Goal: Task Accomplishment & Management: Use online tool/utility

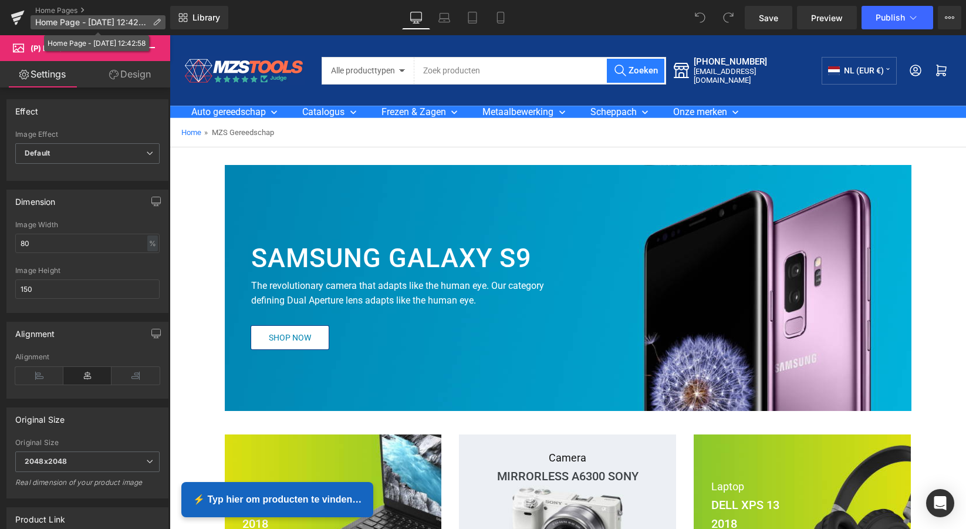
click at [65, 25] on span "Home Page - [DATE] 12:42:58" at bounding box center [91, 22] width 113 height 9
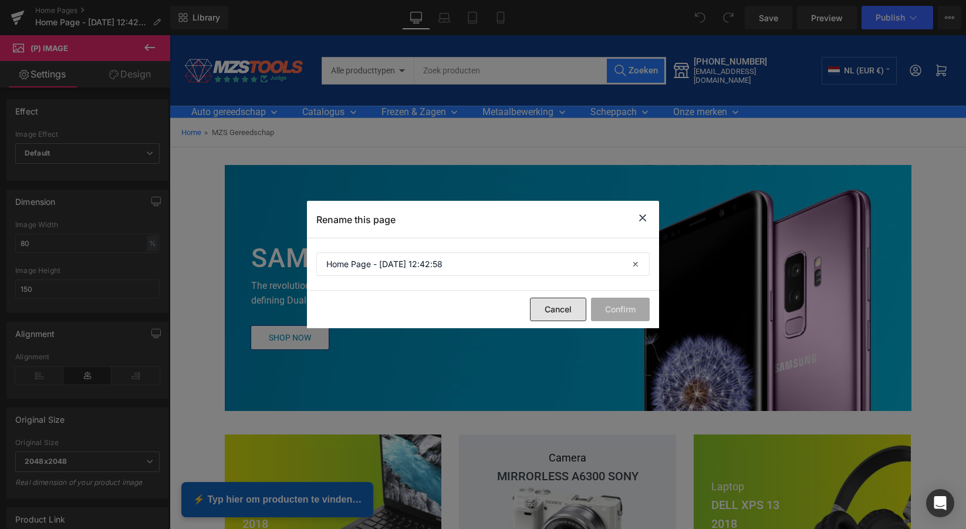
click at [571, 309] on button "Cancel" at bounding box center [558, 309] width 56 height 23
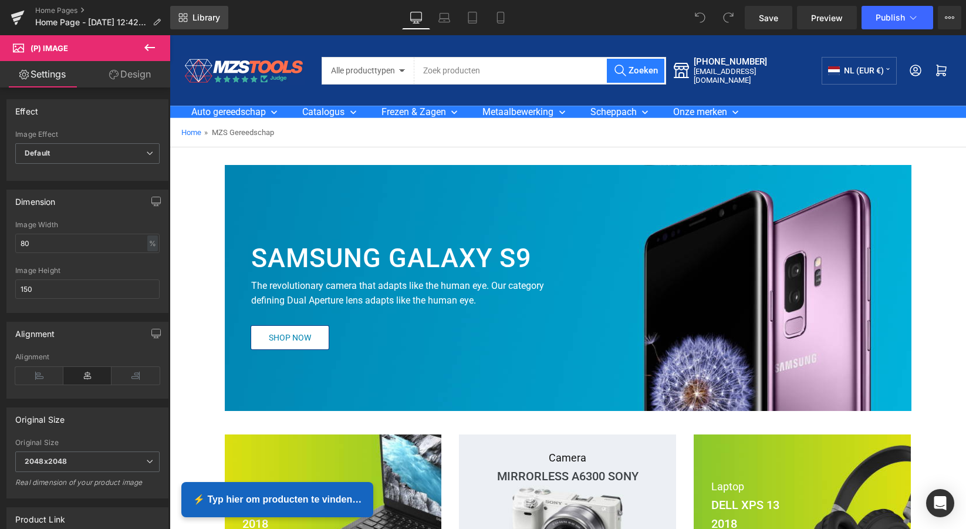
click at [211, 18] on span "Library" at bounding box center [207, 17] width 28 height 11
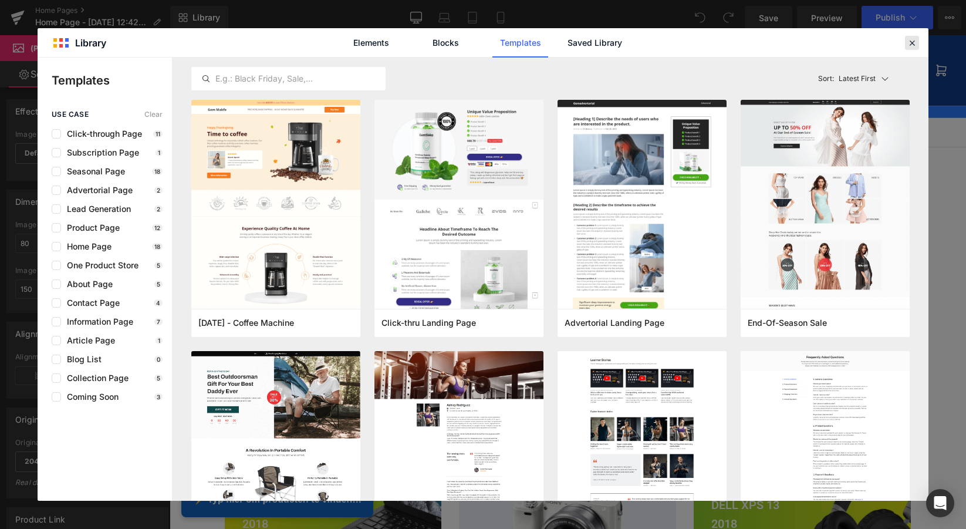
click at [910, 44] on icon at bounding box center [912, 43] width 11 height 11
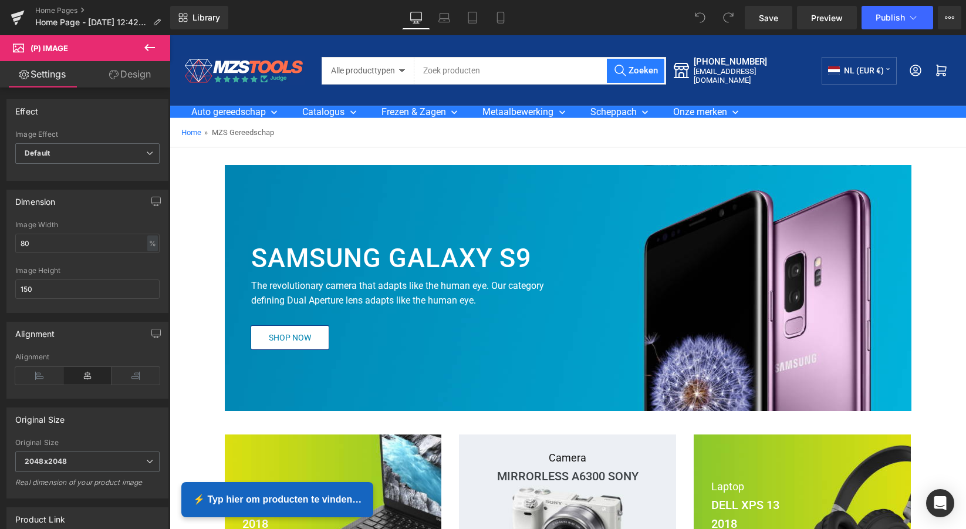
click at [152, 48] on icon at bounding box center [149, 47] width 11 height 7
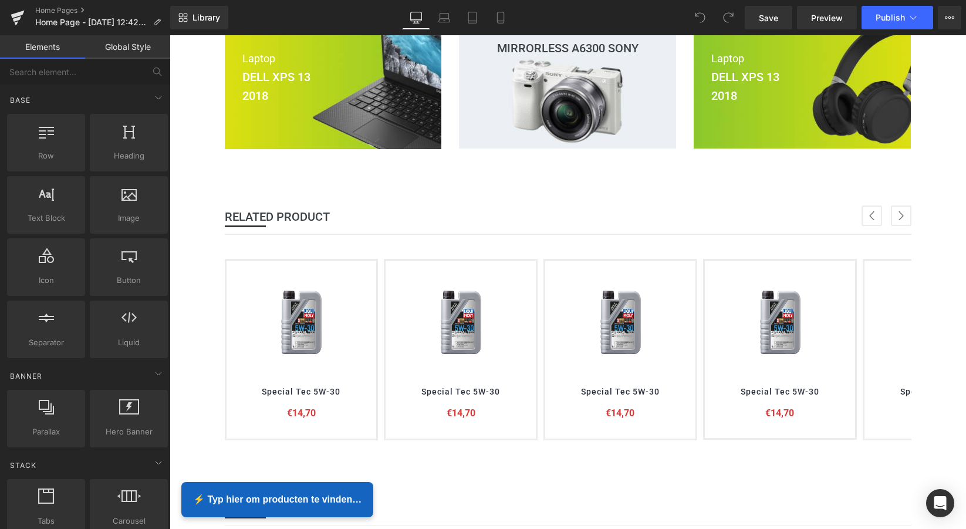
scroll to position [450, 0]
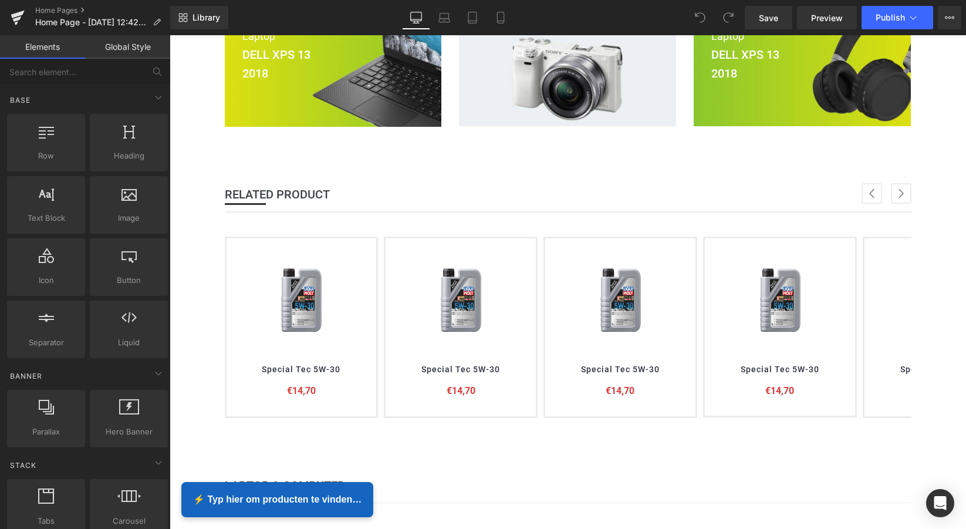
click at [298, 307] on img at bounding box center [301, 300] width 70 height 88
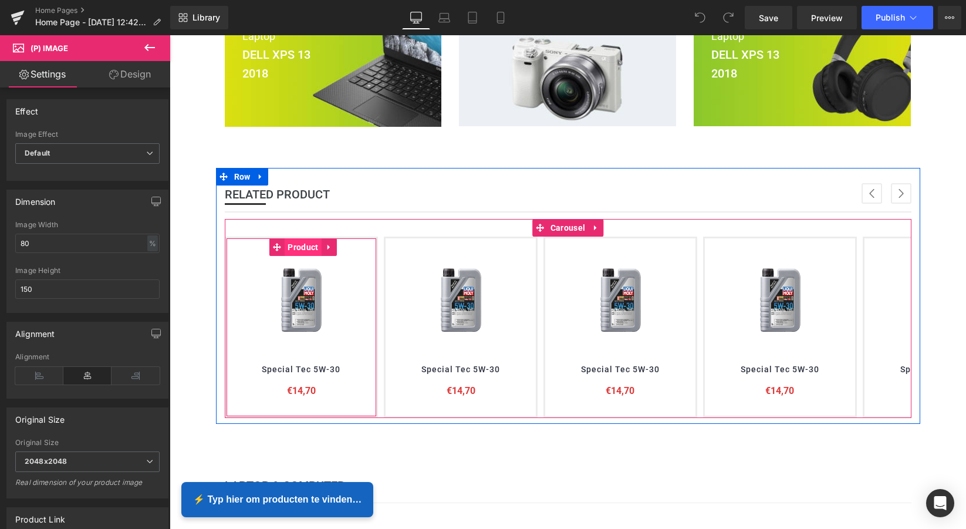
click at [306, 245] on span "Product" at bounding box center [303, 247] width 36 height 18
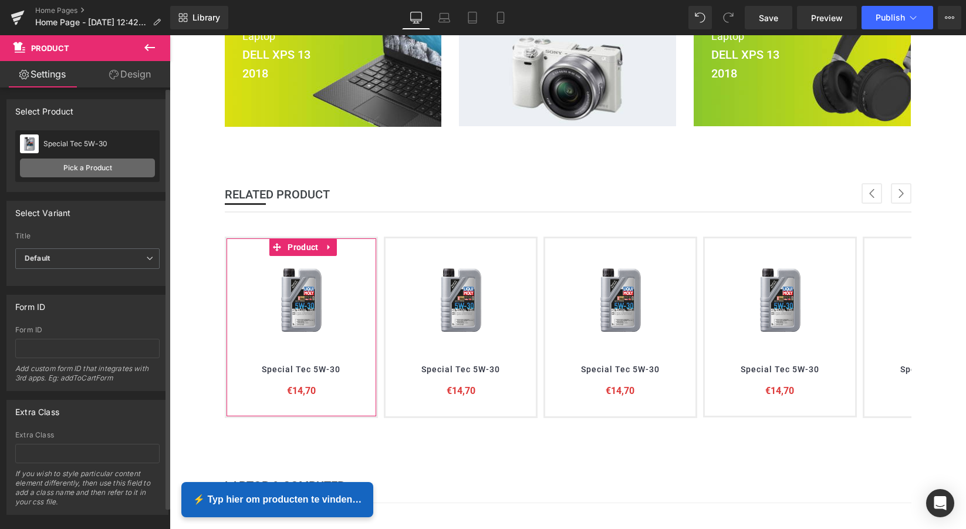
click at [92, 168] on link "Pick a Product" at bounding box center [87, 167] width 135 height 19
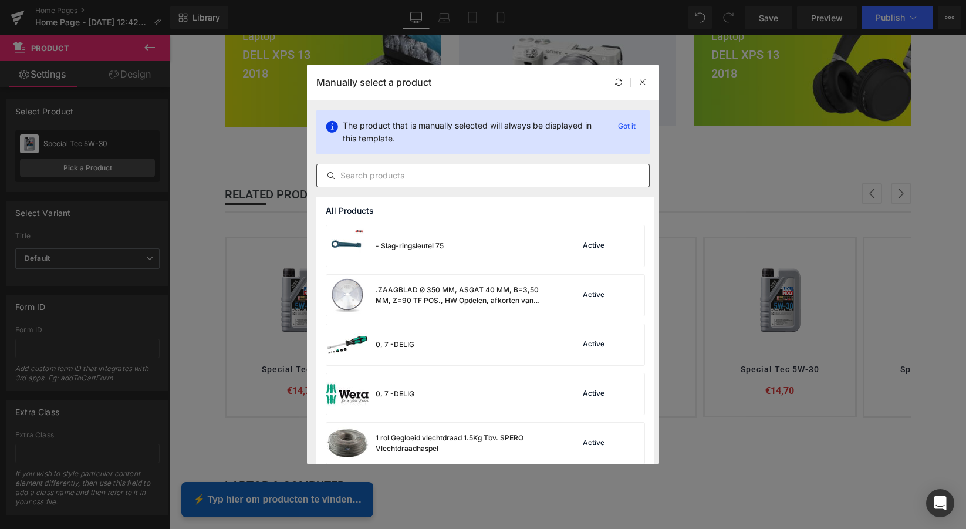
click at [363, 177] on input "text" at bounding box center [483, 175] width 332 height 14
paste input "Silverline - 12-delige steekringsleutel set"
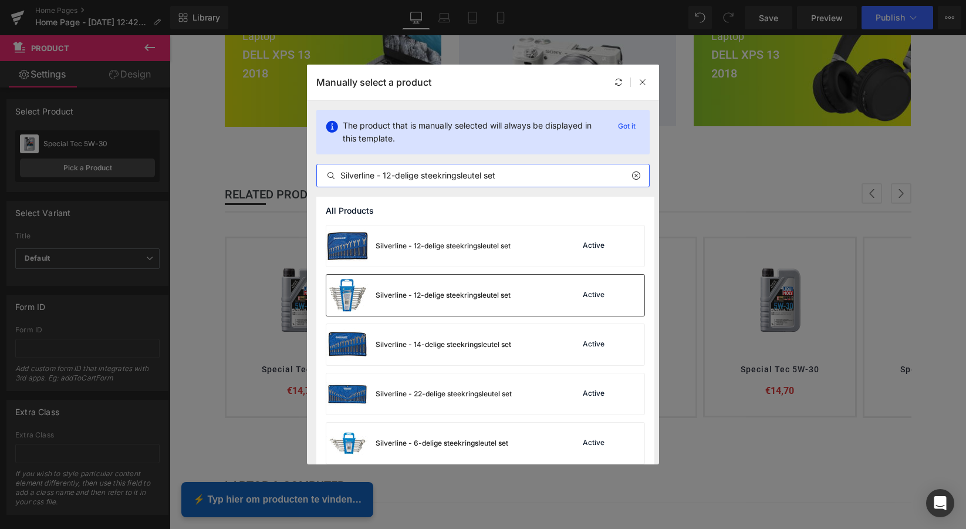
type input "Silverline - 12-delige steekringsleutel set"
click at [443, 302] on div "Silverline - 12-delige steekringsleutel set" at bounding box center [418, 295] width 184 height 41
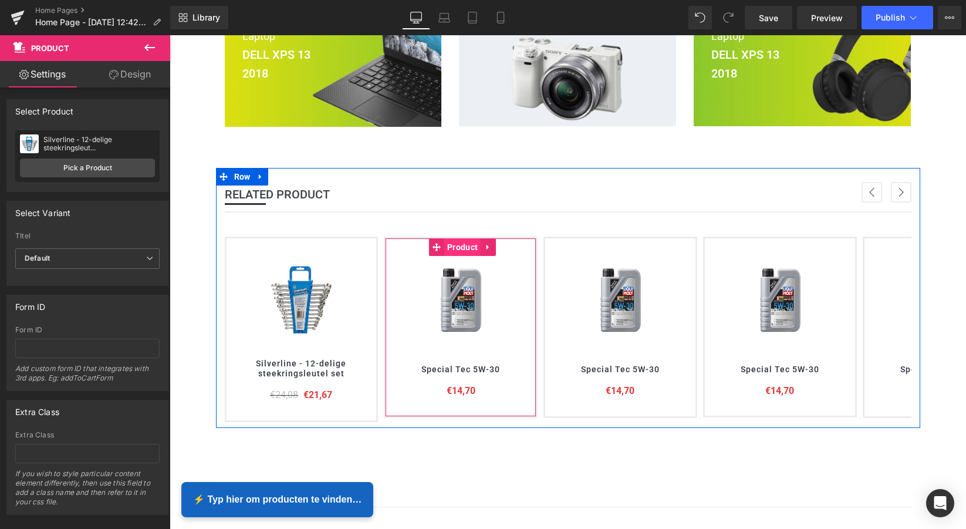
click at [460, 247] on span "Product" at bounding box center [462, 247] width 36 height 18
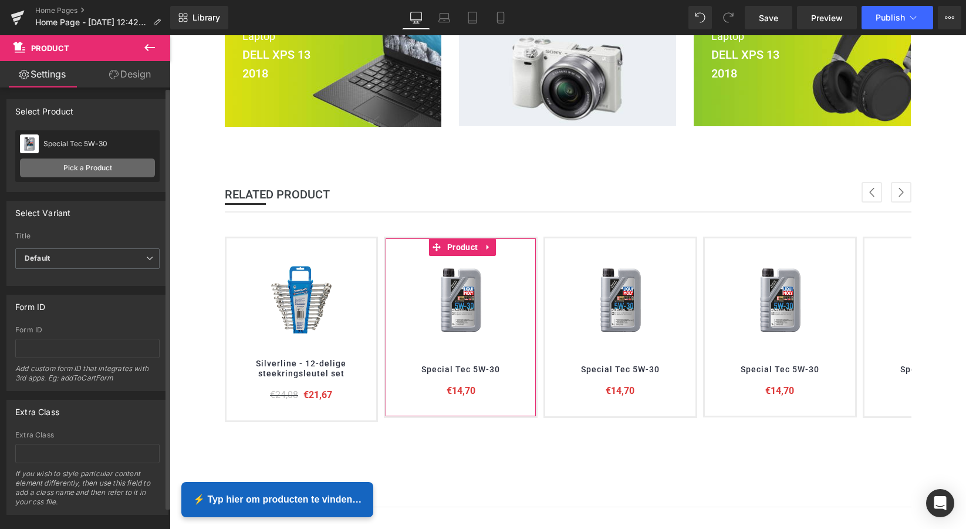
click at [88, 171] on link "Pick a Product" at bounding box center [87, 167] width 135 height 19
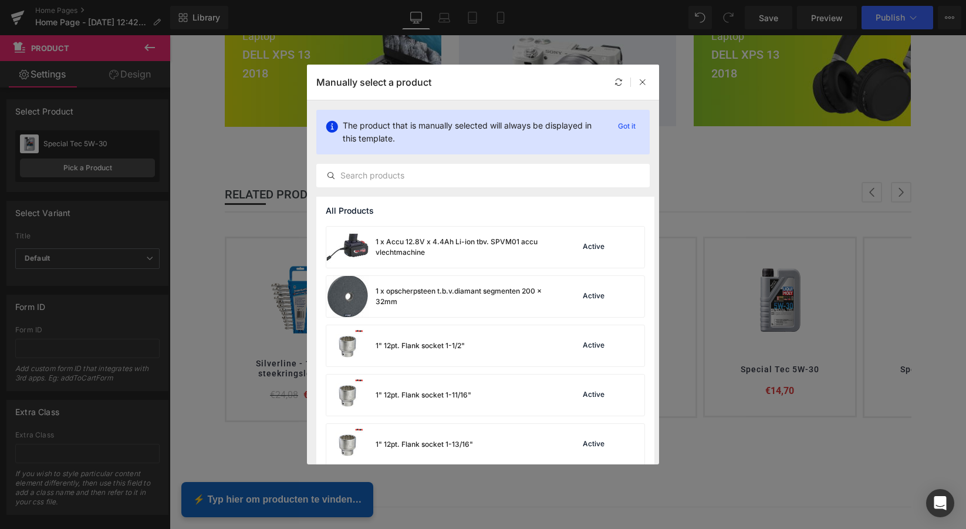
scroll to position [442, 0]
click at [391, 176] on input "text" at bounding box center [483, 175] width 332 height 14
paste input "FE Stick-On 1200x5GR / 6 kg Roll"
type input "FE Stick-On 1200x5GR / 6 kg Roll"
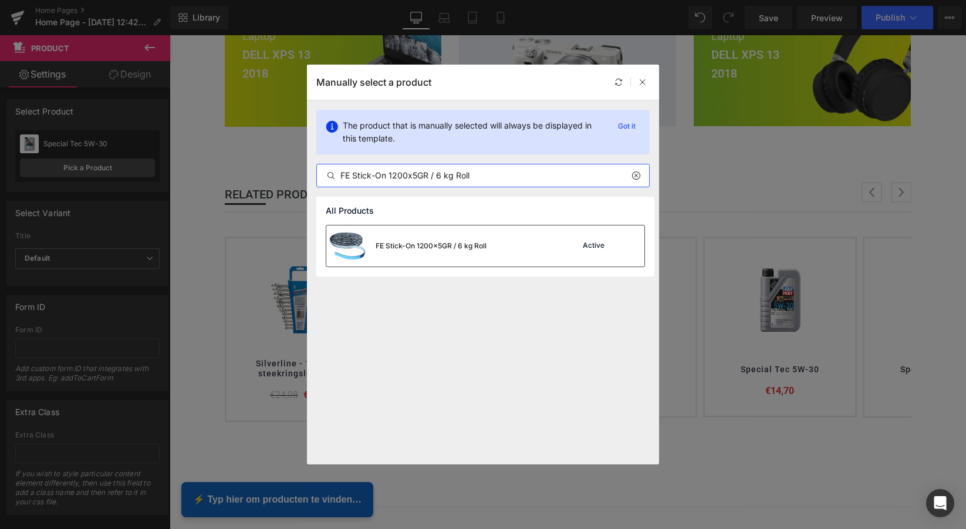
click at [426, 245] on div "FE Stick-On 1200x5GR / 6 kg Roll" at bounding box center [431, 246] width 111 height 11
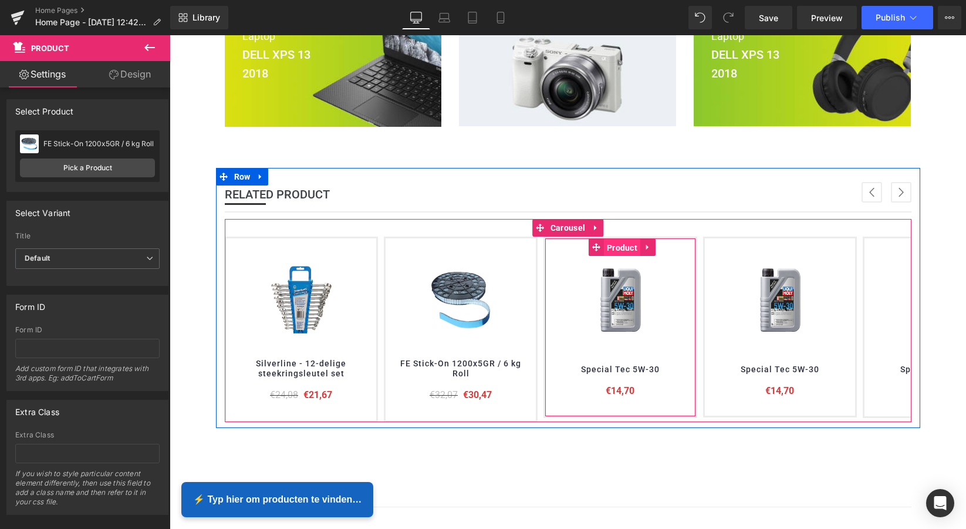
click at [621, 248] on span "Product" at bounding box center [622, 248] width 36 height 18
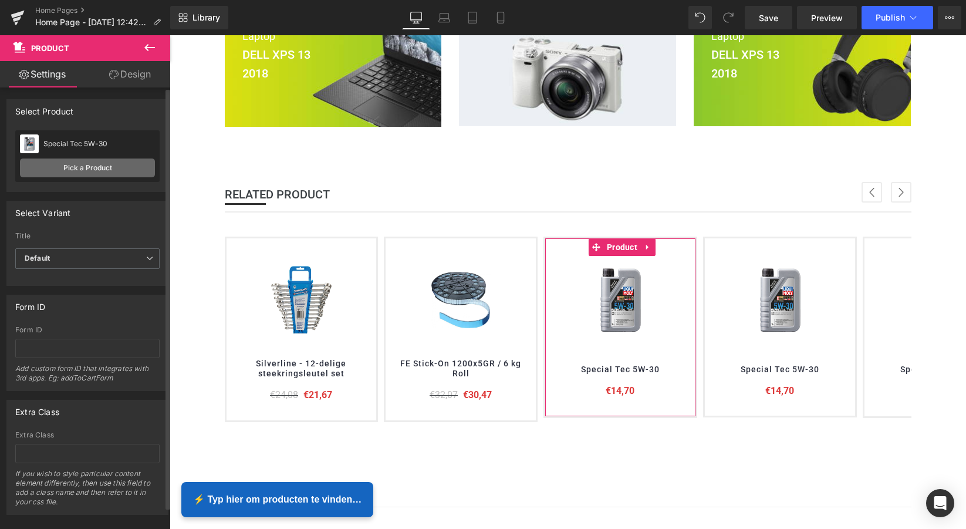
click at [89, 168] on link "Pick a Product" at bounding box center [87, 167] width 135 height 19
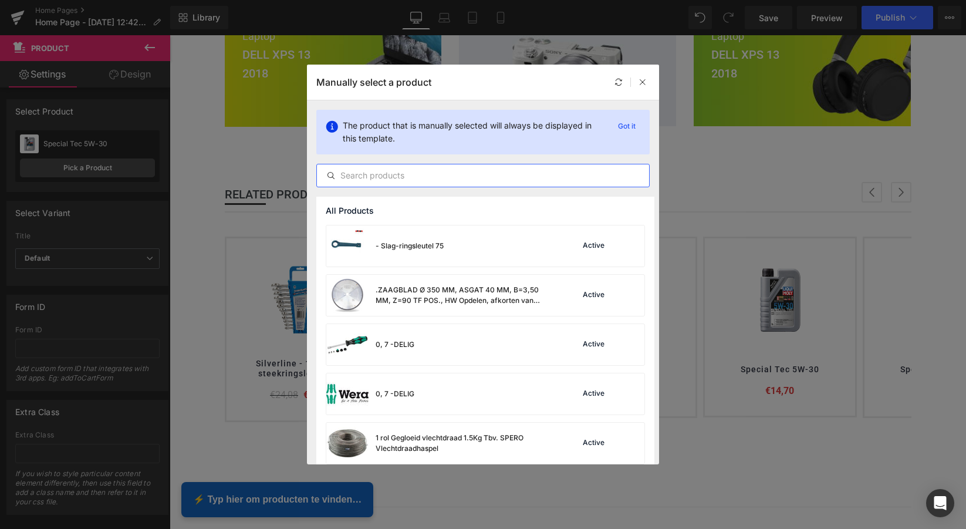
drag, startPoint x: 389, startPoint y: 174, endPoint x: 399, endPoint y: 171, distance: 9.7
click at [389, 174] on input "text" at bounding box center [483, 175] width 332 height 14
paste input "1/2'' Krachtdoppen set 16-delig"
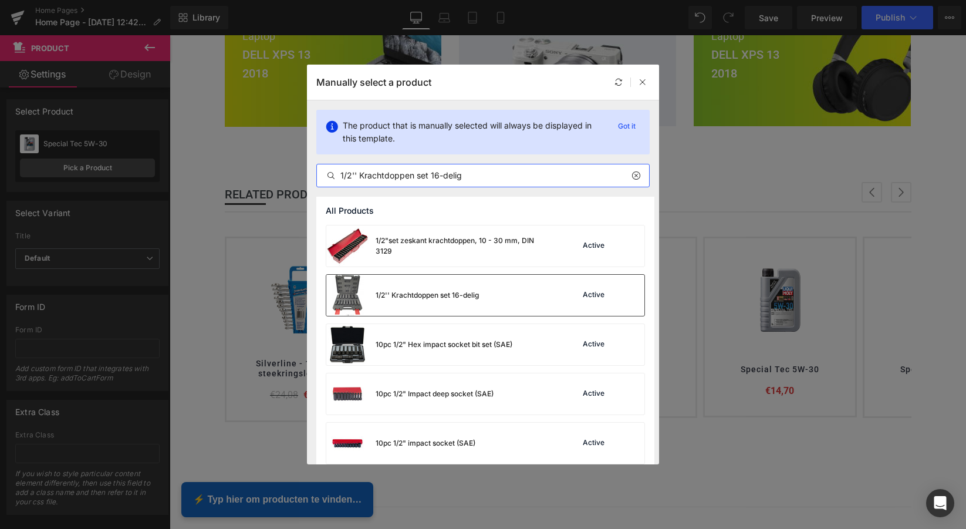
type input "1/2'' Krachtdoppen set 16-delig"
click at [447, 298] on div "1/2'' Krachtdoppen set 16-delig" at bounding box center [427, 295] width 103 height 11
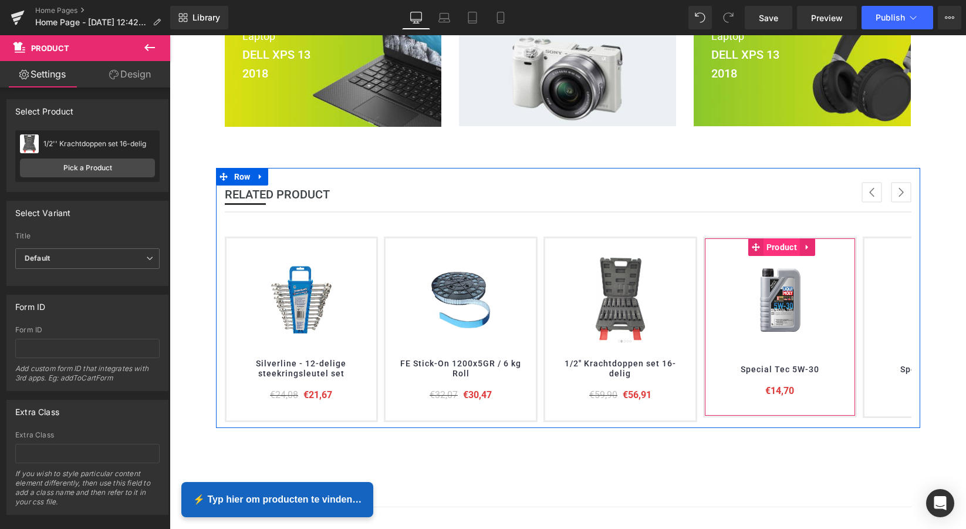
click at [784, 247] on span "Product" at bounding box center [782, 247] width 36 height 18
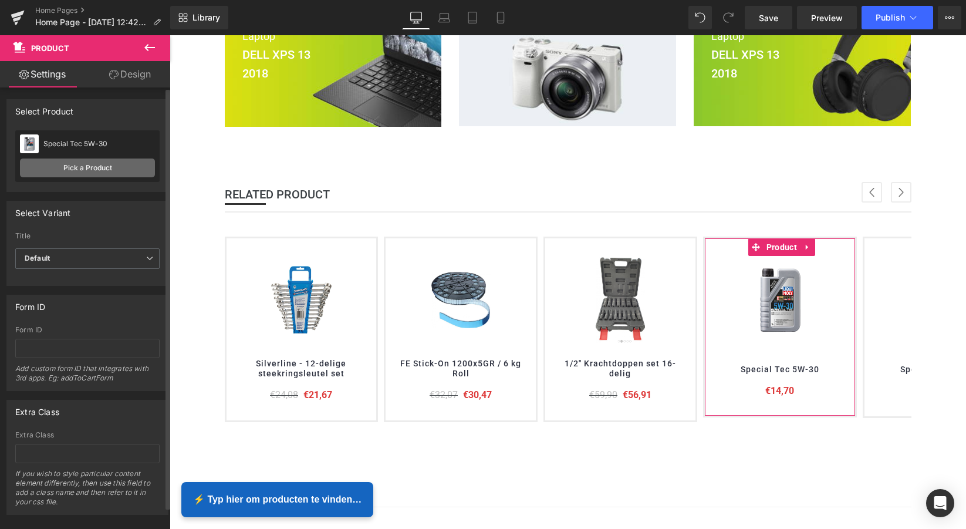
click at [91, 168] on link "Pick a Product" at bounding box center [87, 167] width 135 height 19
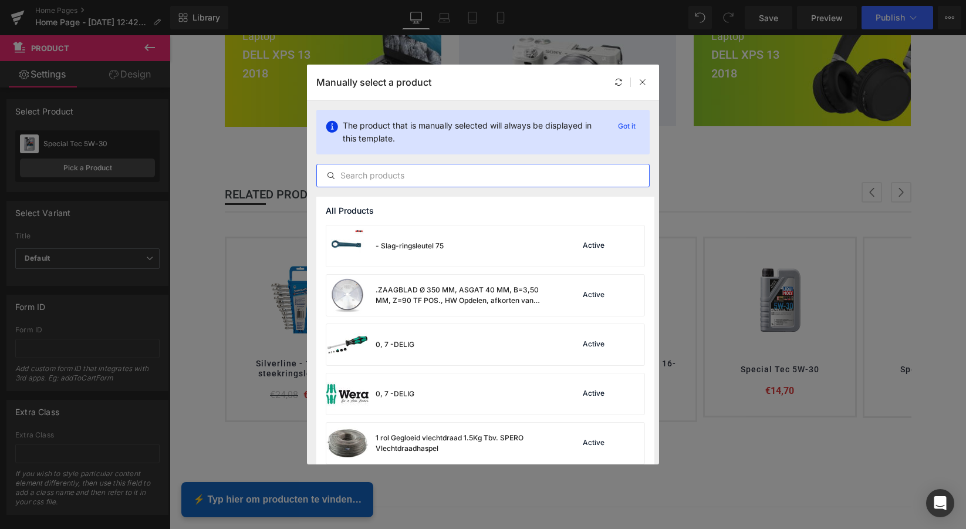
click at [371, 177] on input "text" at bounding box center [483, 175] width 332 height 14
paste input "ENT Lemon Line 22-delige frezenset"
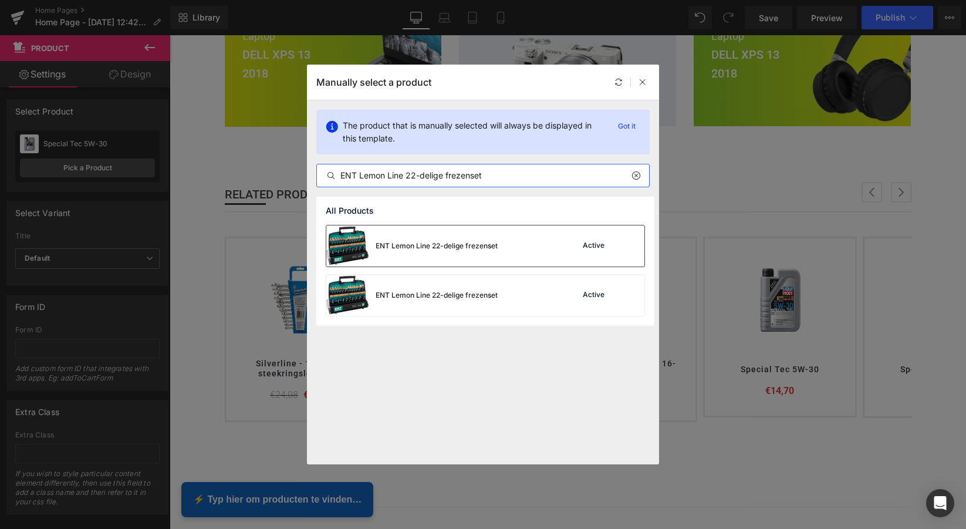
type input "ENT Lemon Line 22-delige frezenset"
click at [441, 243] on div "ENT Lemon Line 22-delige frezenset" at bounding box center [437, 246] width 122 height 11
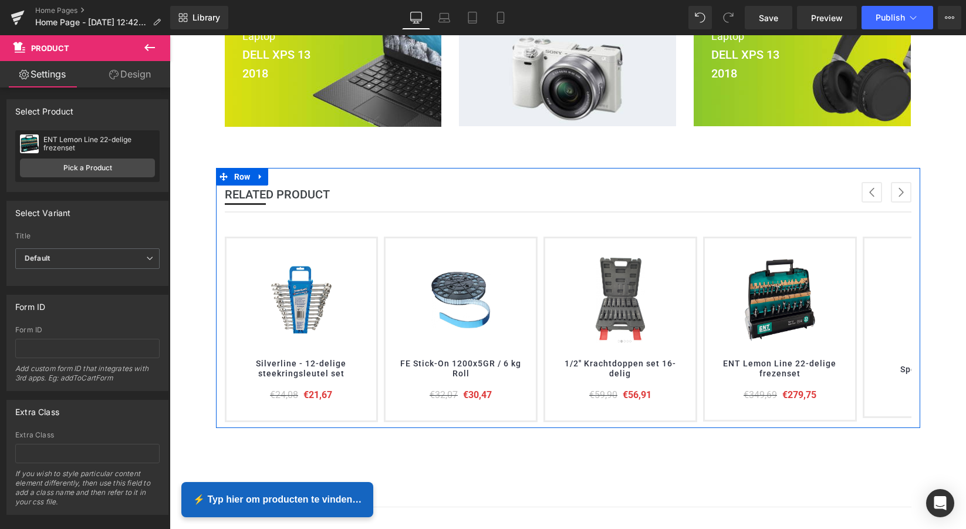
click at [896, 191] on button "›" at bounding box center [901, 192] width 21 height 21
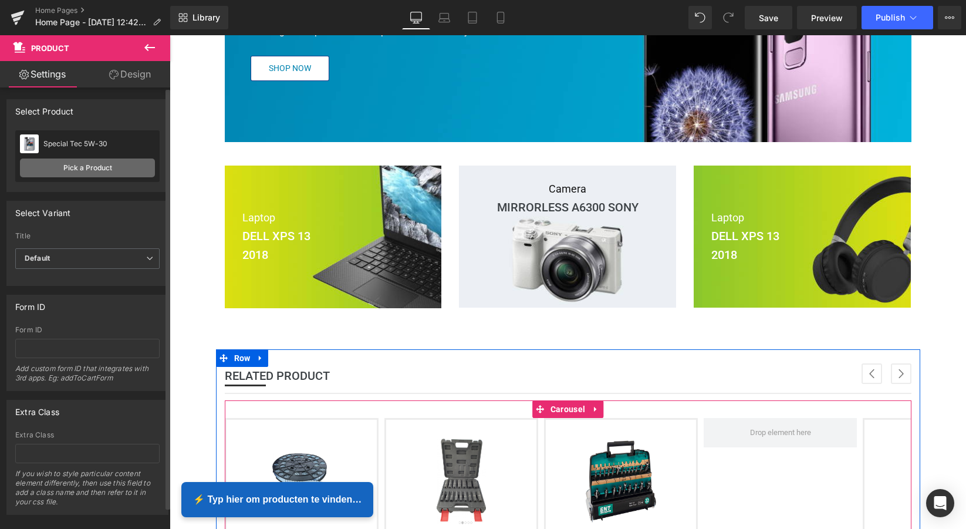
click at [83, 168] on link "Pick a Product" at bounding box center [87, 167] width 135 height 19
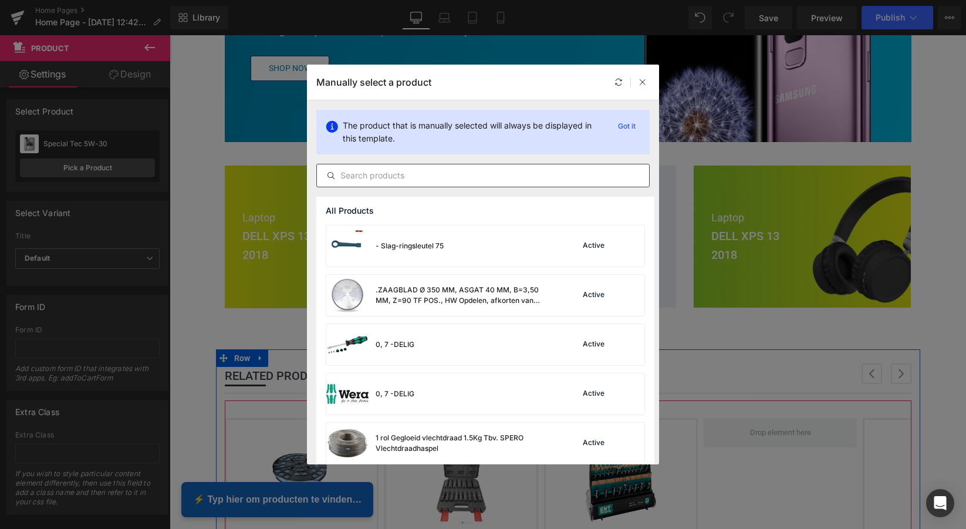
click at [371, 173] on input "text" at bounding box center [483, 175] width 332 height 14
paste input "Sievert Pro 86 Soldeerset - met reduceerventiel"
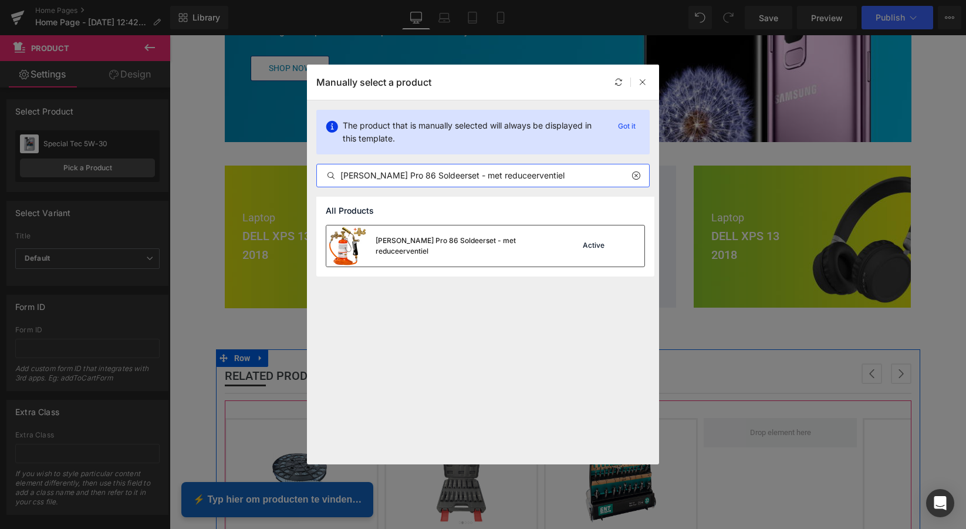
type input "Sievert Pro 86 Soldeerset - met reduceerventiel"
click at [440, 242] on div "Sievert Pro 86 Soldeerset - met reduceerventiel" at bounding box center [464, 245] width 176 height 21
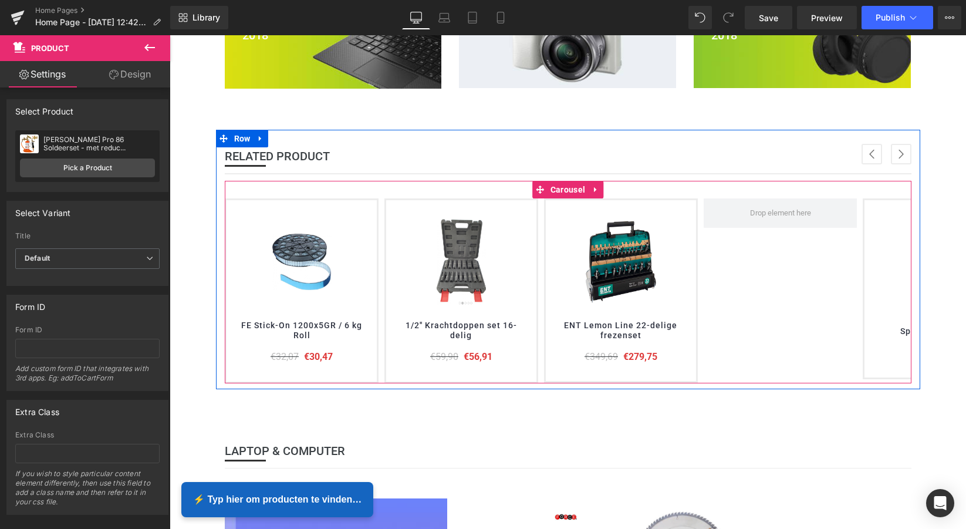
scroll to position [699, 0]
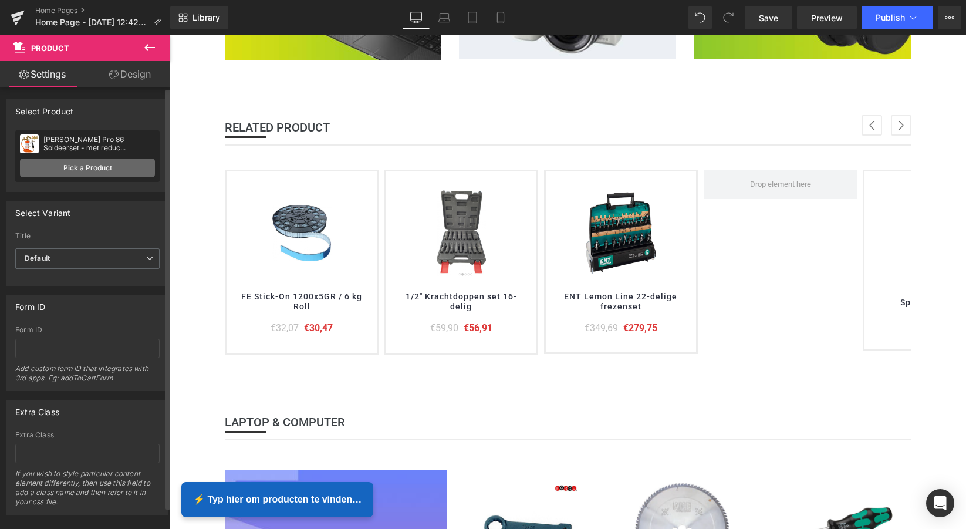
click at [79, 172] on link "Pick a Product" at bounding box center [87, 167] width 135 height 19
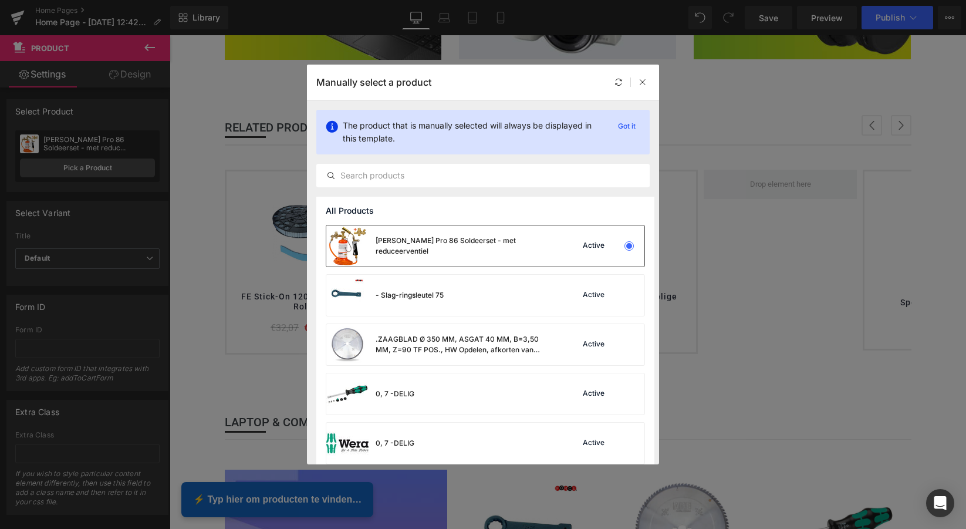
click at [441, 249] on div "Sievert Pro 86 Soldeerset - met reduceerventiel" at bounding box center [464, 245] width 176 height 21
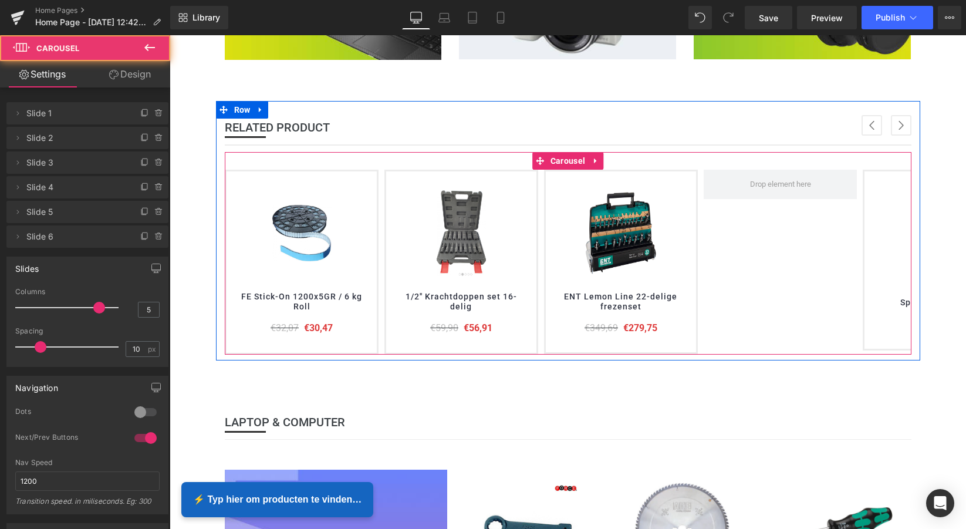
click at [770, 251] on div "(P) Image Silverline - 12-delige steekringsleutel set (P) Title €24,08 €21,67" at bounding box center [544, 262] width 957 height 185
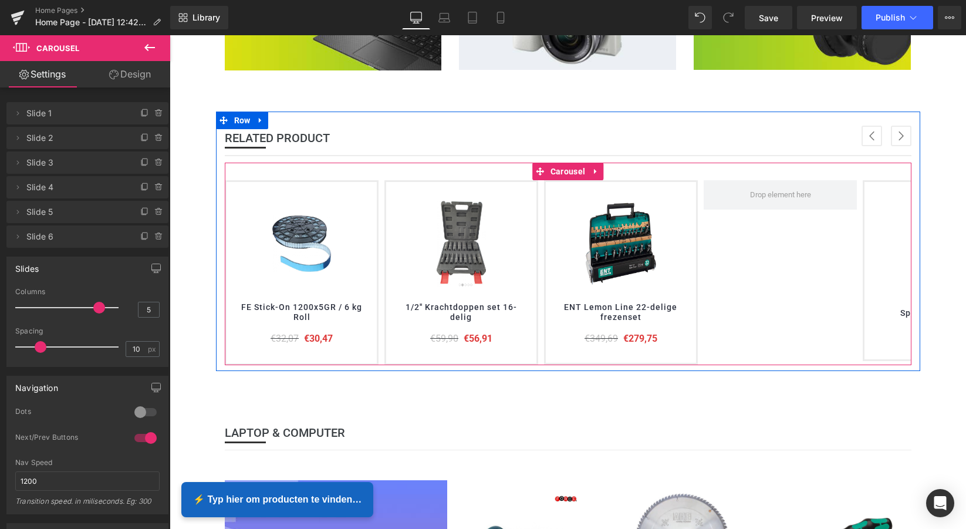
scroll to position [694, 0]
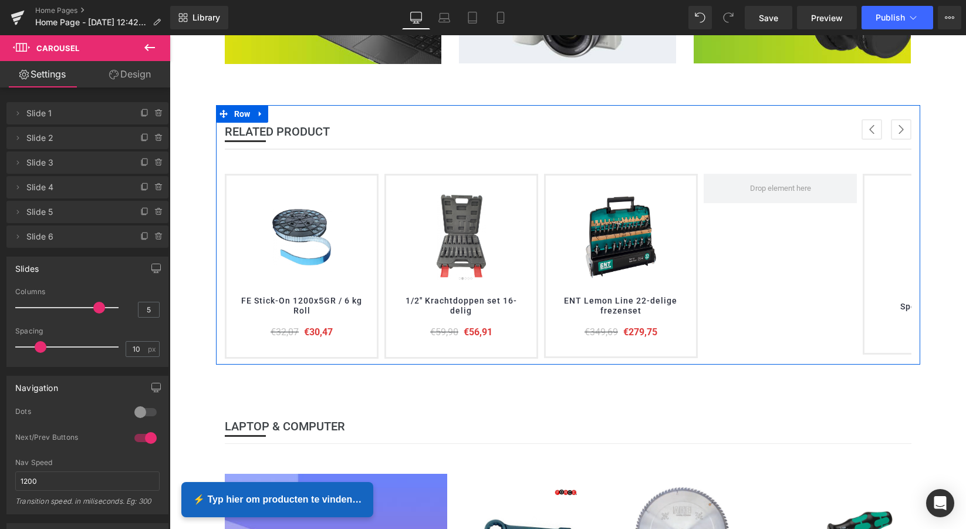
click at [900, 126] on button "›" at bounding box center [901, 129] width 21 height 21
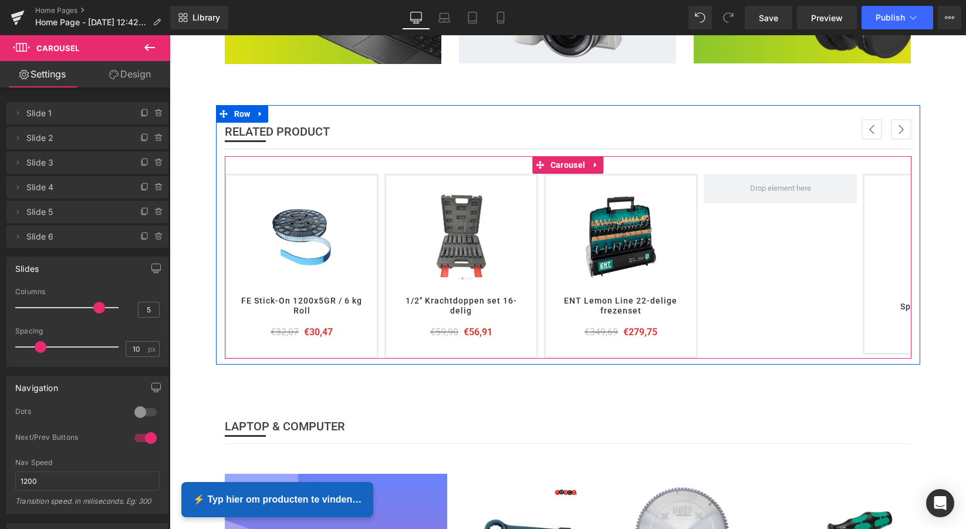
click at [898, 127] on button "›" at bounding box center [901, 129] width 21 height 21
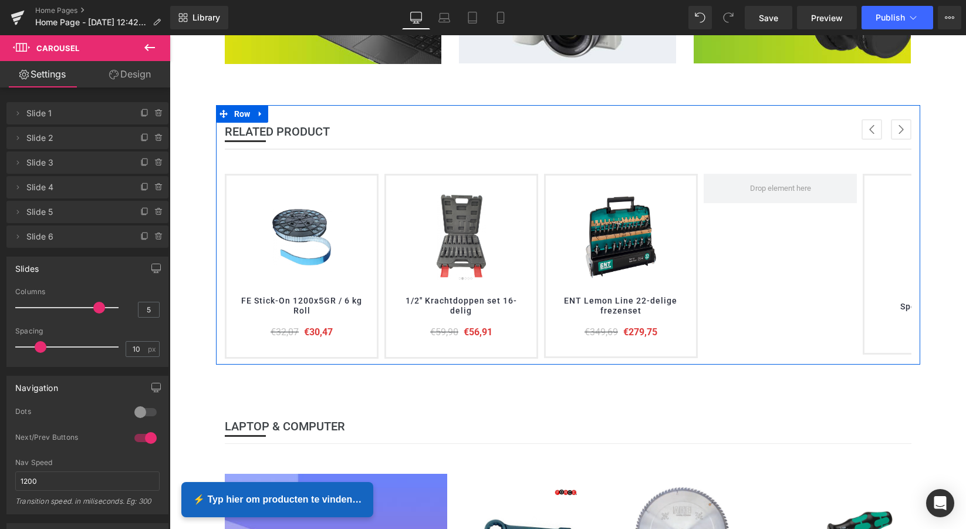
click at [865, 130] on button "‹" at bounding box center [872, 129] width 21 height 21
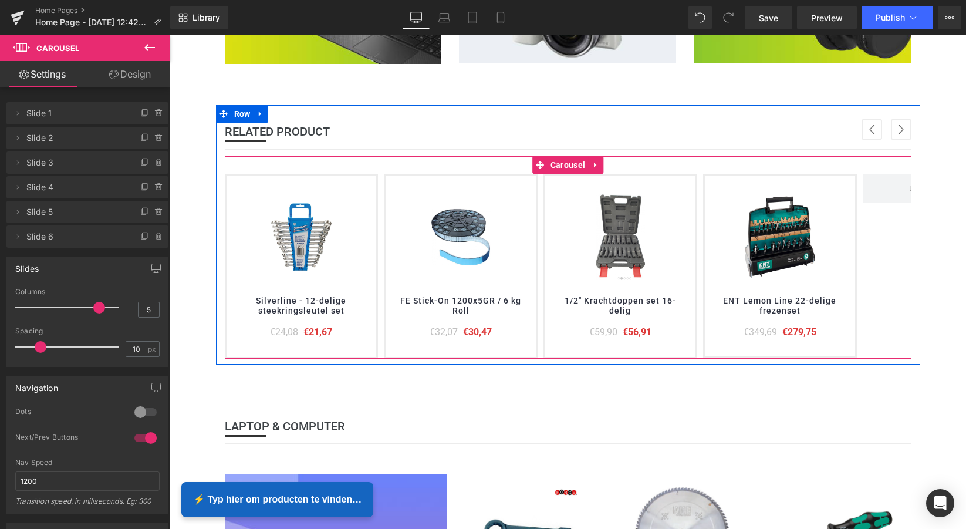
click at [899, 127] on button "›" at bounding box center [901, 129] width 21 height 21
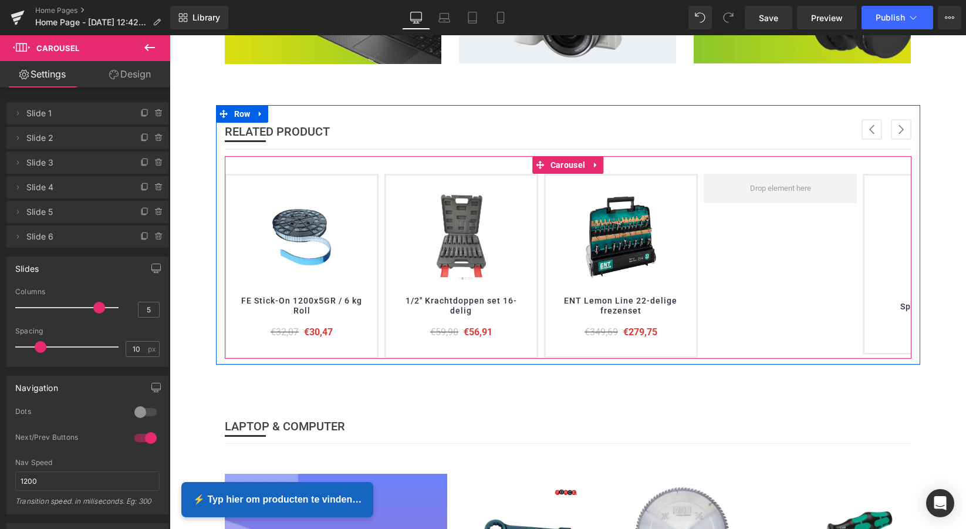
click at [898, 127] on button "›" at bounding box center [901, 129] width 21 height 21
click at [783, 244] on div "(P) Image Silverline - 12-delige steekringsleutel set (P) Title €24,08 €21,67" at bounding box center [544, 266] width 957 height 185
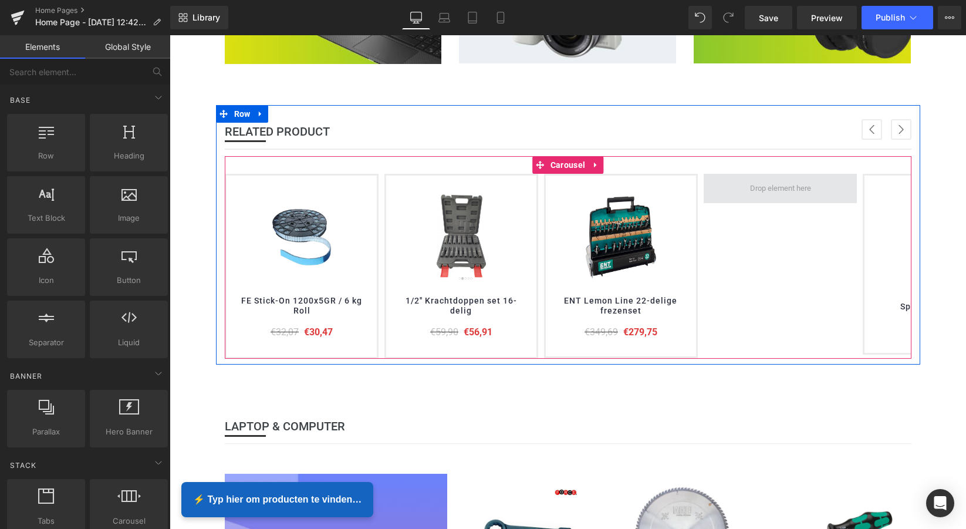
click at [780, 188] on span at bounding box center [780, 188] width 69 height 18
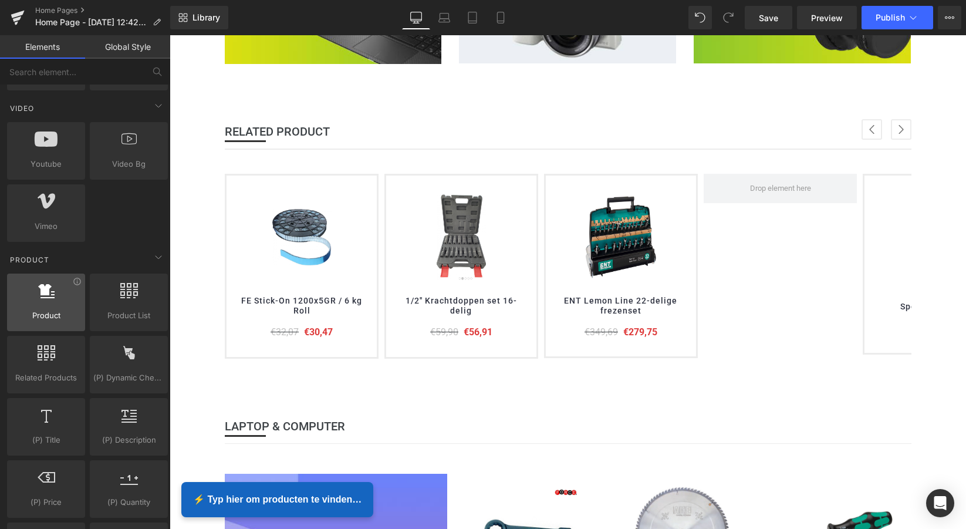
scroll to position [845, 0]
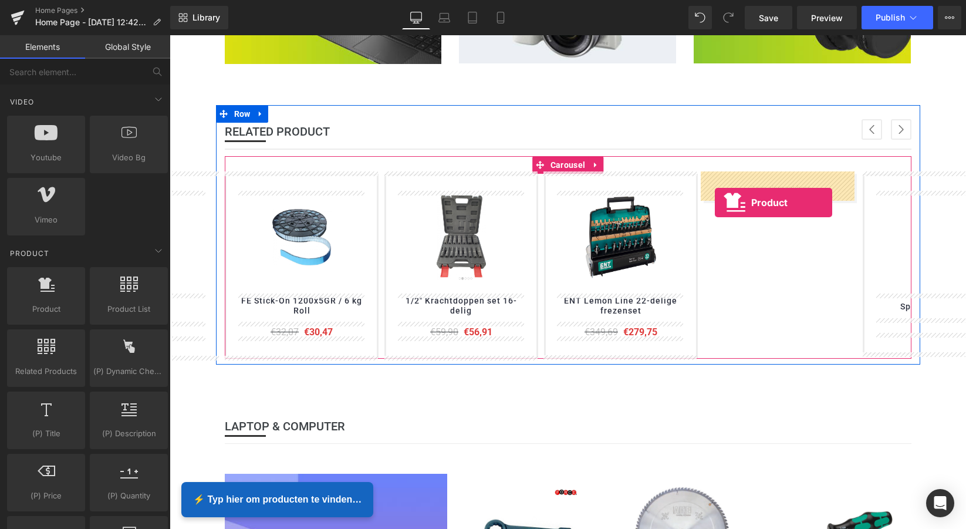
drag, startPoint x: 211, startPoint y: 330, endPoint x: 712, endPoint y: 201, distance: 517.1
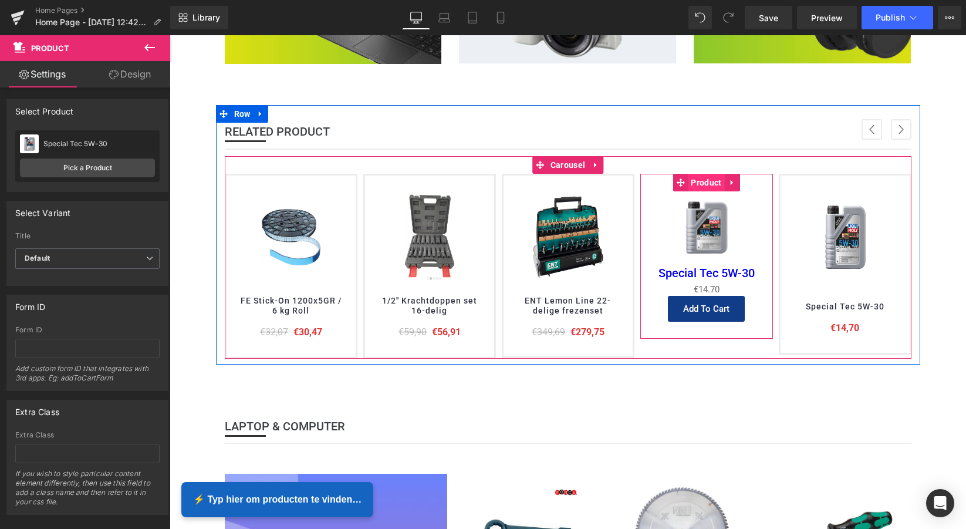
scroll to position [693, 0]
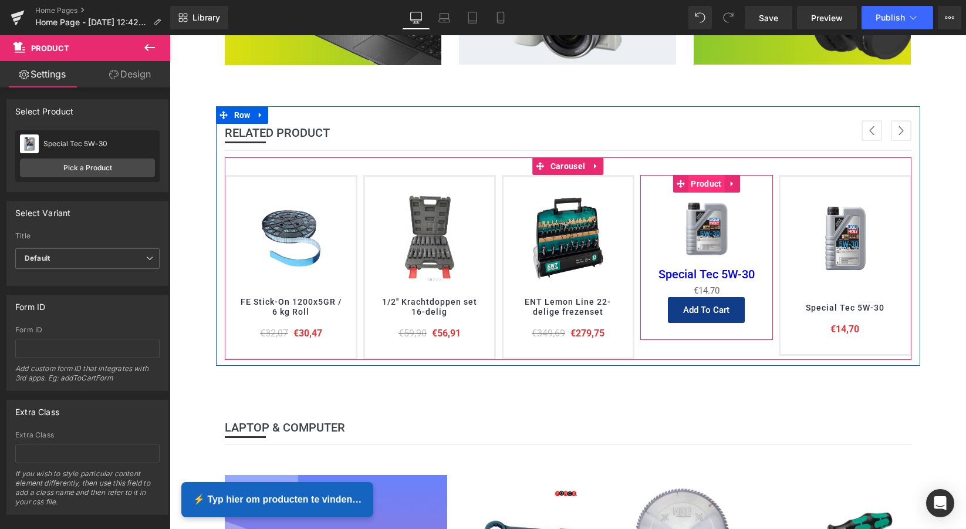
click at [700, 179] on span "Product" at bounding box center [706, 184] width 36 height 18
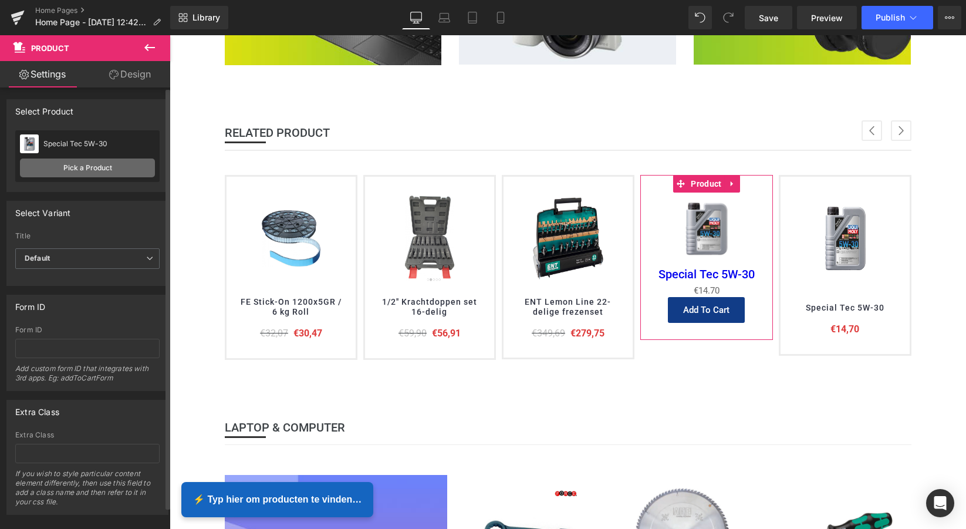
click at [93, 170] on link "Pick a Product" at bounding box center [87, 167] width 135 height 19
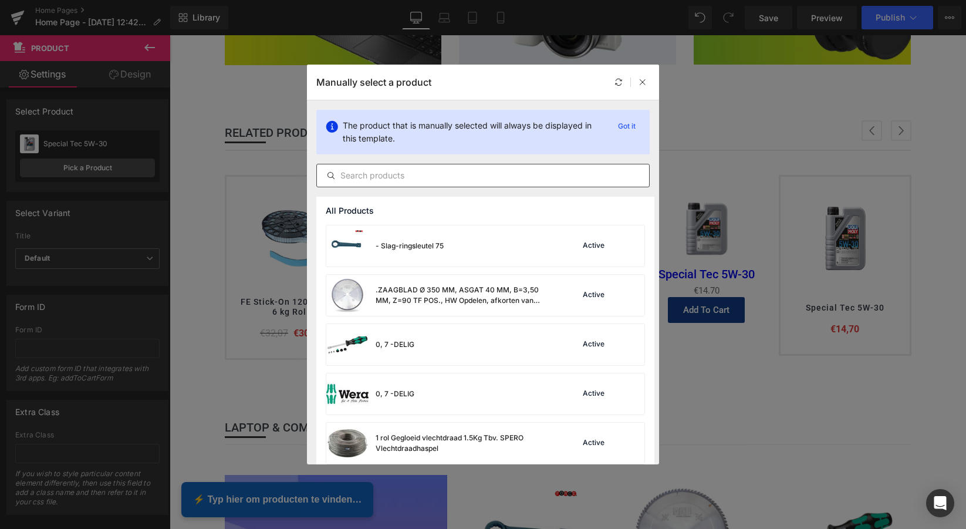
click at [378, 177] on input "text" at bounding box center [483, 175] width 332 height 14
paste input "Sievert Pro 86 Soldeerset - met reduceerventiel"
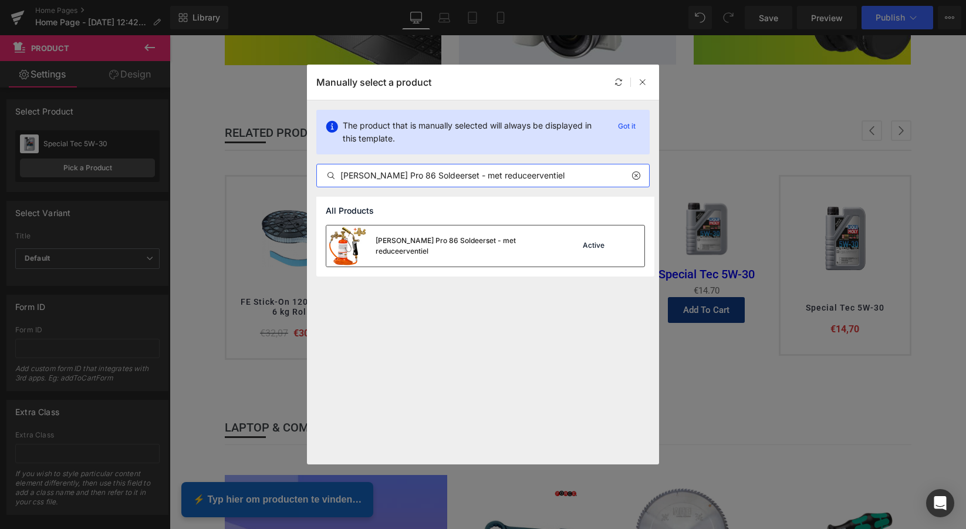
type input "Sievert Pro 86 Soldeerset - met reduceerventiel"
click at [397, 241] on div "Sievert Pro 86 Soldeerset - met reduceerventiel" at bounding box center [464, 245] width 176 height 21
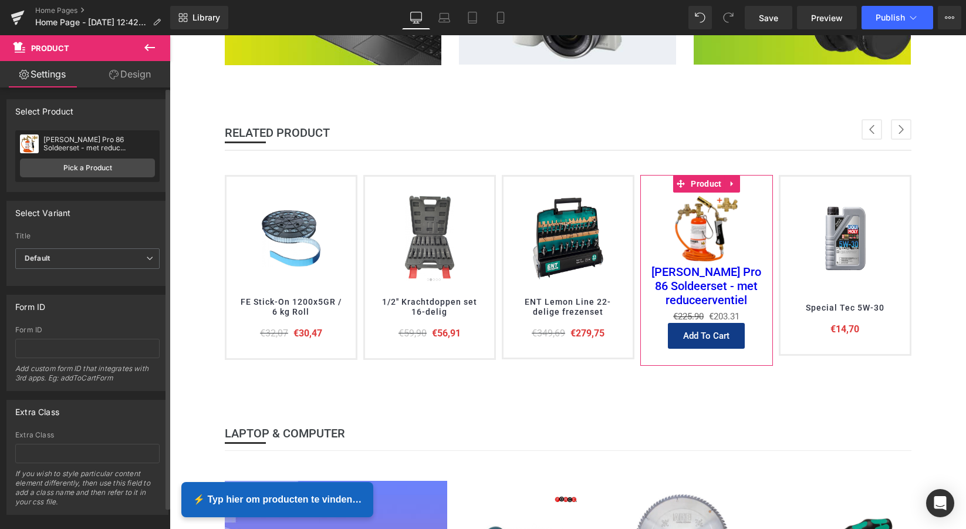
scroll to position [0, 0]
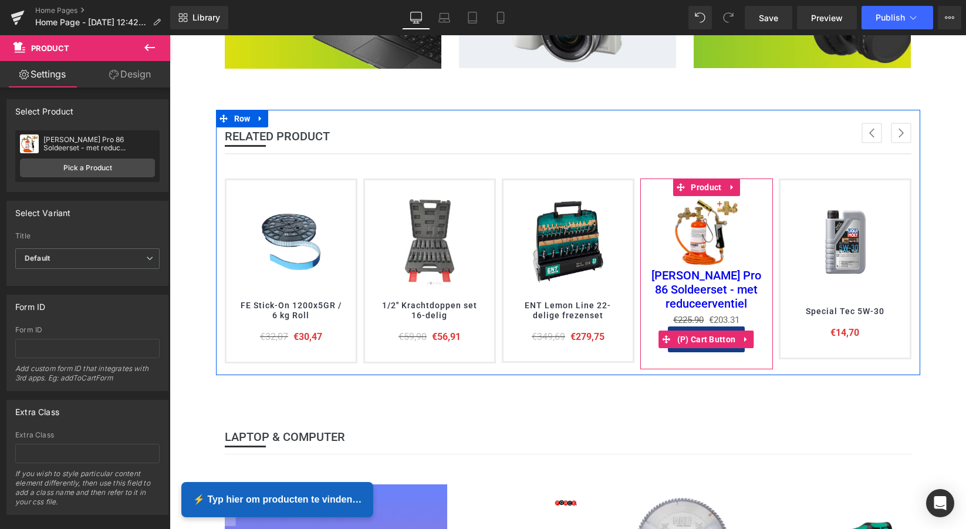
click at [746, 335] on icon at bounding box center [746, 339] width 8 height 9
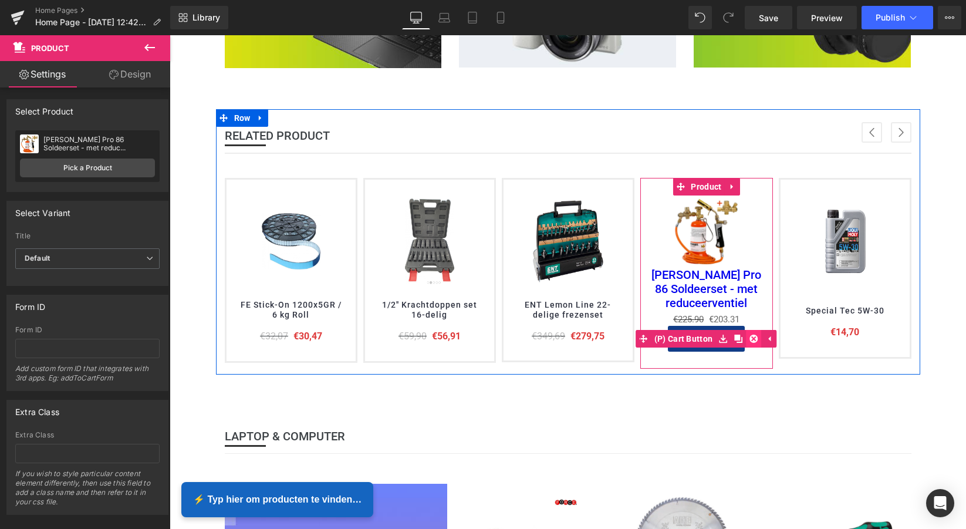
scroll to position [697, 0]
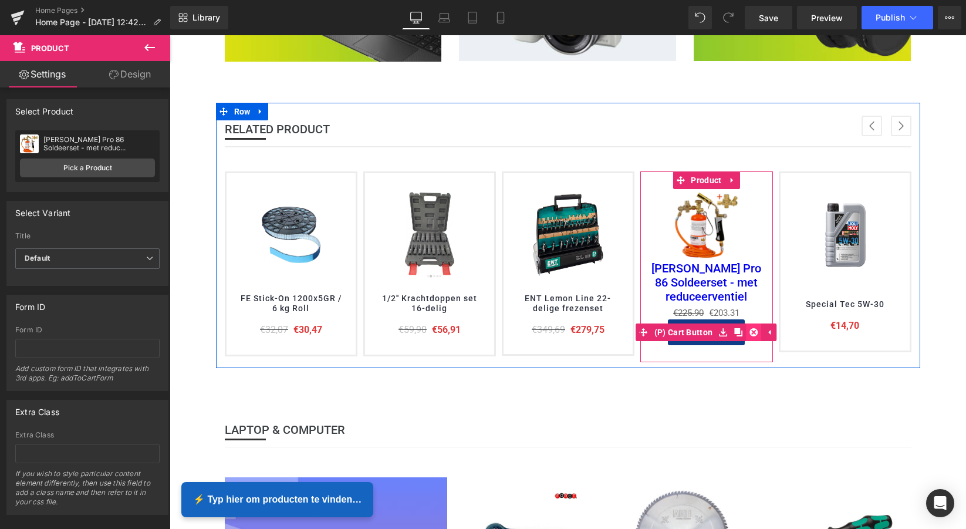
click at [751, 332] on icon at bounding box center [754, 332] width 8 height 8
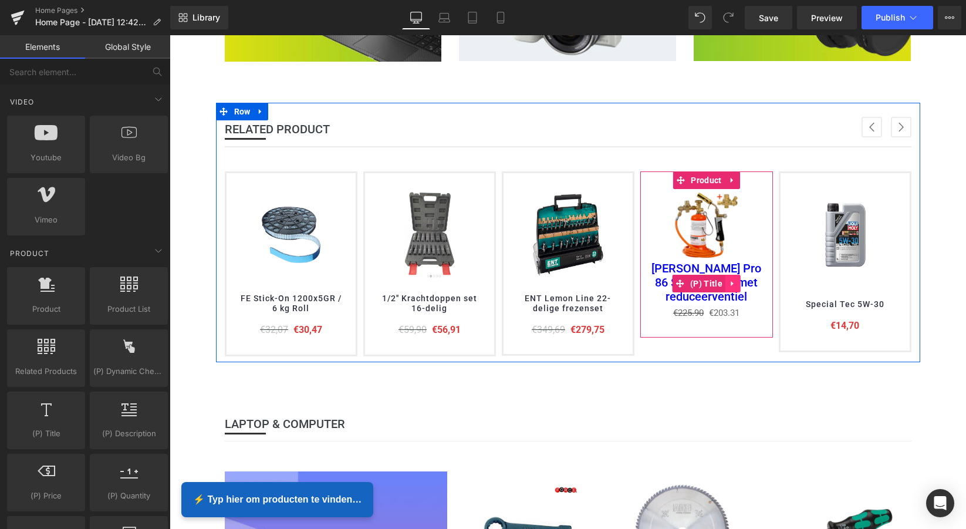
click at [731, 283] on icon at bounding box center [732, 283] width 2 height 5
click at [740, 281] on icon at bounding box center [741, 283] width 8 height 8
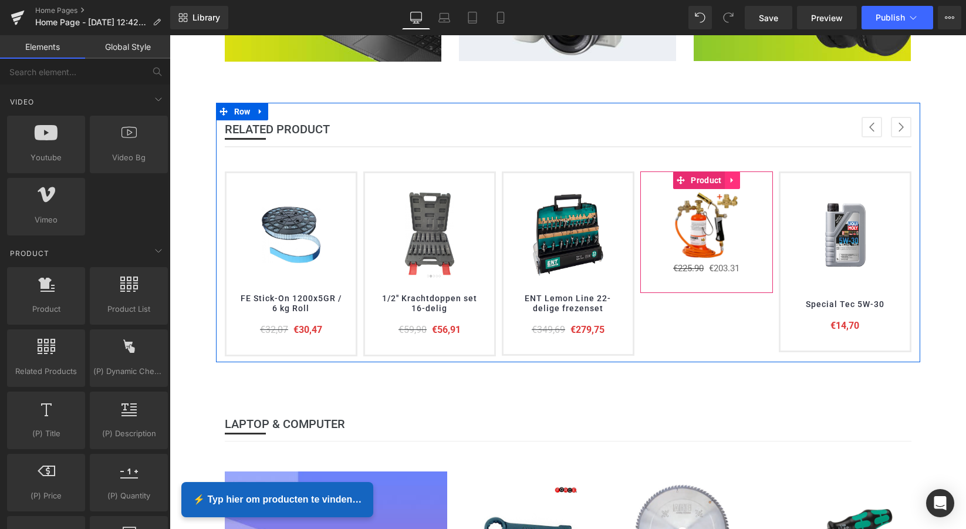
click at [730, 178] on icon at bounding box center [731, 180] width 2 height 5
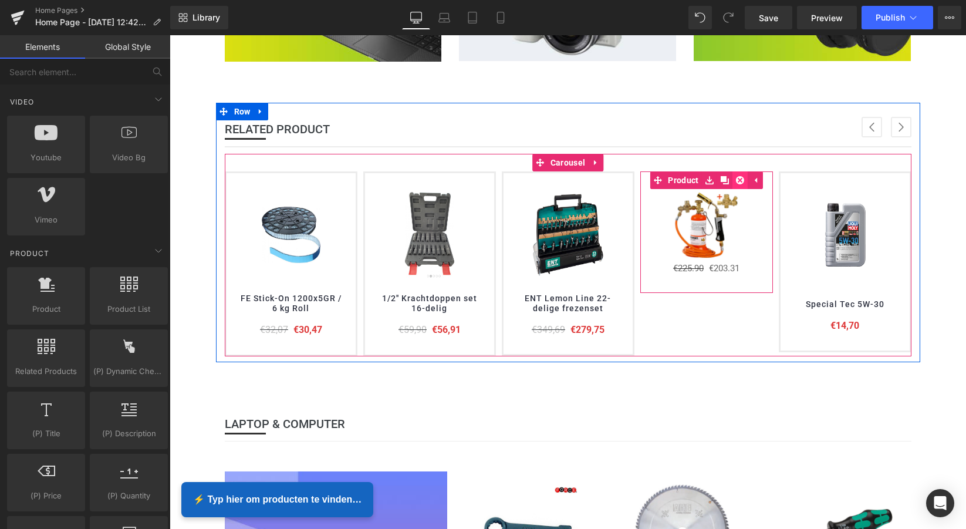
click at [737, 177] on icon at bounding box center [740, 180] width 8 height 9
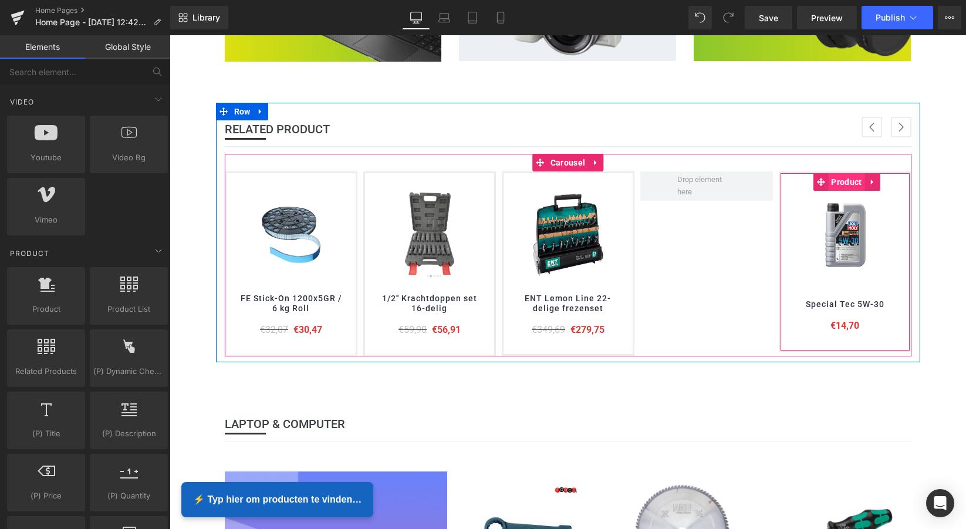
click at [841, 181] on span "Product" at bounding box center [846, 182] width 36 height 18
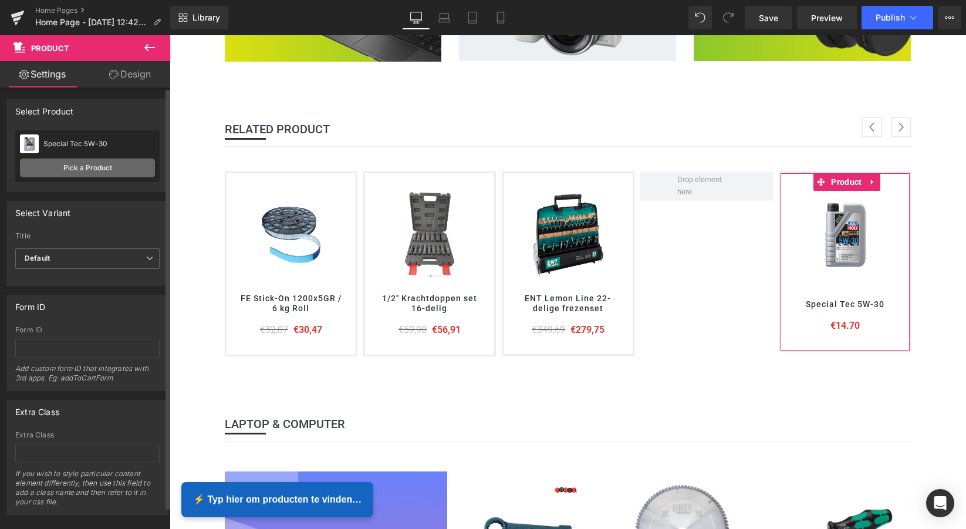
click at [92, 168] on link "Pick a Product" at bounding box center [87, 167] width 135 height 19
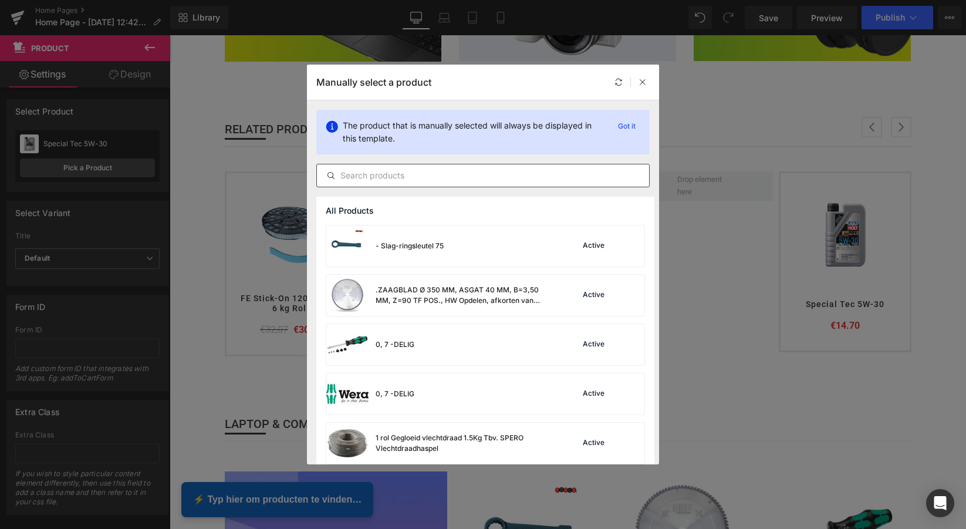
click at [382, 174] on input "text" at bounding box center [483, 175] width 332 height 14
paste input "Silverline - 7-delige diamant kernboor set"
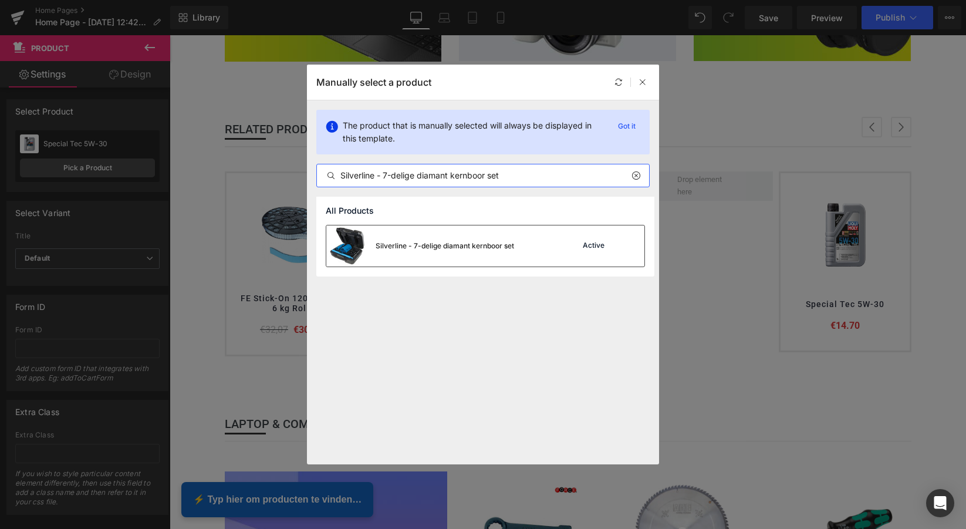
type input "Silverline - 7-delige diamant kernboor set"
click at [440, 241] on div "Silverline - 7-delige diamant kernboor set" at bounding box center [445, 246] width 139 height 11
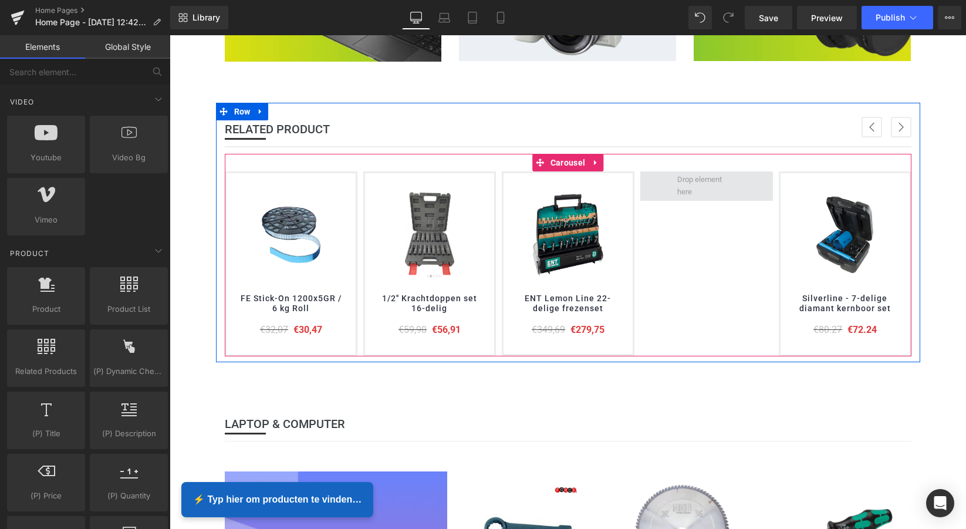
click at [703, 190] on span at bounding box center [706, 186] width 66 height 31
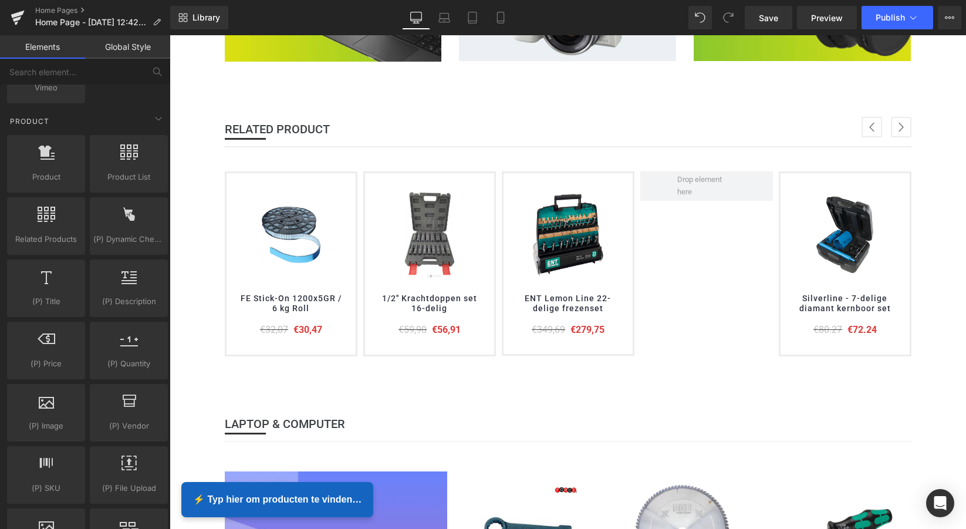
scroll to position [974, 0]
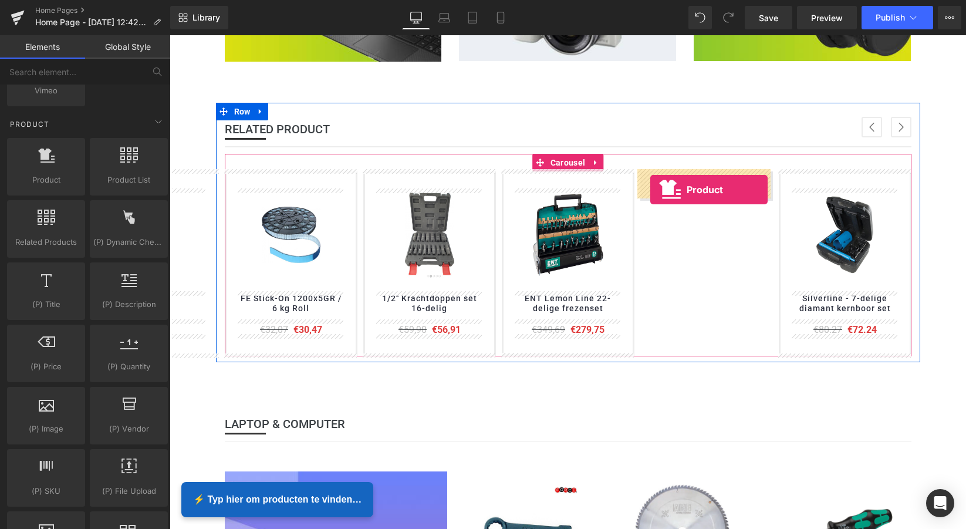
drag, startPoint x: 220, startPoint y: 206, endPoint x: 650, endPoint y: 190, distance: 431.2
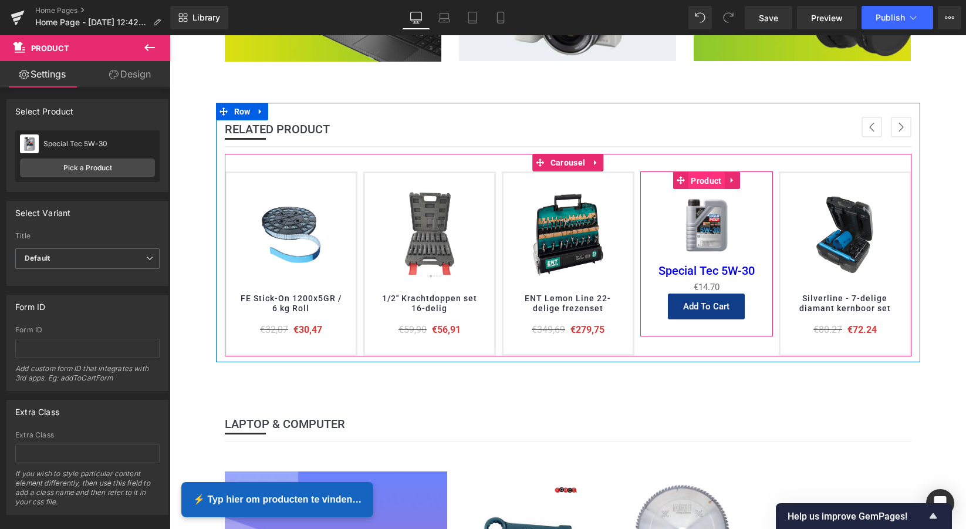
click at [712, 181] on span "Product" at bounding box center [706, 181] width 36 height 18
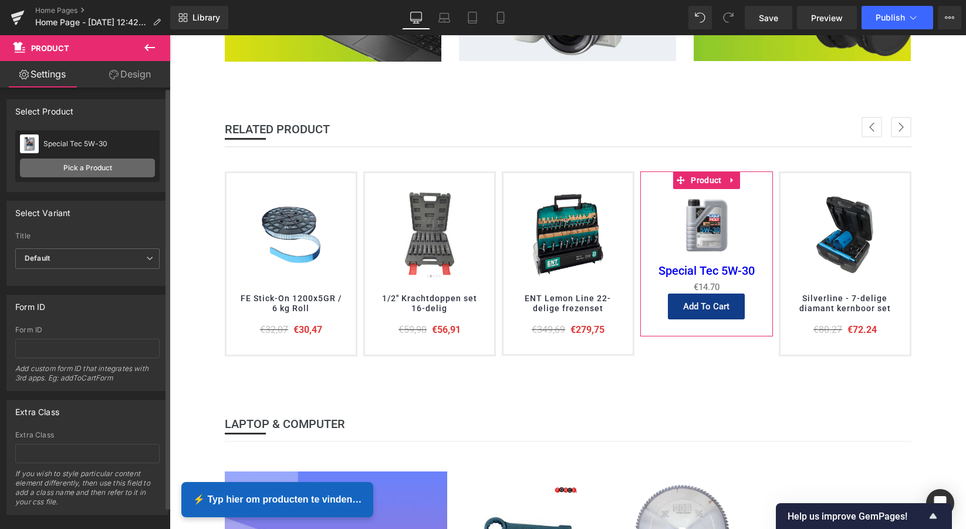
click at [93, 171] on link "Pick a Product" at bounding box center [87, 167] width 135 height 19
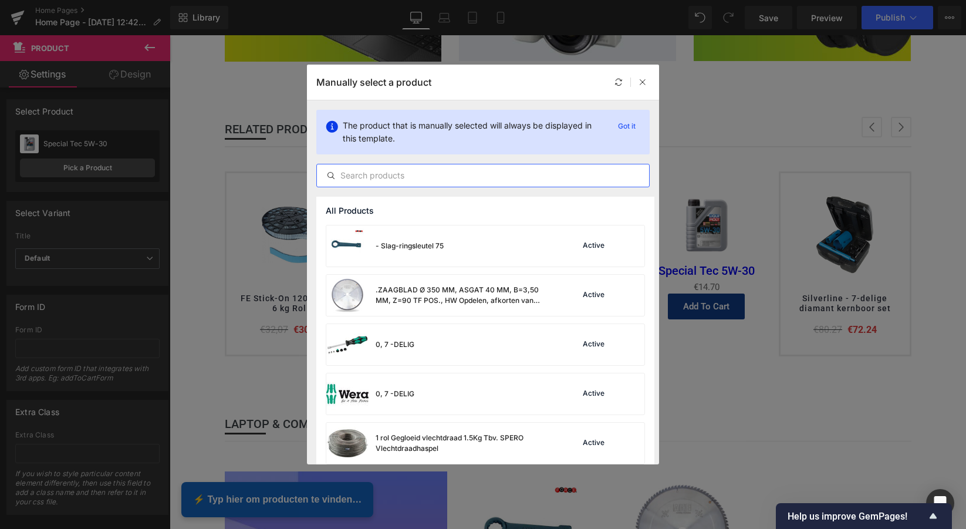
click at [396, 174] on input "text" at bounding box center [483, 175] width 332 height 14
paste input "Triton - Zaagsel opvangemmer, 23 liter"
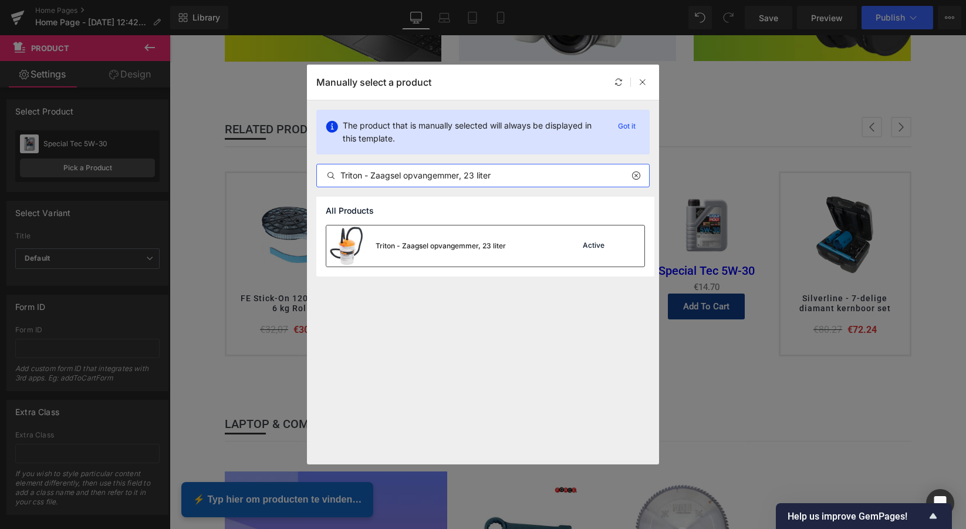
type input "Triton - Zaagsel opvangemmer, 23 liter"
drag, startPoint x: 462, startPoint y: 241, endPoint x: 292, endPoint y: 206, distance: 173.8
click at [462, 241] on div "Triton - Zaagsel opvangemmer, 23 liter" at bounding box center [441, 246] width 130 height 11
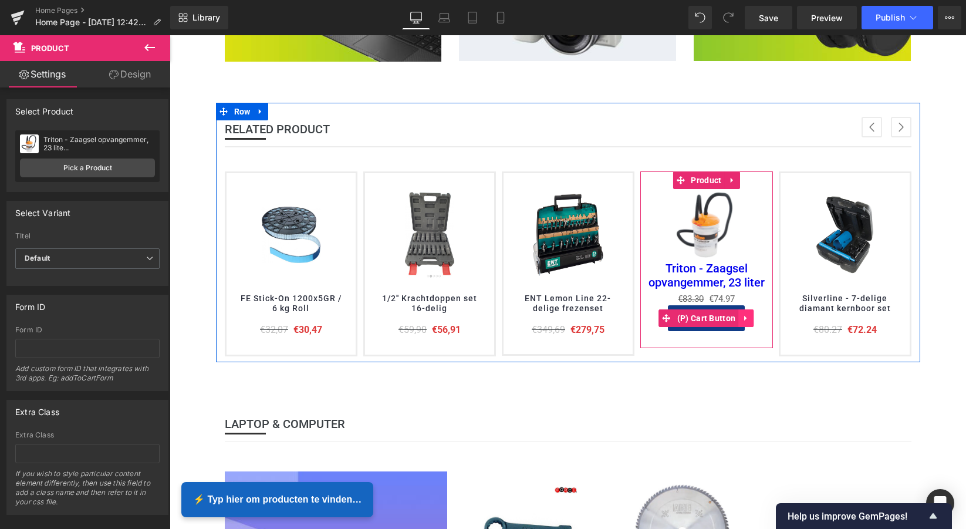
click at [742, 315] on icon at bounding box center [746, 318] width 8 height 9
click at [755, 316] on link at bounding box center [753, 318] width 15 height 18
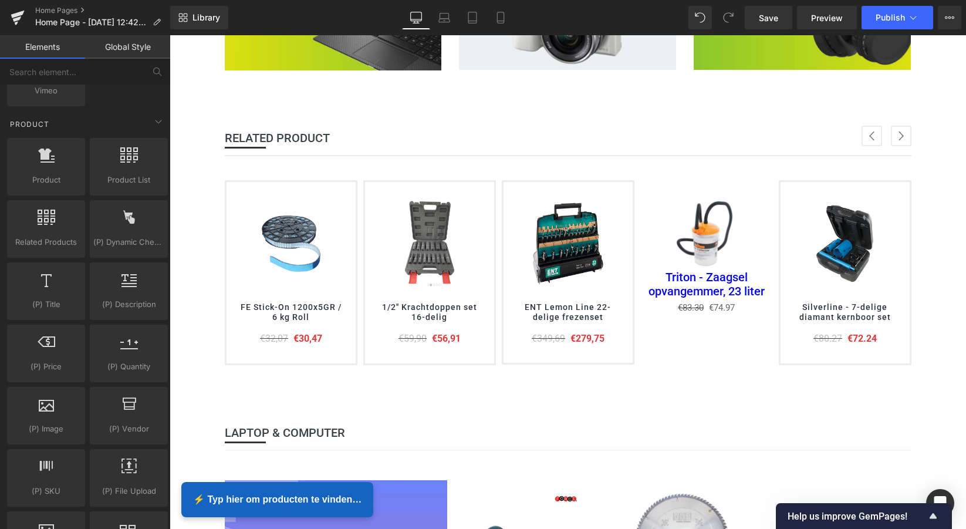
scroll to position [689, 0]
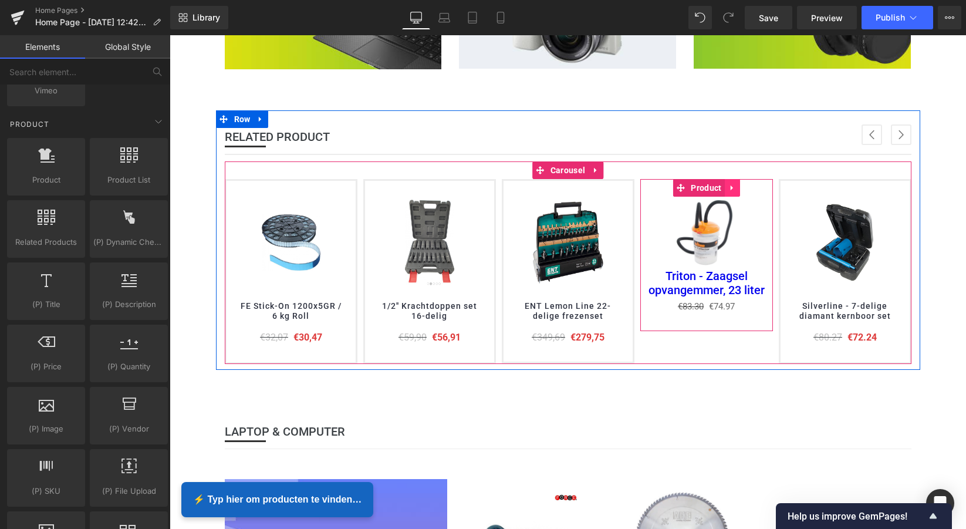
click at [730, 188] on icon at bounding box center [731, 187] width 2 height 5
click at [733, 185] on link at bounding box center [740, 188] width 15 height 18
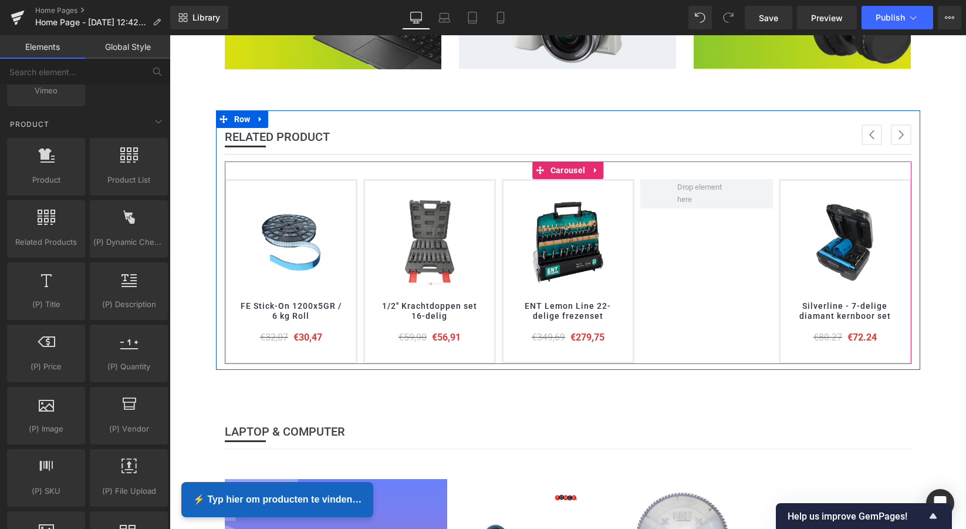
click at [722, 262] on div "(P) Image Silverline - 12-delige steekringsleutel set (P) Title €24,08 €21,67" at bounding box center [501, 271] width 831 height 185
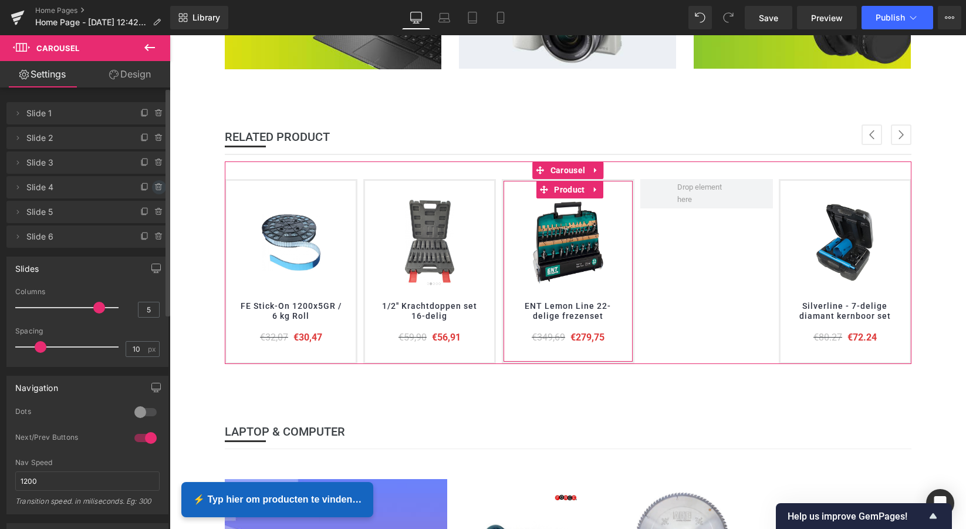
click at [154, 190] on icon at bounding box center [158, 187] width 9 height 9
click at [147, 189] on button "Delete" at bounding box center [146, 187] width 37 height 15
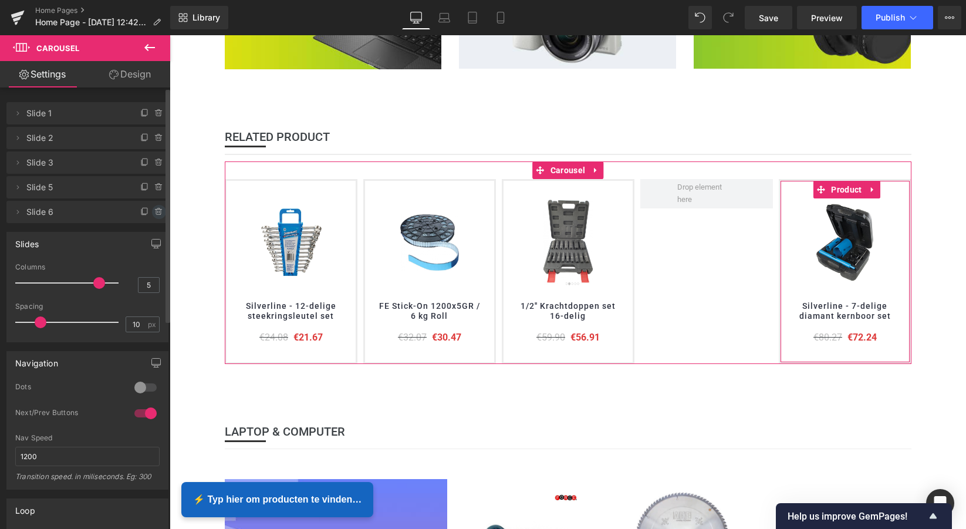
click at [154, 210] on icon at bounding box center [158, 211] width 9 height 9
click at [143, 214] on button "Delete" at bounding box center [146, 212] width 37 height 15
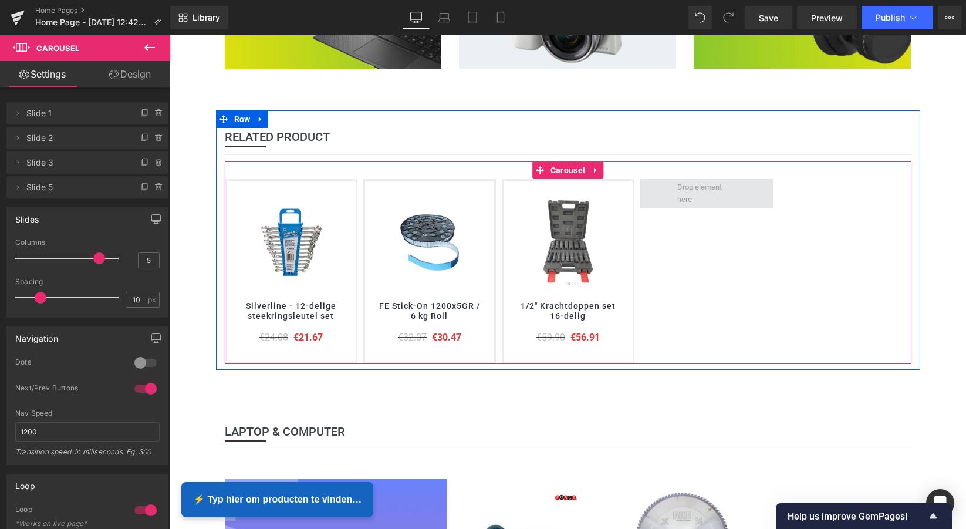
click at [729, 193] on span at bounding box center [706, 193] width 66 height 31
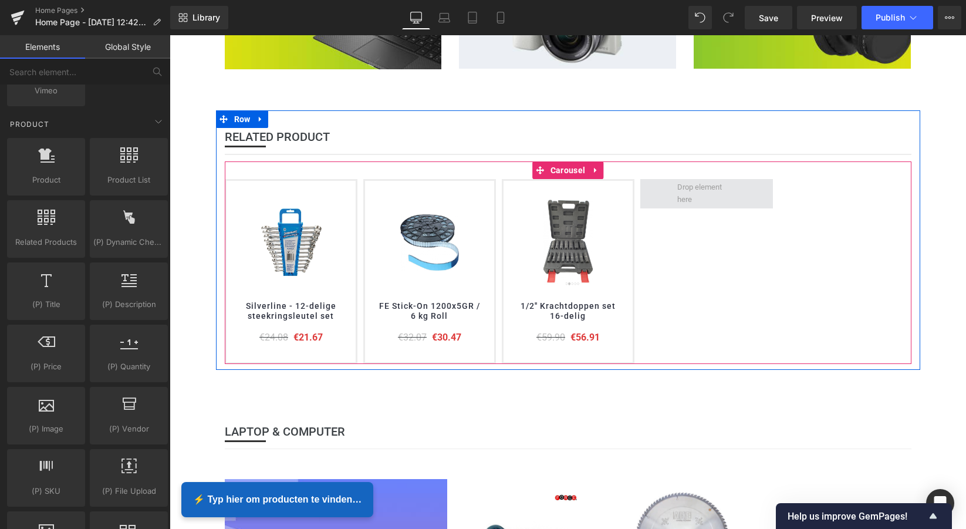
click at [751, 193] on span at bounding box center [706, 193] width 133 height 29
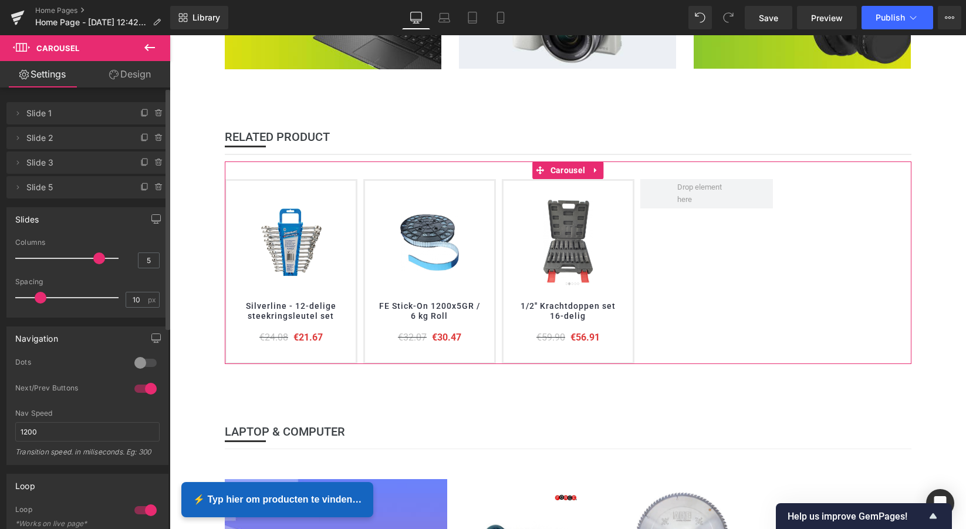
click at [155, 188] on icon at bounding box center [158, 187] width 9 height 9
click at [136, 190] on button "Delete" at bounding box center [146, 187] width 37 height 15
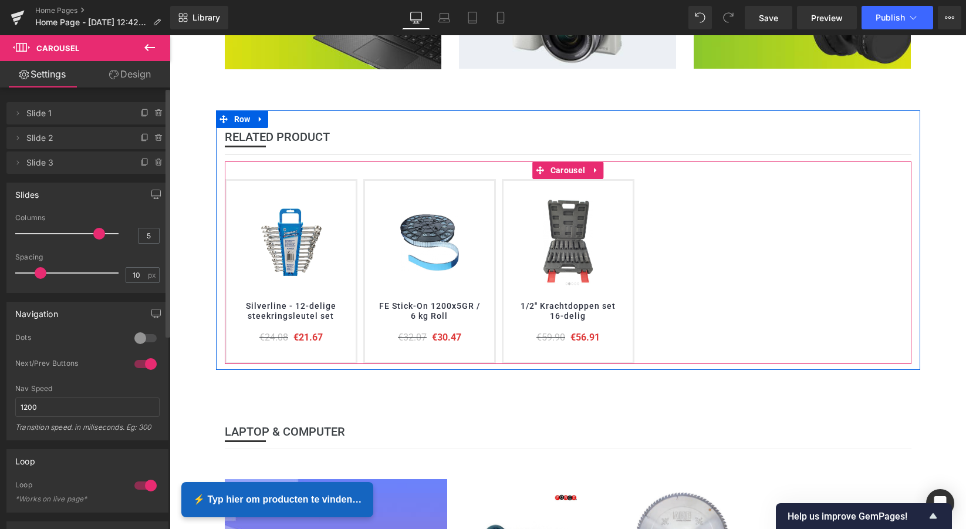
click at [704, 213] on div "(P) Image Silverline - 12-delige steekringsleutel set (P) Title €24.08 €21.67 (…" at bounding box center [568, 271] width 687 height 185
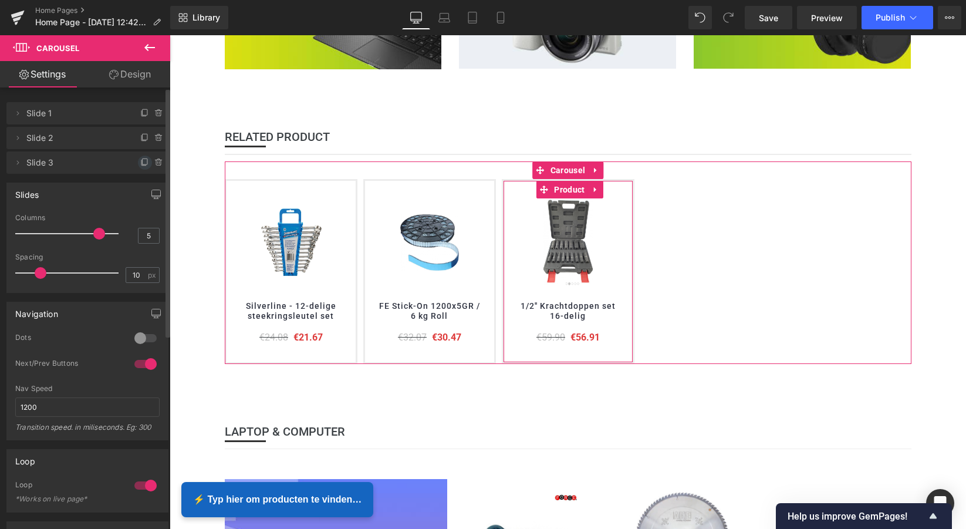
click at [140, 163] on icon at bounding box center [144, 162] width 9 height 9
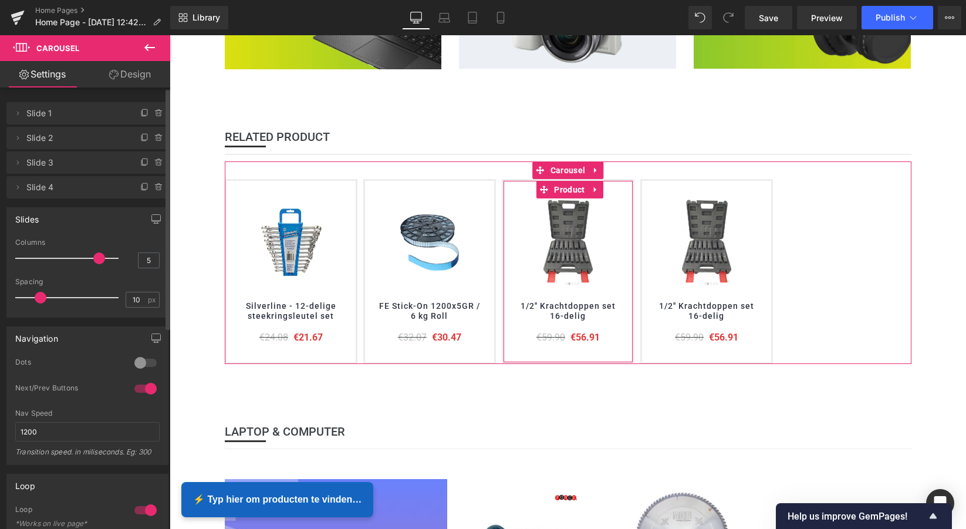
click at [140, 163] on icon at bounding box center [144, 162] width 9 height 9
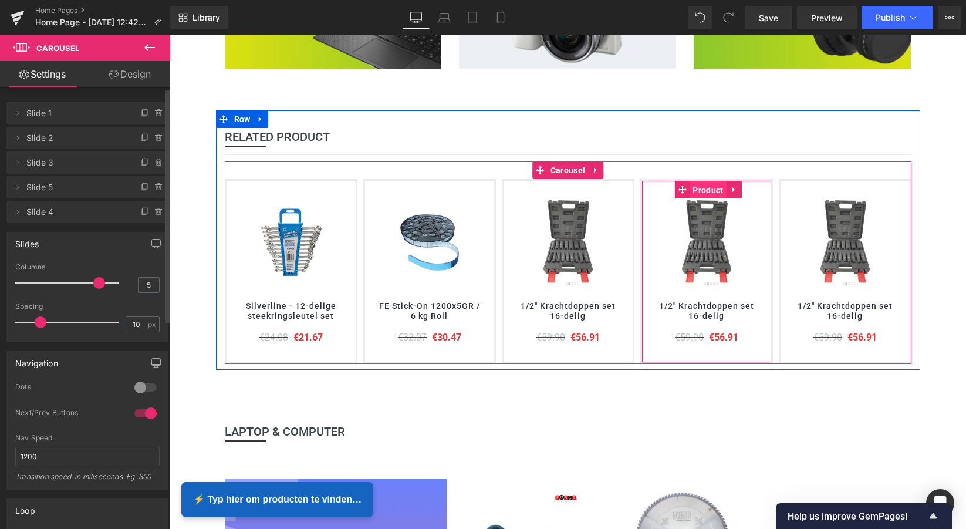
click at [706, 191] on span "Product" at bounding box center [708, 190] width 36 height 18
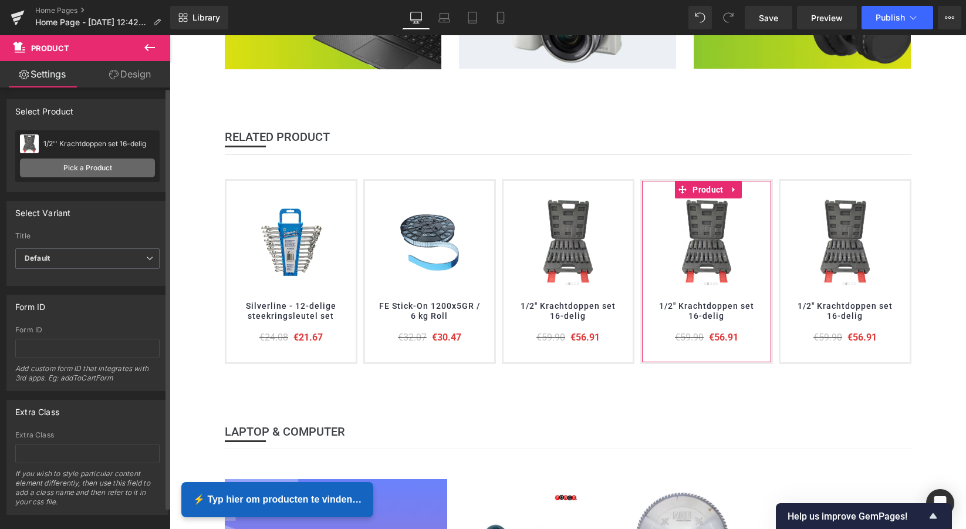
click at [89, 169] on link "Pick a Product" at bounding box center [87, 167] width 135 height 19
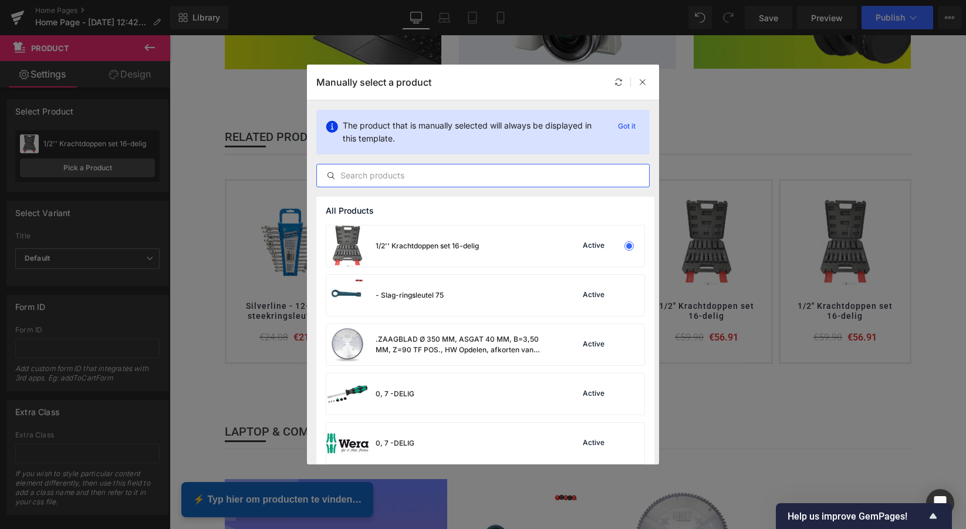
click at [381, 173] on input "text" at bounding box center [483, 175] width 332 height 14
paste input "Silverline - Loodgieters bimetalen gatenzaag, 9-delige set"
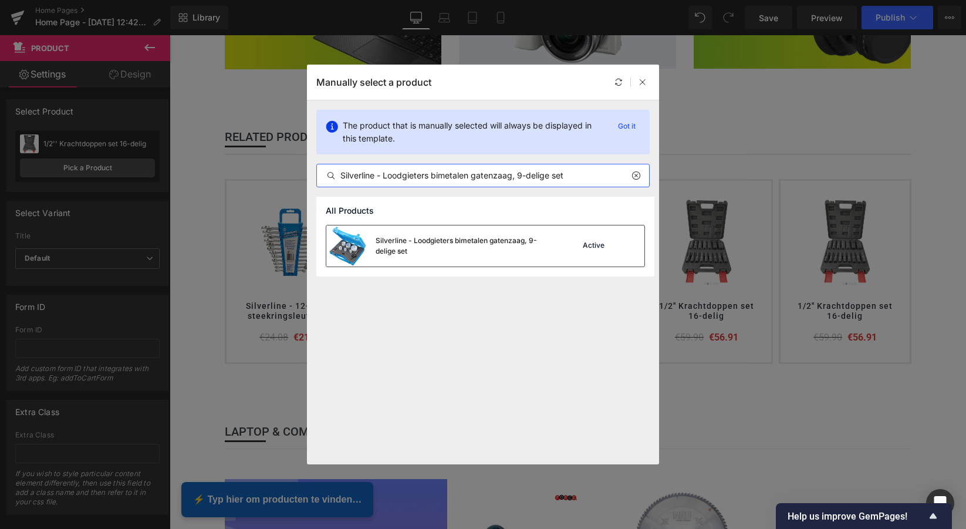
type input "Silverline - Loodgieters bimetalen gatenzaag, 9-delige set"
click at [445, 238] on div "Silverline - Loodgieters bimetalen gatenzaag, 9-delige set" at bounding box center [464, 245] width 176 height 21
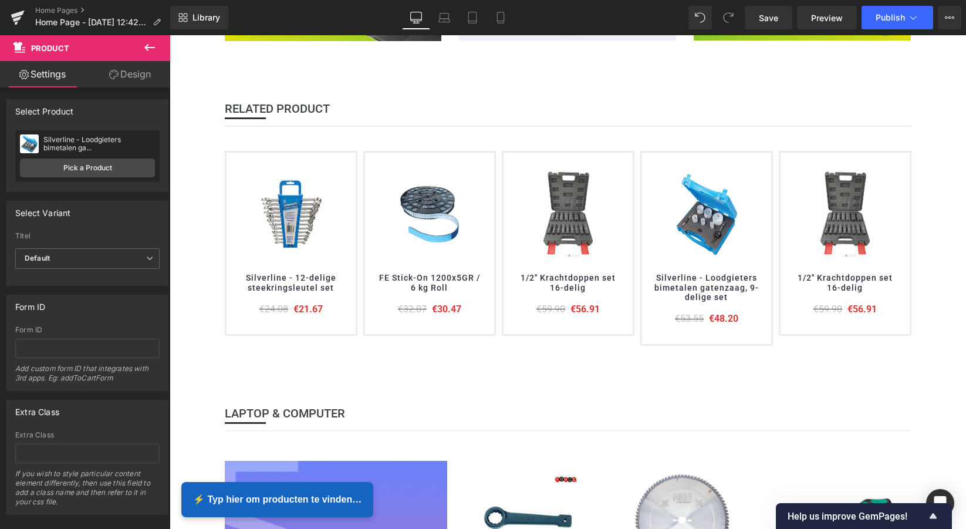
scroll to position [693, 0]
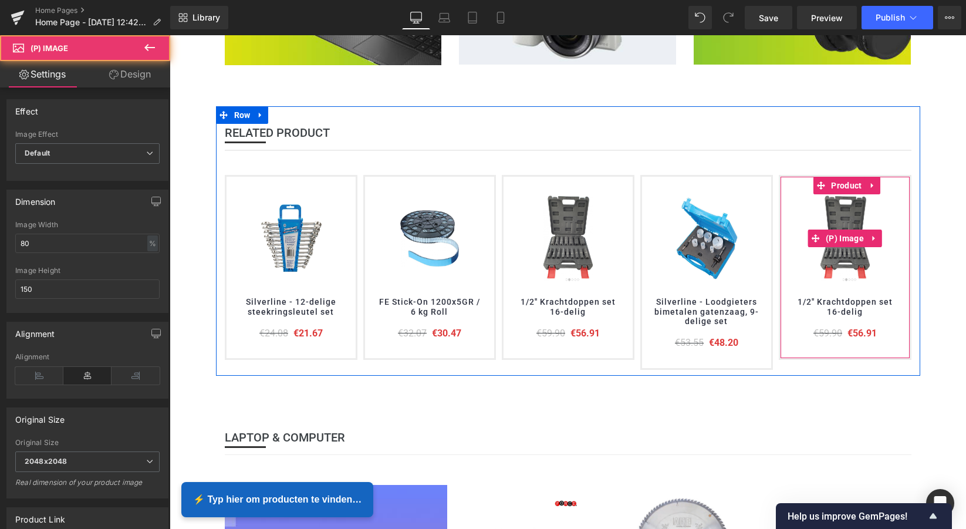
click at [843, 217] on img at bounding box center [845, 238] width 70 height 88
click at [844, 175] on div "(P) Image 1/2'' Krachtdoppen set 16-delig (P) Title €59.90 €56.91 (P) Price Pro…" at bounding box center [845, 267] width 133 height 185
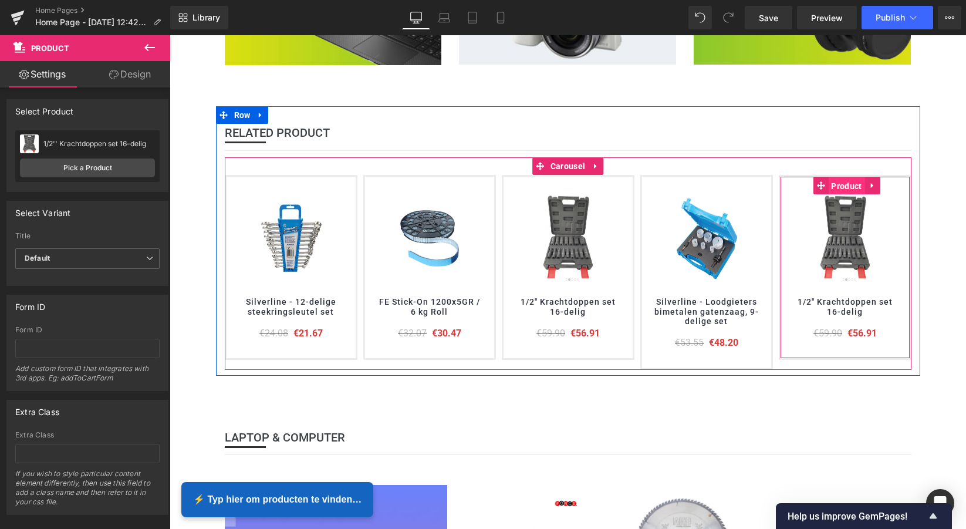
click at [846, 181] on span "Product" at bounding box center [846, 186] width 36 height 18
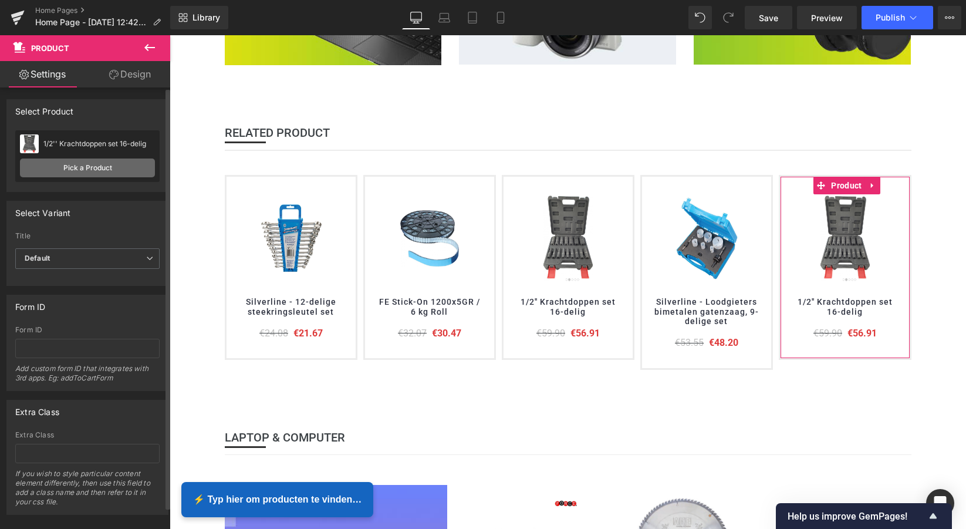
click at [86, 170] on link "Pick a Product" at bounding box center [87, 167] width 135 height 19
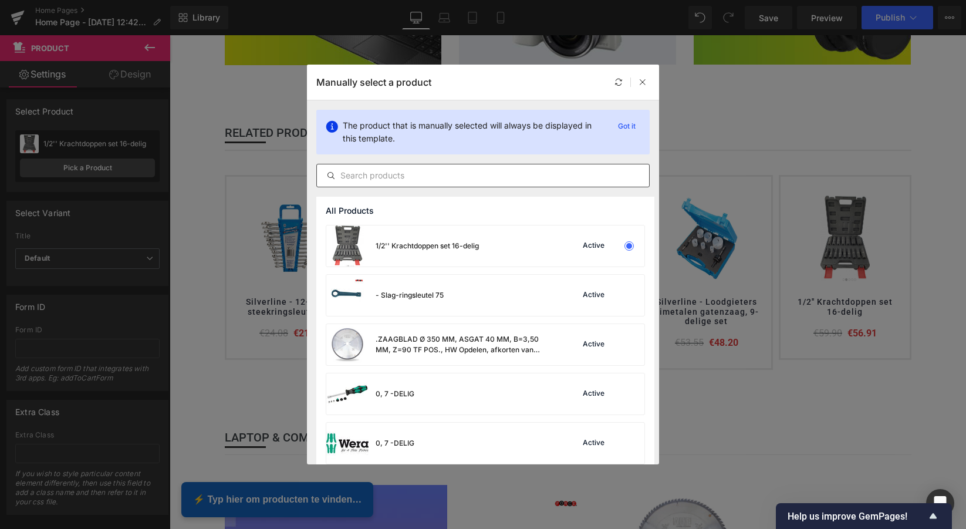
click at [441, 179] on input "text" at bounding box center [483, 175] width 332 height 14
paste input "Precision Router Lift"
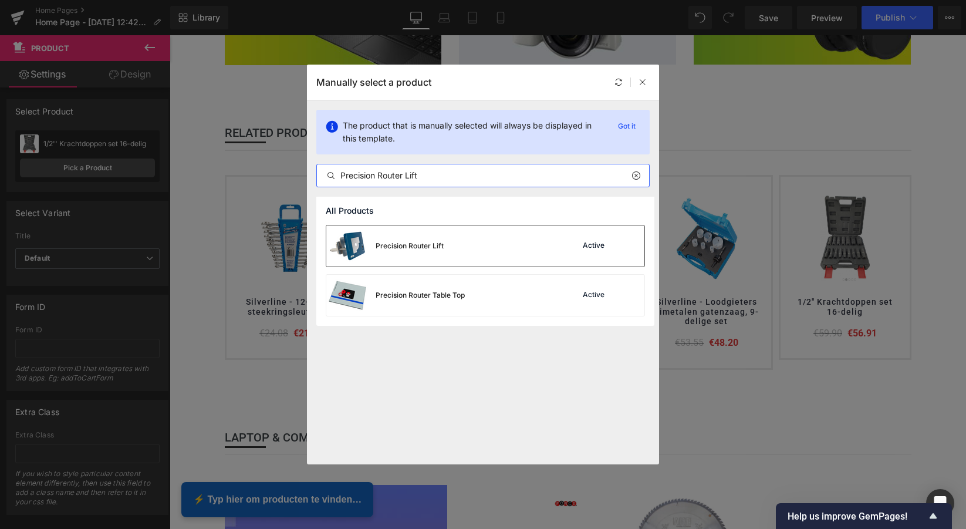
type input "Precision Router Lift"
click at [434, 248] on div "Precision Router Lift" at bounding box center [410, 246] width 68 height 11
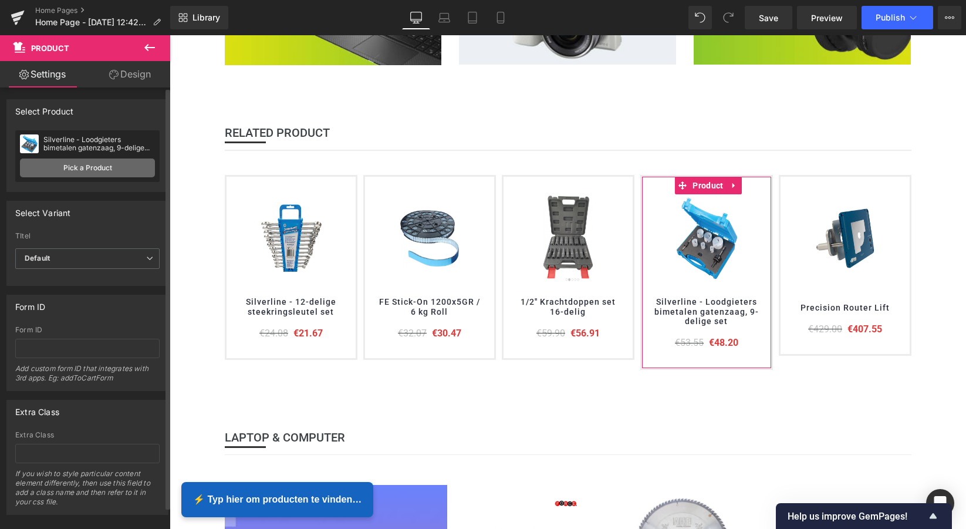
click at [99, 165] on link "Pick a Product" at bounding box center [87, 167] width 135 height 19
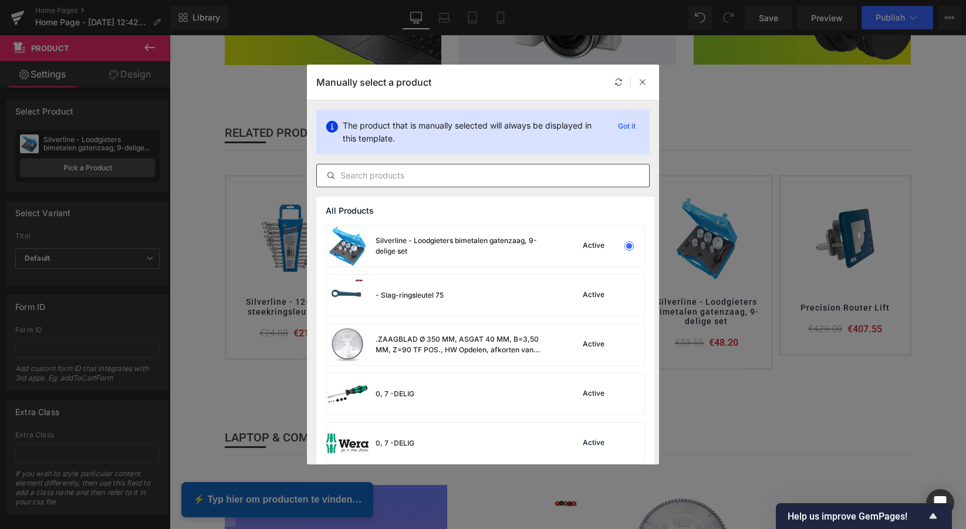
click at [396, 177] on input "text" at bounding box center [483, 175] width 332 height 14
paste input "Triton - 450 W Bandschuurmachine, 64 mm"
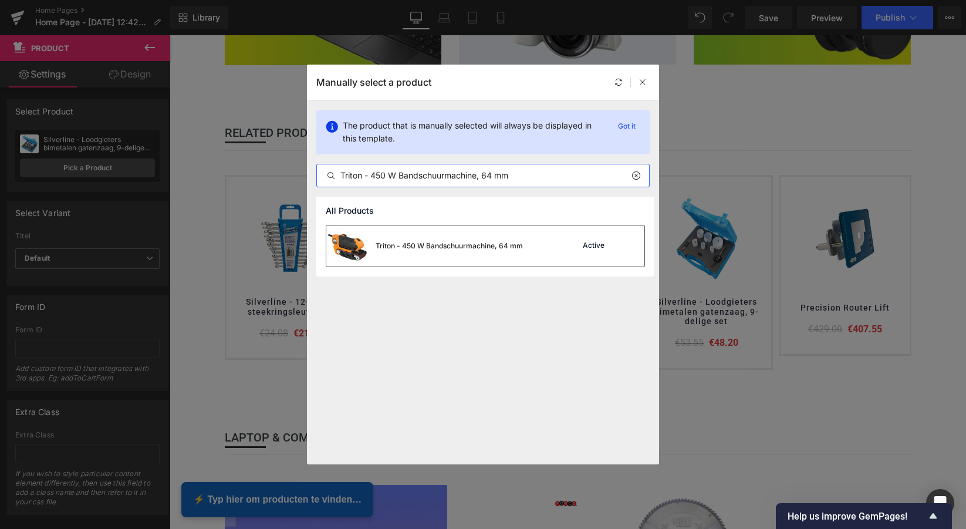
type input "Triton - 450 W Bandschuurmachine, 64 mm"
click at [480, 242] on div "Triton - 450 W Bandschuurmachine, 64 mm" at bounding box center [449, 246] width 147 height 11
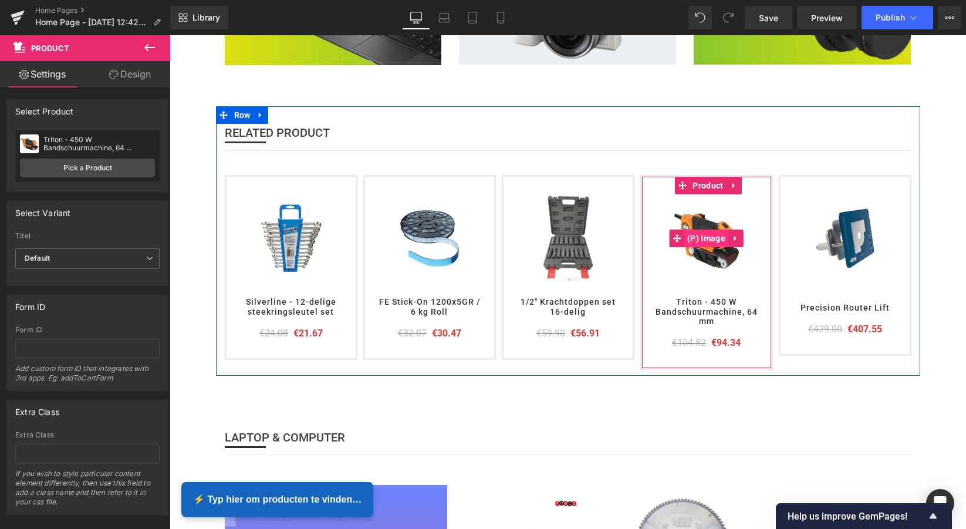
click at [717, 239] on span "(P) Image" at bounding box center [706, 239] width 44 height 18
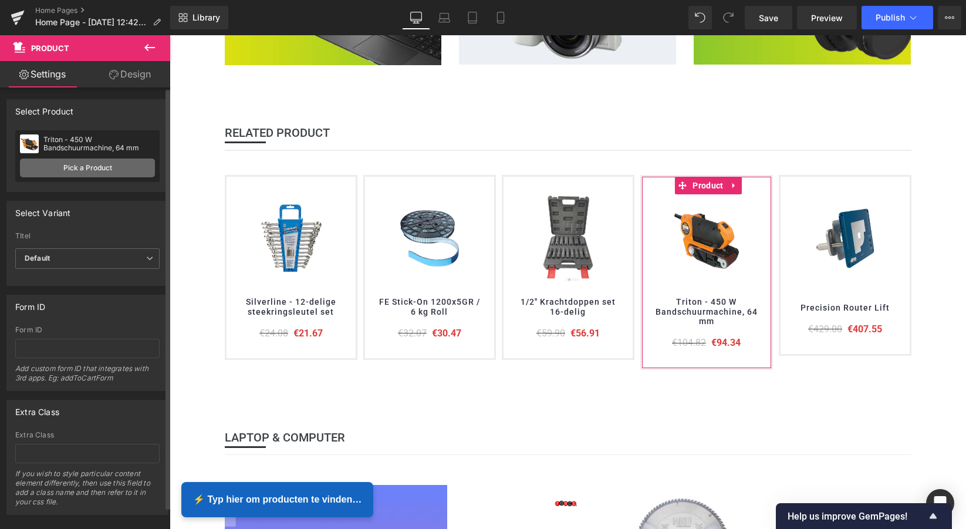
click at [87, 171] on link "Pick a Product" at bounding box center [87, 167] width 135 height 19
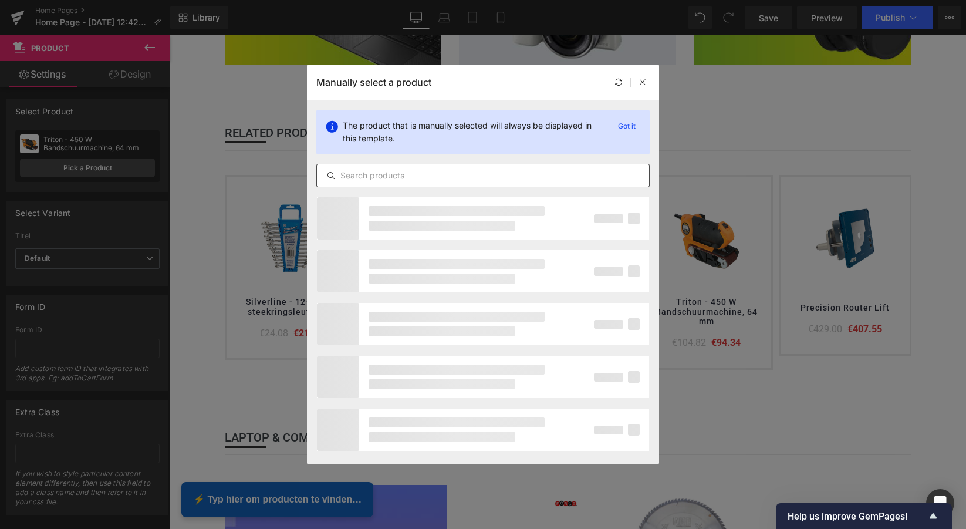
click at [393, 177] on input "text" at bounding box center [483, 175] width 332 height 14
paste input "Scheppach Dubbele Slijpmachine"
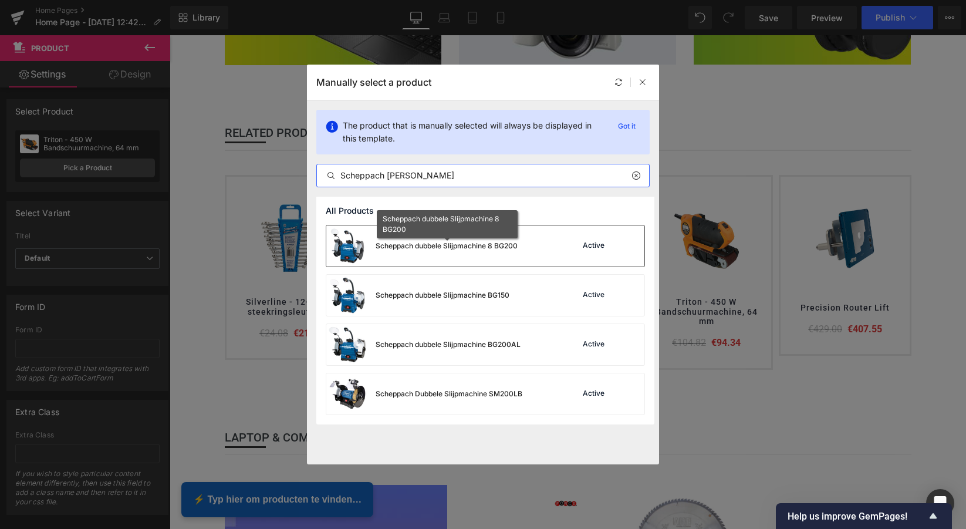
type input "Scheppach Dubbele Slijpmachine"
click at [448, 245] on div "Scheppach dubbele Slijpmachine 8 BG200" at bounding box center [447, 246] width 142 height 11
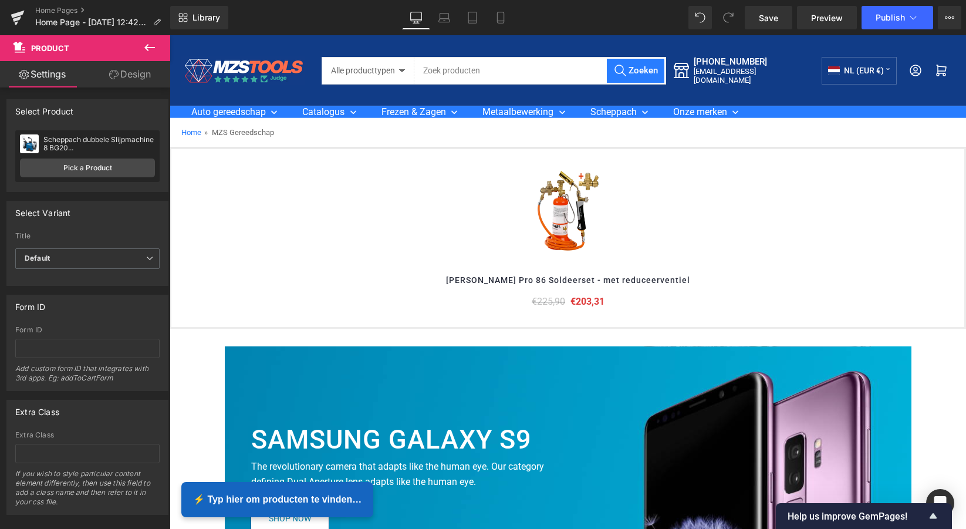
scroll to position [0, 0]
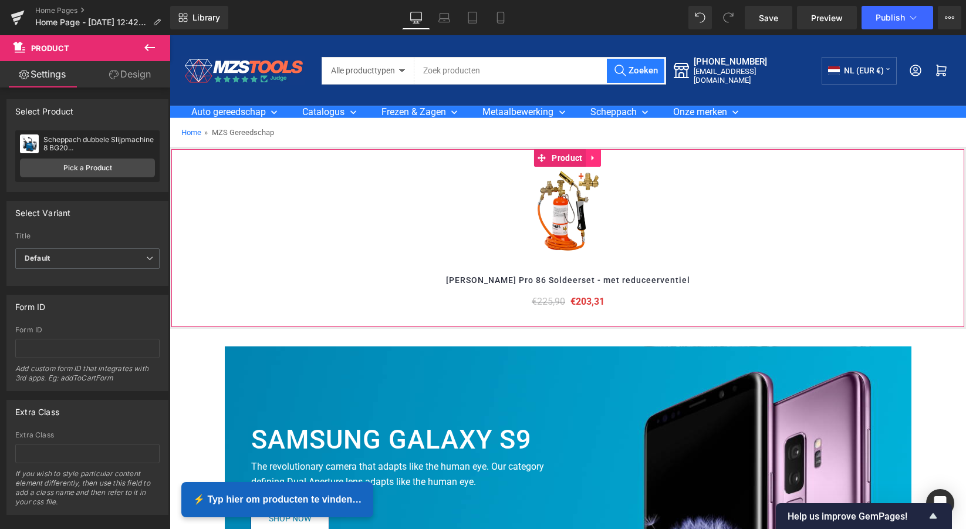
click at [592, 157] on icon at bounding box center [592, 158] width 2 height 5
click at [601, 156] on icon at bounding box center [601, 158] width 8 height 9
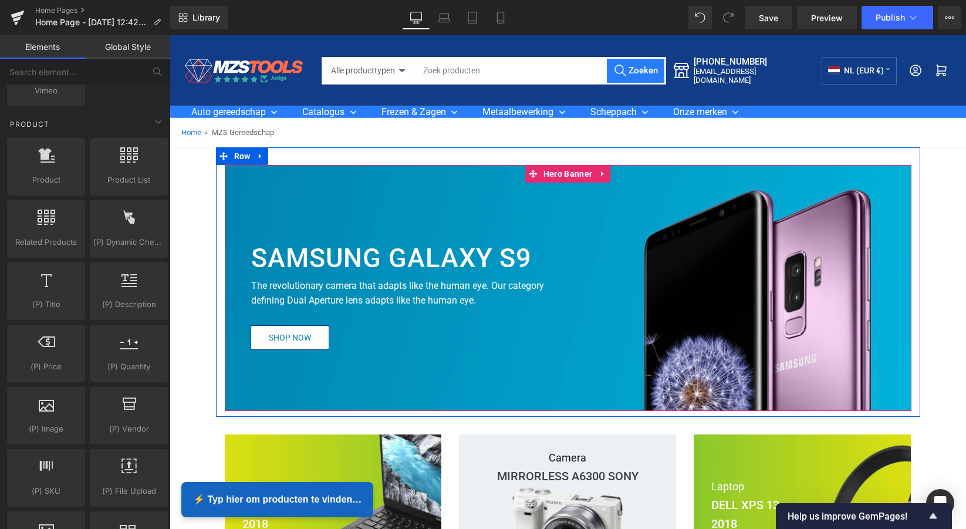
click at [650, 188] on div at bounding box center [568, 288] width 687 height 246
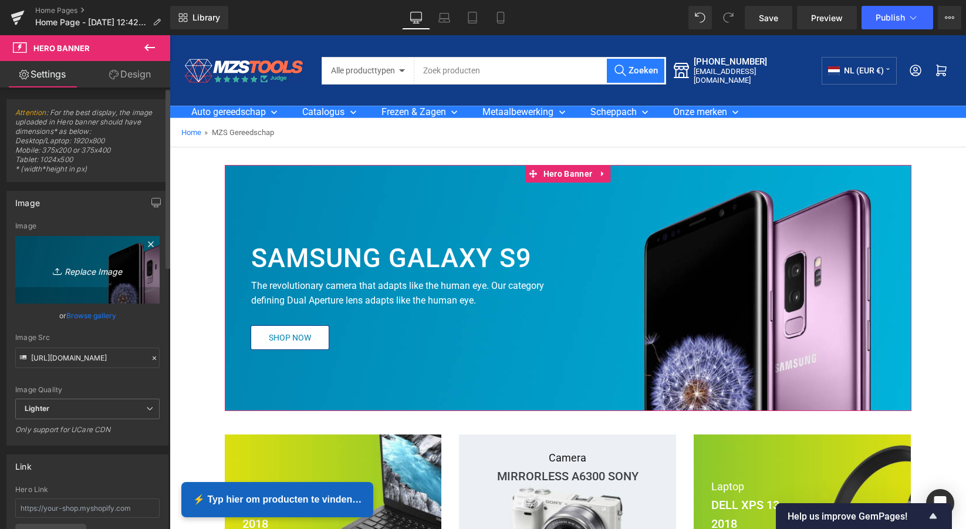
click at [79, 271] on icon "Replace Image" at bounding box center [88, 269] width 94 height 15
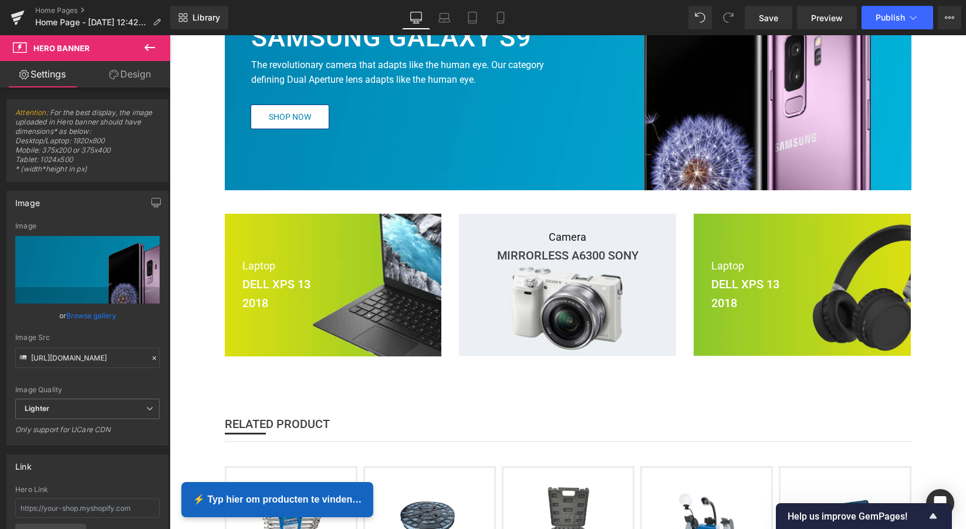
scroll to position [226, 0]
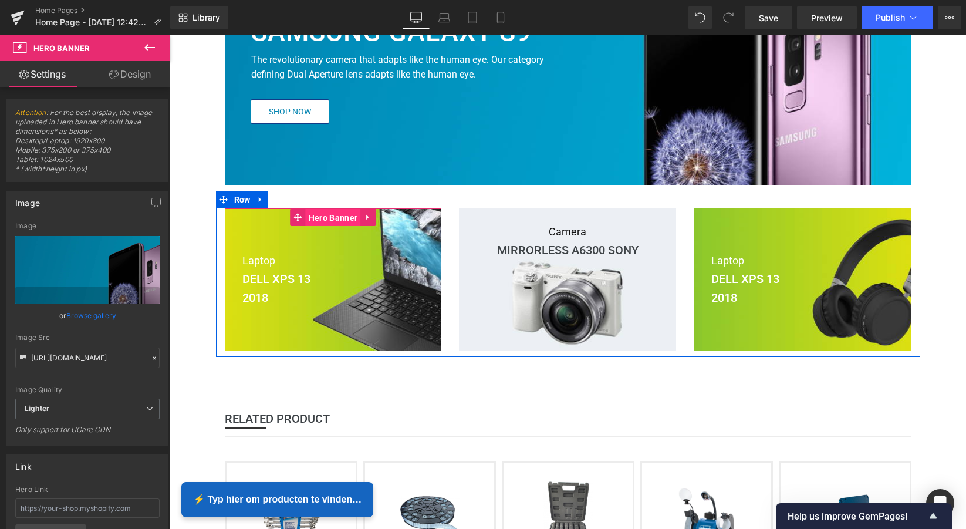
click at [337, 217] on span "Hero Banner" at bounding box center [333, 218] width 55 height 18
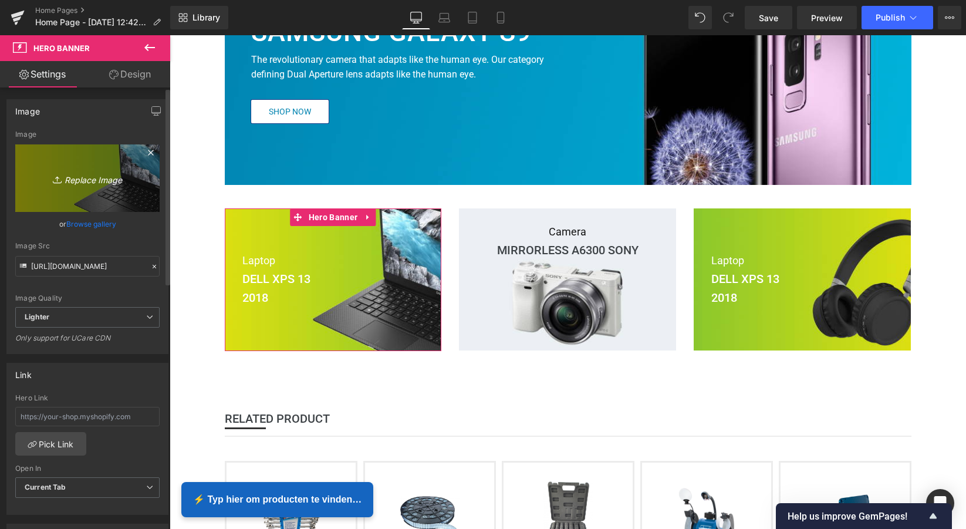
click at [90, 179] on icon "Replace Image" at bounding box center [88, 178] width 94 height 15
type input "C:\fakepath\Scherm­afbeelding 2025-09-27 om 14.36.45.png"
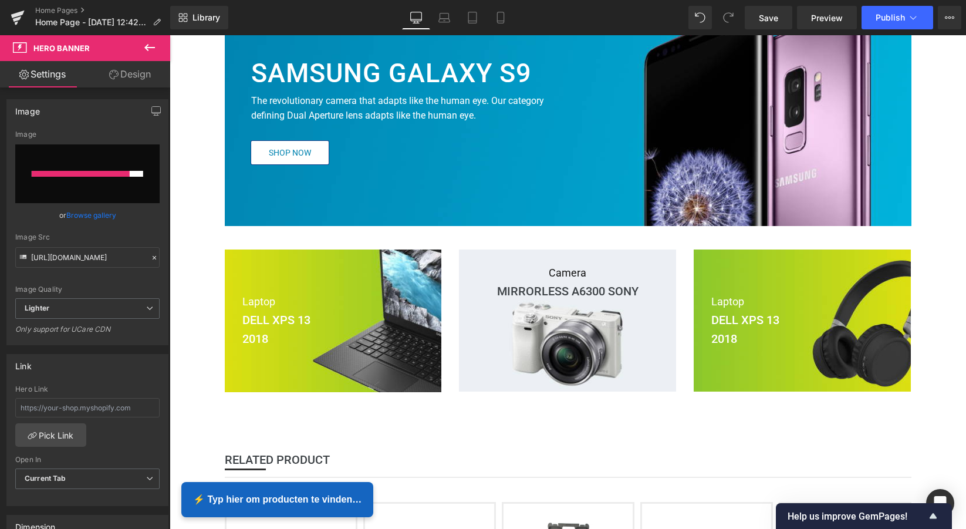
scroll to position [288, 0]
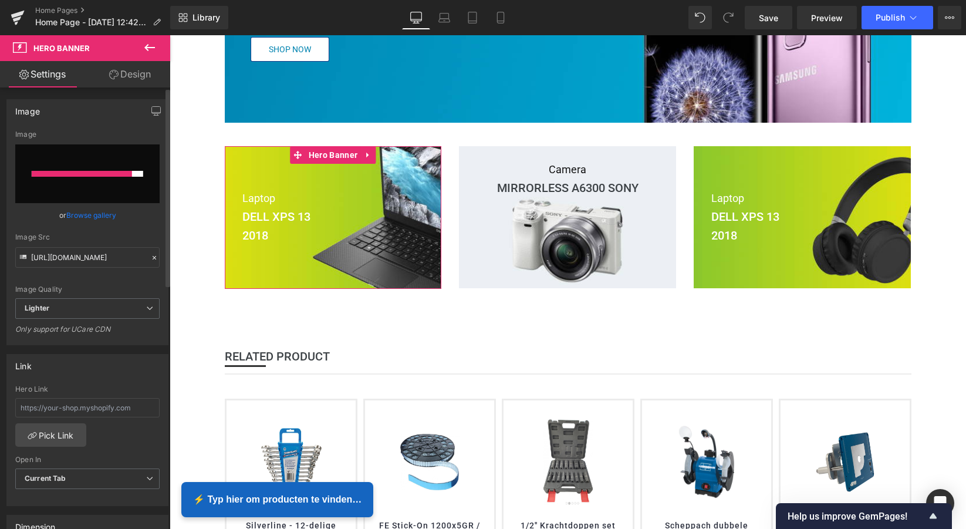
click at [137, 158] on input "file" at bounding box center [87, 173] width 144 height 59
click at [119, 186] on input "file" at bounding box center [87, 173] width 144 height 59
click at [146, 146] on input "file" at bounding box center [87, 173] width 144 height 59
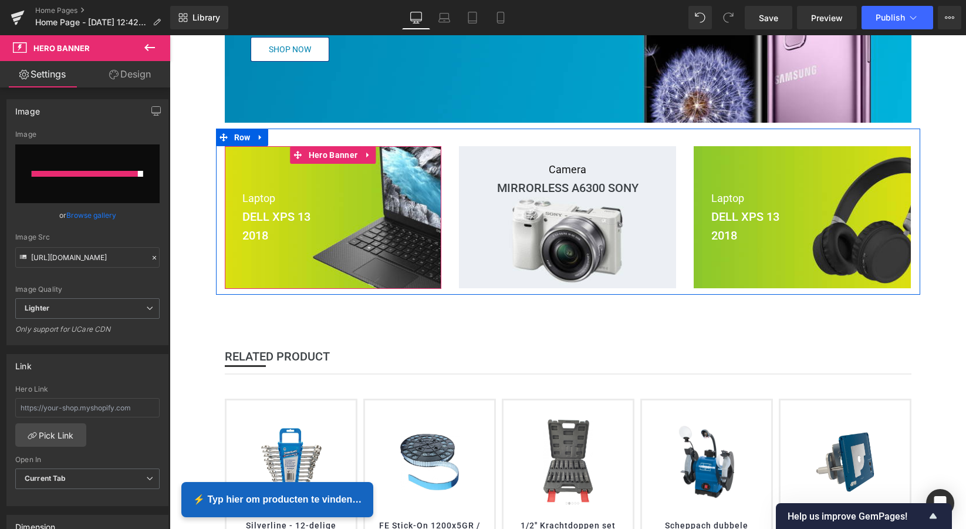
click at [277, 171] on div at bounding box center [333, 217] width 217 height 143
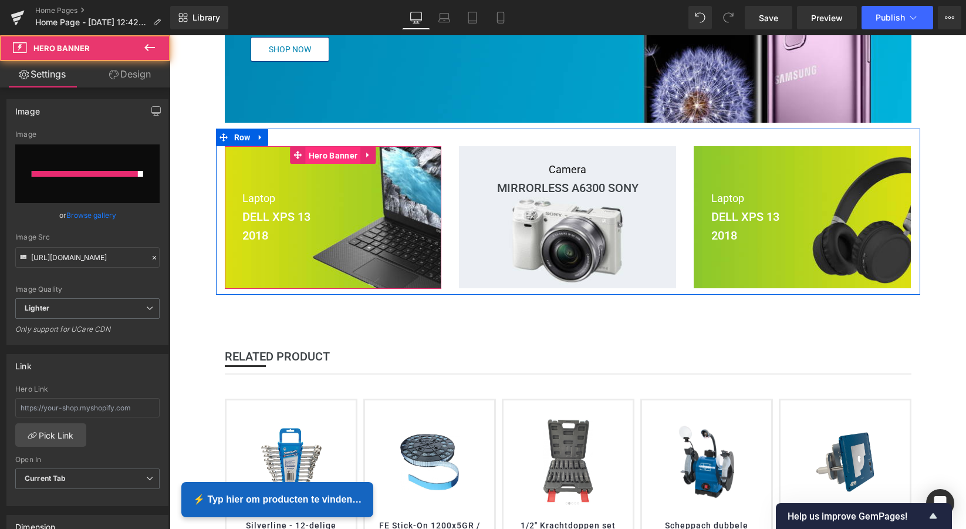
click at [344, 157] on span "Hero Banner" at bounding box center [333, 156] width 55 height 18
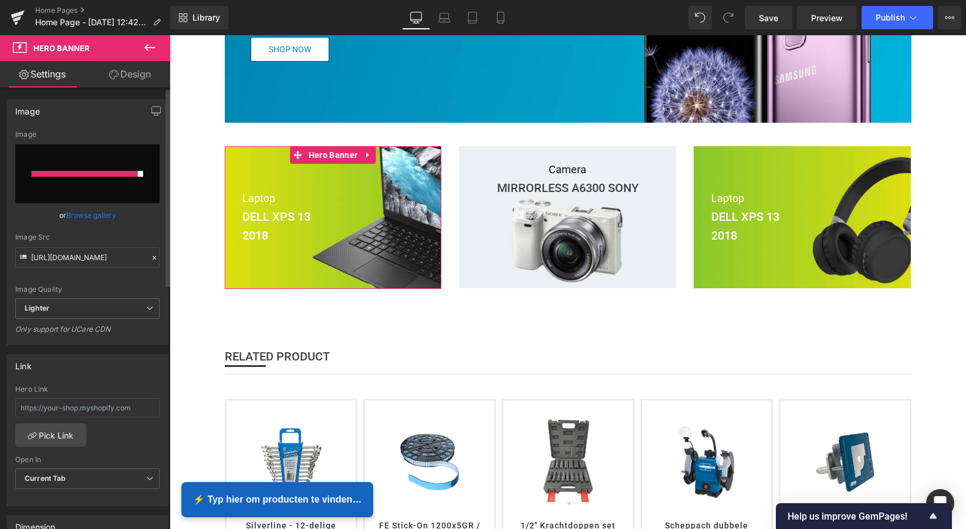
click at [95, 179] on input "file" at bounding box center [87, 173] width 144 height 59
click at [85, 216] on link "Browse gallery" at bounding box center [91, 215] width 50 height 21
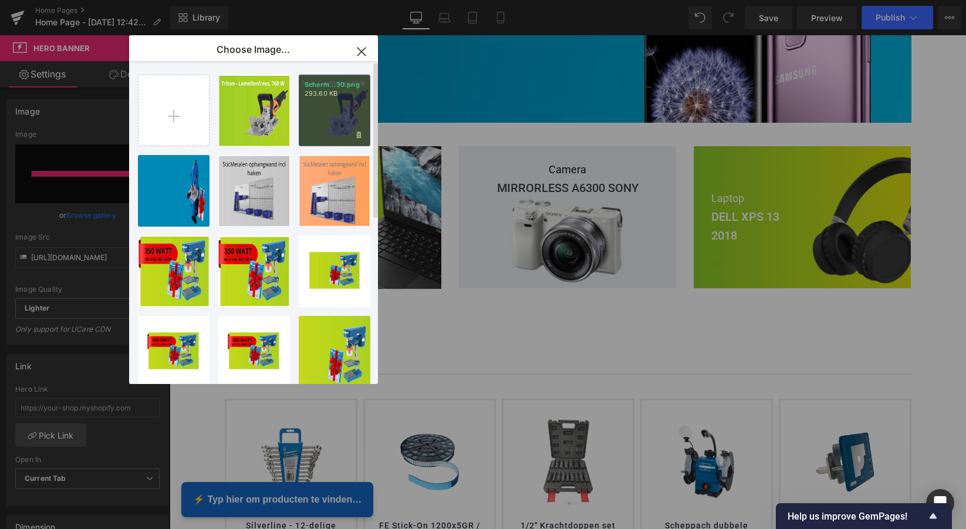
scroll to position [0, 0]
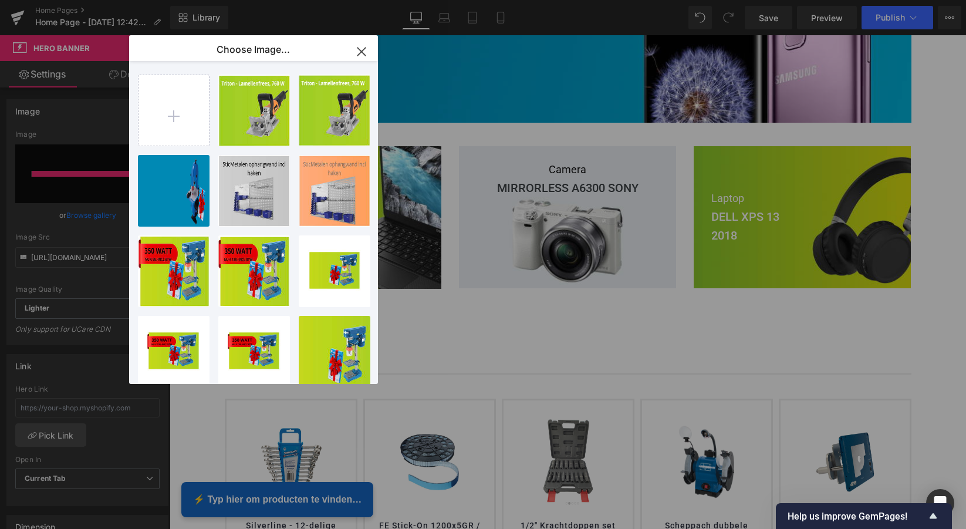
click at [360, 53] on icon "button" at bounding box center [361, 52] width 8 height 8
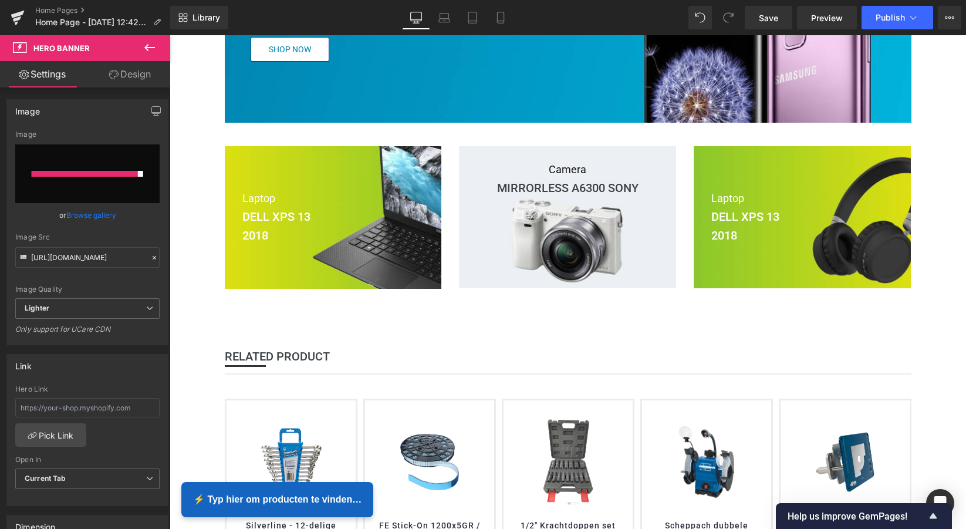
click at [149, 49] on icon at bounding box center [150, 48] width 14 height 14
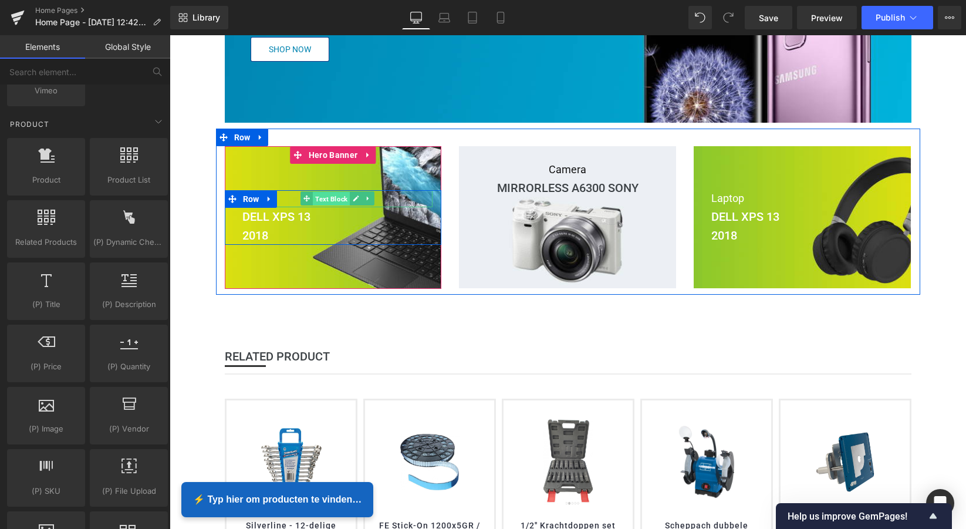
click at [338, 198] on span "Text Block" at bounding box center [331, 199] width 37 height 14
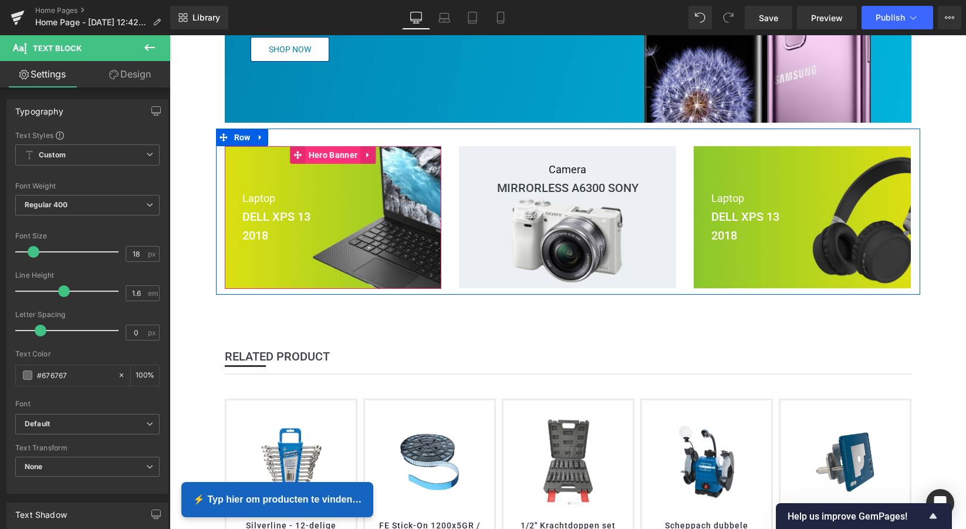
click at [341, 157] on span "Hero Banner" at bounding box center [333, 155] width 55 height 18
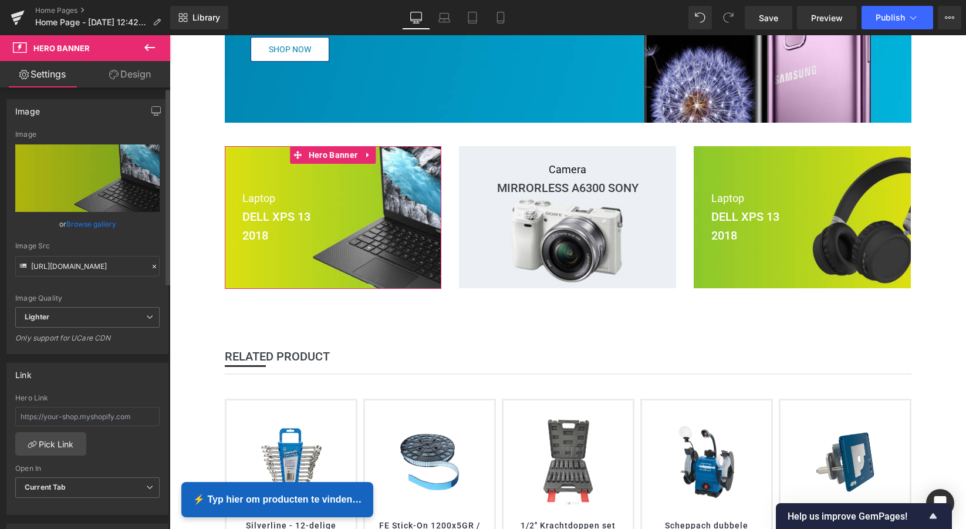
click at [100, 222] on link "Browse gallery" at bounding box center [91, 224] width 50 height 21
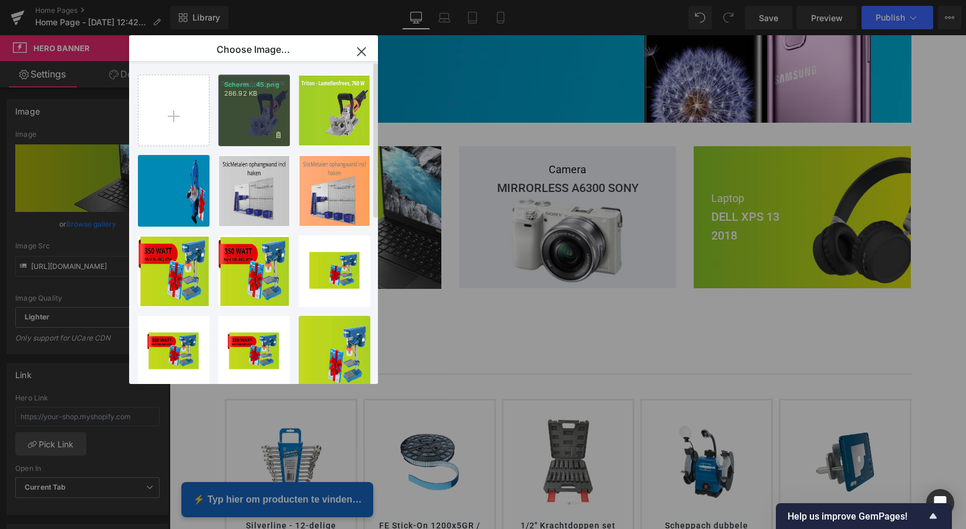
click at [251, 120] on div "Scherm­...45.png 286.92 KB" at bounding box center [254, 111] width 72 height 72
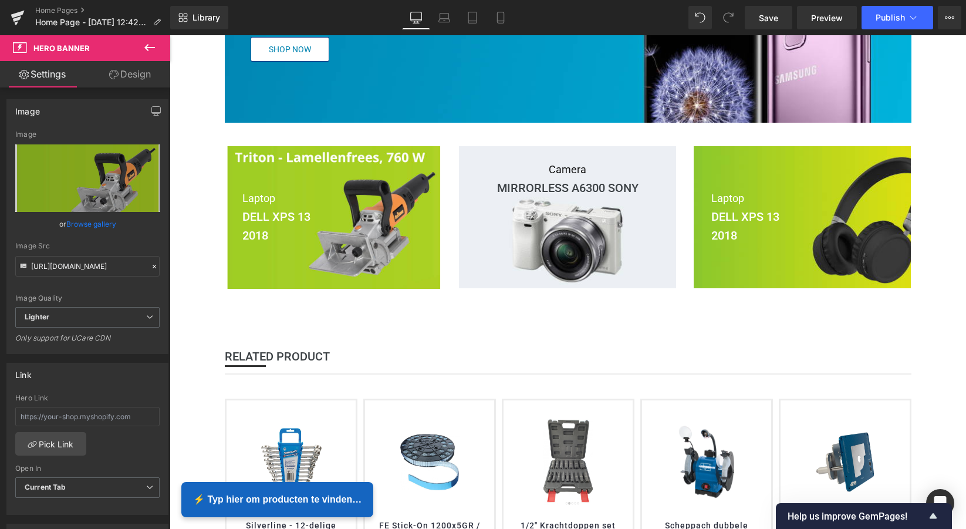
type input "https://ucarecdn.com/971c61f3-b4f5-4635-9fcb-c3efe6bef095/-/format/auto/-/previ…"
click at [90, 226] on link "Browse gallery" at bounding box center [91, 224] width 50 height 21
drag, startPoint x: 585, startPoint y: 249, endPoint x: 415, endPoint y: 214, distance: 173.3
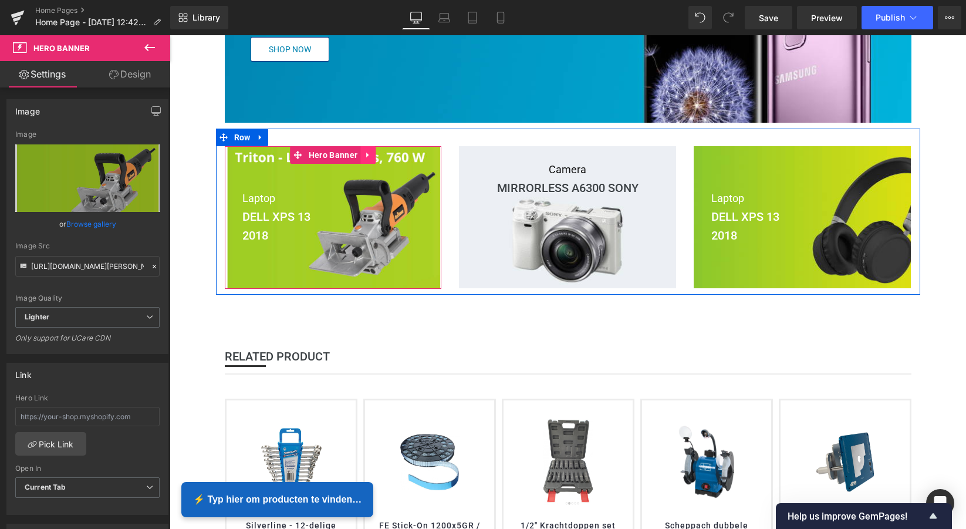
click at [366, 157] on icon at bounding box center [367, 155] width 2 height 5
click at [373, 156] on icon at bounding box center [376, 155] width 8 height 8
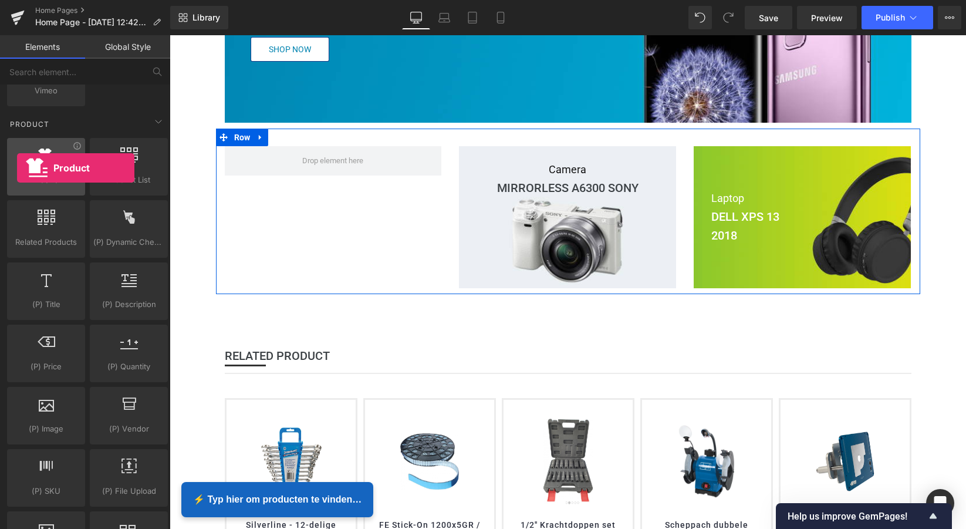
drag, startPoint x: 48, startPoint y: 164, endPoint x: 15, endPoint y: 168, distance: 33.1
click at [15, 168] on div at bounding box center [46, 160] width 71 height 26
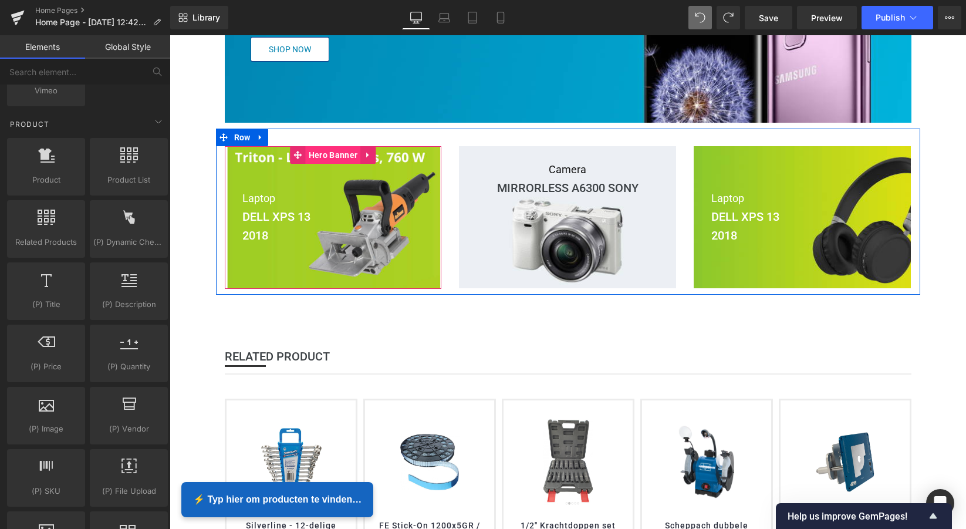
click at [334, 153] on span "Hero Banner" at bounding box center [333, 155] width 55 height 18
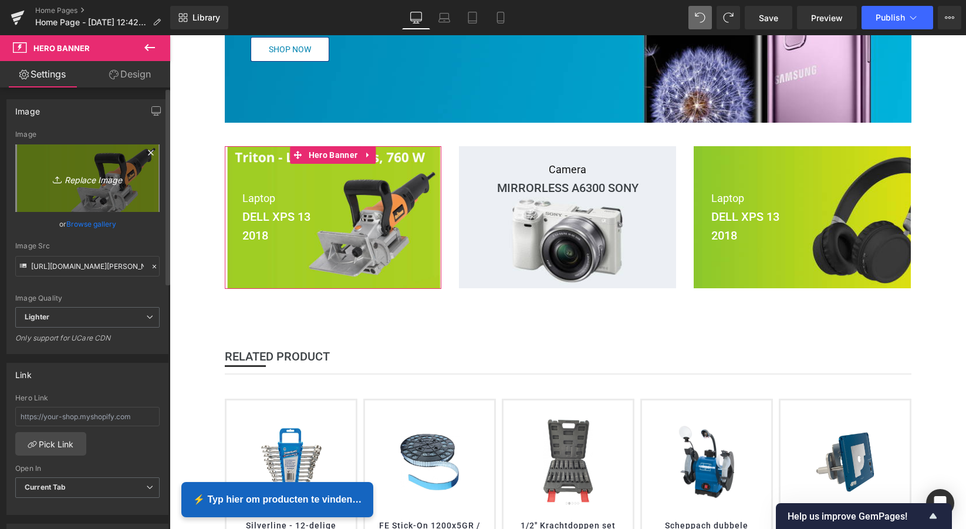
click at [96, 180] on icon "Replace Image" at bounding box center [88, 178] width 94 height 15
type input "C:\fakepath\Scherm­afbeelding 2025-09-27 om 11.25.51.png"
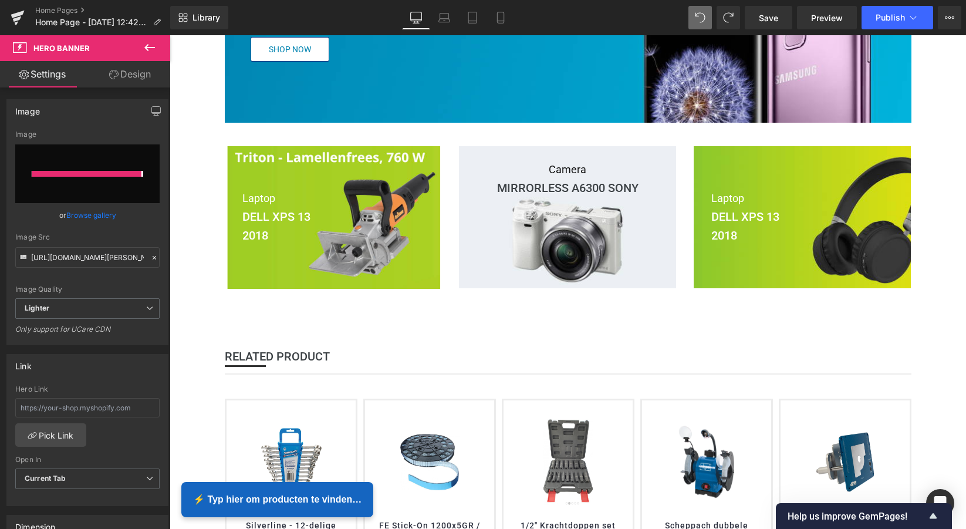
type input "https://ucarecdn.com/b9220202-5e8a-4211-adc9-07bf642bced3/-/format/auto/-/previ…"
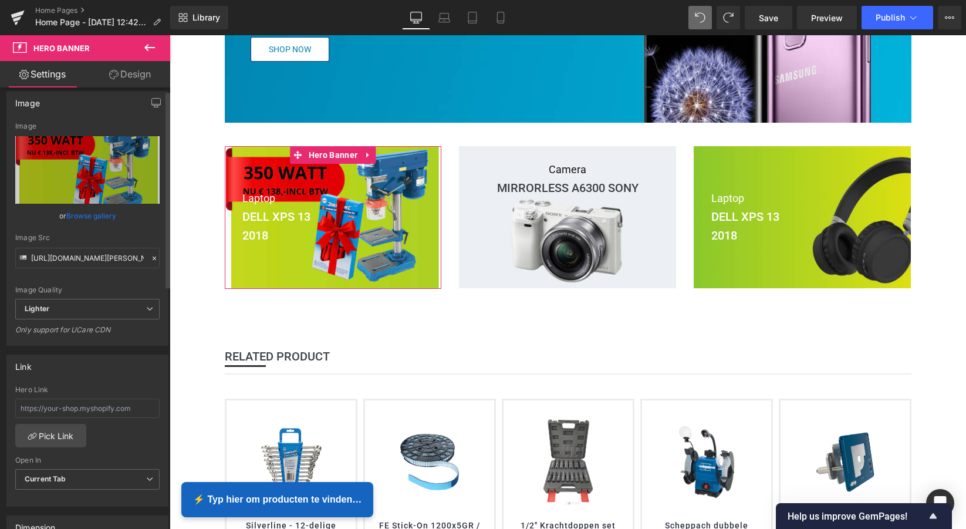
scroll to position [7, 0]
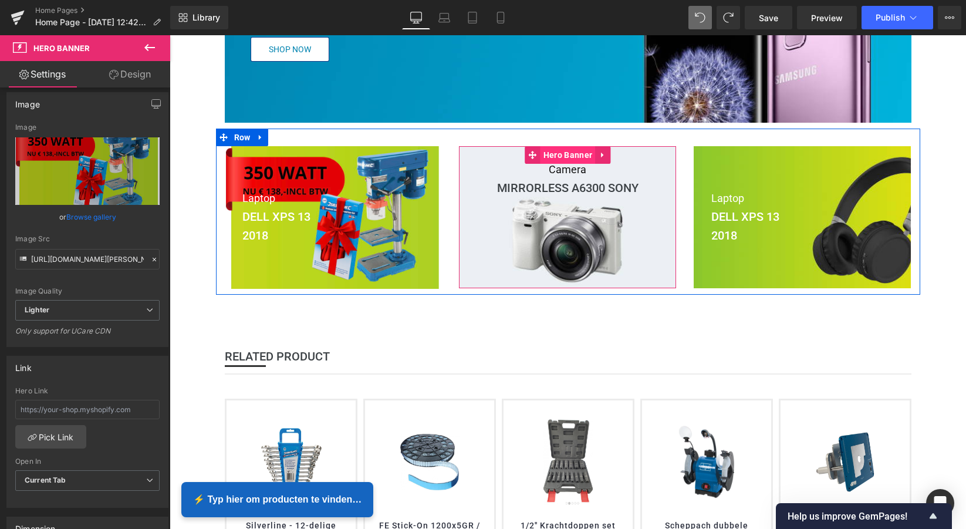
click at [567, 155] on span "Hero Banner" at bounding box center [568, 155] width 55 height 18
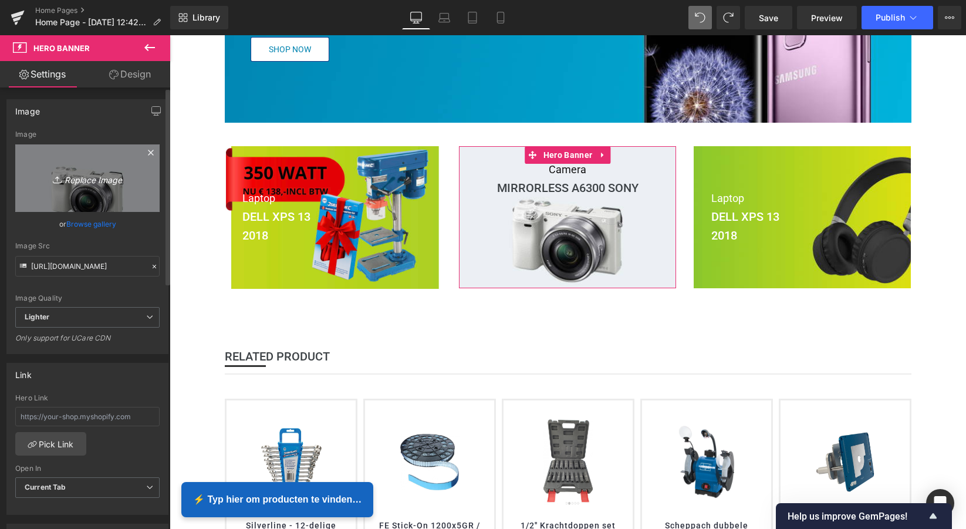
click at [100, 180] on icon "Replace Image" at bounding box center [88, 178] width 94 height 15
type input "C:\fakepath\Scherm­afbeelding 2025-09-27 om 11.35.07.png"
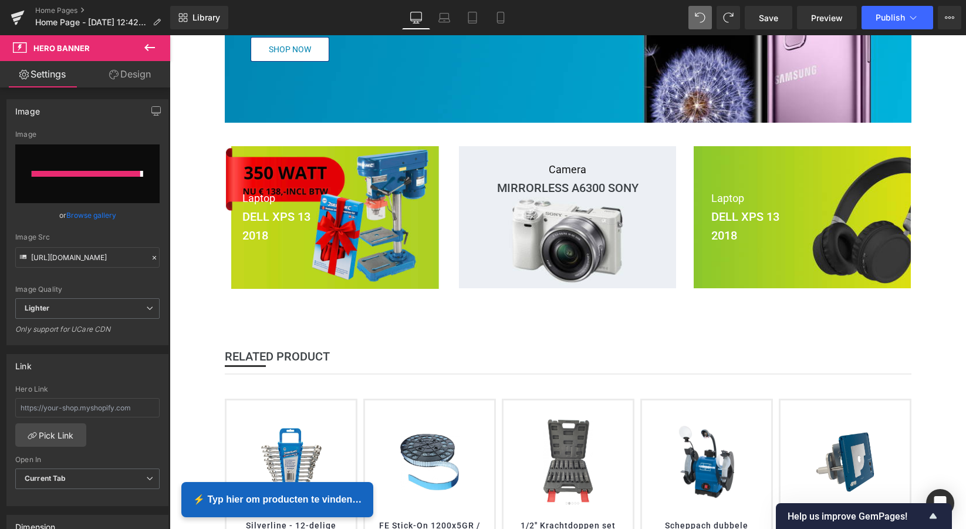
type input "https://ucarecdn.com/e2051258-5a05-4686-8859-2d553aaa2bef/-/format/auto/-/previ…"
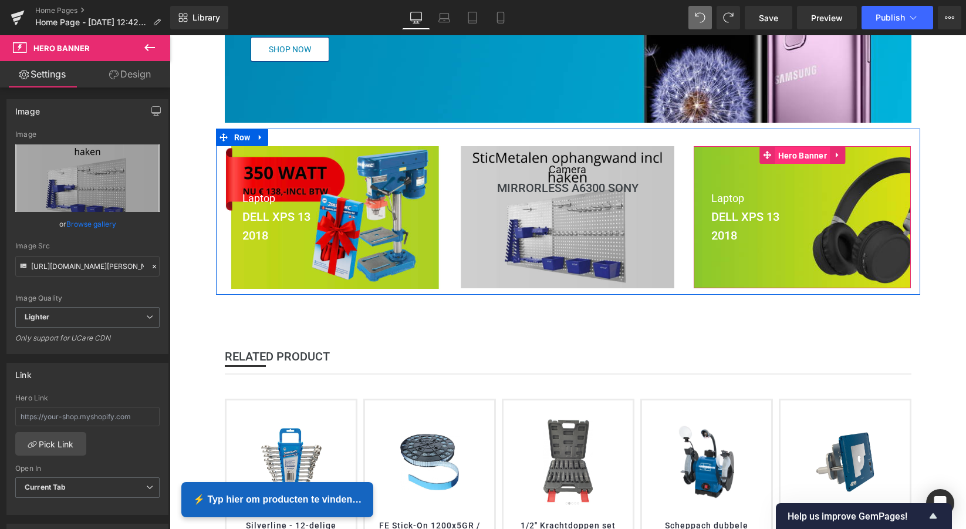
click at [809, 156] on span "Hero Banner" at bounding box center [802, 156] width 55 height 18
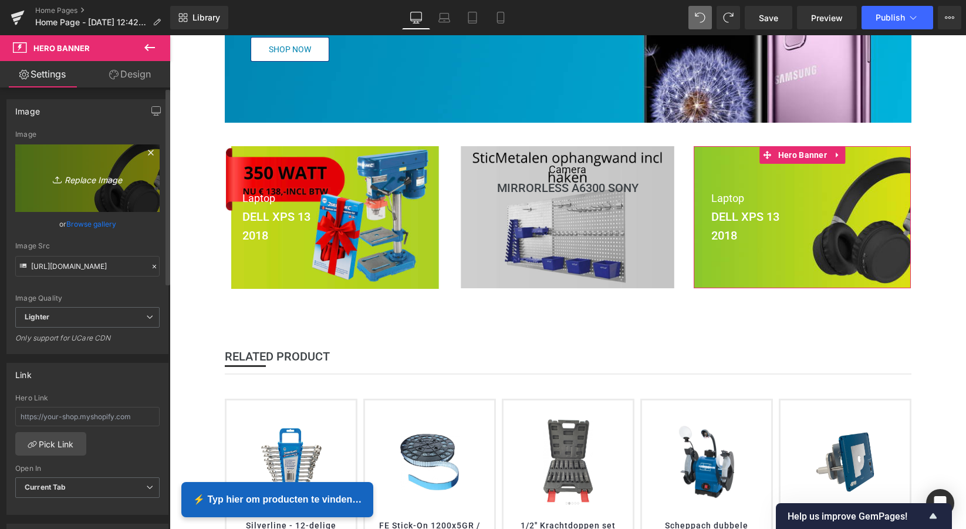
click at [89, 178] on icon "Replace Image" at bounding box center [88, 178] width 94 height 15
type input "C:\fakepath\Scherm­afbeelding 2025-09-27 om 11.25.51.png"
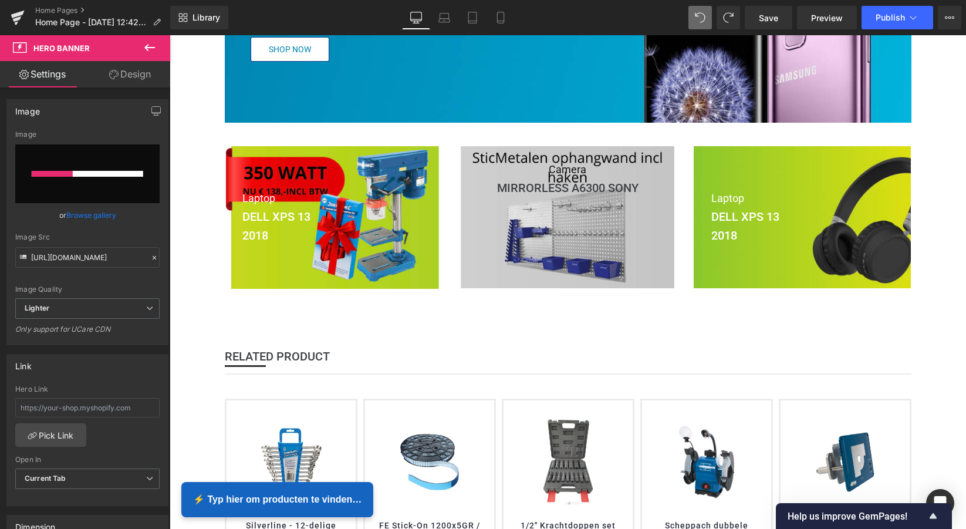
scroll to position [291, 0]
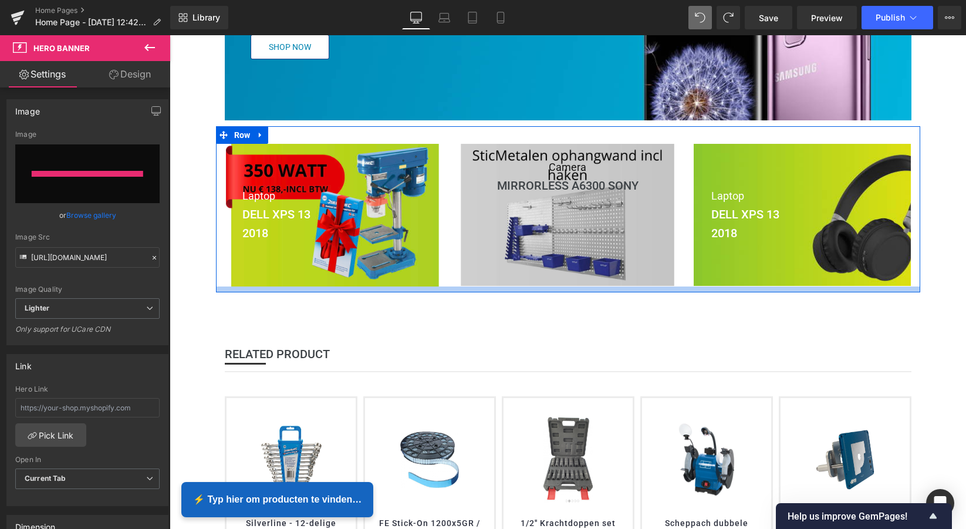
type input "https://ucarecdn.com/d8730f9c-ddf5-4e7f-afb4-79f5a37e9009/-/format/auto/-/previ…"
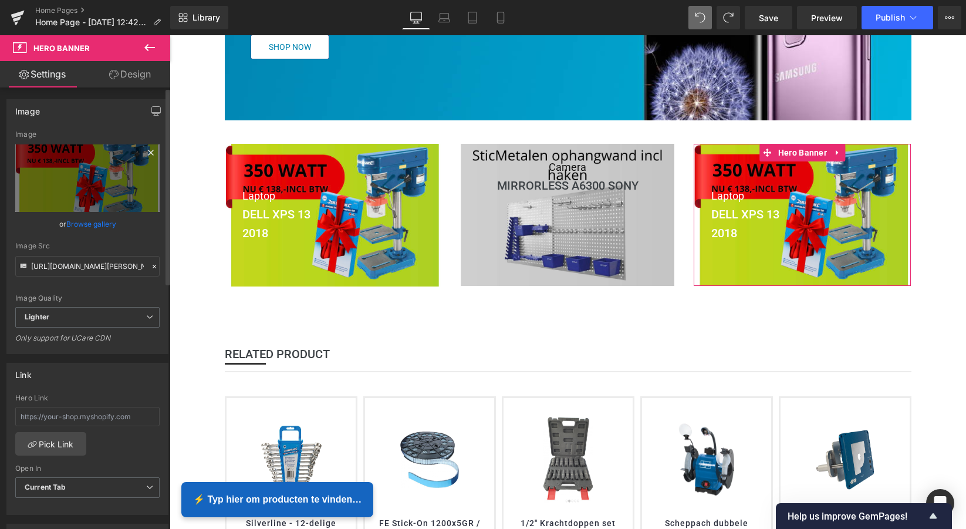
click at [144, 153] on icon at bounding box center [151, 153] width 14 height 14
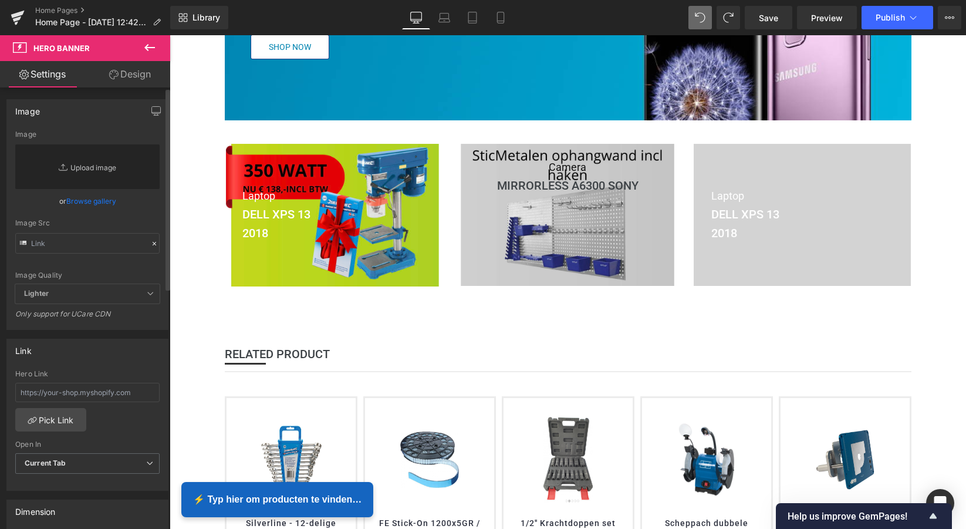
click at [100, 170] on link "Replace Image" at bounding box center [87, 166] width 144 height 45
type input "C:\fakepath\Scherm­afbeelding 2025-09-27 om 14.36.45.png"
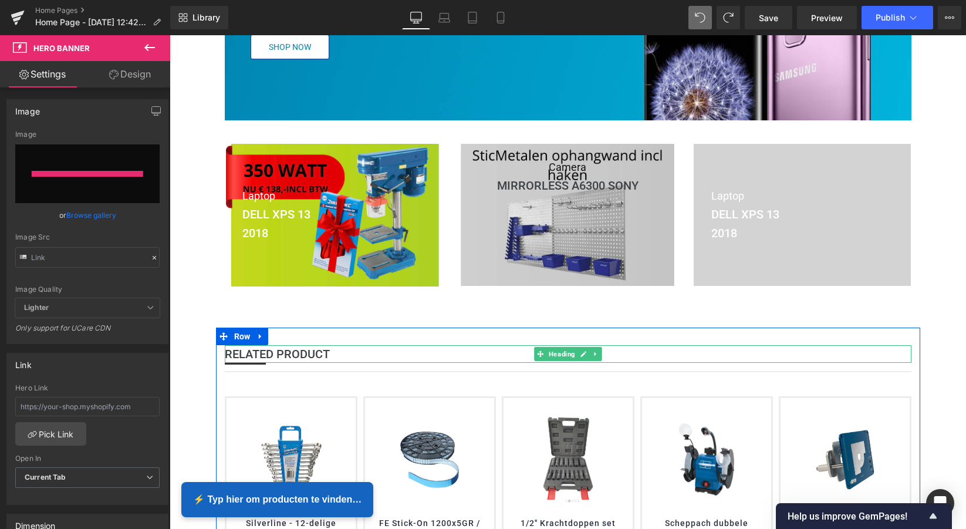
type input "https://ucarecdn.com/08e0d81c-eaa4-4864-b51f-092a8c2e14a5/-/format/auto/-/previ…"
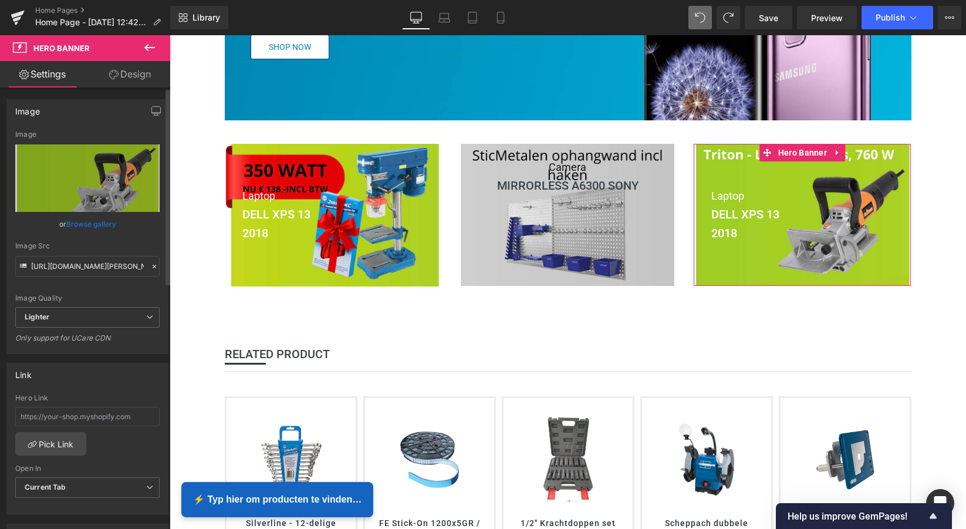
scroll to position [0, 0]
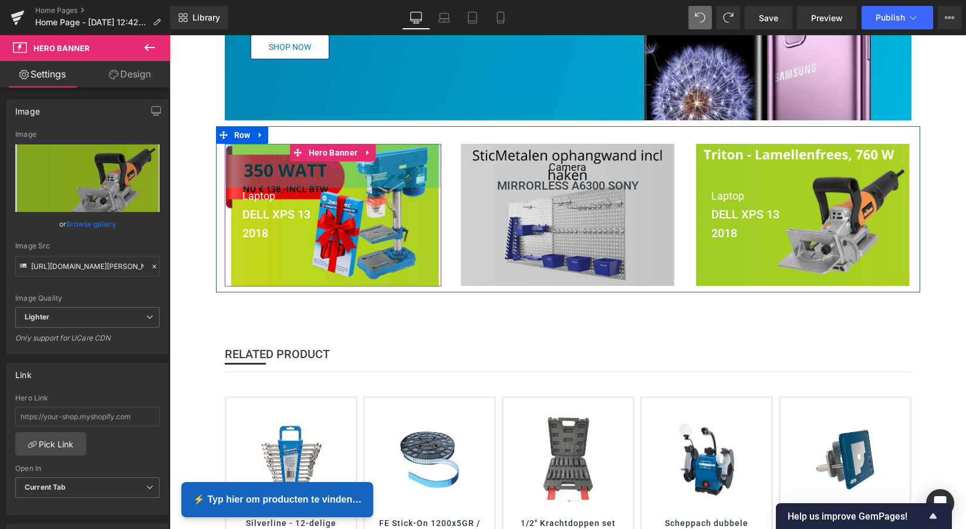
click at [400, 170] on div "75px" at bounding box center [333, 166] width 217 height 44
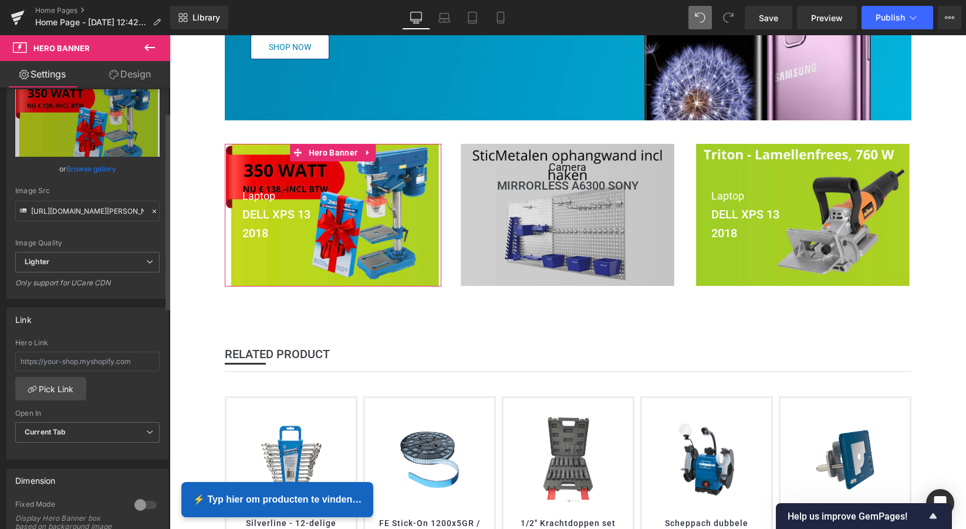
scroll to position [56, 0]
click at [62, 363] on input "text" at bounding box center [87, 360] width 144 height 19
paste input "https://www.mzsgereedschap.nl/products/silverline-350-w-kolomboormachine-silver…"
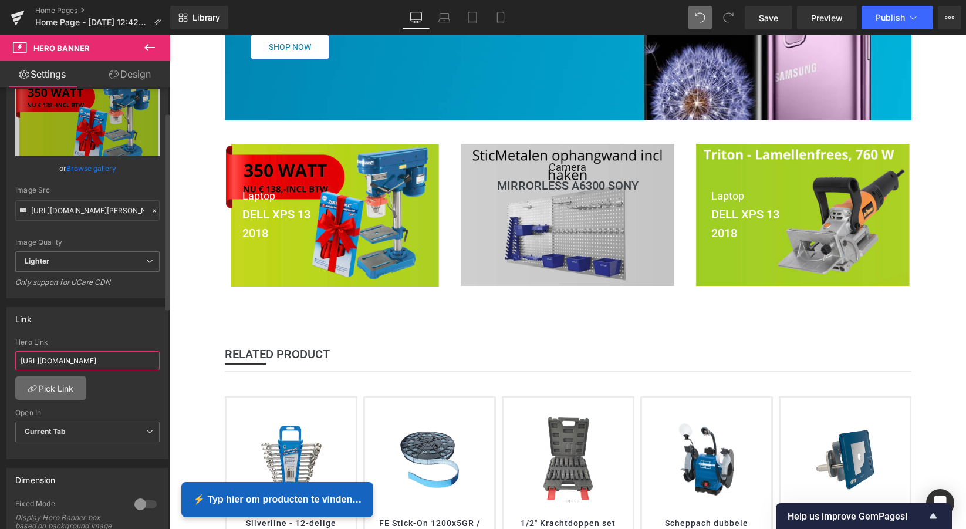
type input "https://www.mzsgereedschap.nl/products/silverline-350-w-kolomboormachine-silver…"
click at [55, 387] on link "Pick Link" at bounding box center [50, 387] width 71 height 23
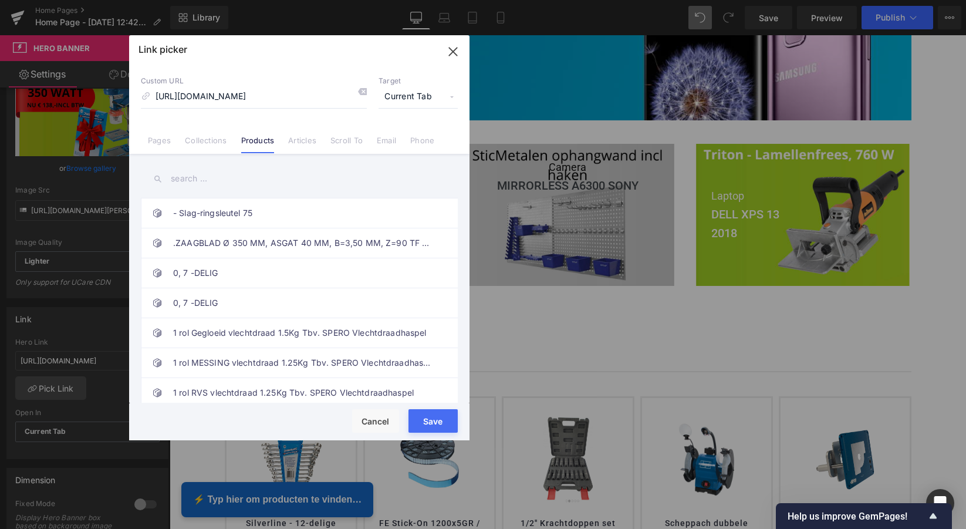
click at [436, 421] on button "Save" at bounding box center [433, 420] width 49 height 23
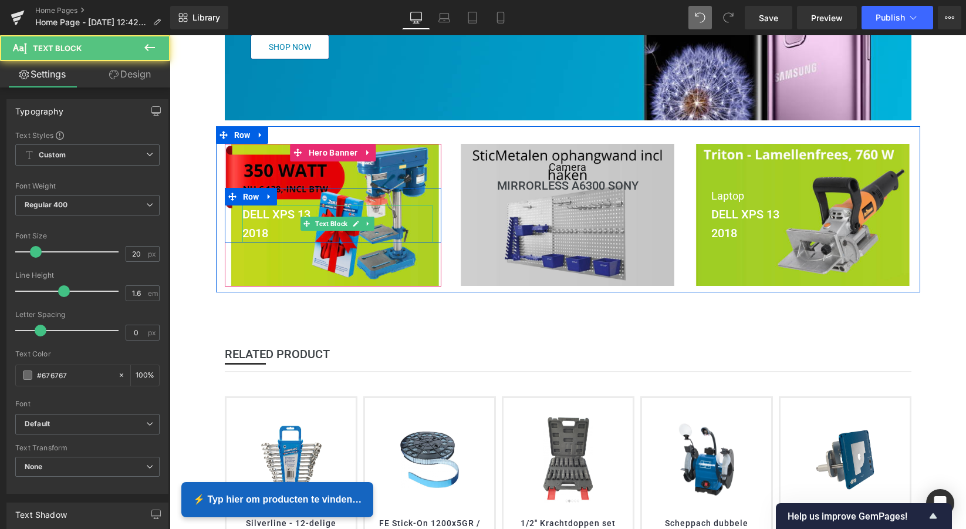
click at [273, 229] on p "2018" at bounding box center [337, 233] width 191 height 19
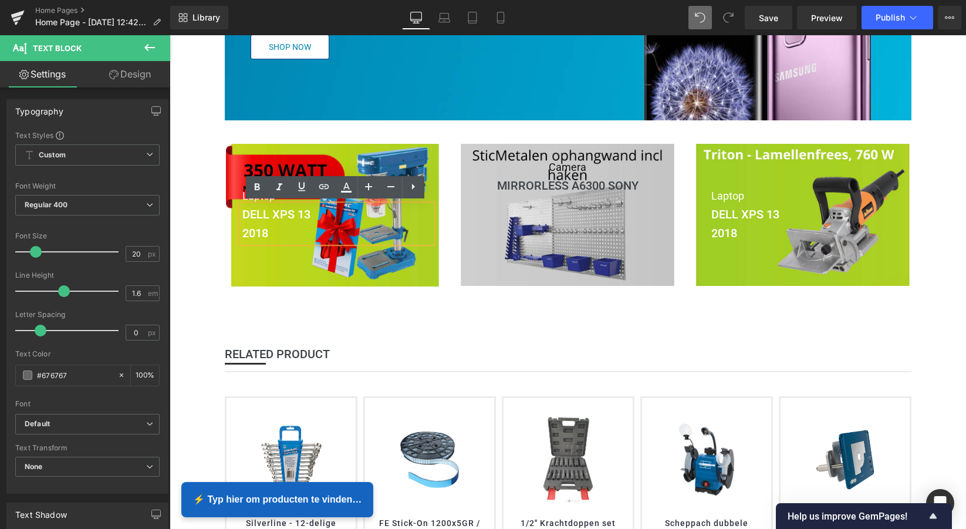
click at [268, 231] on p "2018" at bounding box center [337, 233] width 191 height 19
drag, startPoint x: 268, startPoint y: 231, endPoint x: 257, endPoint y: 229, distance: 11.3
click at [257, 229] on p "2018" at bounding box center [337, 233] width 191 height 19
click at [268, 229] on p "2018" at bounding box center [337, 233] width 191 height 19
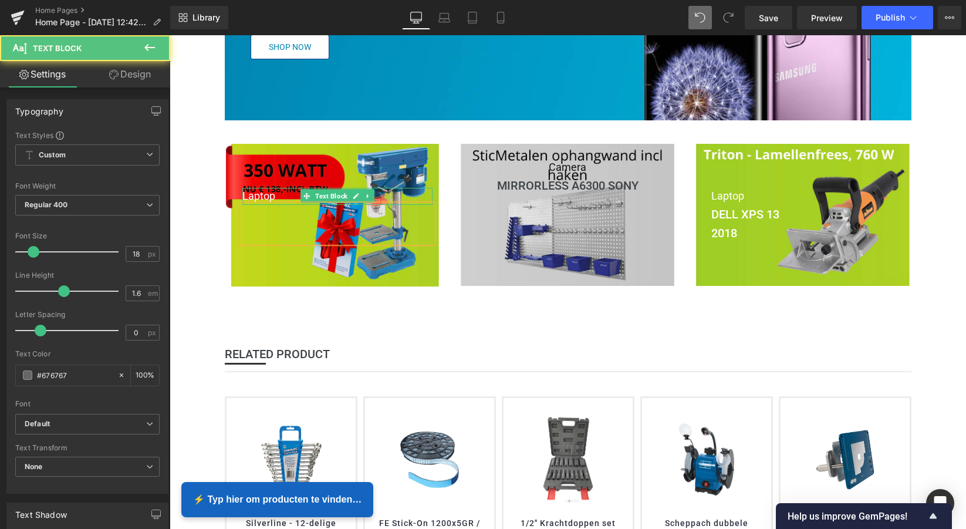
click at [279, 197] on p "Laptop" at bounding box center [337, 196] width 191 height 17
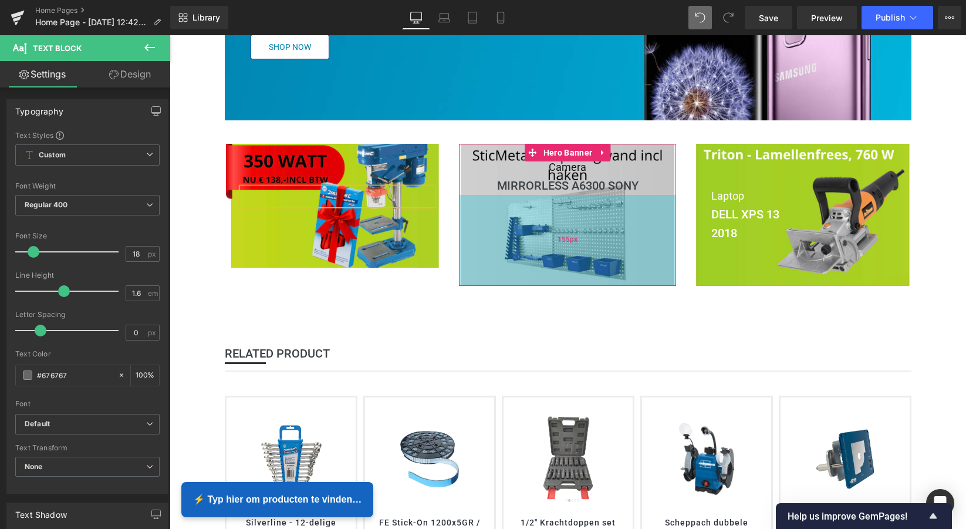
click at [491, 204] on div "155px" at bounding box center [567, 240] width 217 height 91
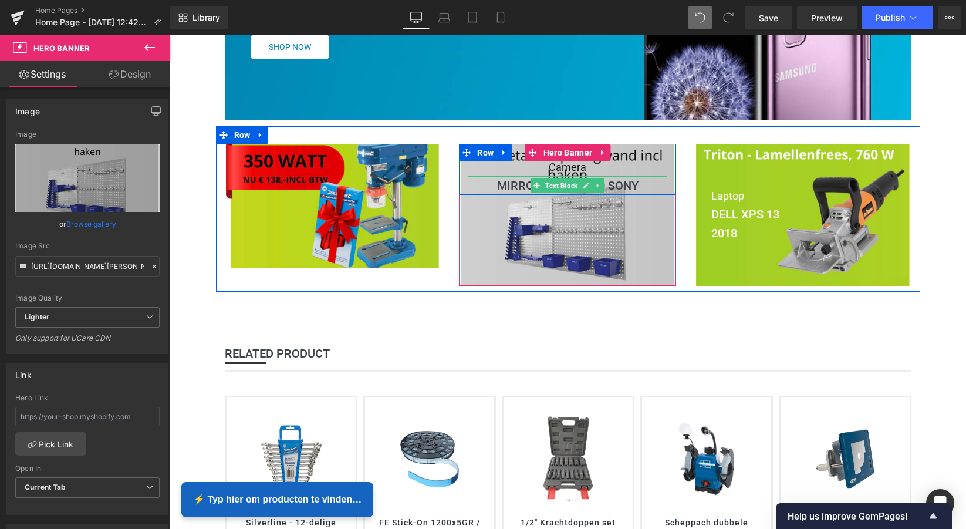
click at [636, 184] on b "MIRRORLESS A6300 SONY" at bounding box center [567, 185] width 141 height 14
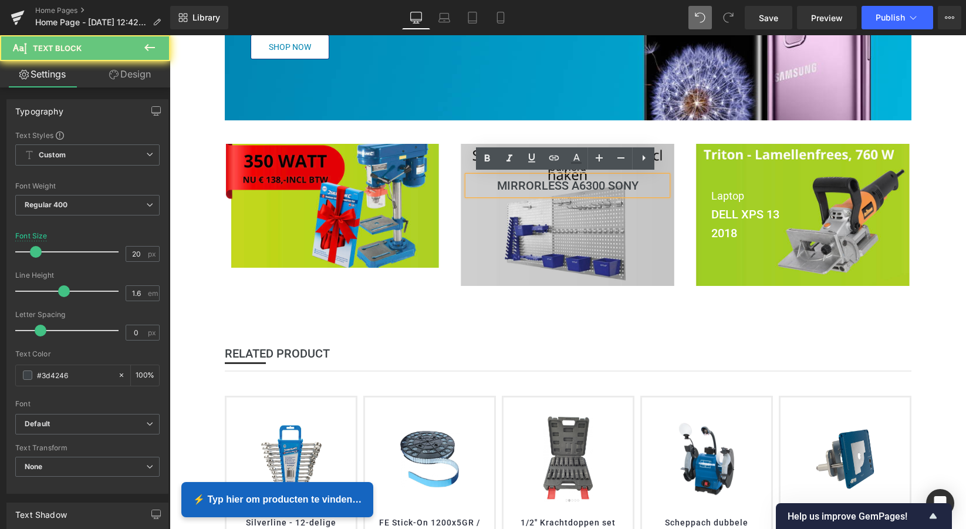
click at [640, 183] on p "MIRRORLESS A6300 SONY" at bounding box center [568, 185] width 200 height 19
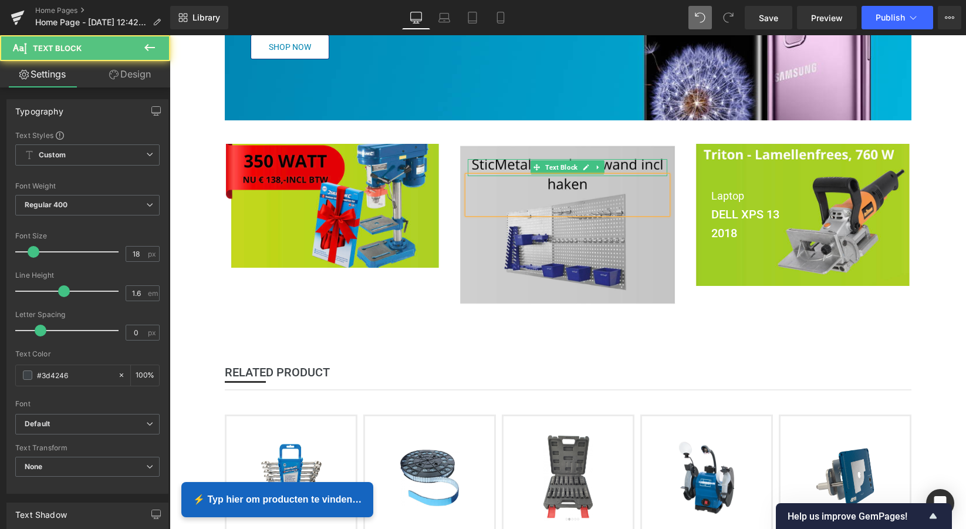
click at [615, 164] on p "Camera" at bounding box center [568, 167] width 200 height 17
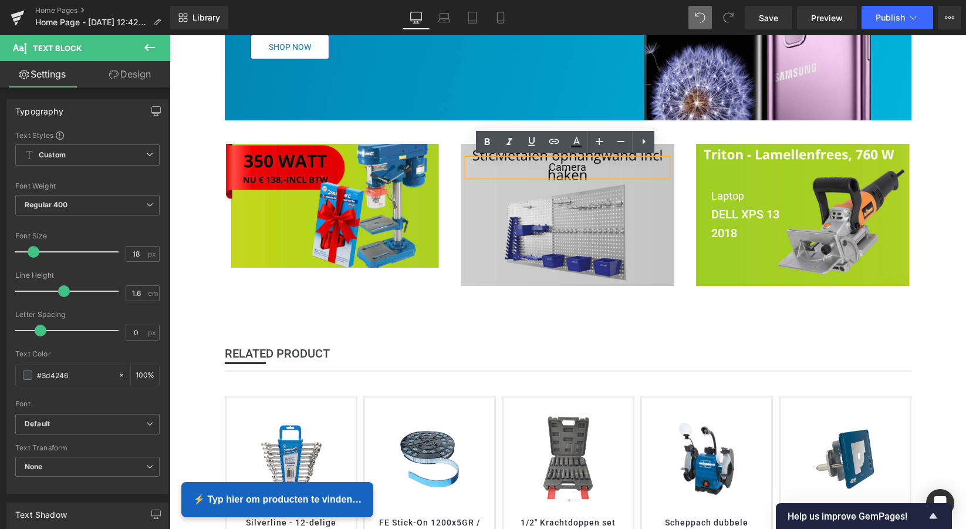
click at [583, 167] on font "Camera" at bounding box center [568, 167] width 38 height 12
click at [586, 166] on p "Camera" at bounding box center [568, 167] width 200 height 17
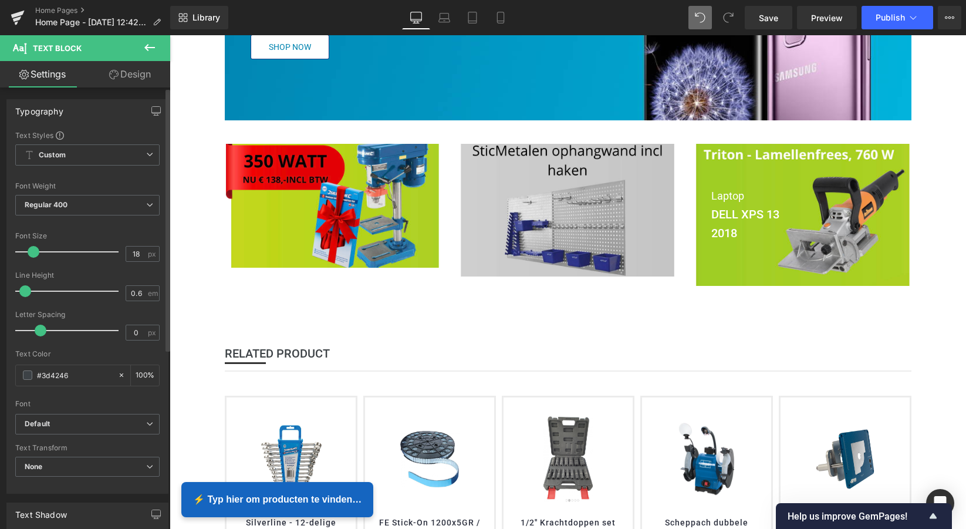
type input "0.5"
drag, startPoint x: 62, startPoint y: 289, endPoint x: 4, endPoint y: 285, distance: 58.3
click at [4, 285] on div "Typography Text Styles Custom Custom Setup Global Style Custom Setup Global Sty…" at bounding box center [88, 291] width 176 height 403
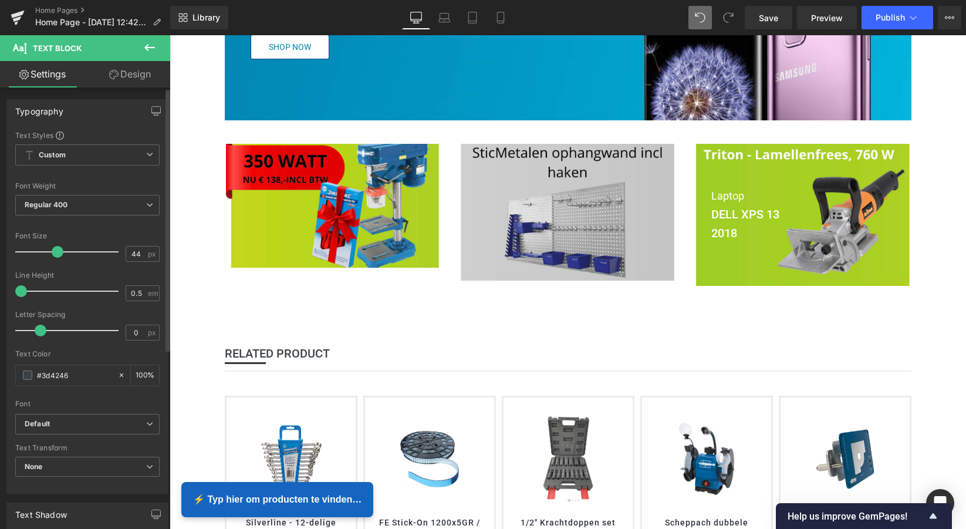
type input "45"
drag, startPoint x: 35, startPoint y: 255, endPoint x: 61, endPoint y: 253, distance: 26.5
click at [61, 253] on span at bounding box center [62, 252] width 12 height 12
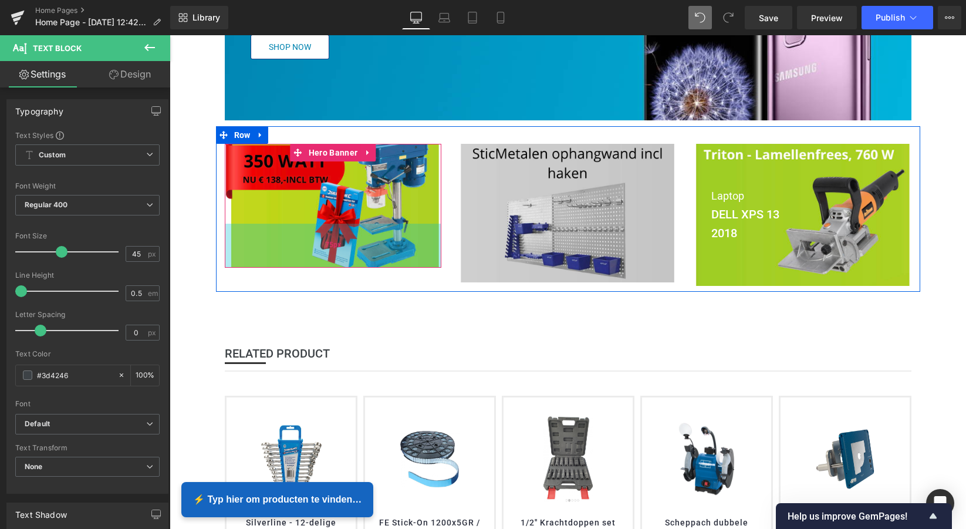
click at [280, 231] on div "75px" at bounding box center [333, 246] width 217 height 44
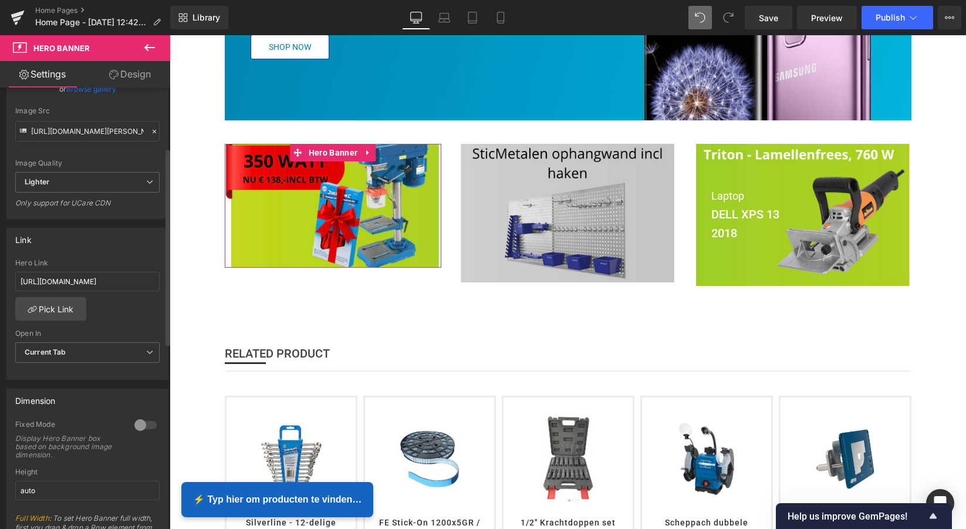
scroll to position [124, 0]
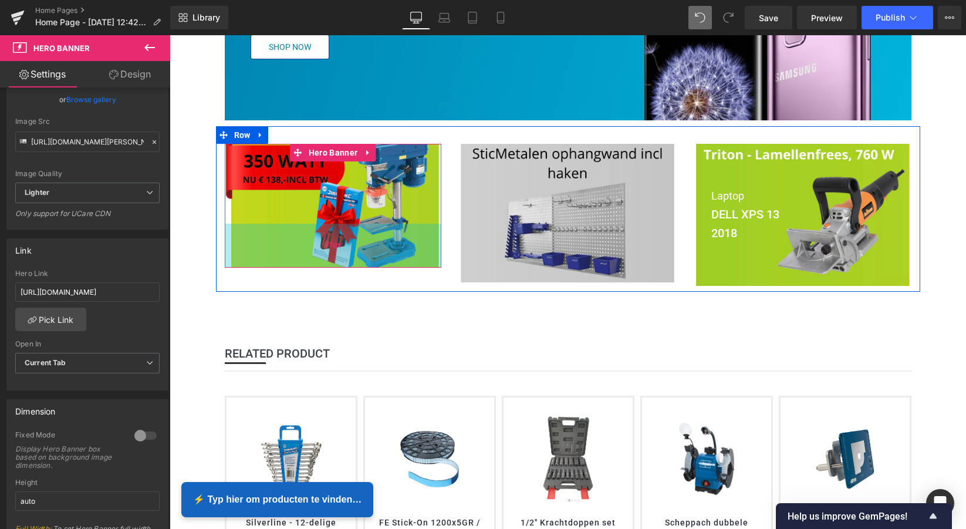
click at [278, 245] on div "75px" at bounding box center [333, 246] width 217 height 44
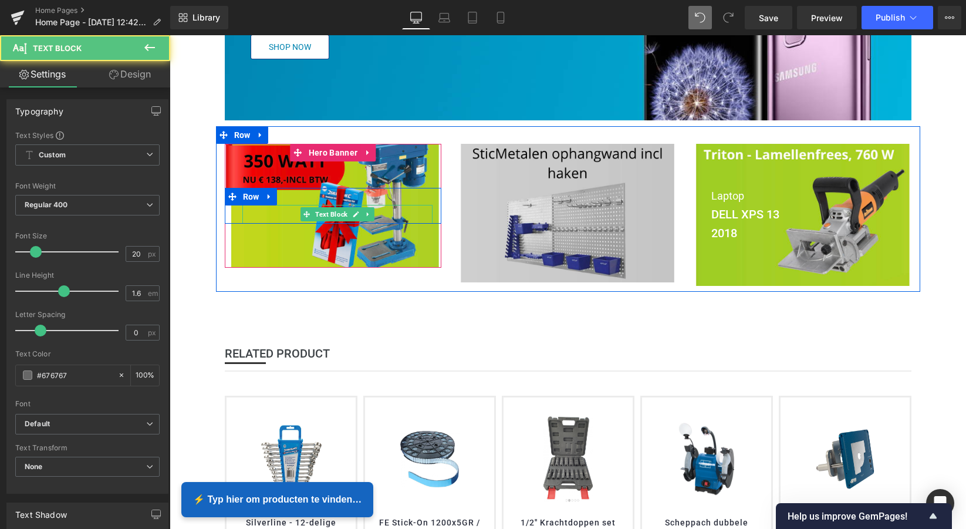
click at [270, 210] on div at bounding box center [337, 214] width 191 height 19
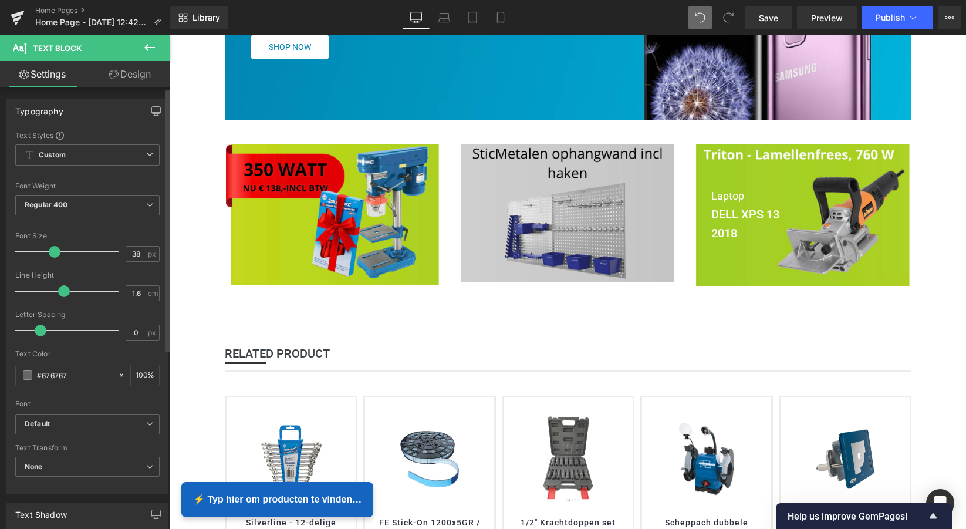
type input "37"
drag, startPoint x: 38, startPoint y: 254, endPoint x: 55, endPoint y: 253, distance: 16.4
click at [55, 253] on span at bounding box center [54, 252] width 12 height 12
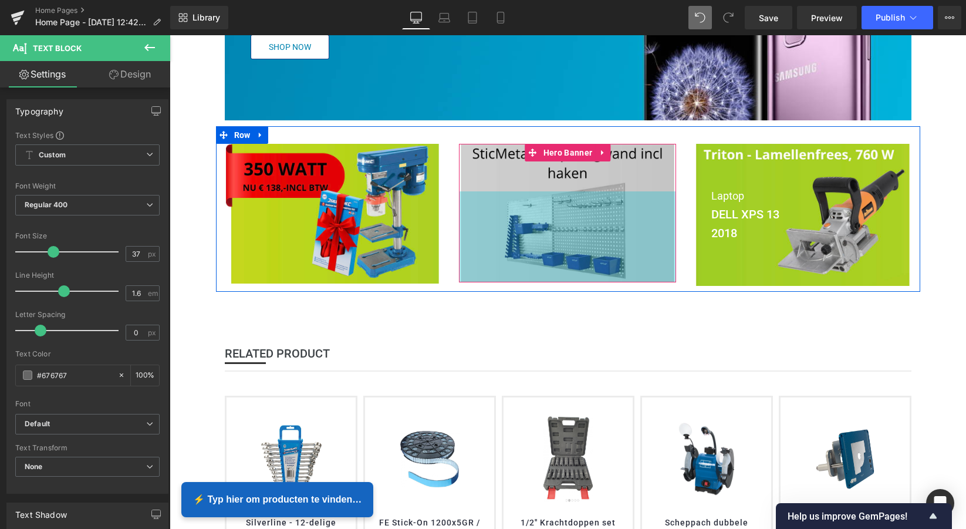
click at [170, 35] on div at bounding box center [170, 35] width 0 height 0
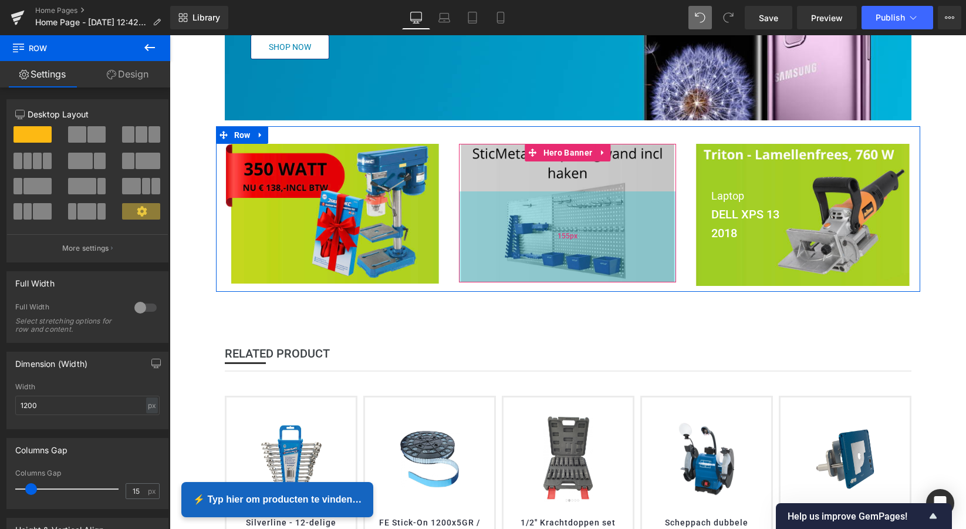
click at [498, 208] on div "155px" at bounding box center [567, 236] width 217 height 91
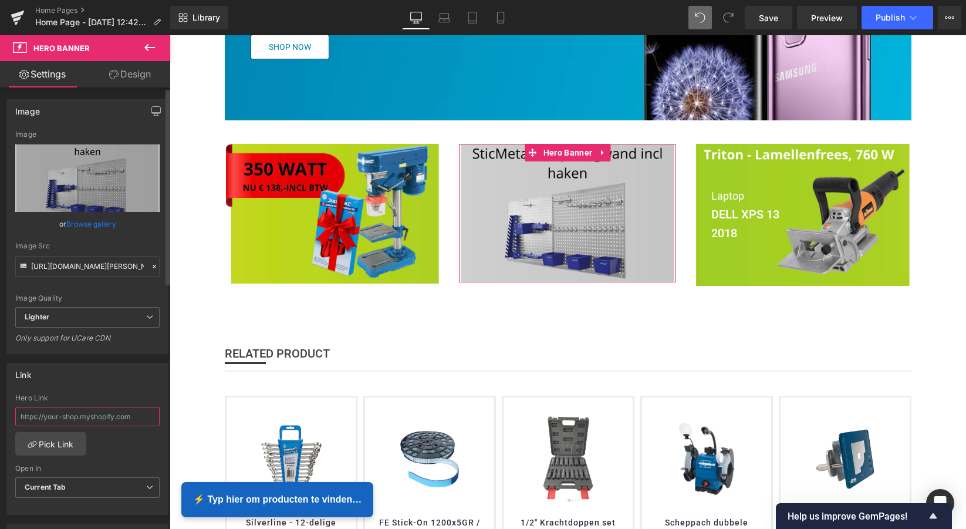
click at [129, 417] on input "text" at bounding box center [87, 416] width 144 height 19
paste input "https://www.mzsgereedschap.nl/products/metalen-ophangwand-incl-haken-force-1"
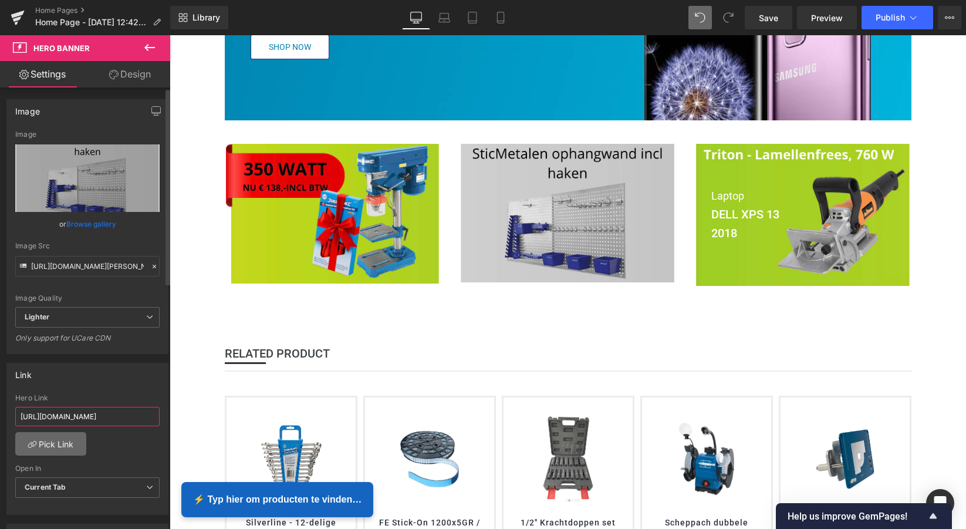
type input "https://www.mzsgereedschap.nl/products/metalen-ophangwand-incl-haken-force-1"
click at [58, 438] on link "Pick Link" at bounding box center [50, 443] width 71 height 23
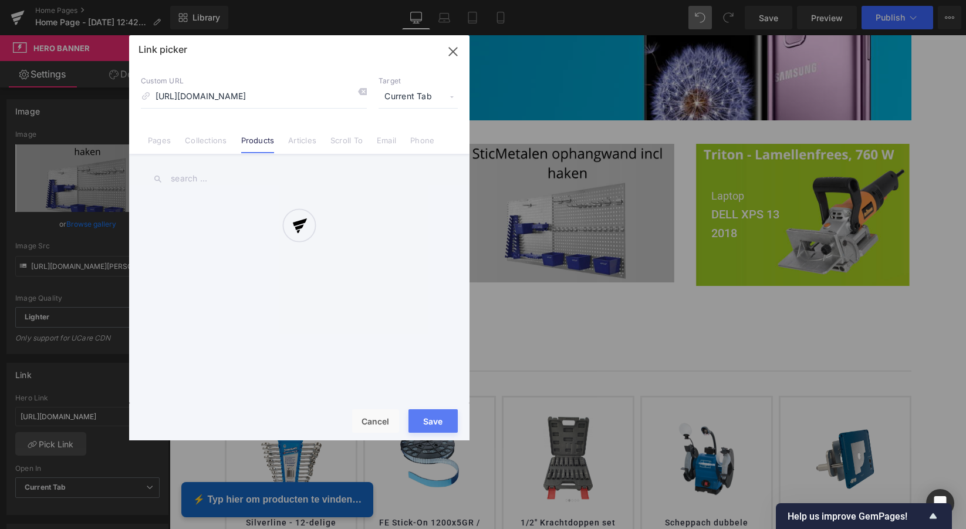
scroll to position [0, 124]
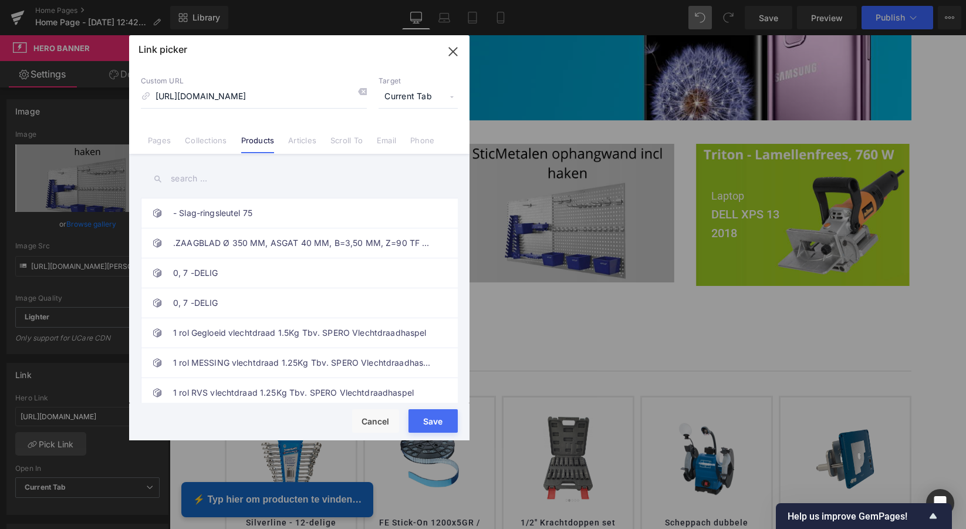
click at [431, 420] on button "Save" at bounding box center [433, 420] width 49 height 23
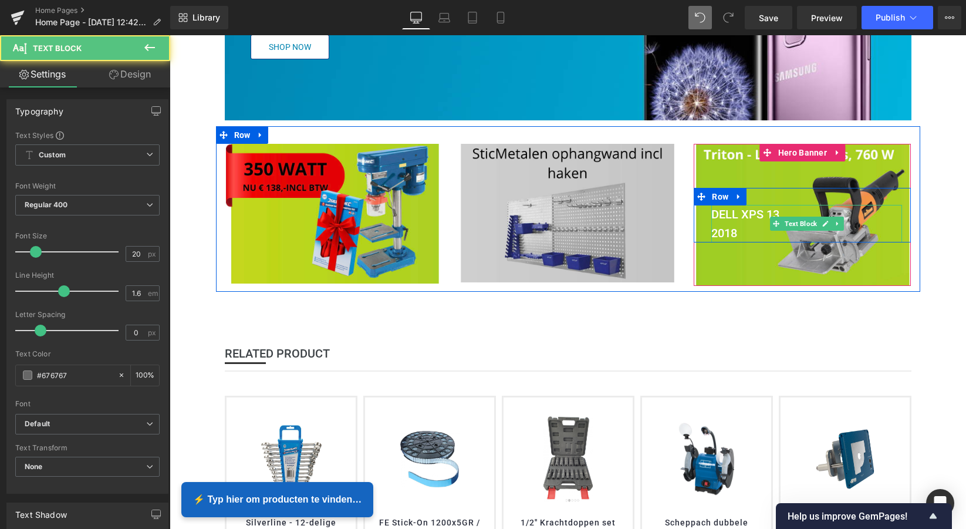
click at [739, 232] on p "2018" at bounding box center [806, 233] width 191 height 19
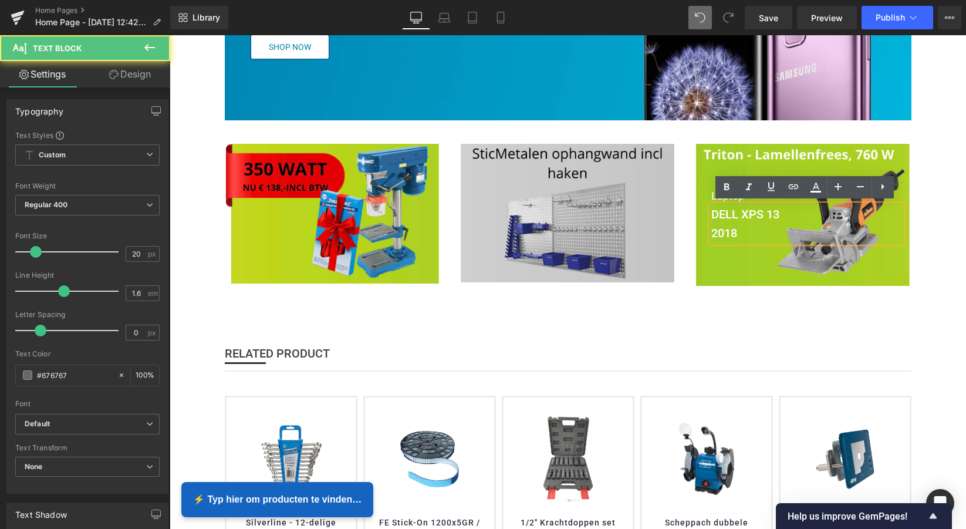
click at [739, 231] on p "2018" at bounding box center [806, 233] width 191 height 19
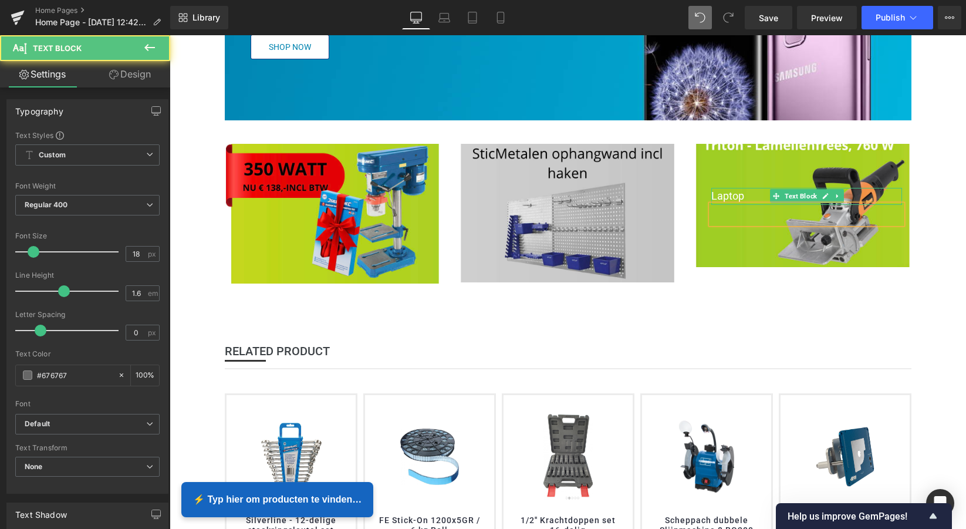
click at [743, 193] on p "Laptop" at bounding box center [806, 196] width 191 height 17
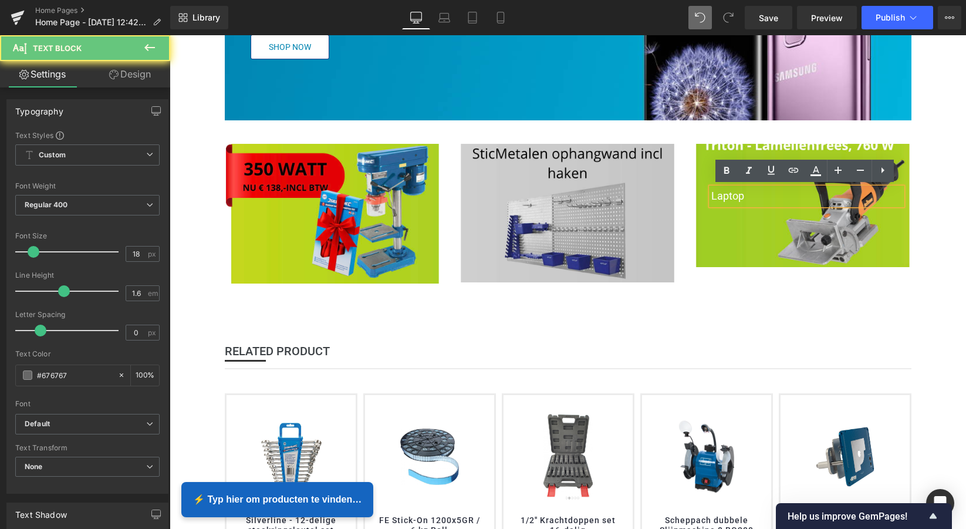
click at [743, 195] on p "Laptop" at bounding box center [806, 196] width 191 height 17
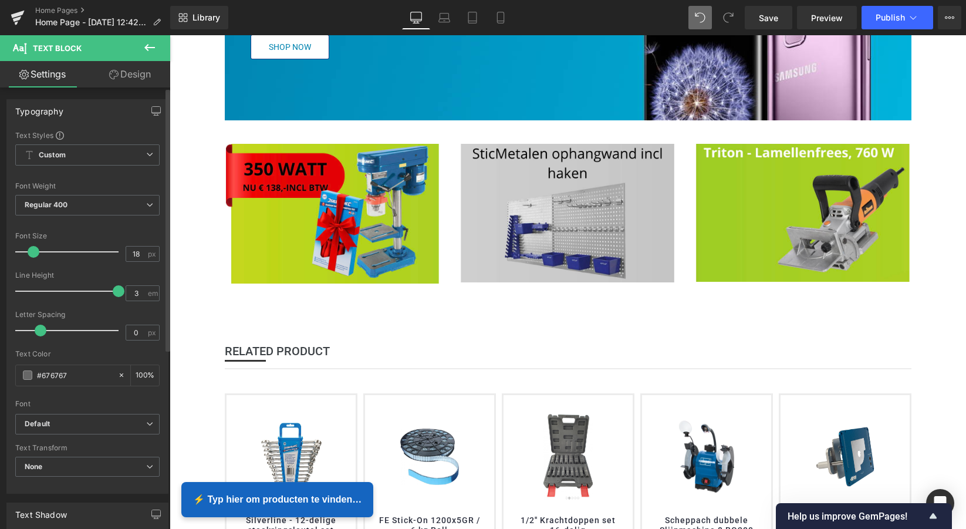
type input "2.9"
drag, startPoint x: 63, startPoint y: 293, endPoint x: 112, endPoint y: 289, distance: 48.9
click at [112, 289] on span at bounding box center [115, 291] width 12 height 12
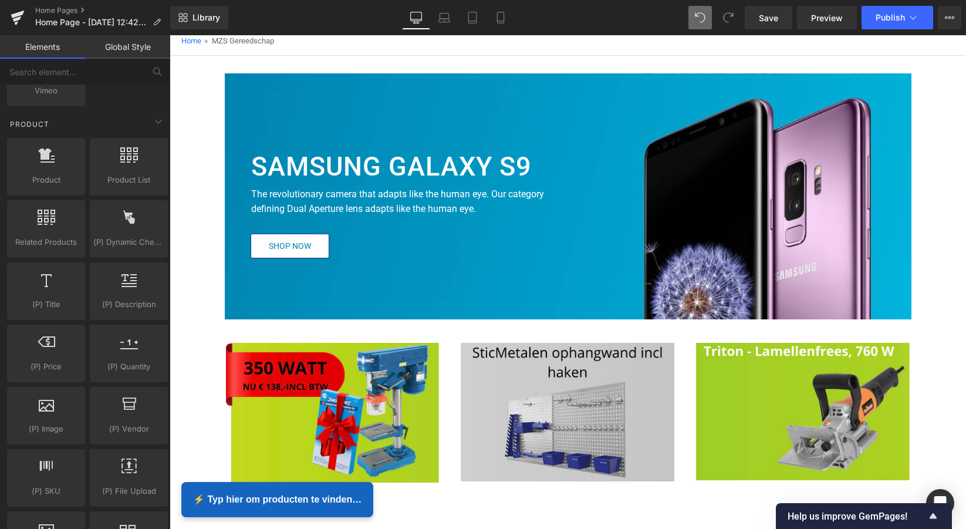
scroll to position [110, 0]
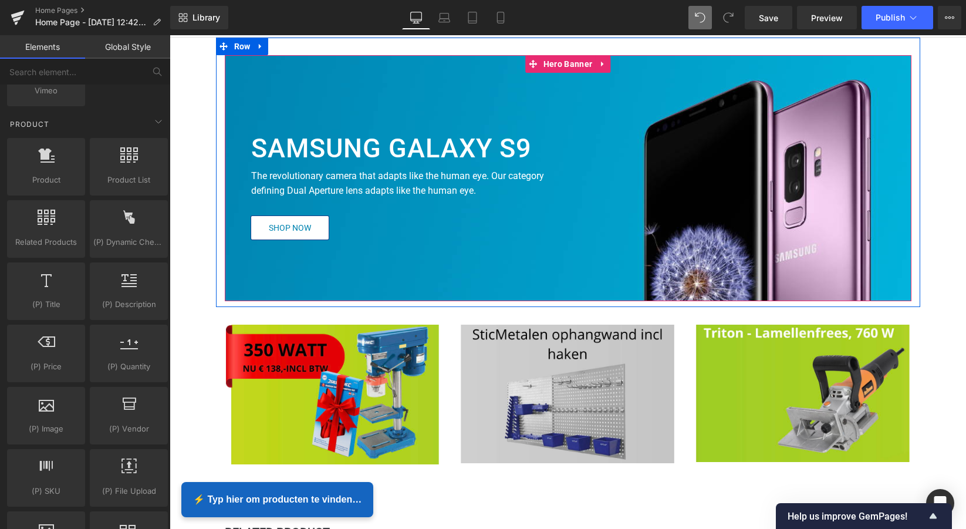
click at [599, 107] on div at bounding box center [568, 178] width 687 height 246
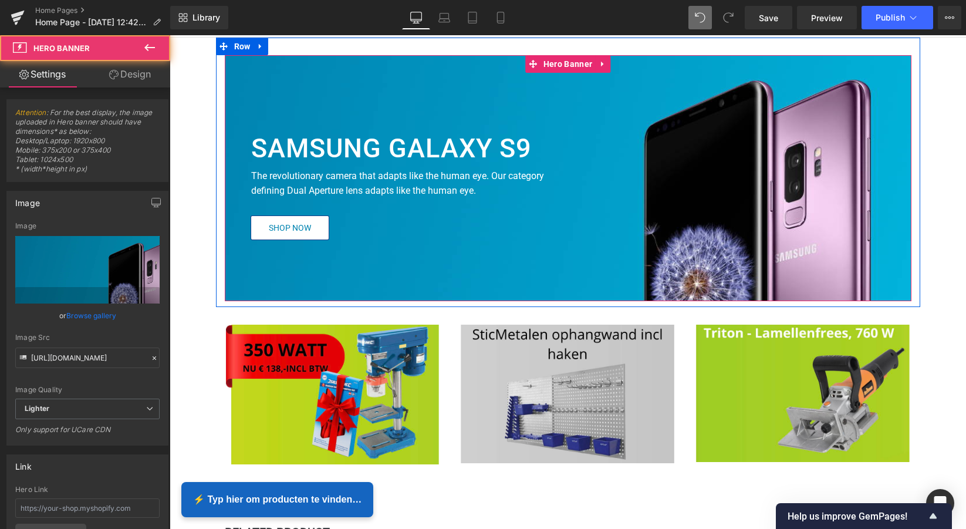
scroll to position [98, 0]
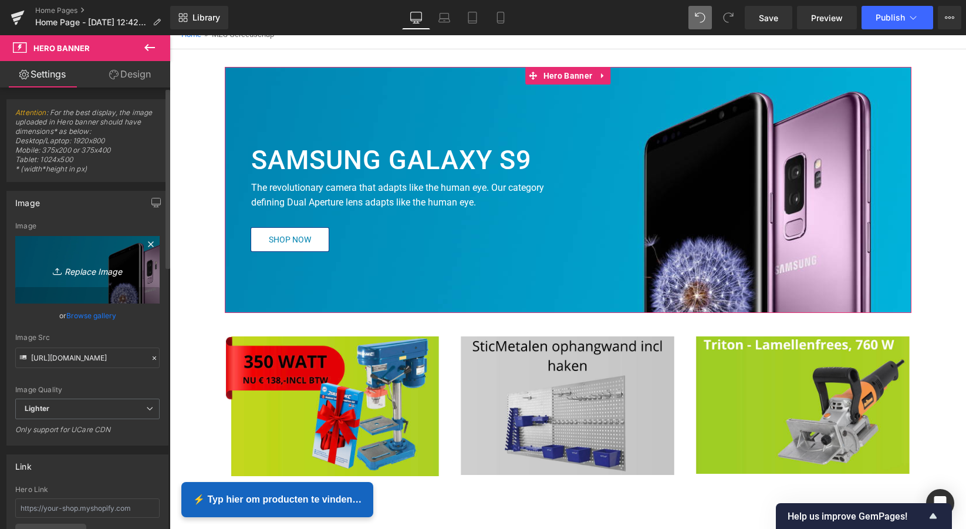
click at [93, 274] on icon "Replace Image" at bounding box center [88, 269] width 94 height 15
type input "C:\fakepath\xxx4u (2500 x 1000 px) kopie.png"
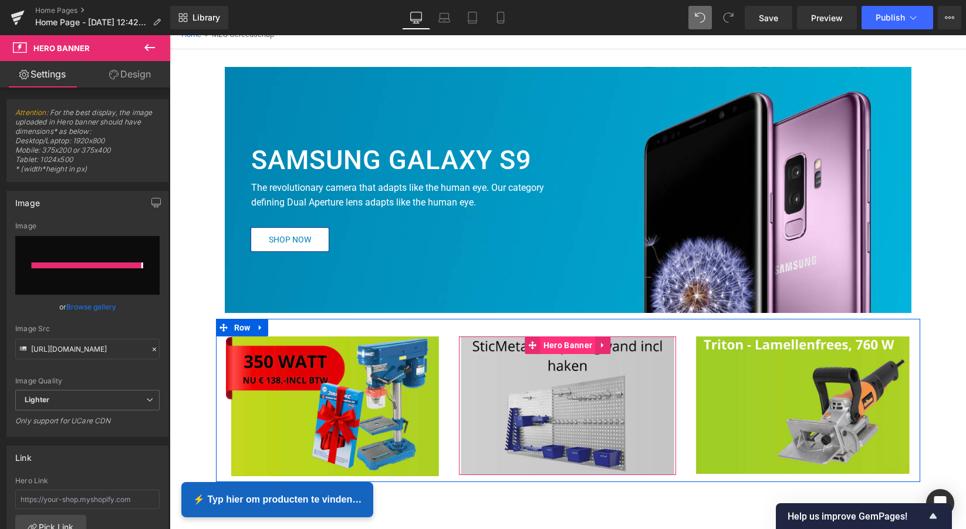
type input "https://ucarecdn.com/976c8edd-cdfe-485e-9553-1027f59e9928/-/format/auto/-/previ…"
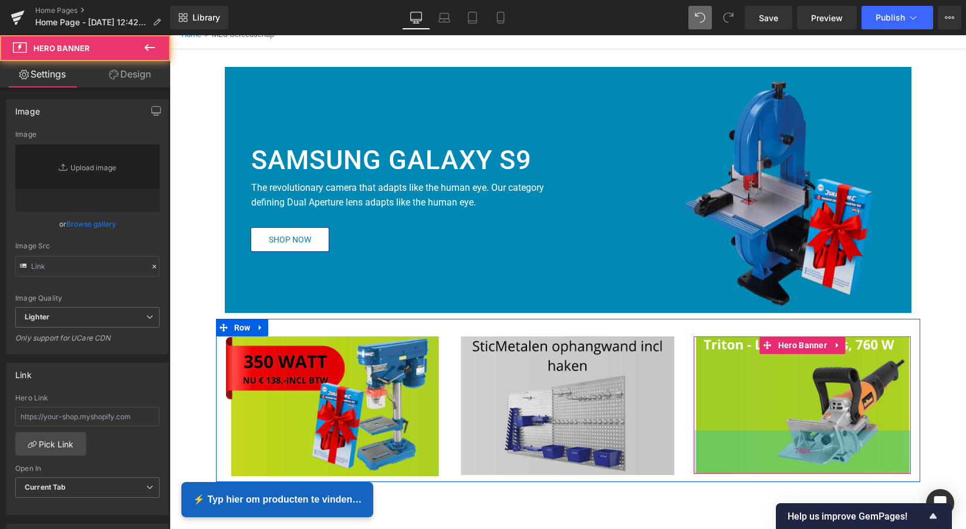
click at [858, 432] on div "74px" at bounding box center [802, 451] width 217 height 43
type input "https://ucarecdn.com/08e0d81c-eaa4-4864-b51f-092a8c2e14a5/-/format/auto/-/previ…"
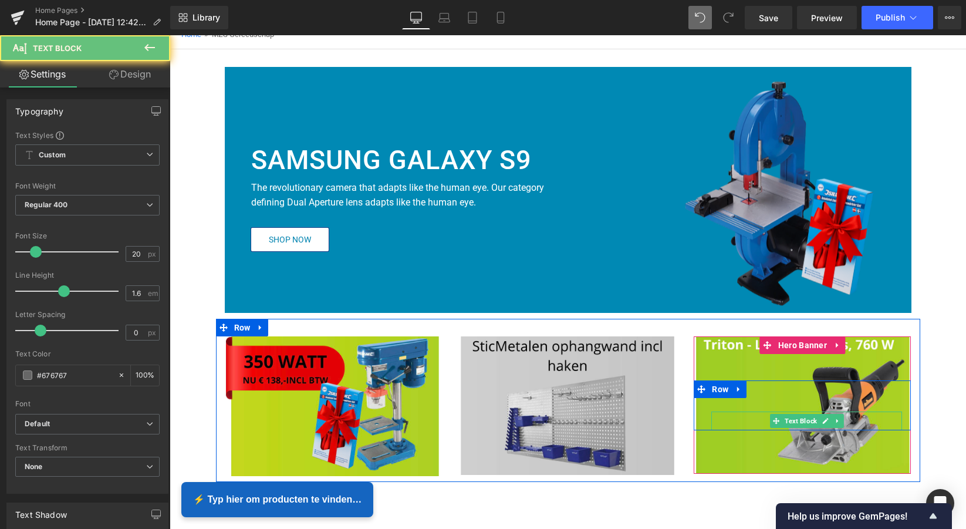
click at [855, 419] on p at bounding box center [806, 420] width 191 height 19
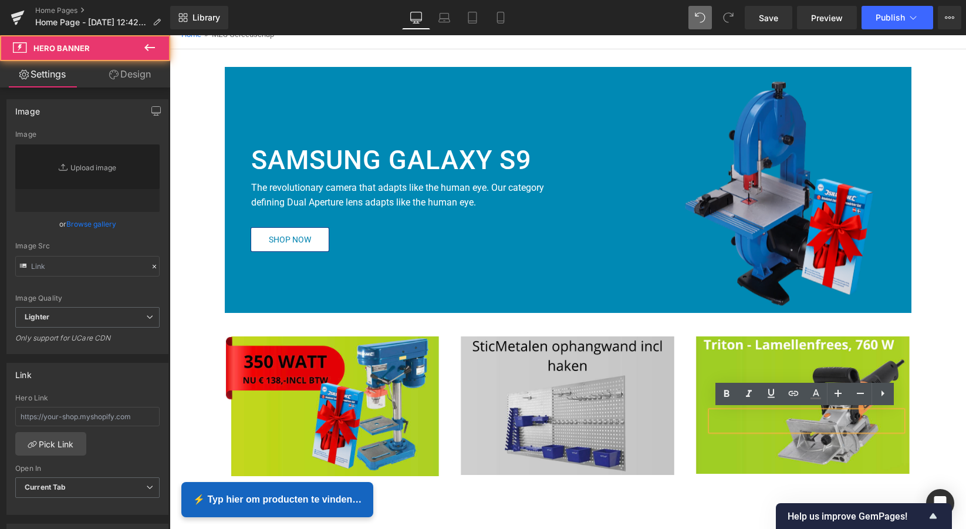
click at [848, 441] on div at bounding box center [802, 404] width 217 height 137
type input "https://ucarecdn.com/08e0d81c-eaa4-4864-b51f-092a8c2e14a5/-/format/auto/-/previ…"
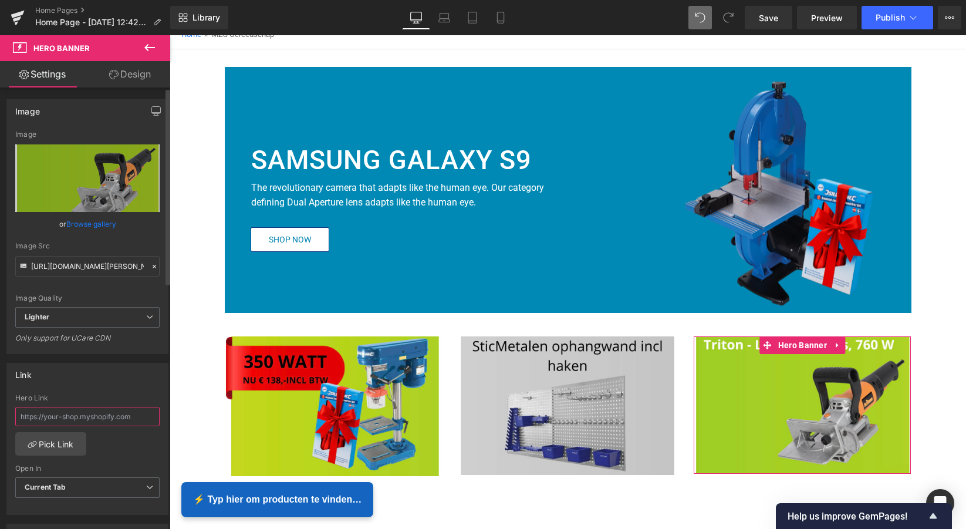
drag, startPoint x: 113, startPoint y: 417, endPoint x: 126, endPoint y: 419, distance: 13.0
click at [113, 417] on input "text" at bounding box center [87, 416] width 144 height 19
click at [136, 416] on input "text" at bounding box center [87, 416] width 144 height 19
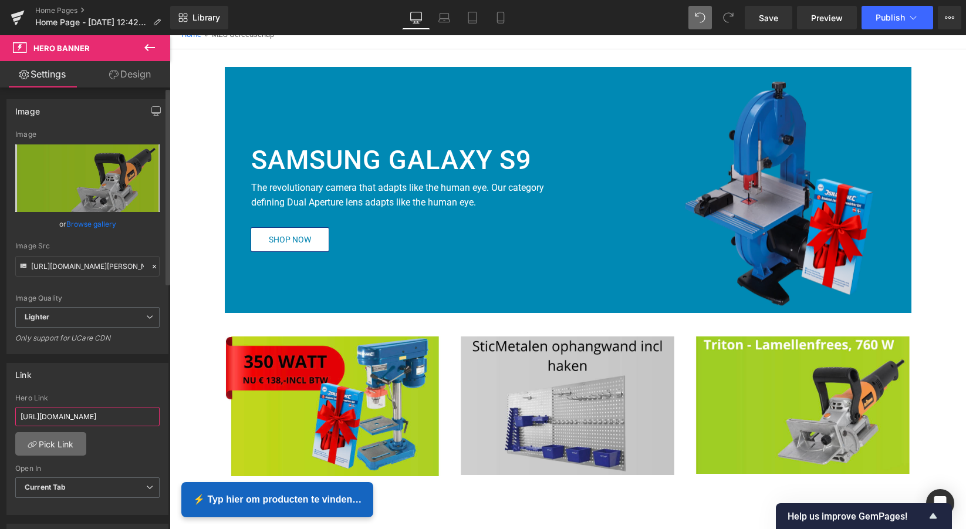
type input "https://www.mzsgereedschap.nl/products/triton-lamellenfrees-760-w-tbj001-triton"
click at [55, 446] on link "Pick Link" at bounding box center [50, 443] width 71 height 23
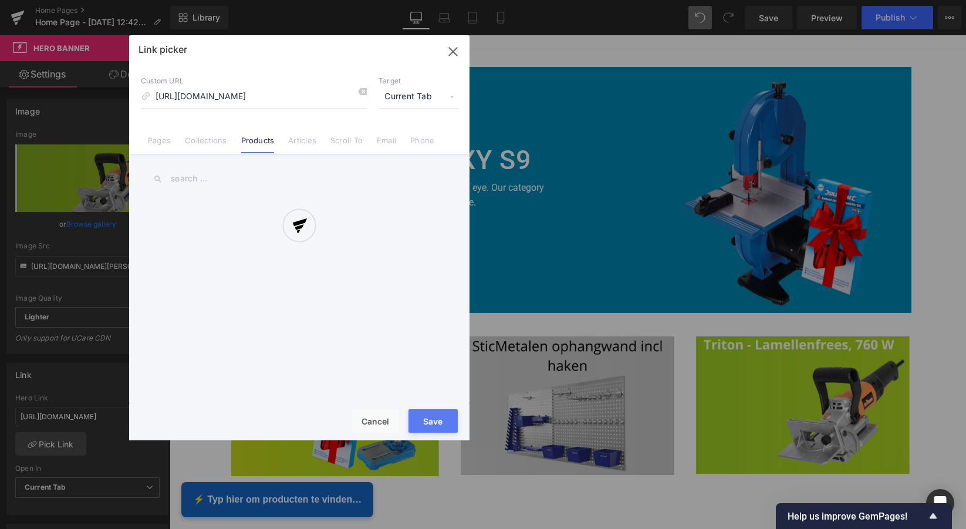
scroll to position [0, 119]
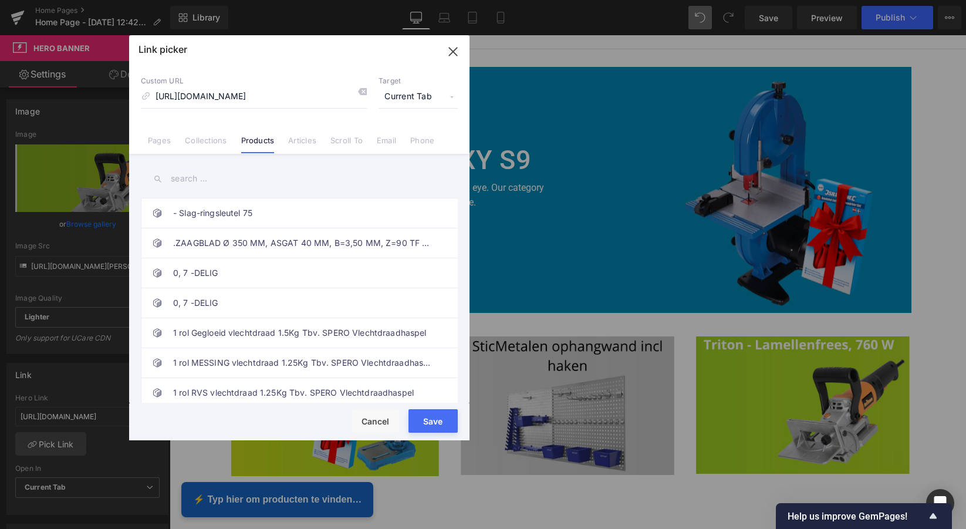
click at [437, 422] on button "Save" at bounding box center [433, 420] width 49 height 23
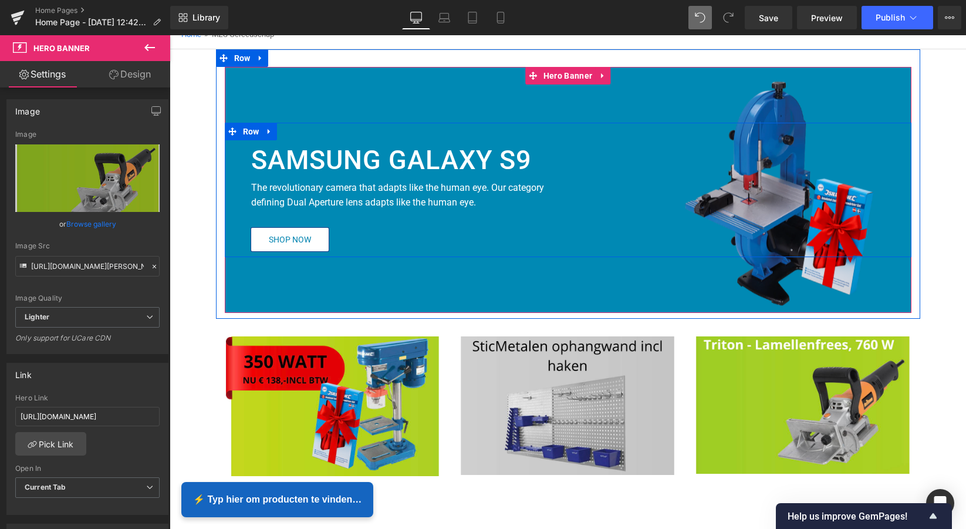
click at [603, 158] on div "SAMSUNG GALAXY S9 Heading The revolutionary camera that adapts like the human e…" at bounding box center [568, 190] width 687 height 134
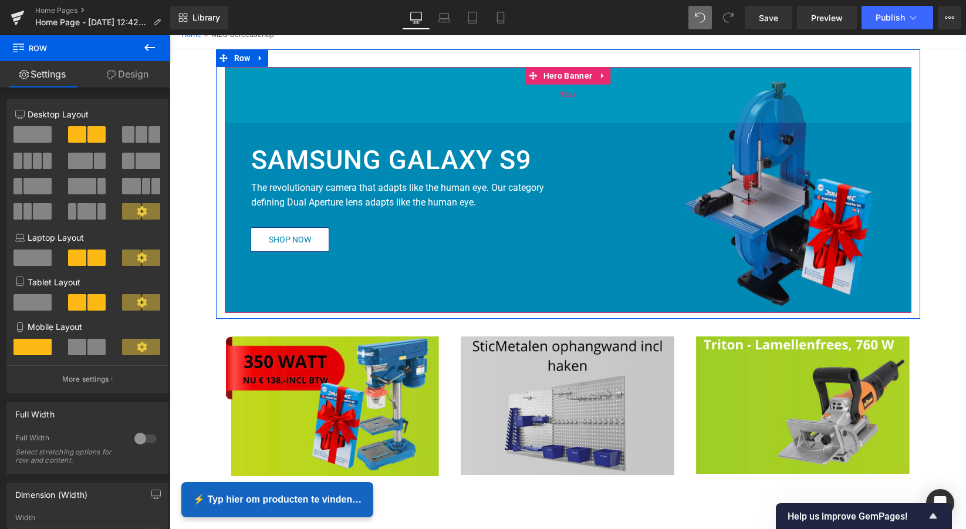
click at [487, 93] on div "95px" at bounding box center [568, 95] width 687 height 56
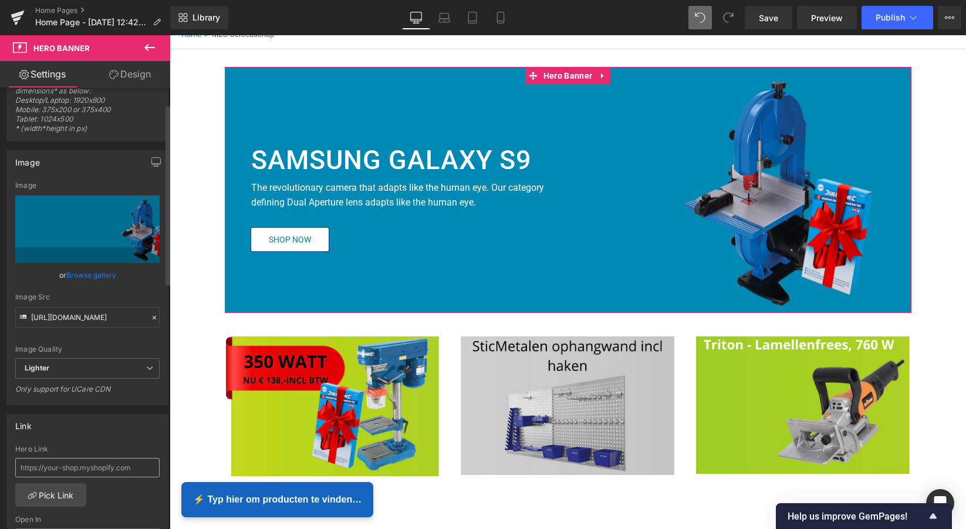
scroll to position [53, 0]
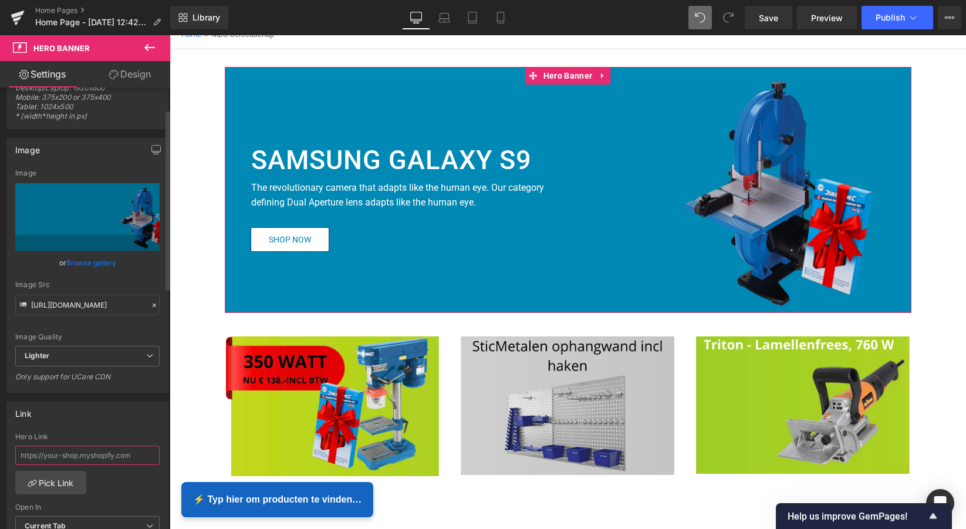
click at [85, 454] on input "text" at bounding box center [87, 455] width 144 height 19
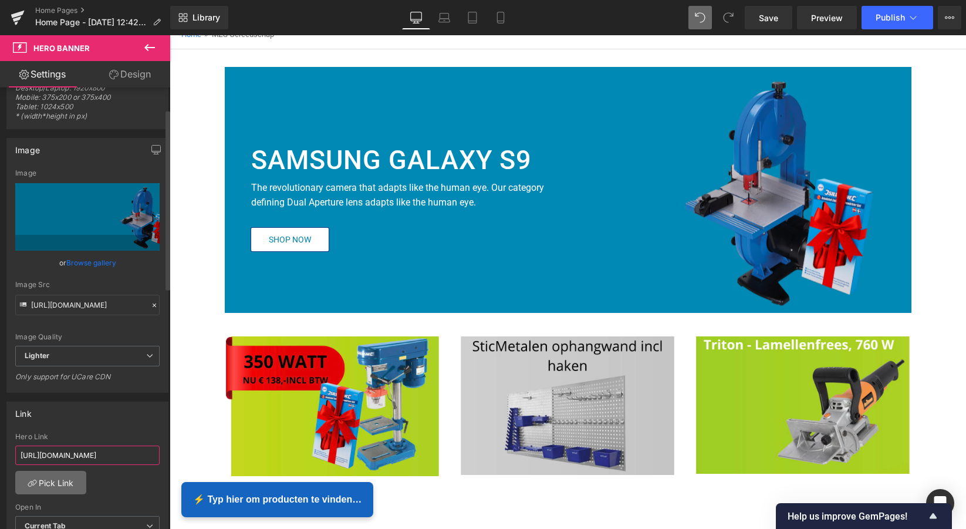
type input "https://www.mzsgereedschap.nl/products/silverline-350-w-lintzaag-190-mm-silverl…"
click at [50, 486] on link "Pick Link" at bounding box center [50, 482] width 71 height 23
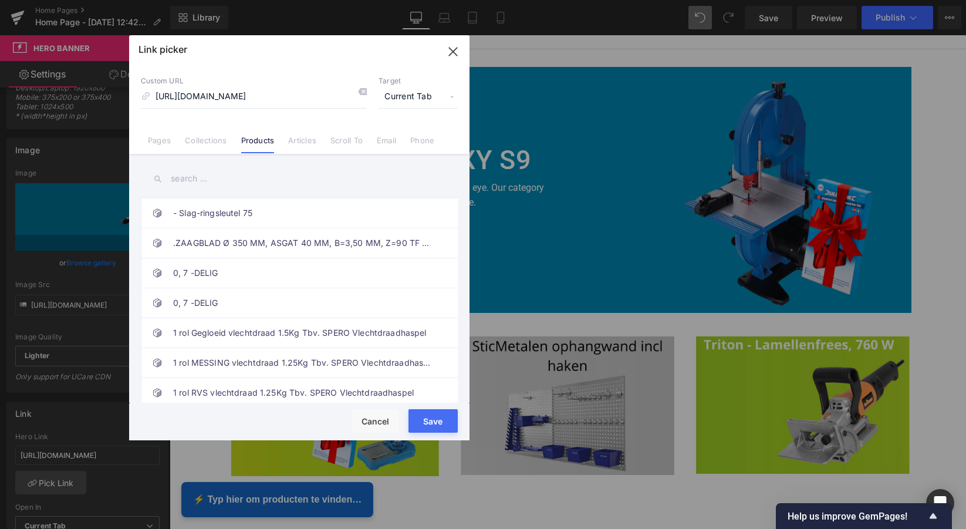
click at [432, 423] on button "Save" at bounding box center [433, 420] width 49 height 23
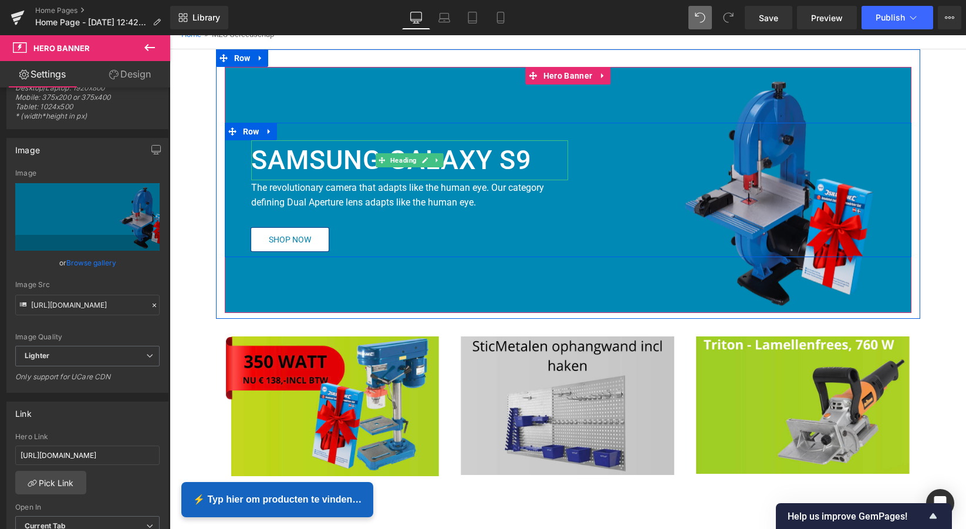
scroll to position [99, 0]
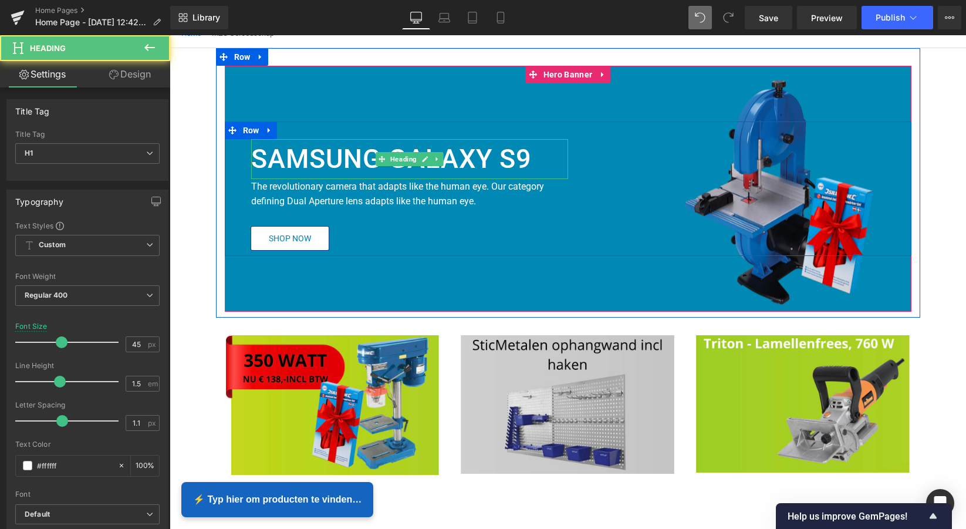
click at [444, 158] on b "SAMSUNG GALAXY S9" at bounding box center [391, 158] width 281 height 31
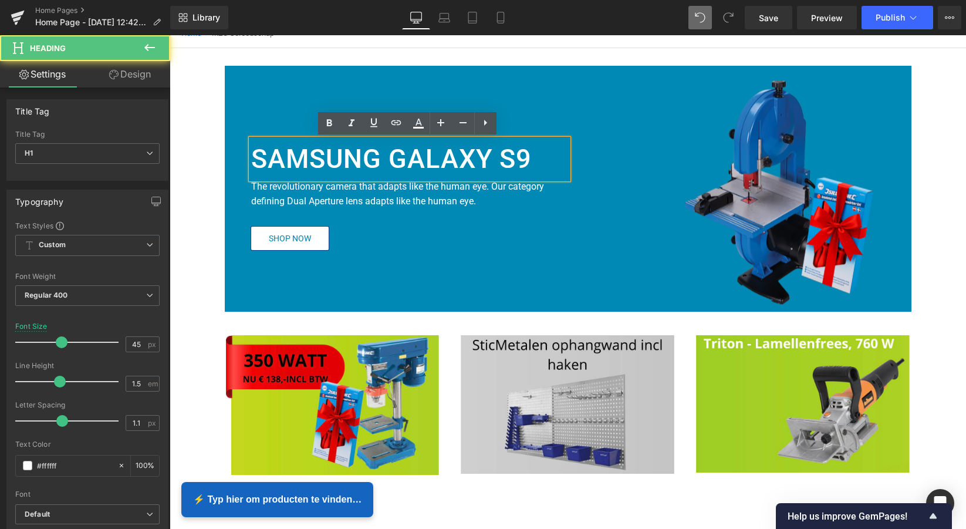
click at [522, 157] on b "SAMSUNG GALAXY S9" at bounding box center [391, 158] width 281 height 31
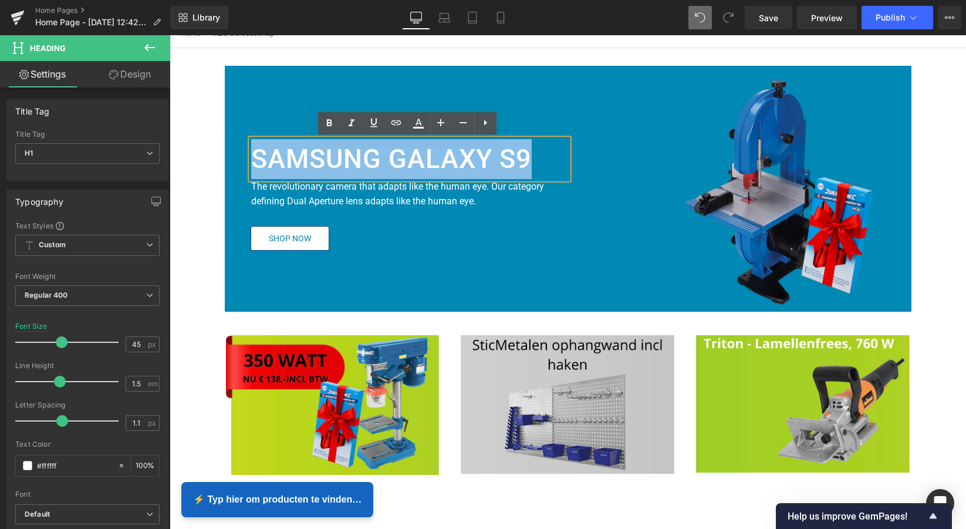
drag, startPoint x: 528, startPoint y: 157, endPoint x: 253, endPoint y: 156, distance: 274.7
click at [254, 156] on b "SAMSUNG GALAXY S9" at bounding box center [391, 158] width 281 height 31
paste div
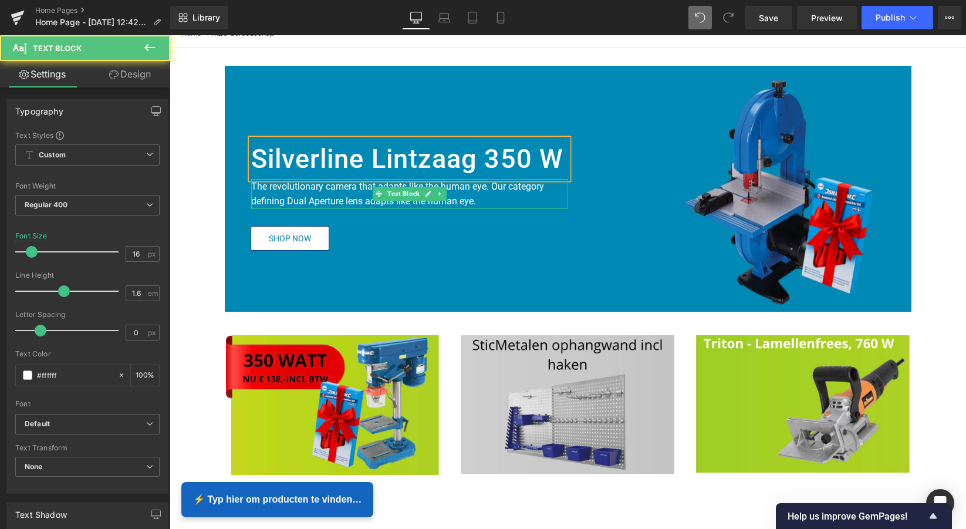
click at [478, 203] on p "The revolutionary camera that adapts like the human eye. Our category defining …" at bounding box center [409, 194] width 317 height 30
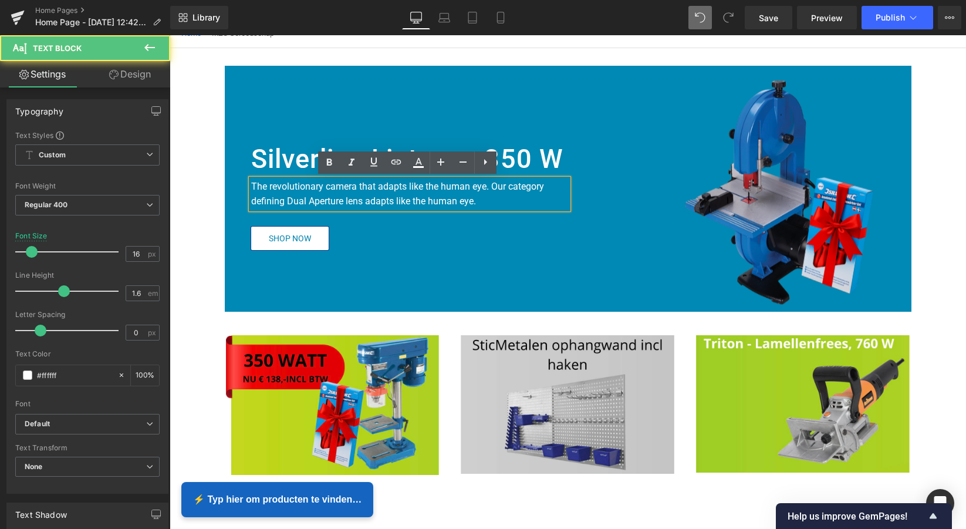
click at [475, 201] on p "The revolutionary camera that adapts like the human eye. Our category defining …" at bounding box center [409, 194] width 317 height 30
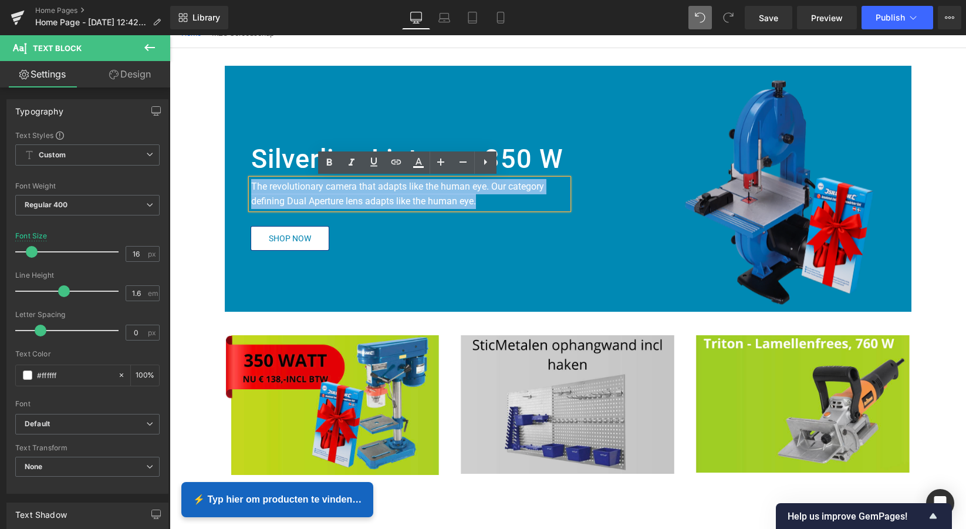
drag, startPoint x: 451, startPoint y: 201, endPoint x: 262, endPoint y: 183, distance: 189.8
click at [251, 185] on p "The revolutionary camera that adapts like the human eye. Our category defining …" at bounding box center [409, 194] width 317 height 30
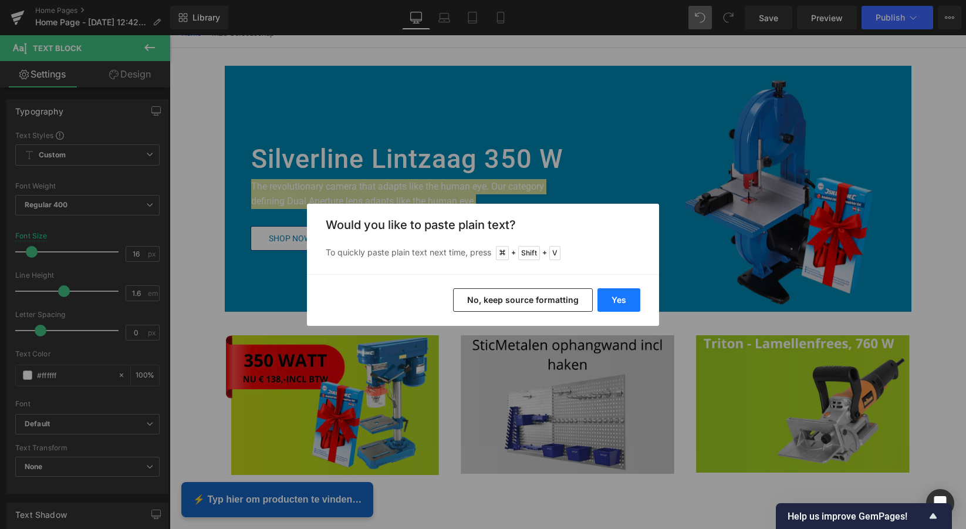
click at [609, 298] on button "Yes" at bounding box center [619, 299] width 43 height 23
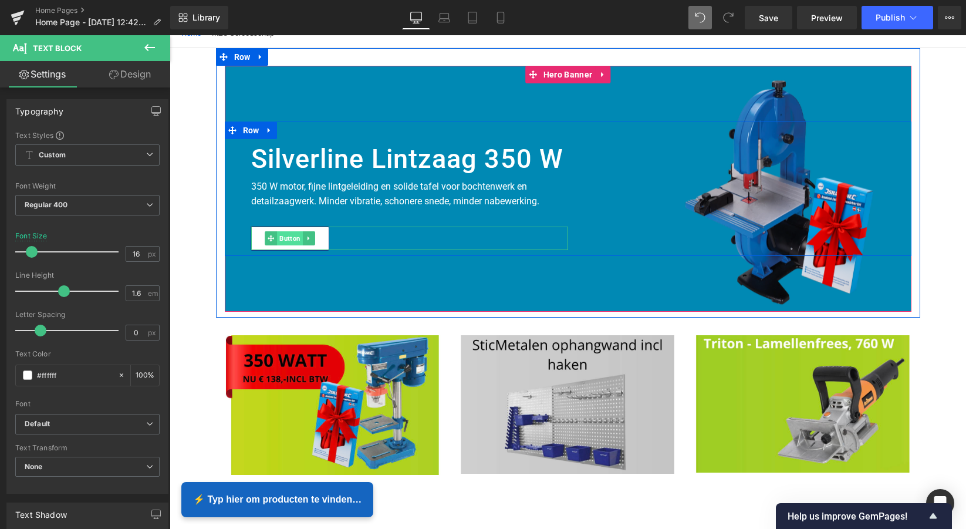
click at [291, 238] on span "Button" at bounding box center [290, 238] width 26 height 14
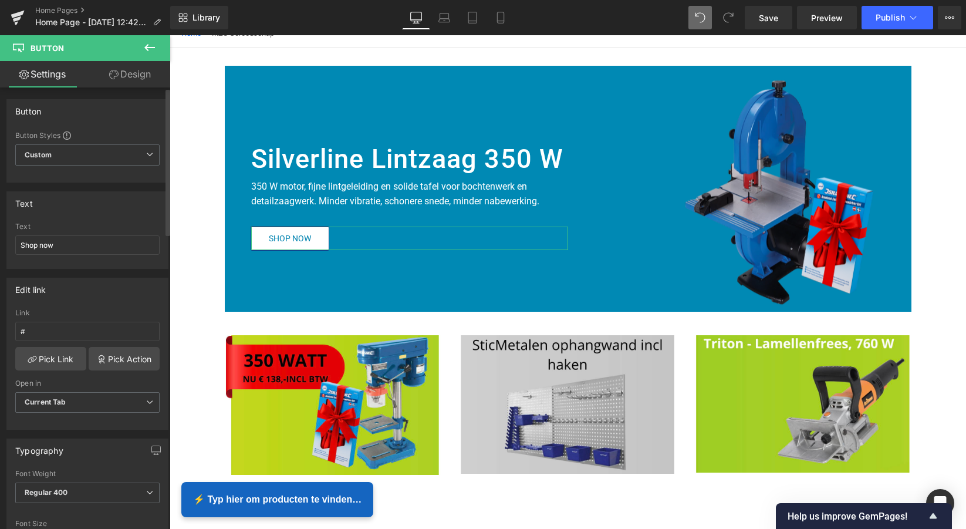
scroll to position [0, 0]
click at [68, 247] on input "Shop now" at bounding box center [87, 244] width 144 height 19
drag, startPoint x: 56, startPoint y: 245, endPoint x: 15, endPoint y: 247, distance: 41.7
click at [7, 246] on div "Shop now Text Shop now" at bounding box center [87, 245] width 161 height 46
paste input "Bekijk aanbieding"
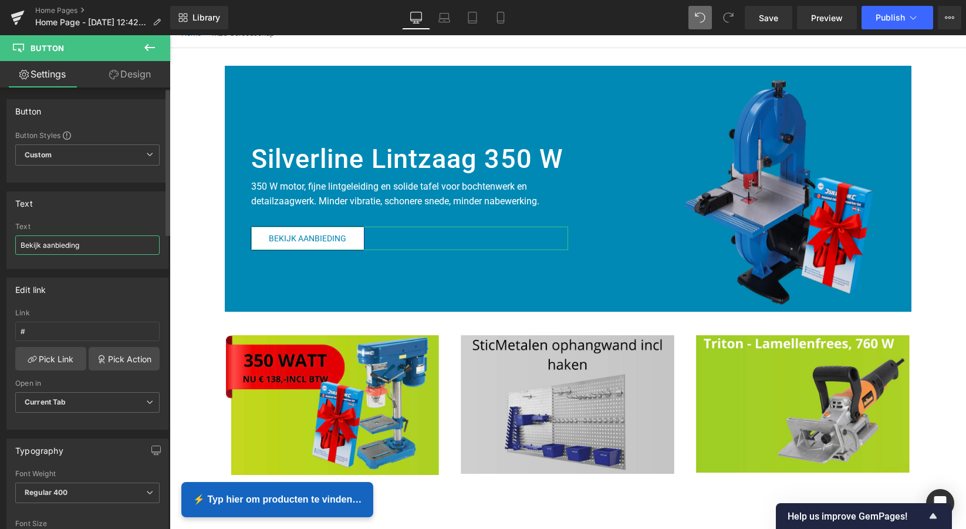
drag, startPoint x: 96, startPoint y: 245, endPoint x: 13, endPoint y: 241, distance: 82.9
click at [12, 241] on div "Bekijk aanbieding Text Bekijk aanbieding" at bounding box center [87, 245] width 161 height 46
paste input "https://www.mzsgereedschap.nl/products/silverline-350-w-lintzaag-190-mm-silverl…"
type input "https://www.mzsgereedschap.nl/products/silverline-350-w-lintzaag-190-mm-silverl…"
drag, startPoint x: 151, startPoint y: 244, endPoint x: -21, endPoint y: 242, distance: 172.0
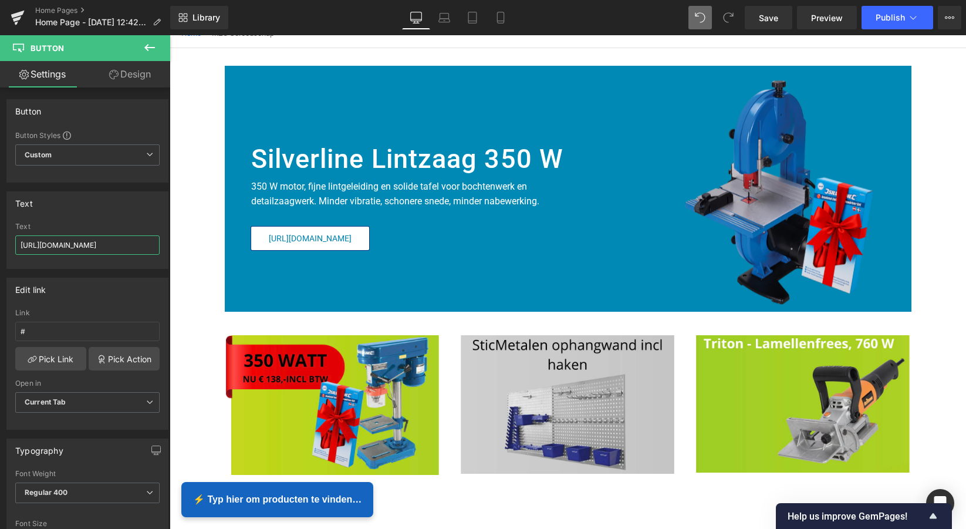
click at [0, 242] on html "Button You are previewing how the will restyle your page. You can not edit Elem…" at bounding box center [483, 264] width 966 height 529
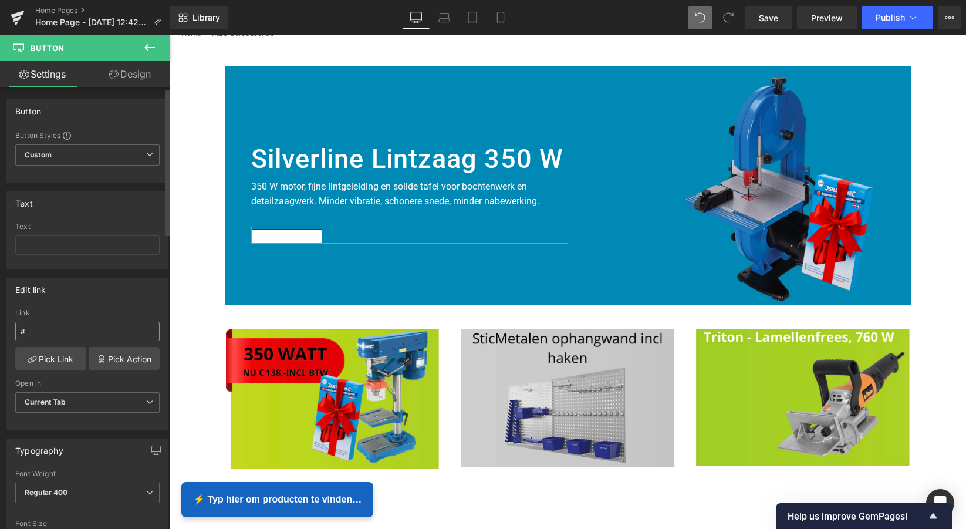
click at [43, 336] on input "#" at bounding box center [87, 331] width 144 height 19
drag, startPoint x: 19, startPoint y: 333, endPoint x: 13, endPoint y: 332, distance: 5.9
click at [13, 333] on div "# Link # Pick Link Pick Action Current Tab New Tab Open in Current Tab Current …" at bounding box center [87, 369] width 161 height 120
paste input "https://www.mzsgereedschap.nl/products/silverline-350-w-lintzaag-190-mm-silverl…"
drag, startPoint x: 146, startPoint y: 331, endPoint x: -11, endPoint y: 331, distance: 156.7
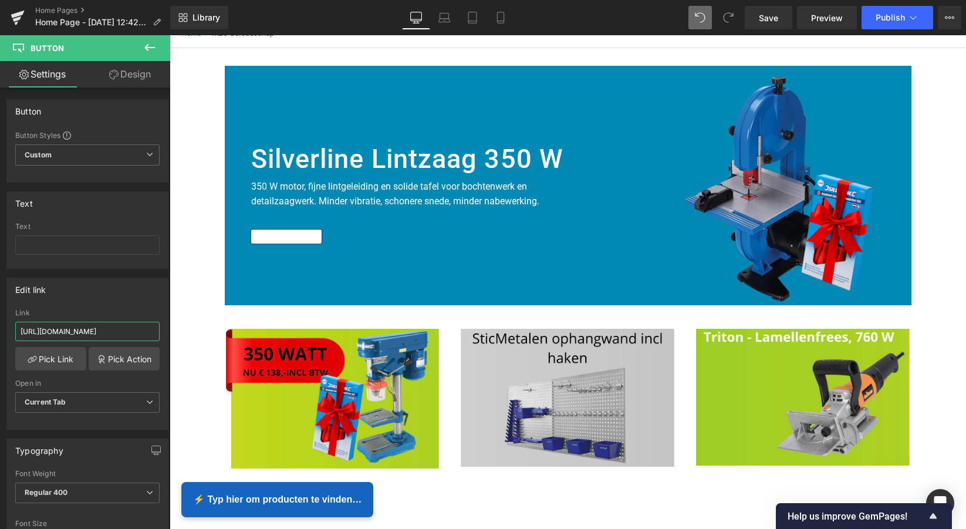
click at [0, 331] on html "Button You are previewing how the will restyle your page. You can not edit Elem…" at bounding box center [483, 264] width 966 height 529
type input "https://www.mzsgereedschap.nl/products/silverline-350-w-lintzaag-190-mm-silverl…"
click at [53, 360] on link "Pick Link" at bounding box center [50, 358] width 71 height 23
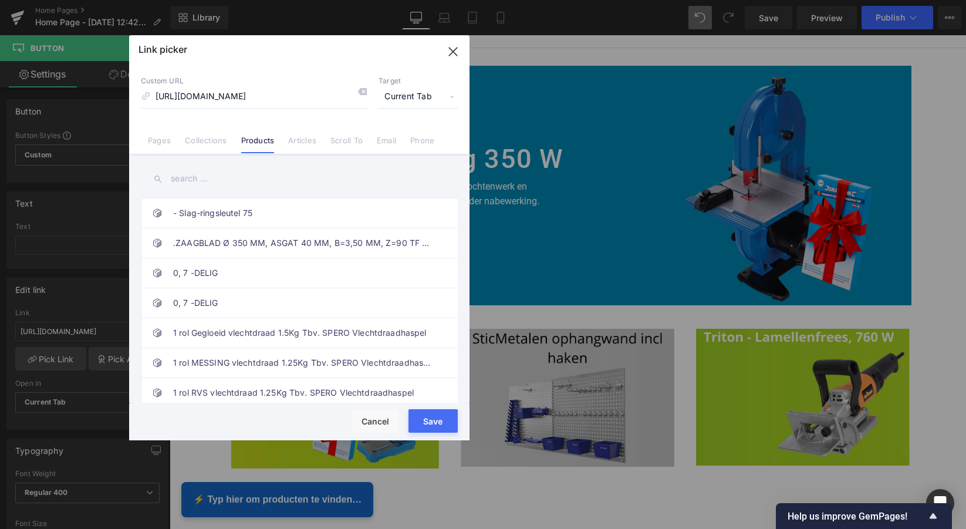
click at [433, 427] on button "Save" at bounding box center [433, 420] width 49 height 23
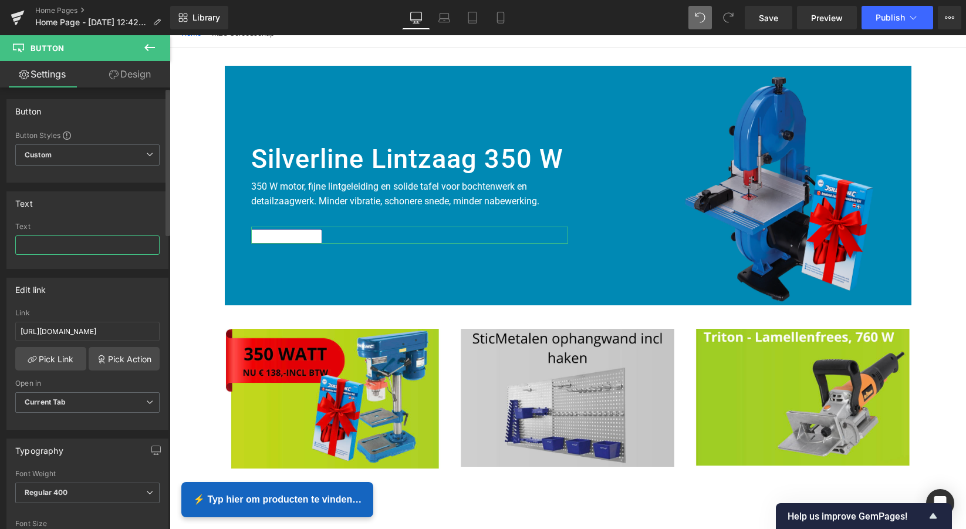
click at [50, 251] on input "text" at bounding box center [87, 244] width 144 height 19
paste input "Bekijk aanbieding"
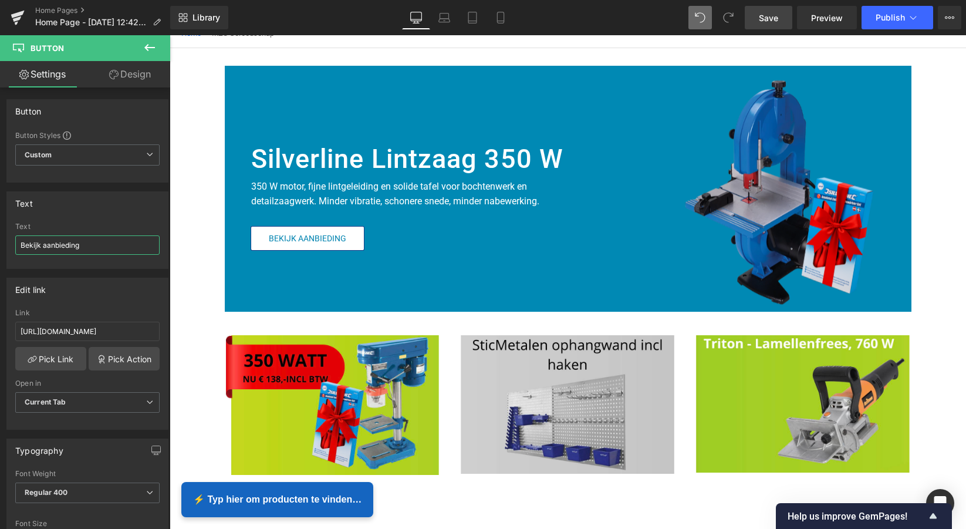
type input "Bekijk aanbieding"
click at [773, 17] on span "Save" at bounding box center [768, 18] width 19 height 12
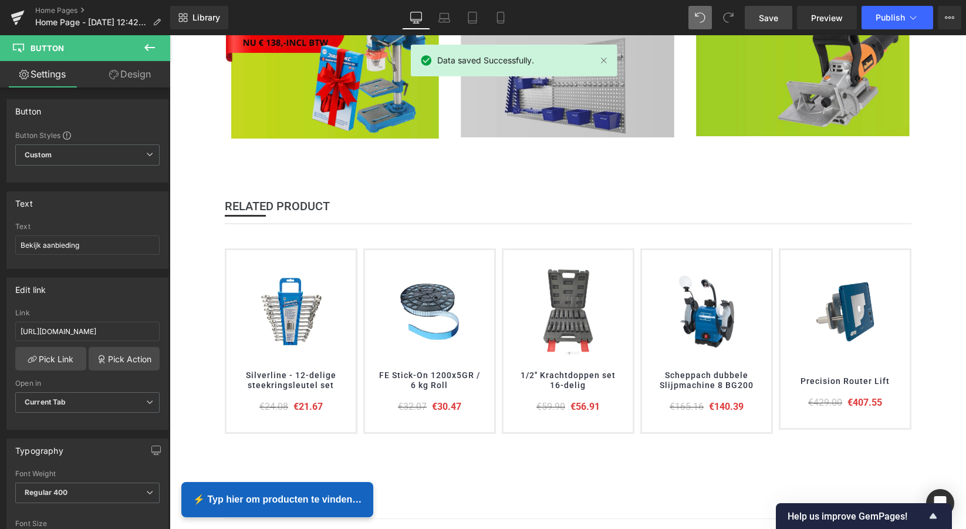
scroll to position [432, 0]
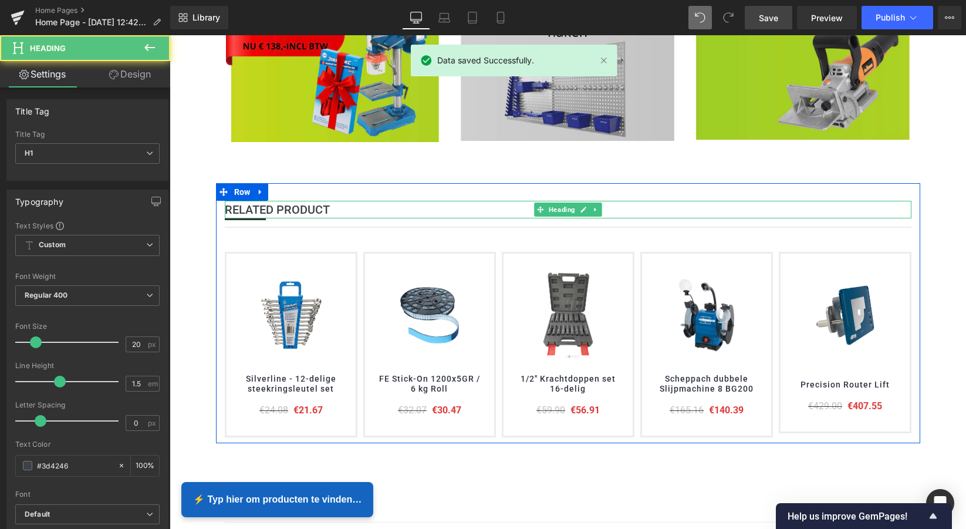
click at [309, 205] on b "RELATED PRODUCT" at bounding box center [277, 210] width 105 height 14
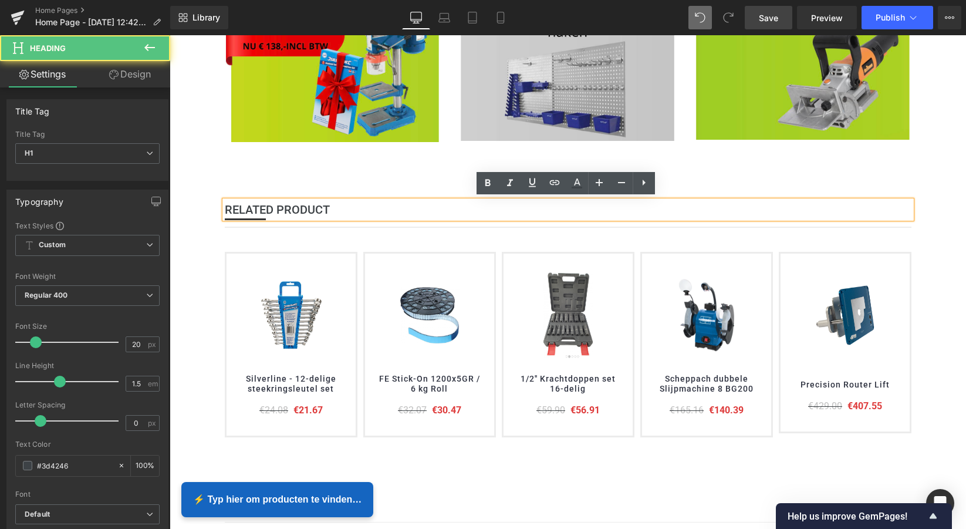
click at [328, 209] on h1 "RELATED PRODUCT" at bounding box center [568, 210] width 687 height 18
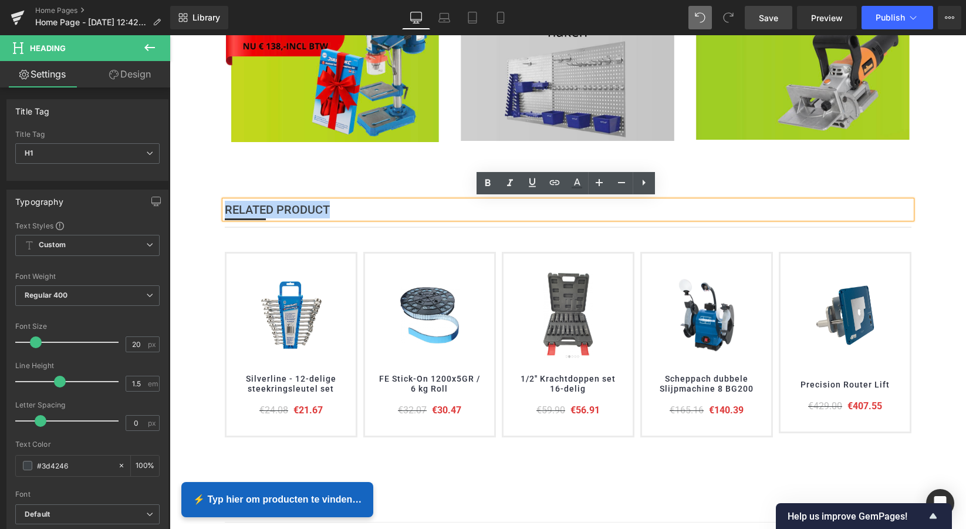
drag, startPoint x: 329, startPoint y: 208, endPoint x: 207, endPoint y: 195, distance: 122.7
click at [225, 207] on h1 "RELATED PRODUCT" at bounding box center [568, 210] width 687 height 18
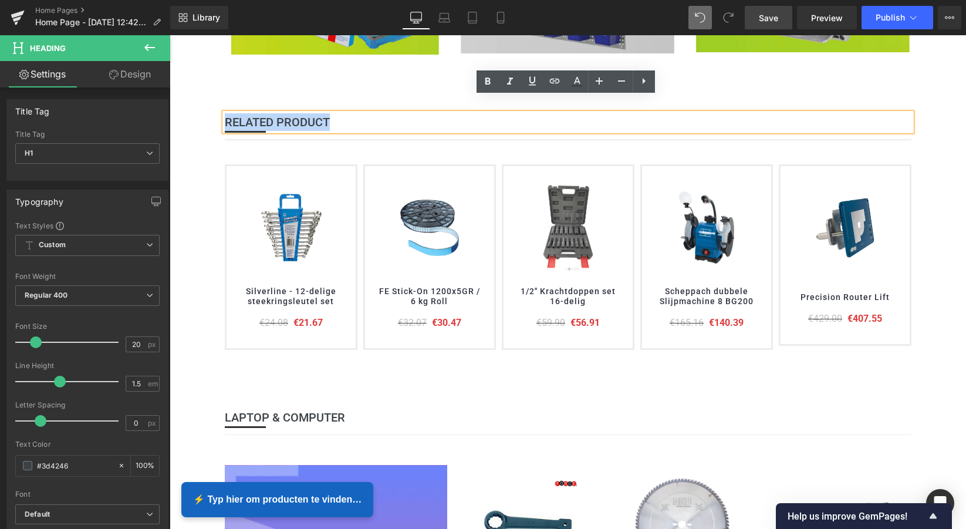
scroll to position [534, 0]
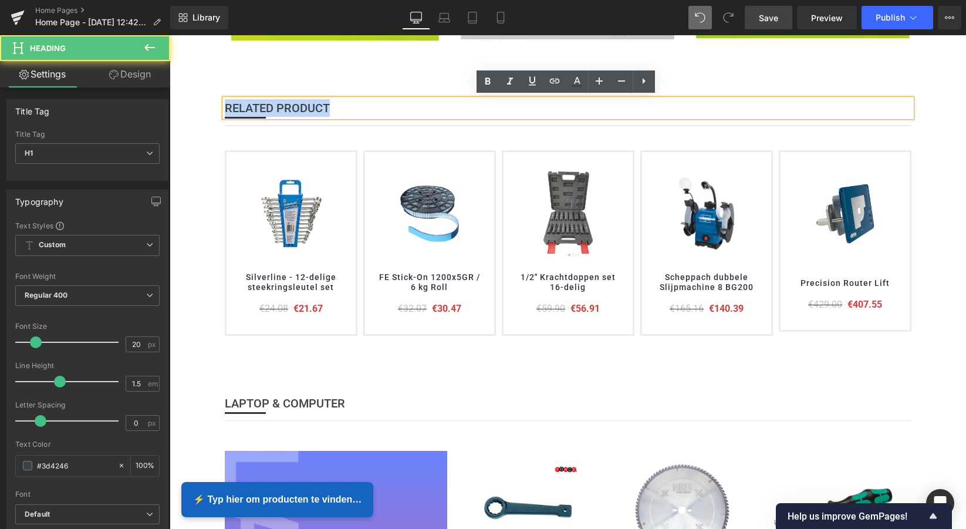
drag, startPoint x: 330, startPoint y: 104, endPoint x: 340, endPoint y: 106, distance: 10.1
click at [333, 105] on h1 "RELATED PRODUCT" at bounding box center [568, 108] width 687 height 18
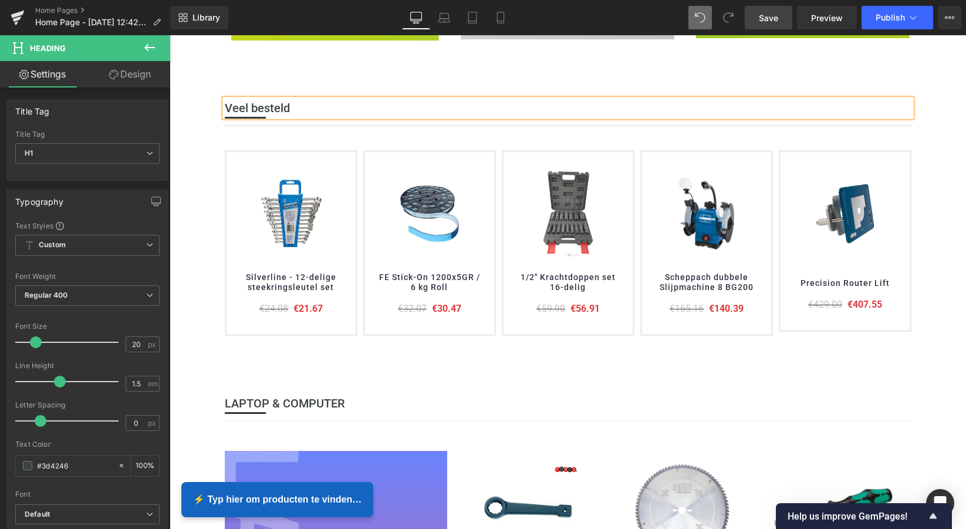
click at [307, 104] on h1 "Veel besteld" at bounding box center [568, 108] width 687 height 18
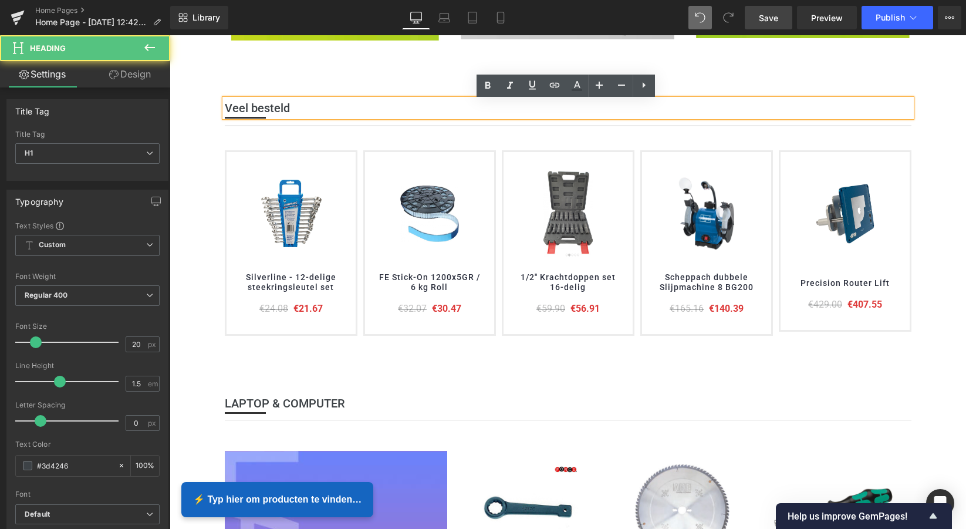
scroll to position [529, 0]
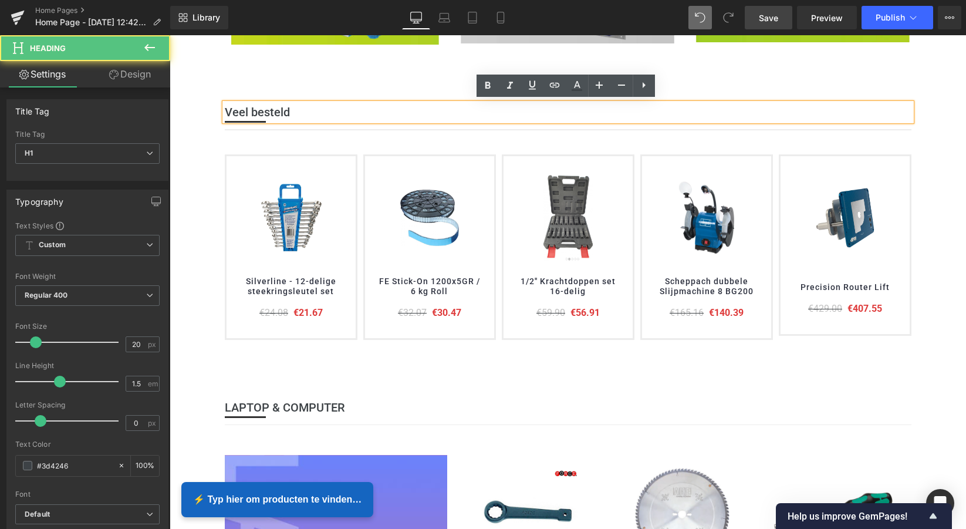
click at [303, 105] on h1 "Veel besteld" at bounding box center [568, 112] width 687 height 18
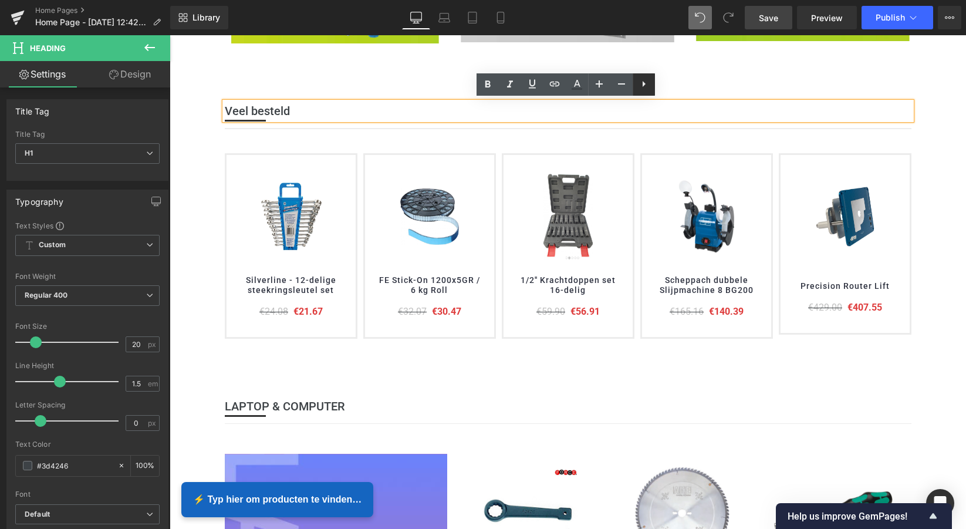
click at [646, 83] on icon at bounding box center [644, 84] width 14 height 14
click at [296, 109] on h1 "Veel besteld" at bounding box center [568, 111] width 687 height 18
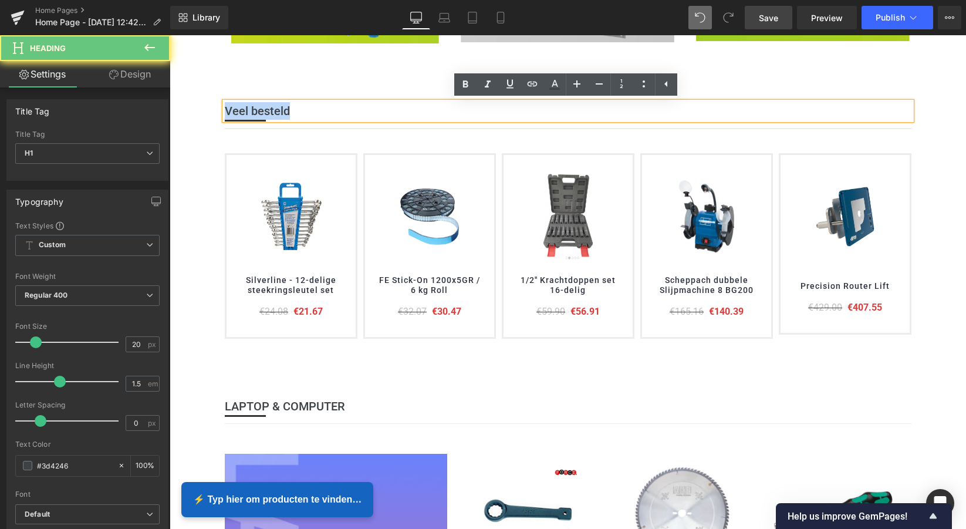
drag, startPoint x: 272, startPoint y: 109, endPoint x: 222, endPoint y: 107, distance: 49.3
click at [225, 107] on h1 "Veel besteld" at bounding box center [568, 111] width 687 height 18
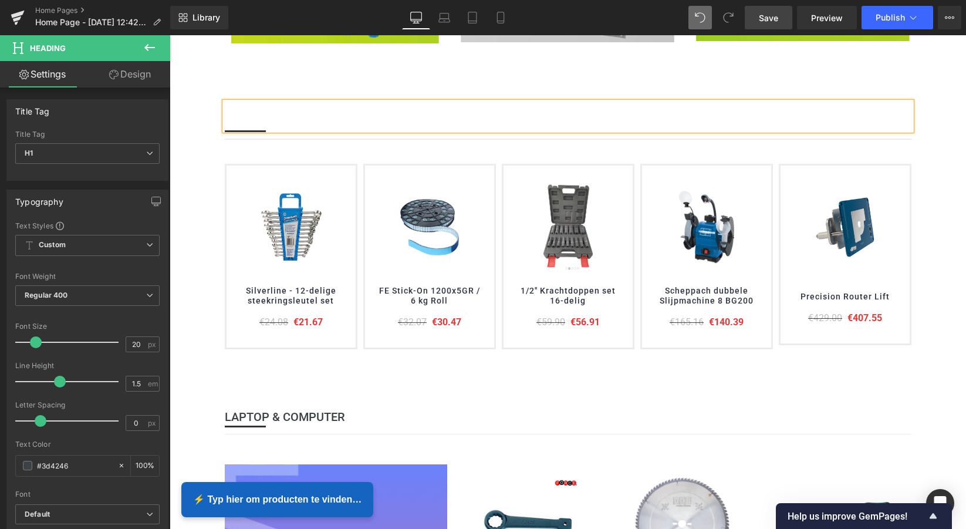
click at [320, 107] on div at bounding box center [568, 116] width 687 height 28
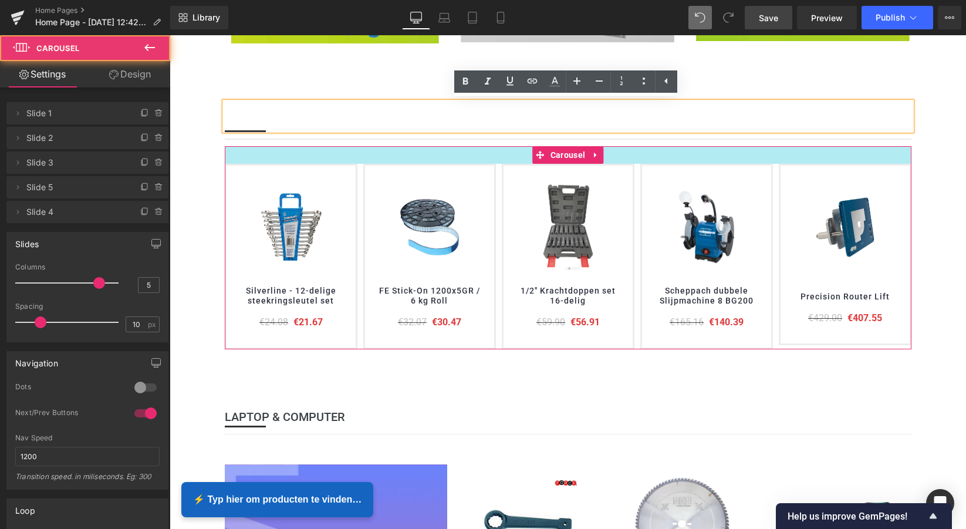
drag, startPoint x: 282, startPoint y: 133, endPoint x: 201, endPoint y: 108, distance: 84.1
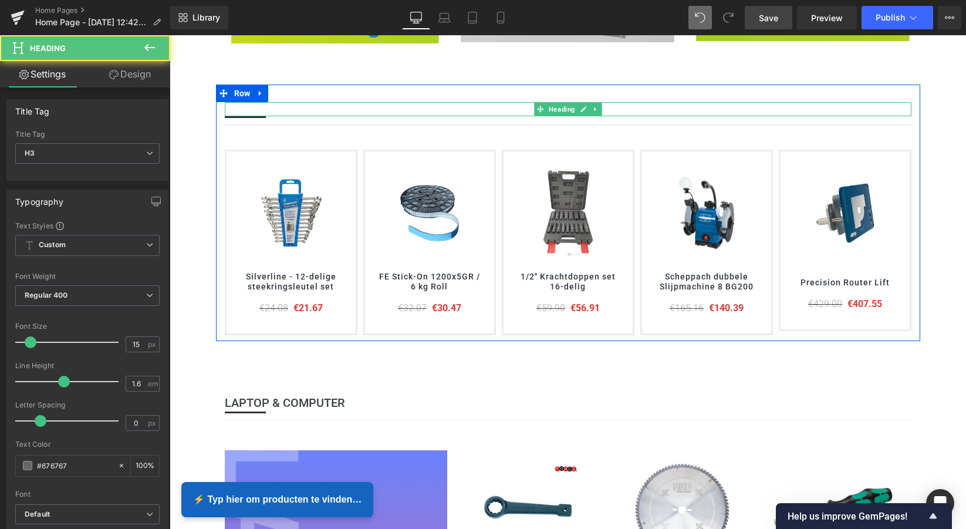
click at [271, 106] on div at bounding box center [568, 109] width 687 height 14
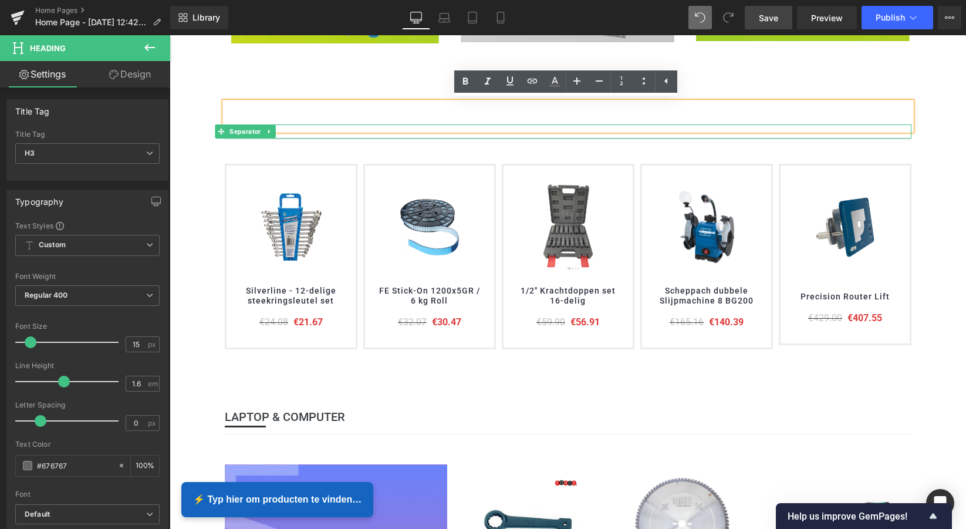
click at [266, 128] on icon at bounding box center [269, 131] width 6 height 7
click at [272, 128] on icon at bounding box center [275, 131] width 6 height 7
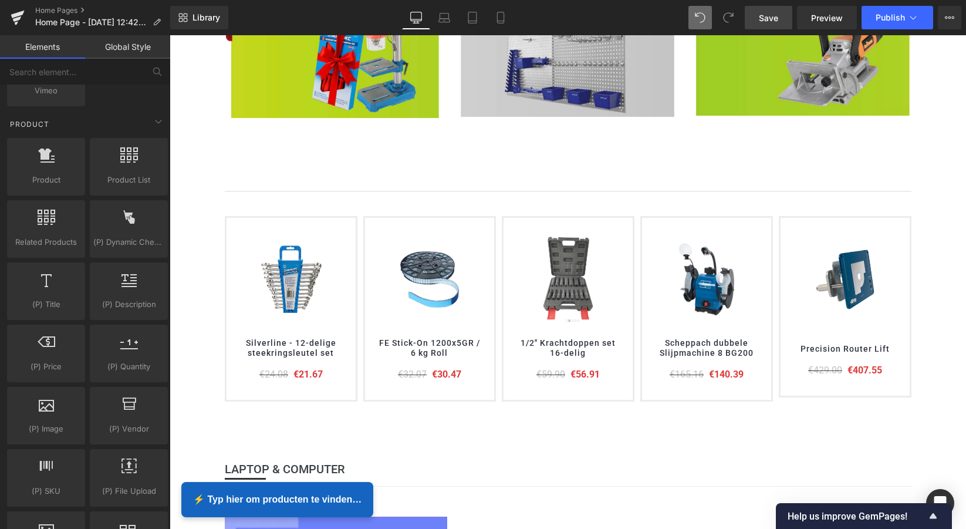
scroll to position [447, 0]
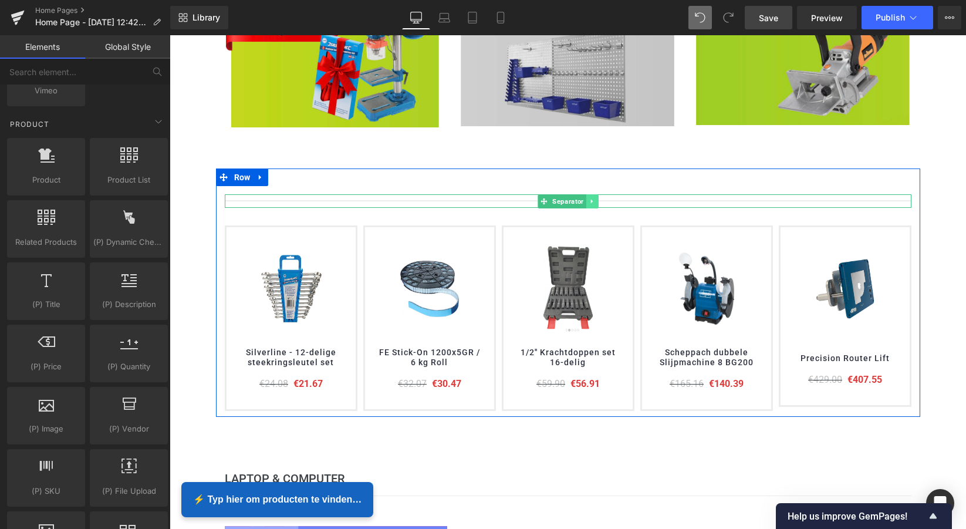
click at [591, 200] on icon at bounding box center [592, 202] width 2 height 4
click at [596, 201] on icon at bounding box center [598, 201] width 6 height 6
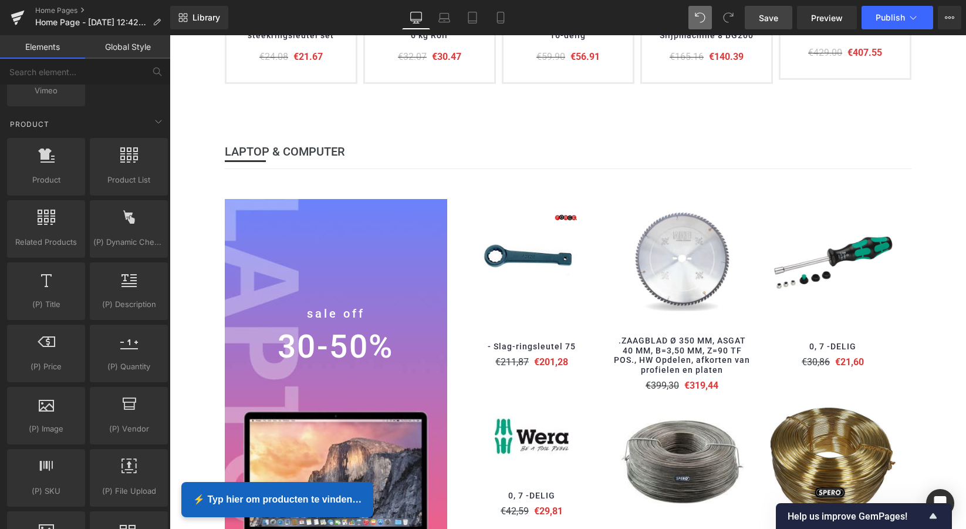
scroll to position [765, 0]
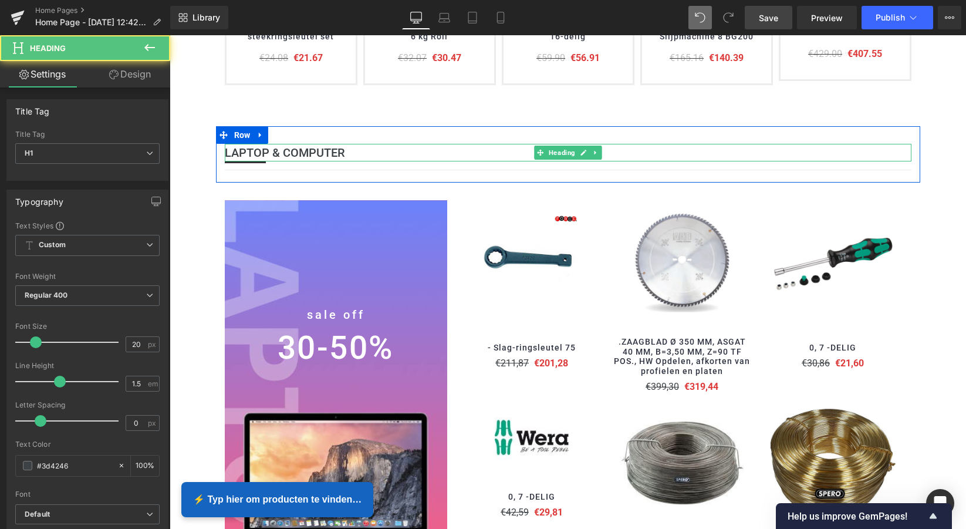
click at [312, 151] on b "LAPTOP & COMPUTER" at bounding box center [285, 153] width 120 height 14
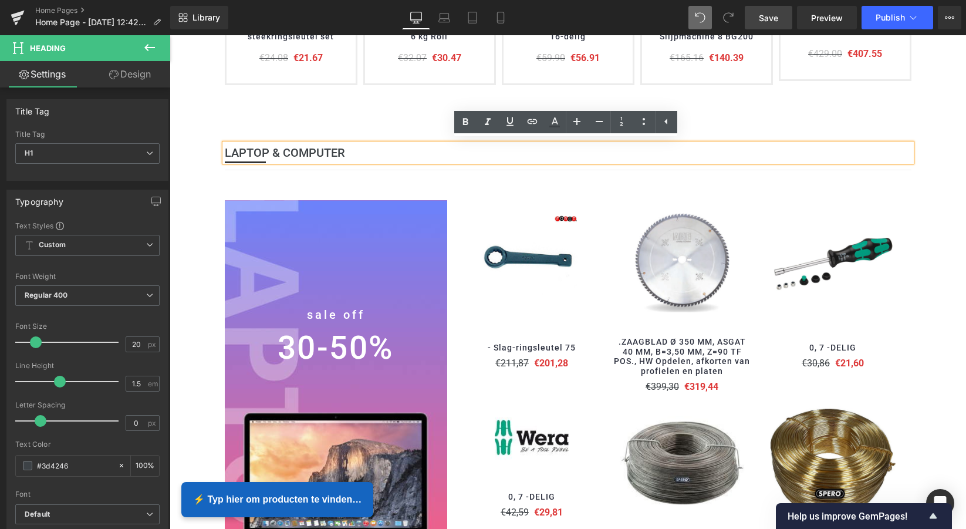
click at [380, 151] on h1 "LAPTOP & COMPUTER" at bounding box center [568, 153] width 687 height 18
click at [303, 147] on b "LAPTOP & COMPUTER" at bounding box center [285, 153] width 120 height 14
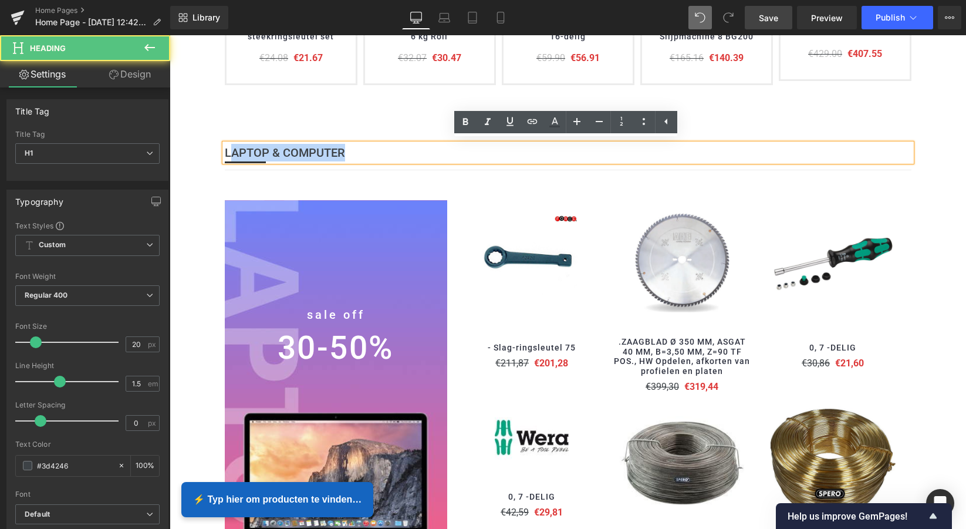
drag, startPoint x: 228, startPoint y: 151, endPoint x: 360, endPoint y: 151, distance: 131.5
click at [362, 150] on h1 "LAPTOP & COMPUTER" at bounding box center [568, 153] width 687 height 18
click at [352, 150] on h1 "LAPTOP & COMPUTER" at bounding box center [568, 153] width 687 height 18
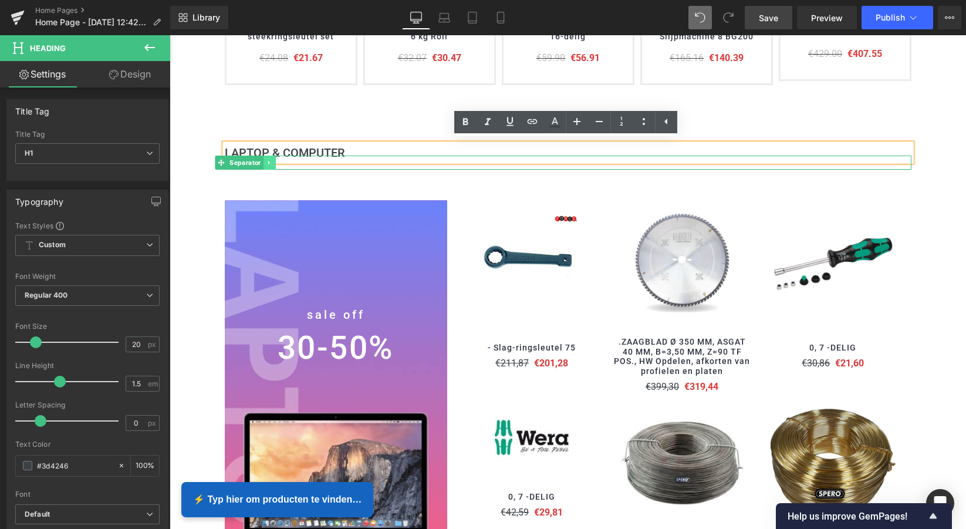
click at [267, 159] on icon at bounding box center [269, 162] width 6 height 7
click at [273, 160] on icon at bounding box center [275, 162] width 6 height 6
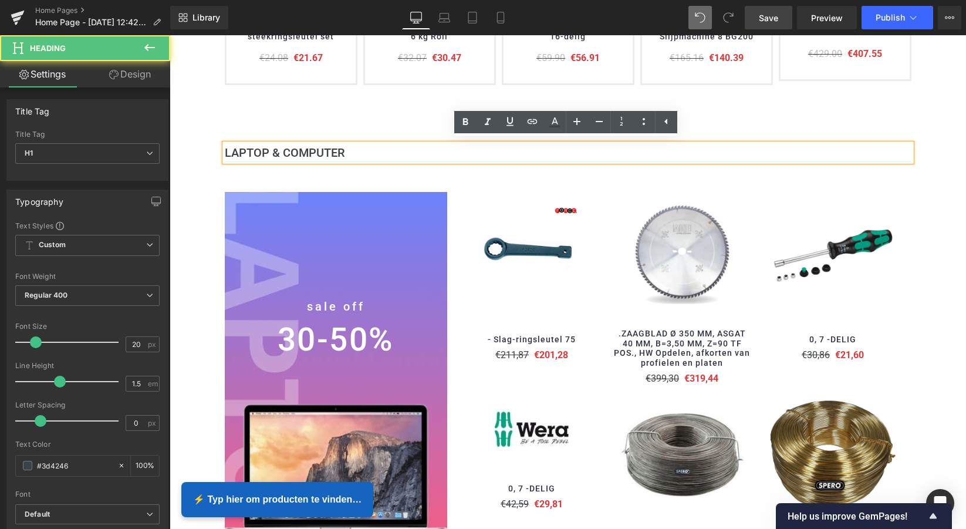
click at [365, 147] on h1 "LAPTOP & COMPUTER" at bounding box center [568, 153] width 687 height 18
drag, startPoint x: 332, startPoint y: 150, endPoint x: 340, endPoint y: 153, distance: 8.2
click at [336, 150] on b "LAPTOP & COMPUTER" at bounding box center [285, 153] width 120 height 14
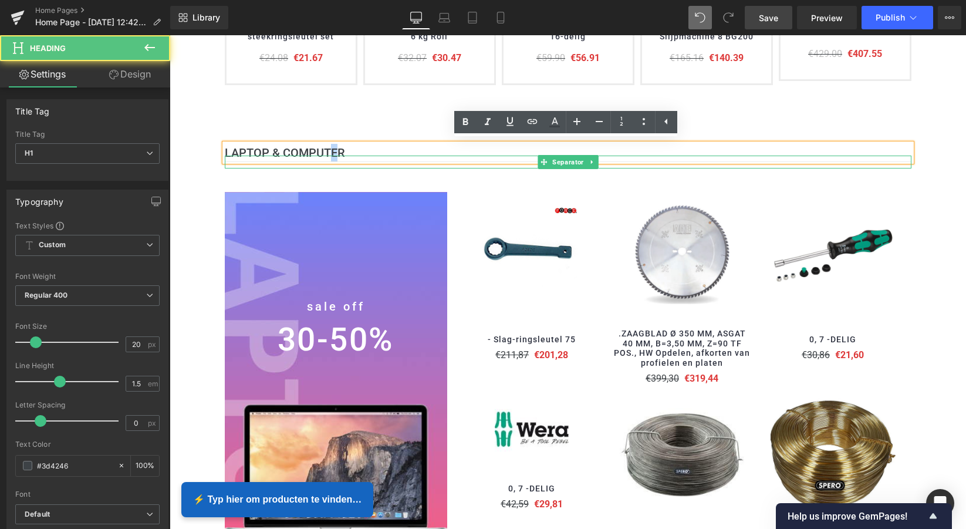
click at [339, 161] on hr at bounding box center [568, 164] width 687 height 7
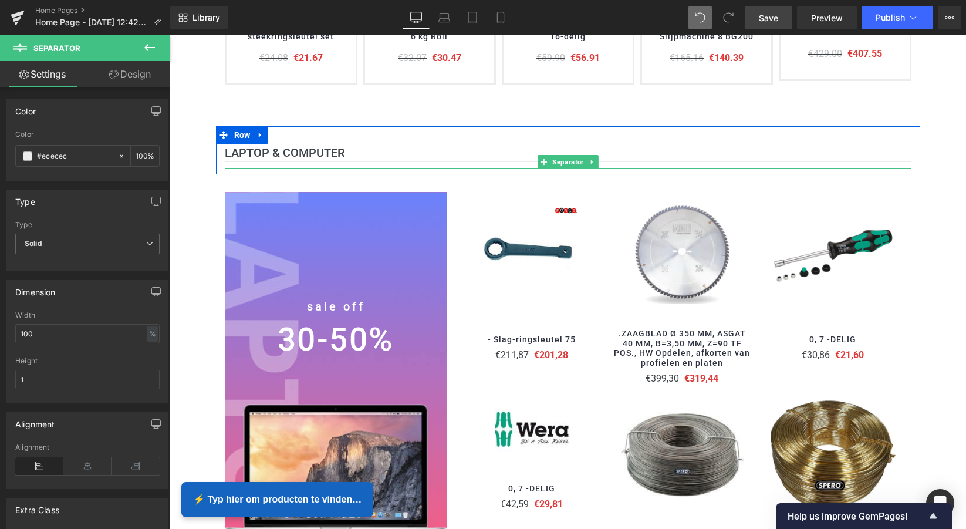
click at [591, 158] on icon at bounding box center [592, 161] width 6 height 7
click at [596, 158] on icon at bounding box center [598, 161] width 6 height 7
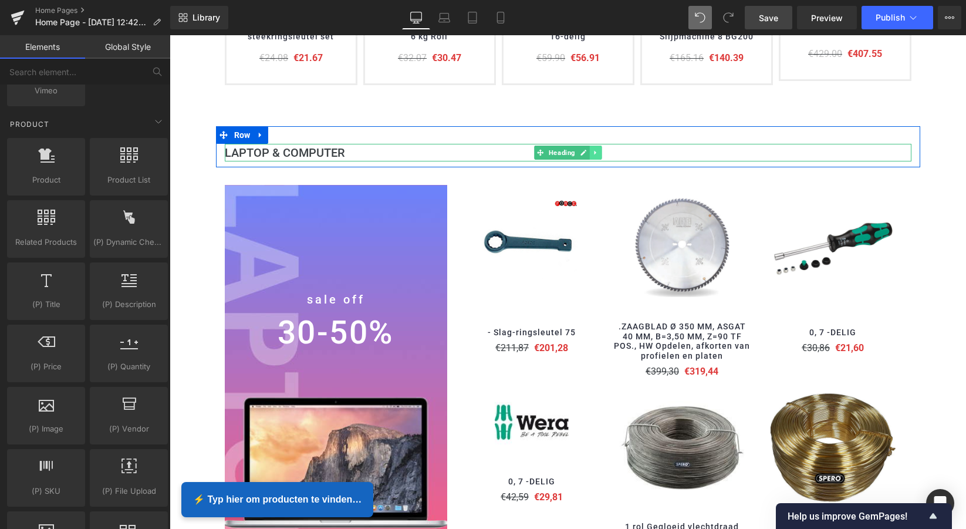
click at [594, 150] on icon at bounding box center [595, 152] width 2 height 4
click at [601, 149] on icon at bounding box center [602, 152] width 6 height 6
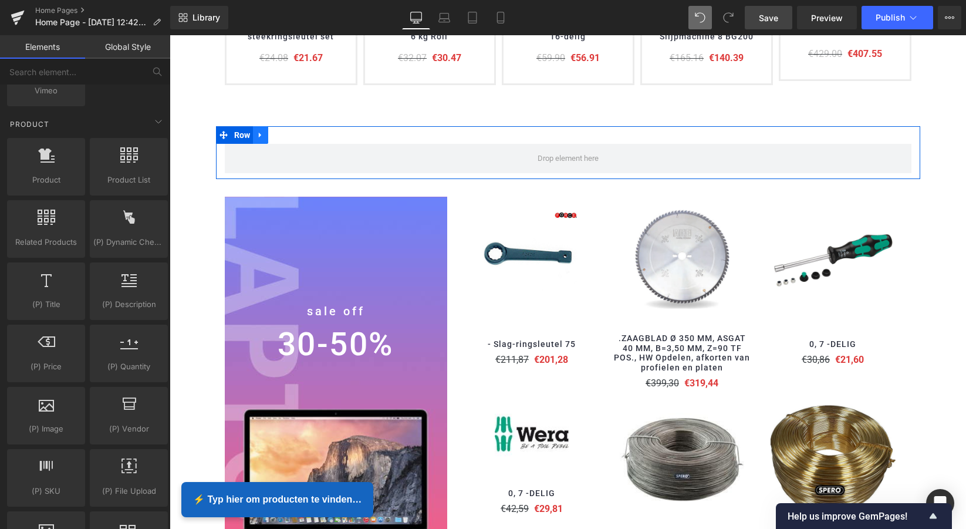
click at [259, 134] on icon at bounding box center [261, 134] width 8 height 9
click at [290, 131] on icon at bounding box center [291, 134] width 8 height 9
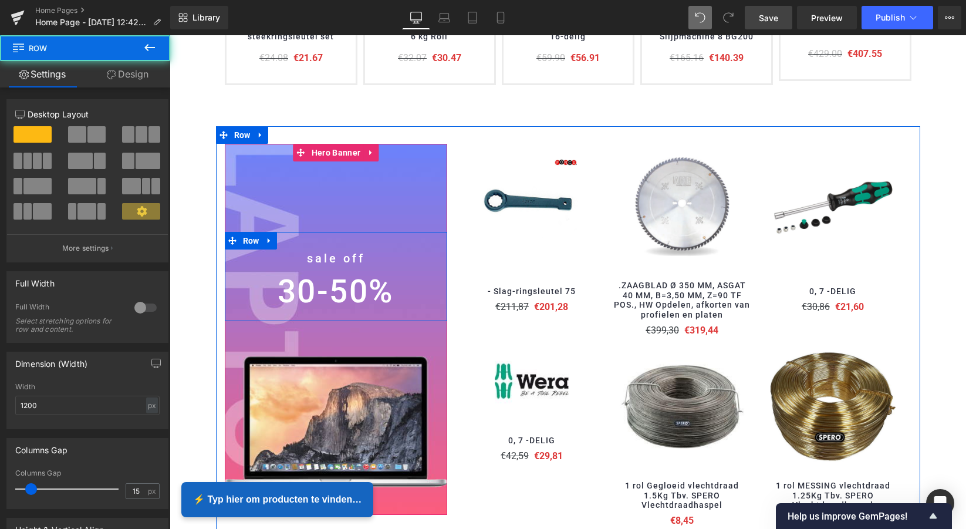
click at [338, 234] on div "sale off Heading 30-50% Heading Row" at bounding box center [336, 277] width 223 height 90
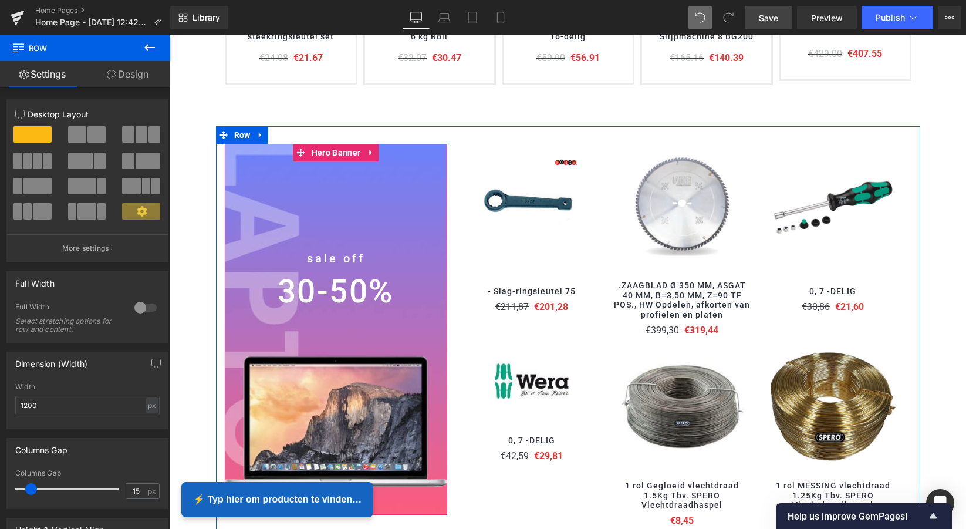
click at [343, 220] on div at bounding box center [336, 330] width 223 height 372
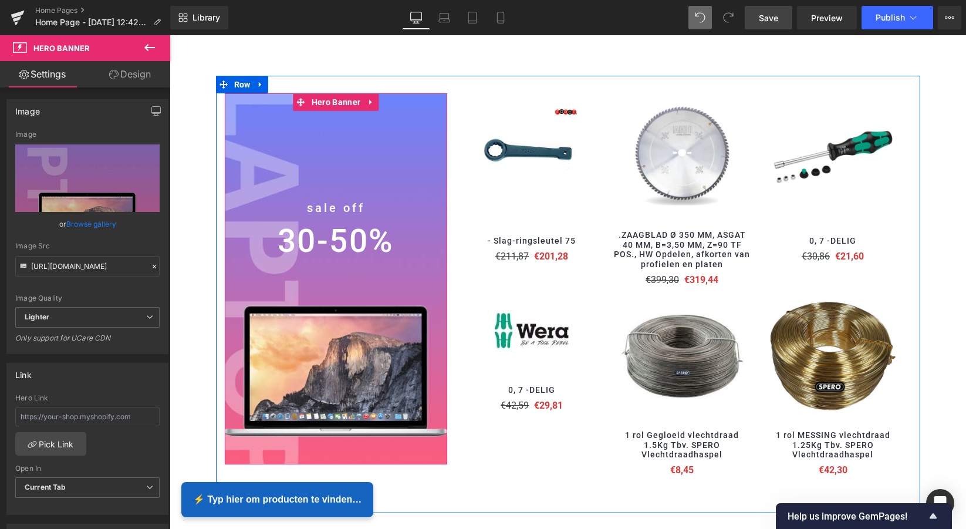
scroll to position [812, 0]
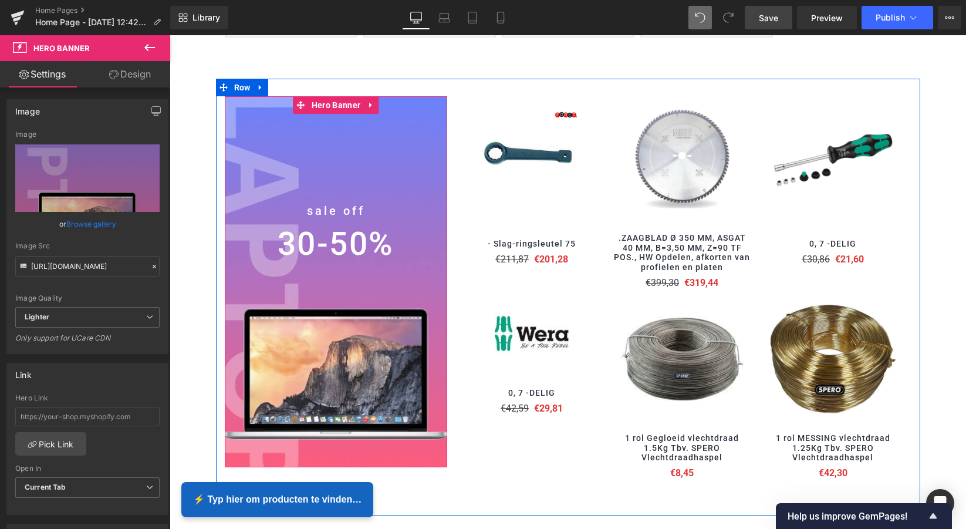
click at [395, 176] on div at bounding box center [336, 282] width 223 height 372
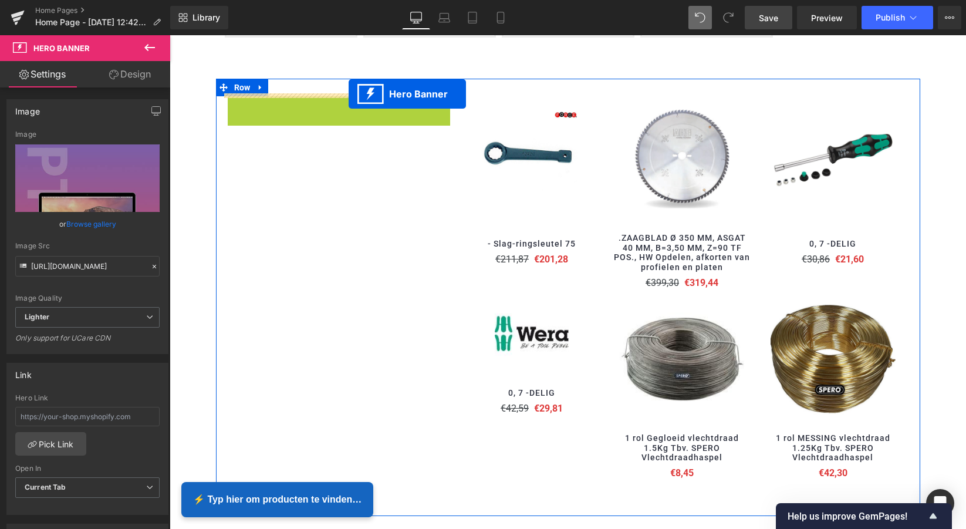
scroll to position [814, 0]
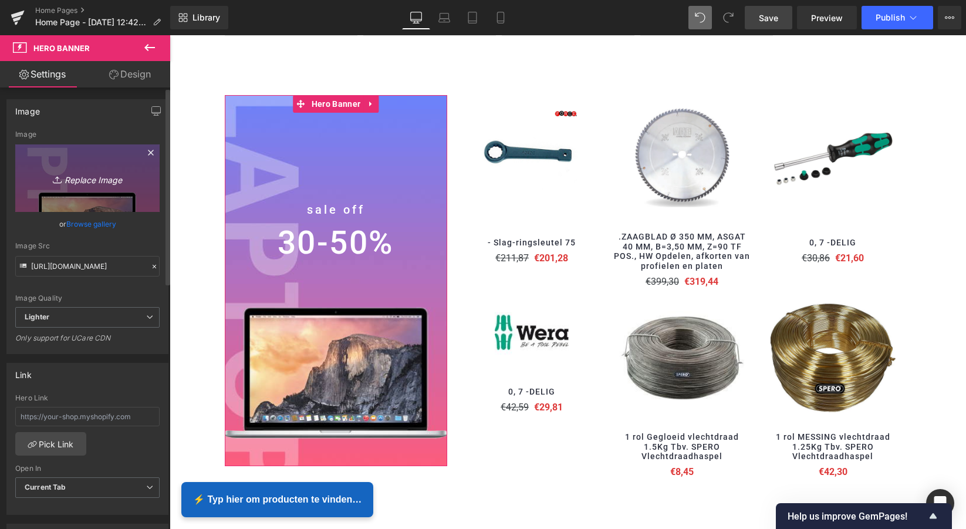
click at [93, 178] on icon "Replace Image" at bounding box center [88, 178] width 94 height 15
type input "C:\fakepath\Scherm­afbeelding 2025-09-27 om 14.52.32.png"
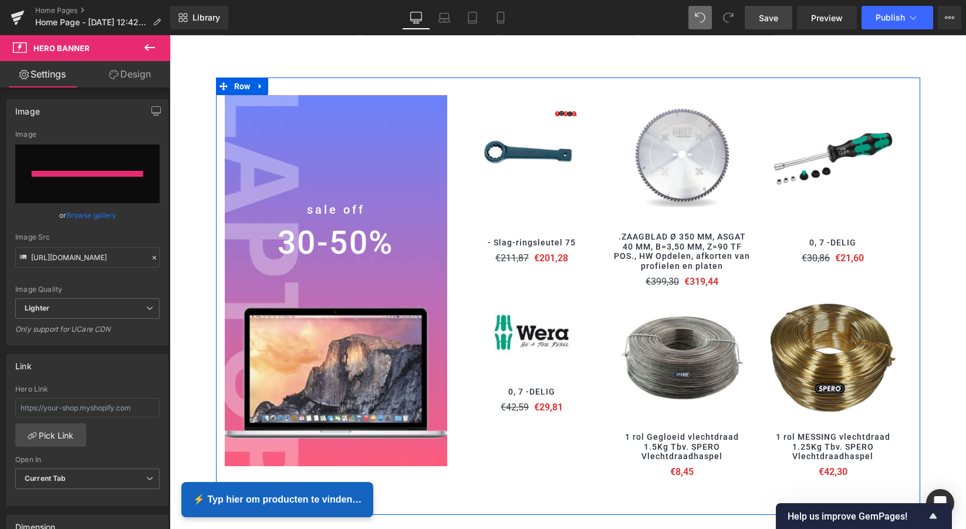
type input "https://ucarecdn.com/9c68ddec-63c5-4d33-a5e0-7c8e3f80e4ad/-/format/auto/-/previ…"
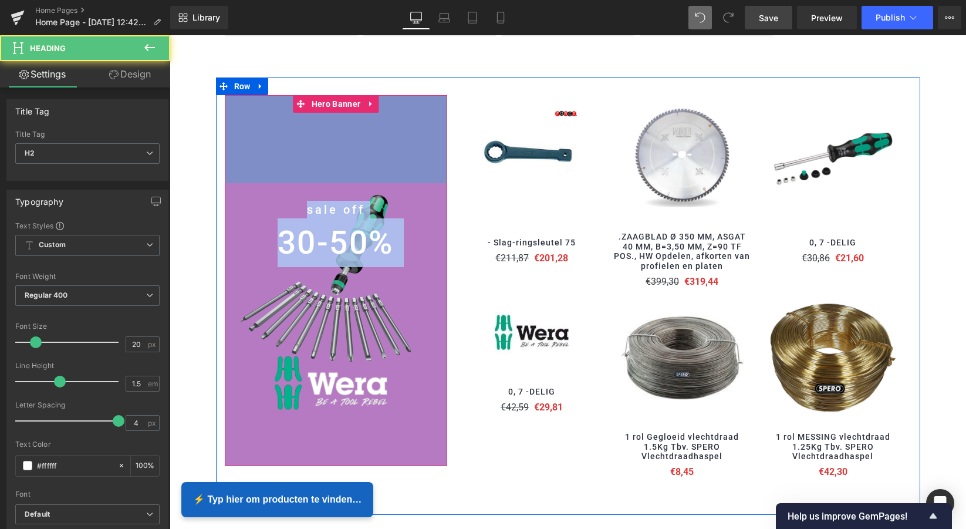
drag, startPoint x: 279, startPoint y: 206, endPoint x: 291, endPoint y: 181, distance: 27.6
click at [275, 160] on div "sale off Heading 30-50% Heading Row Hero Banner 150px 330px" at bounding box center [336, 281] width 223 height 372
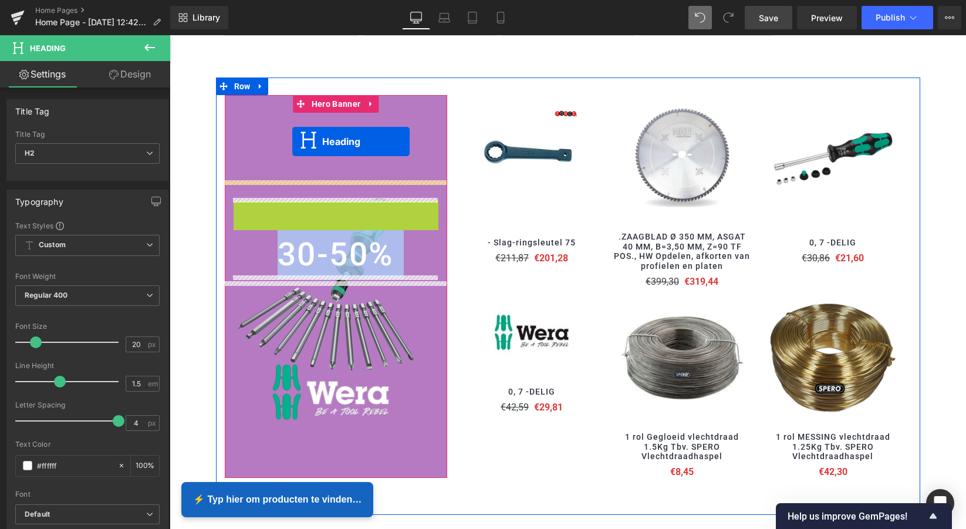
drag, startPoint x: 302, startPoint y: 207, endPoint x: 292, endPoint y: 141, distance: 65.9
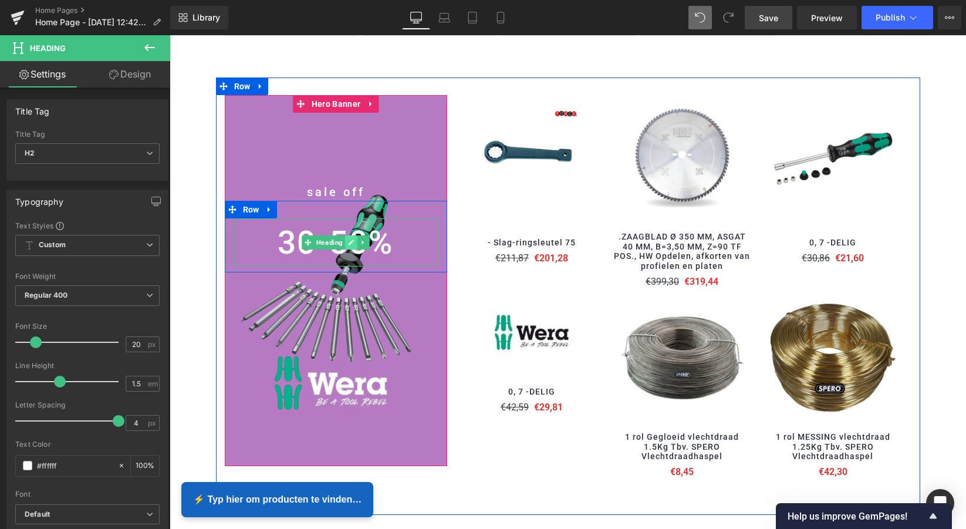
click at [346, 235] on link at bounding box center [352, 242] width 12 height 14
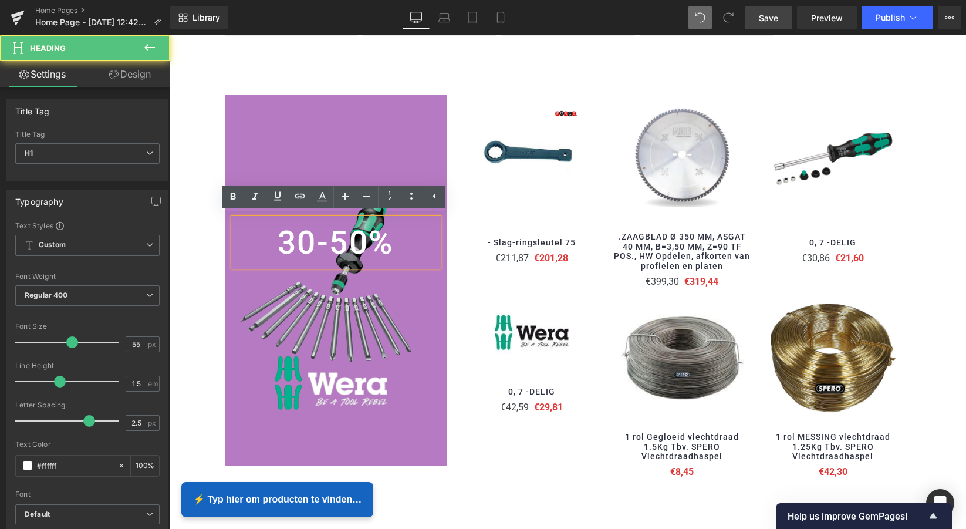
click at [360, 238] on h1 "30-50%" at bounding box center [336, 242] width 205 height 49
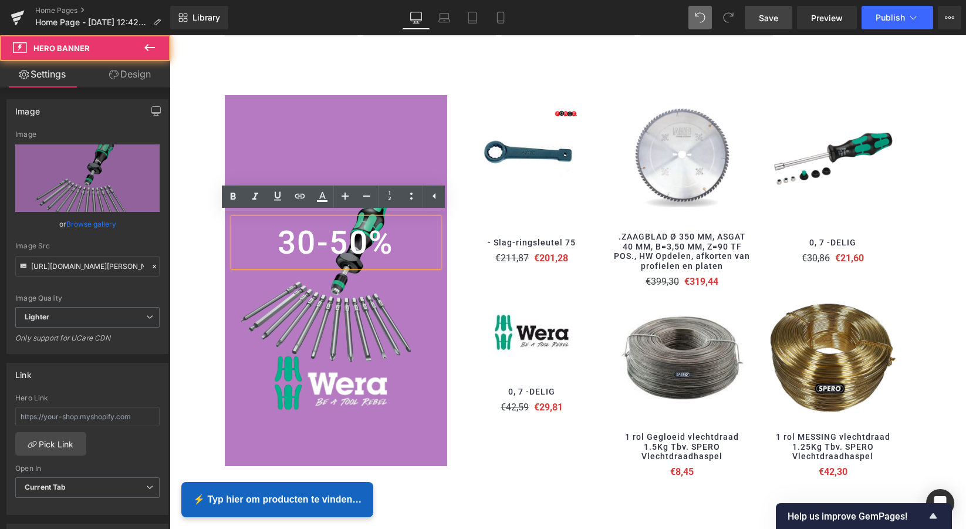
click at [353, 158] on div at bounding box center [336, 281] width 223 height 372
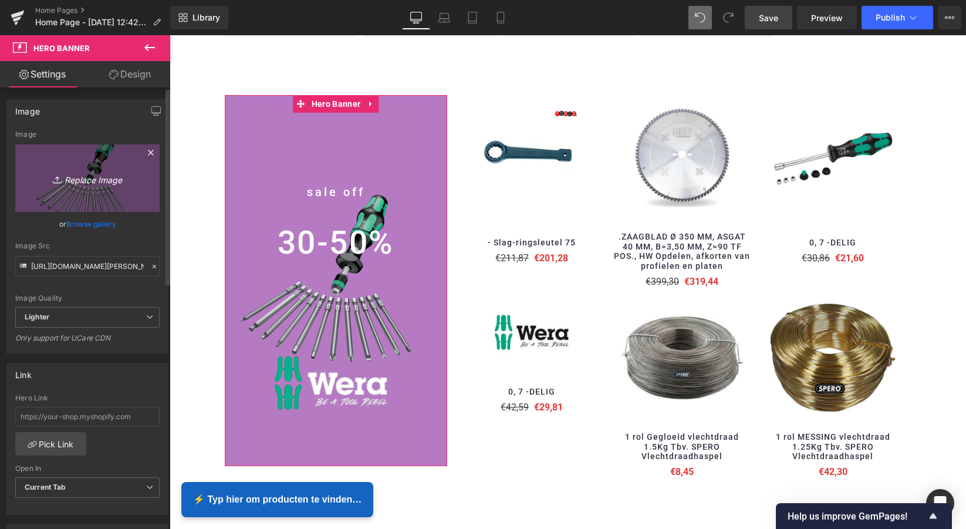
click at [83, 182] on icon "Replace Image" at bounding box center [88, 178] width 94 height 15
type input "C:\fakepath\Scherm­afbeelding 2025-09-27 om 14.56.07.png"
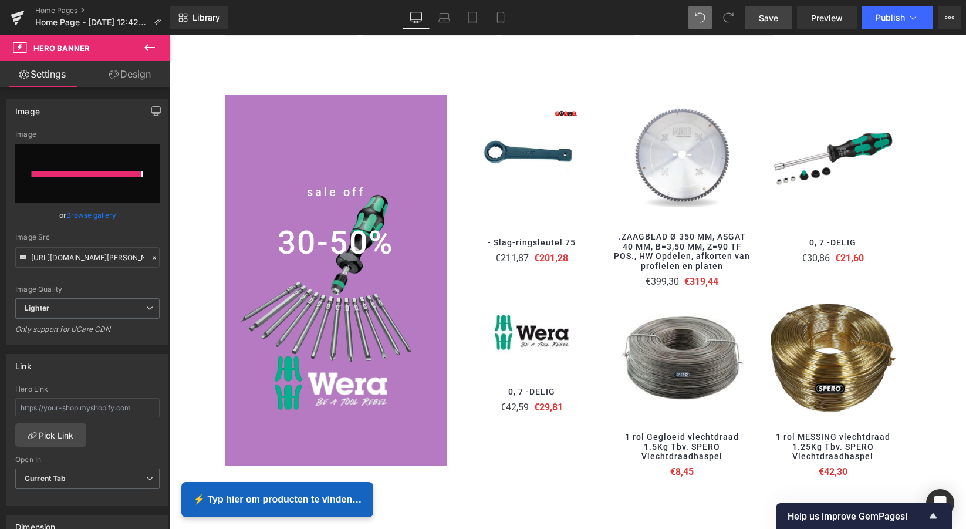
type input "https://ucarecdn.com/113a86aa-85a8-41a0-8eb4-1d253854a2fa/-/format/auto/-/previ…"
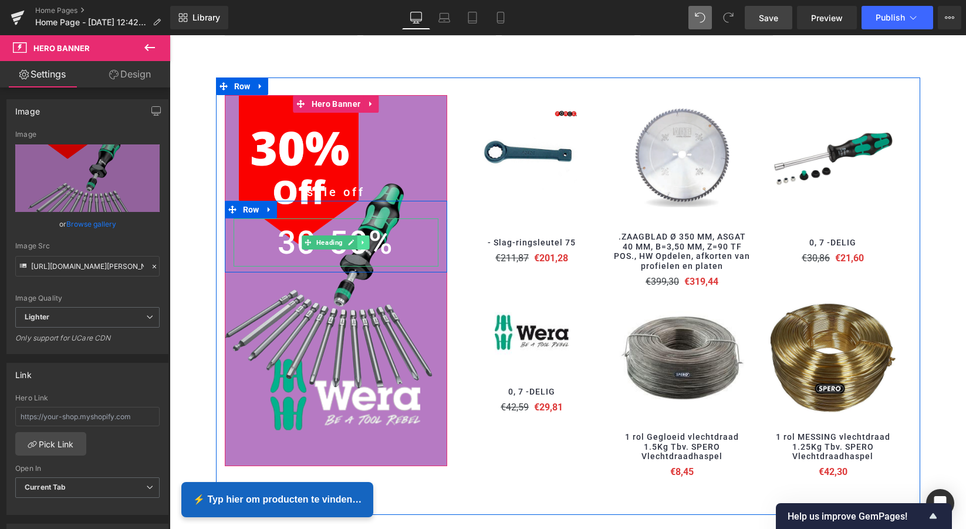
click at [341, 246] on span "Heading" at bounding box center [330, 242] width 31 height 14
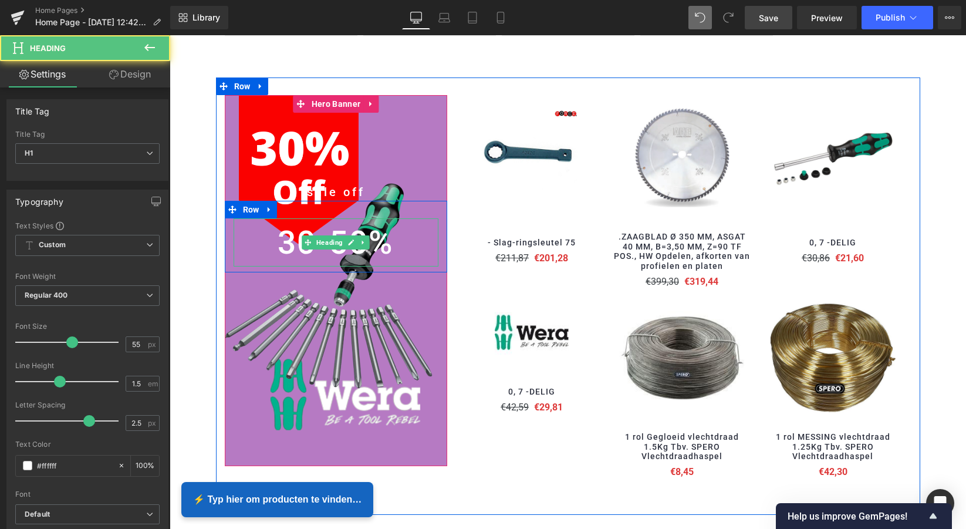
click at [389, 239] on h1 "30-50%" at bounding box center [336, 242] width 205 height 49
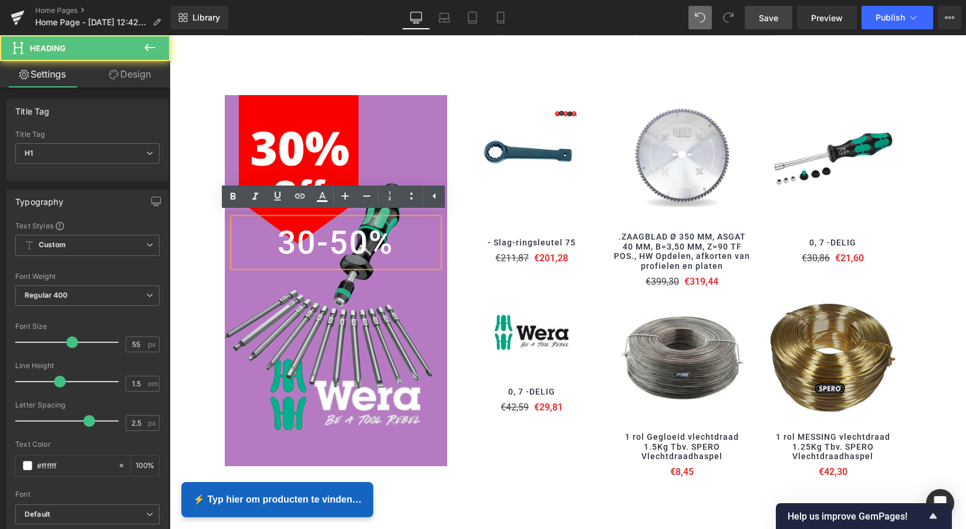
click at [387, 239] on h1 "30-50%" at bounding box center [336, 242] width 205 height 49
click at [387, 240] on h1 "30-50%" at bounding box center [336, 242] width 205 height 49
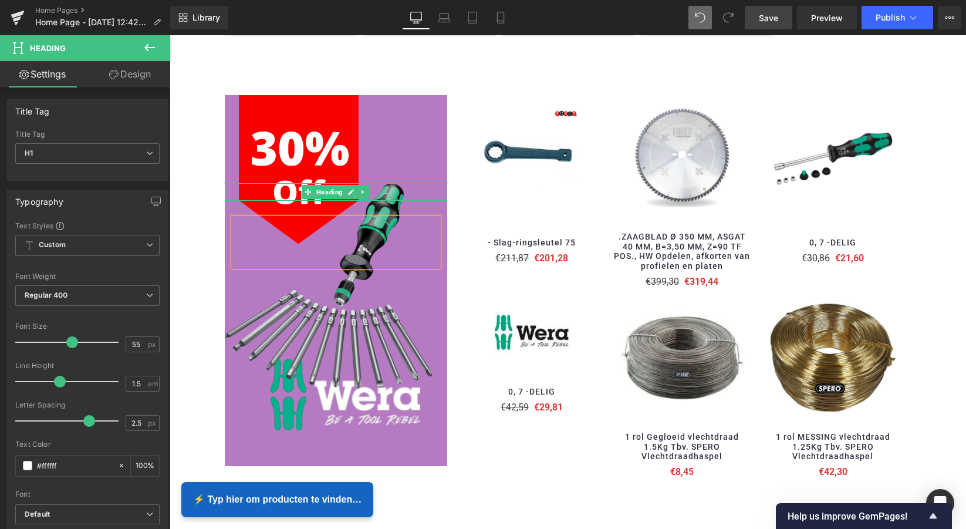
click at [357, 189] on link at bounding box center [363, 192] width 12 height 14
click at [369, 188] on icon at bounding box center [370, 191] width 6 height 6
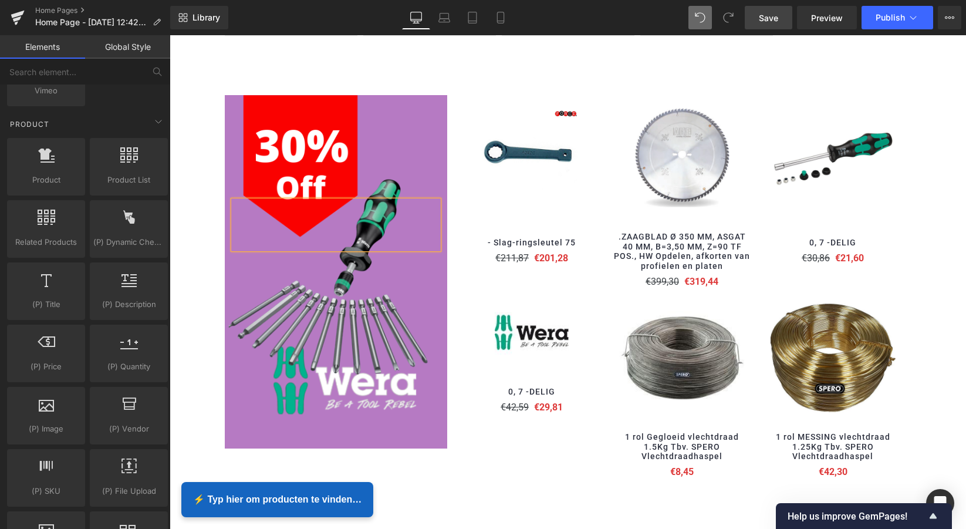
click at [426, 58] on div "Silverline Lintzaag 350 W Heading 350 W motor, fijne lintgeleiding en solide ta…" at bounding box center [568, 331] width 797 height 1995
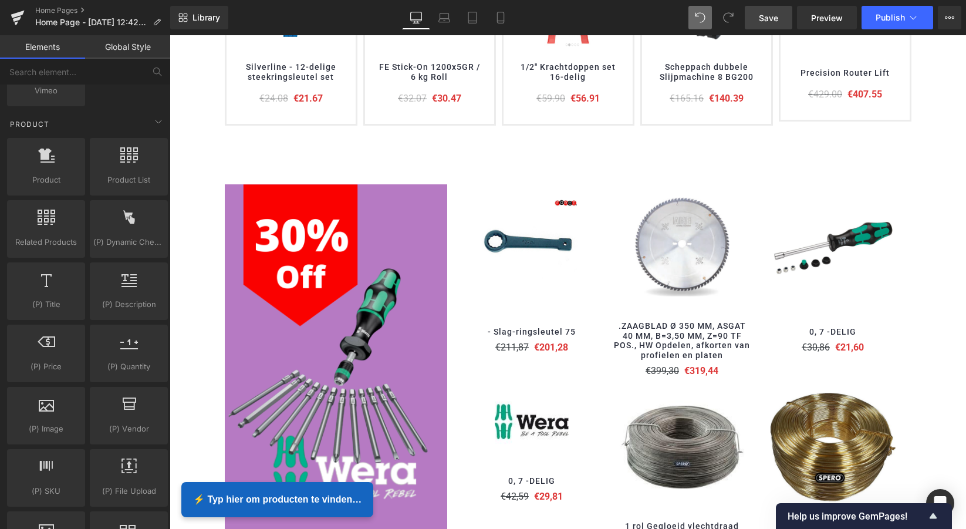
scroll to position [714, 0]
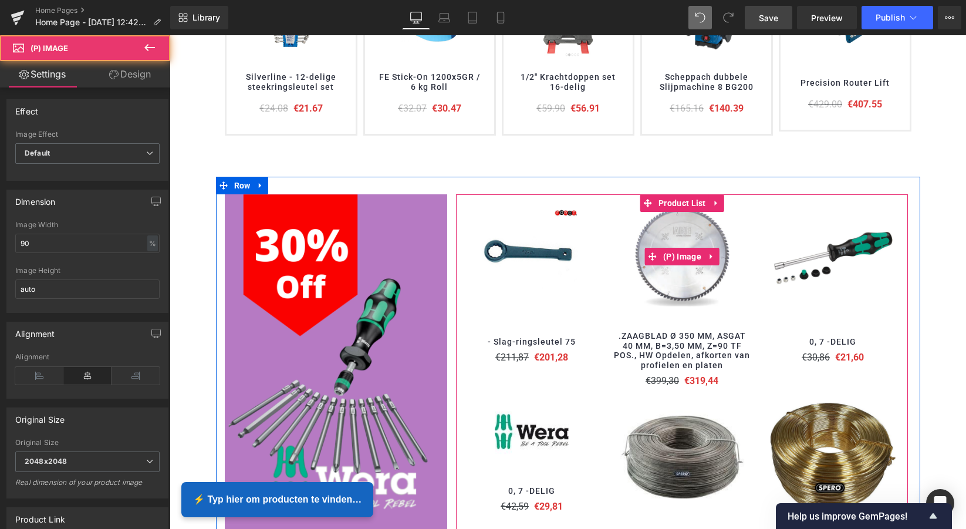
click at [686, 272] on img at bounding box center [682, 256] width 125 height 125
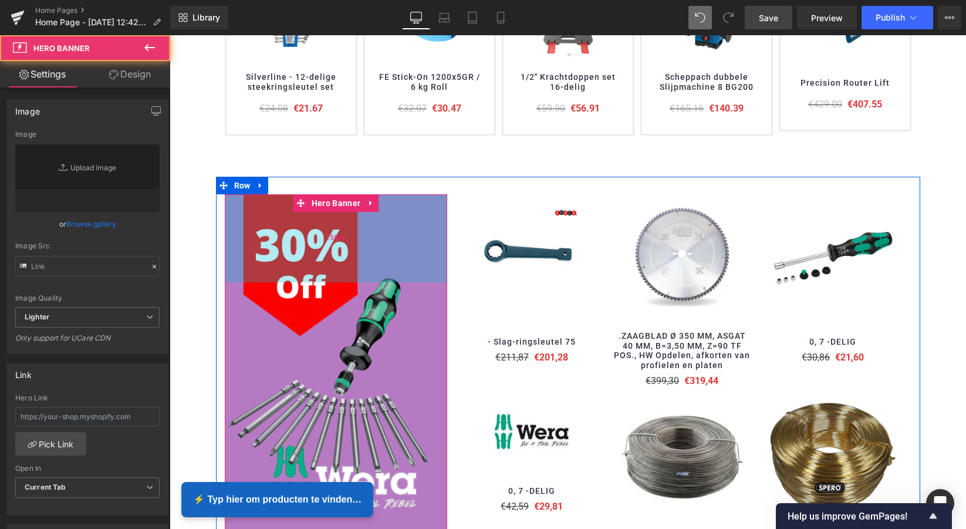
click at [403, 240] on div "150px" at bounding box center [336, 238] width 223 height 88
type input "https://ucarecdn.com/113a86aa-85a8-41a0-8eb4-1d253854a2fa/-/format/auto/-/previ…"
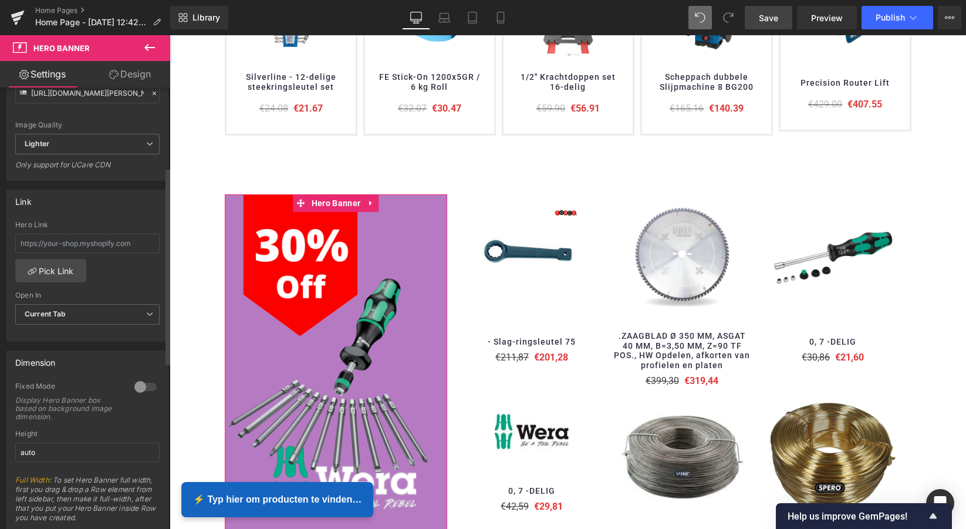
scroll to position [179, 0]
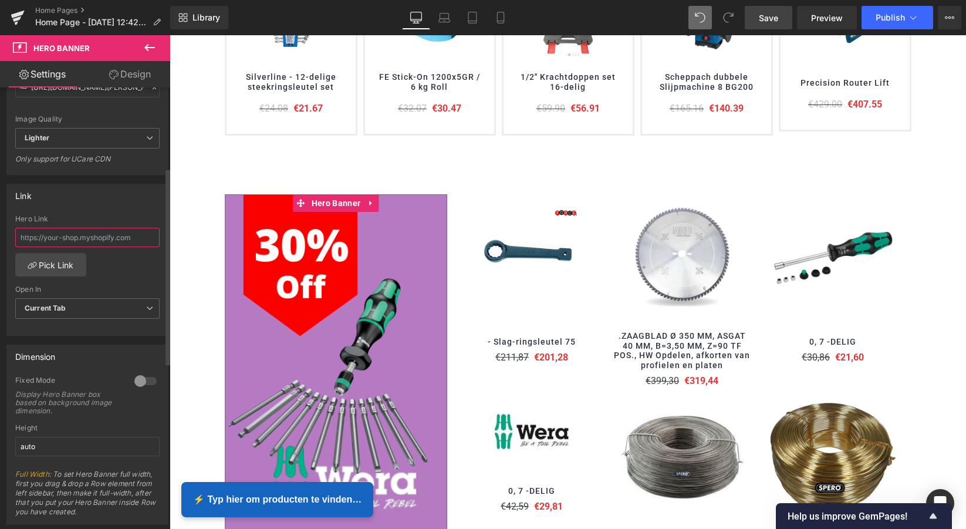
click at [63, 237] on input "text" at bounding box center [87, 237] width 144 height 19
type input "https://www.mzsgereedschap.nl/search?search-filter=&q=wera&options%5Bprefix%5D=…"
click at [60, 272] on link "Pick Link" at bounding box center [50, 264] width 71 height 23
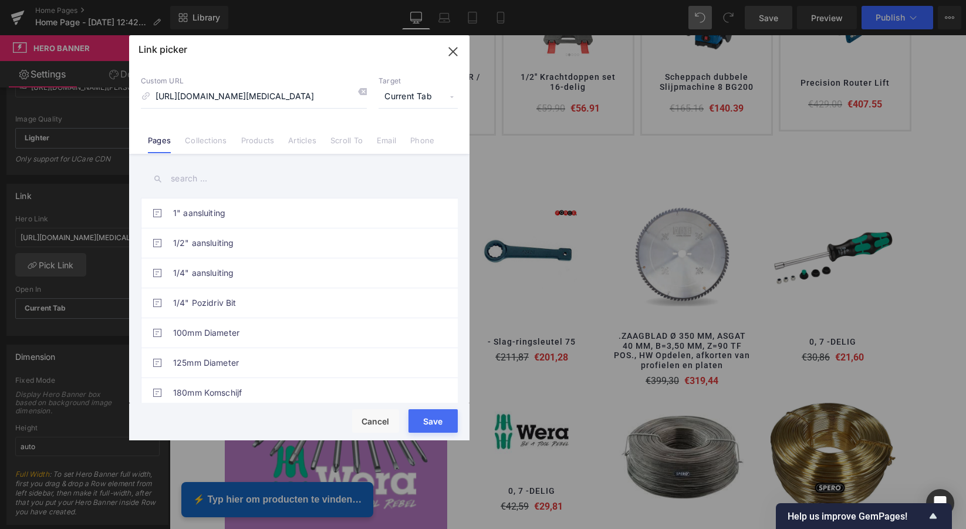
click at [438, 421] on button "Save" at bounding box center [433, 420] width 49 height 23
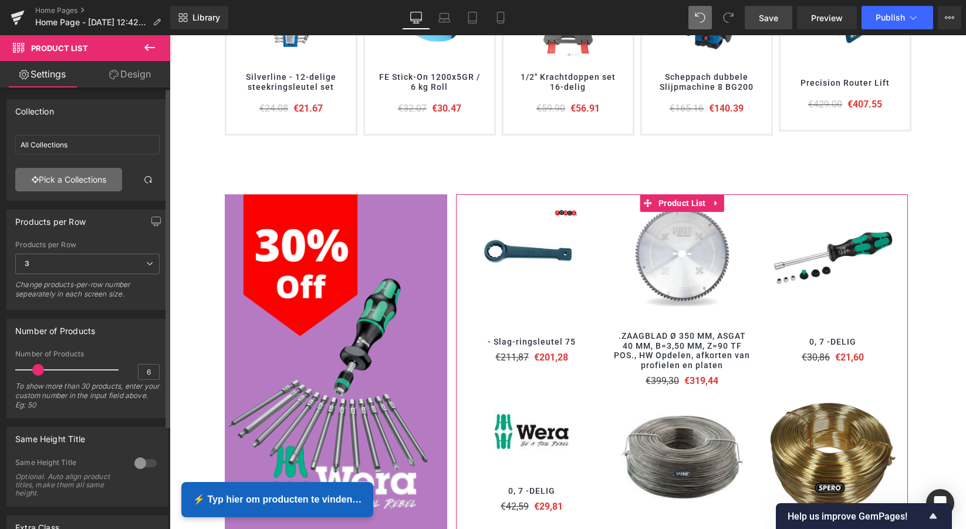
click at [68, 182] on link "Pick a Collections" at bounding box center [68, 179] width 107 height 23
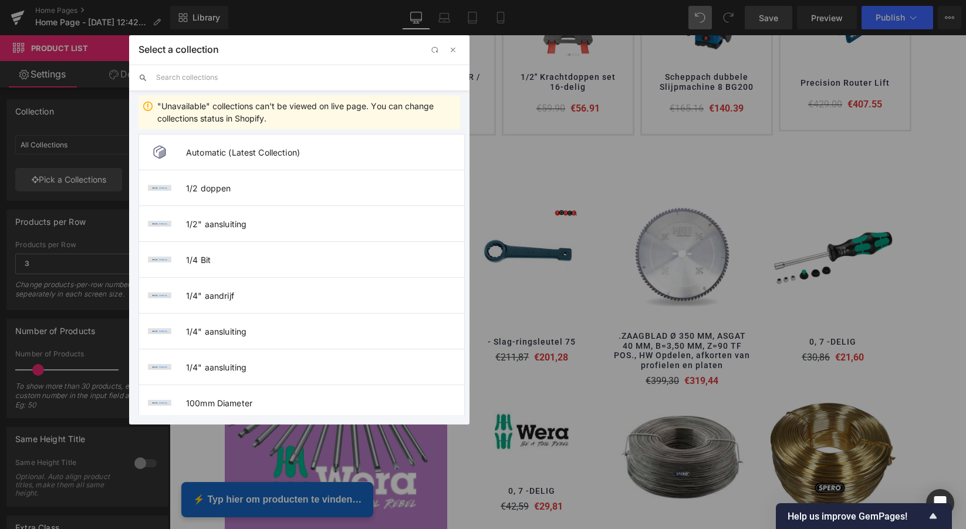
click at [186, 80] on input "text" at bounding box center [308, 78] width 304 height 26
type input "inbus"
click at [241, 298] on span "Inbus sleutel set" at bounding box center [325, 296] width 278 height 10
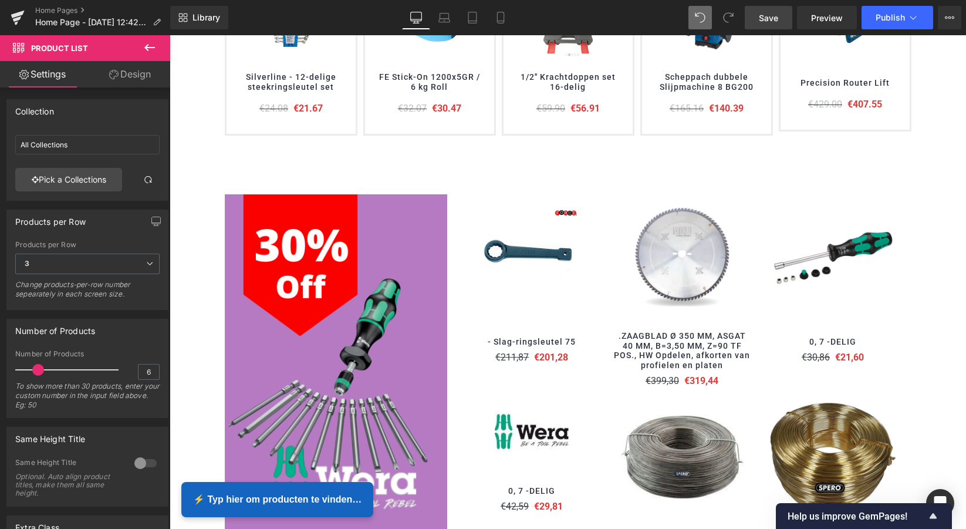
type input "Inbus sleutel set"
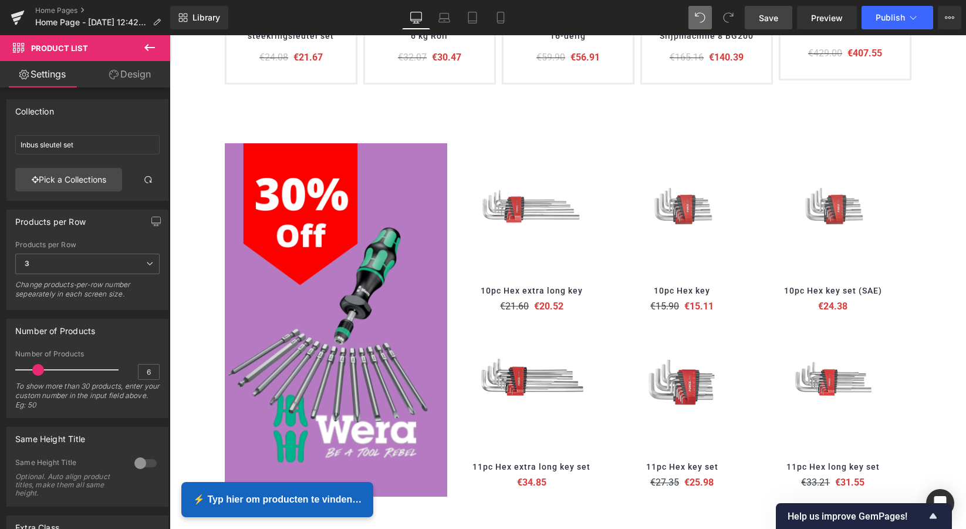
scroll to position [764, 0]
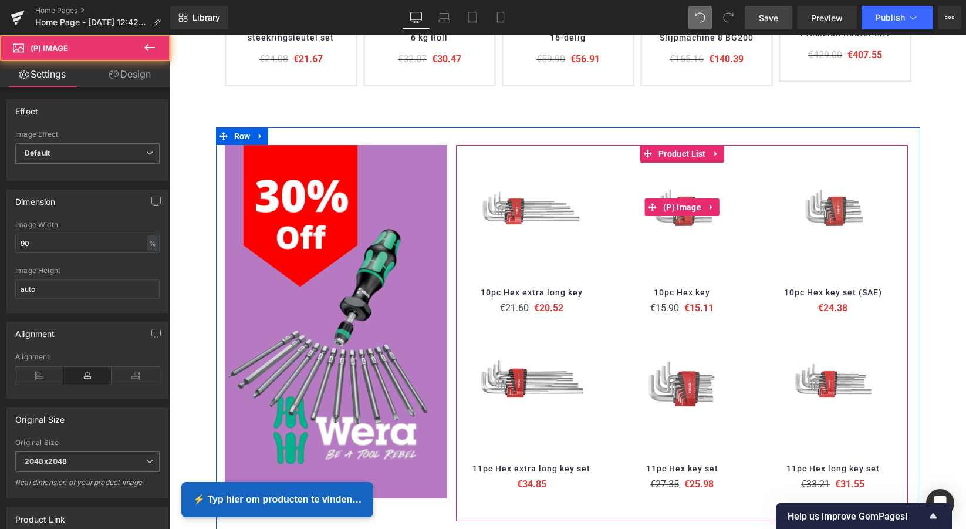
click at [737, 185] on img at bounding box center [682, 207] width 125 height 125
click at [629, 178] on img at bounding box center [682, 207] width 125 height 125
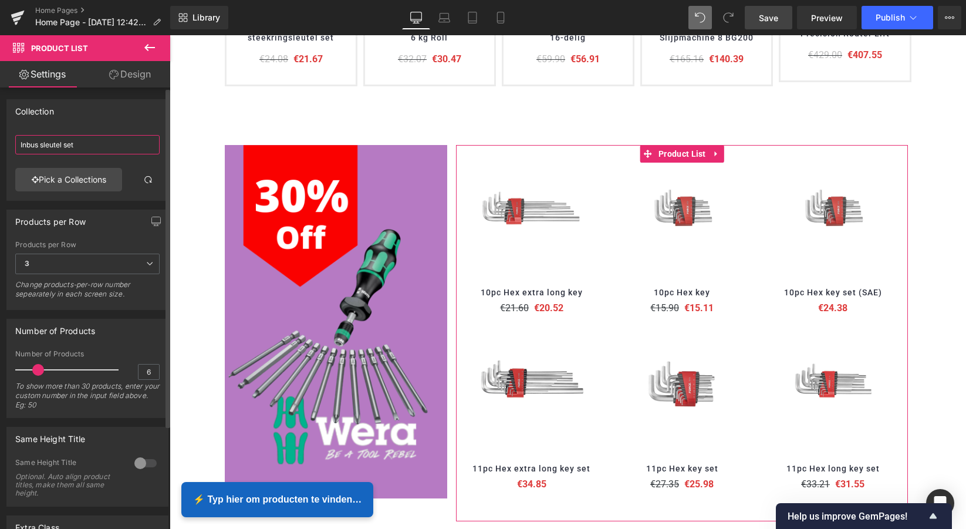
click at [85, 146] on input "Inbus sleutel set" at bounding box center [87, 144] width 144 height 19
drag, startPoint x: 77, startPoint y: 144, endPoint x: 20, endPoint y: 143, distance: 57.5
click at [20, 143] on input "Inbus sleutel set" at bounding box center [87, 144] width 144 height 19
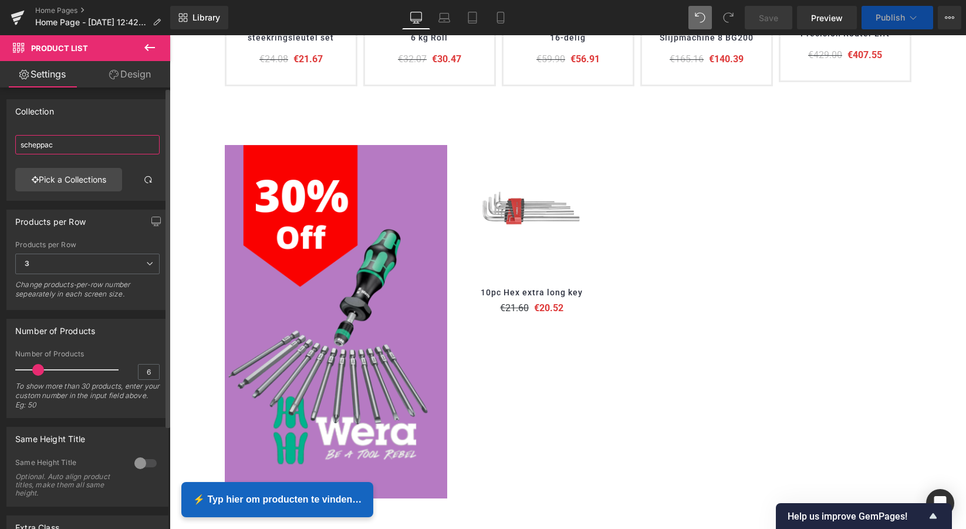
type input "scheppach"
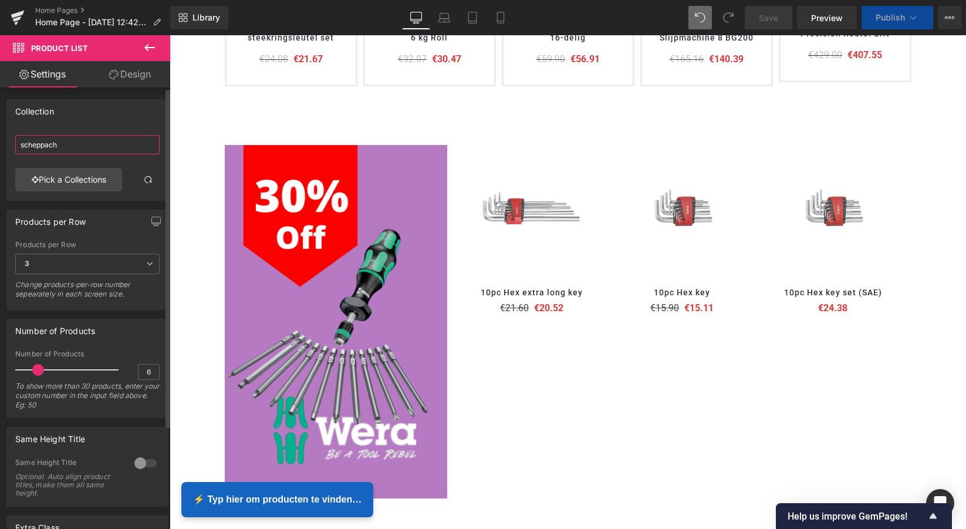
scroll to position [0, 0]
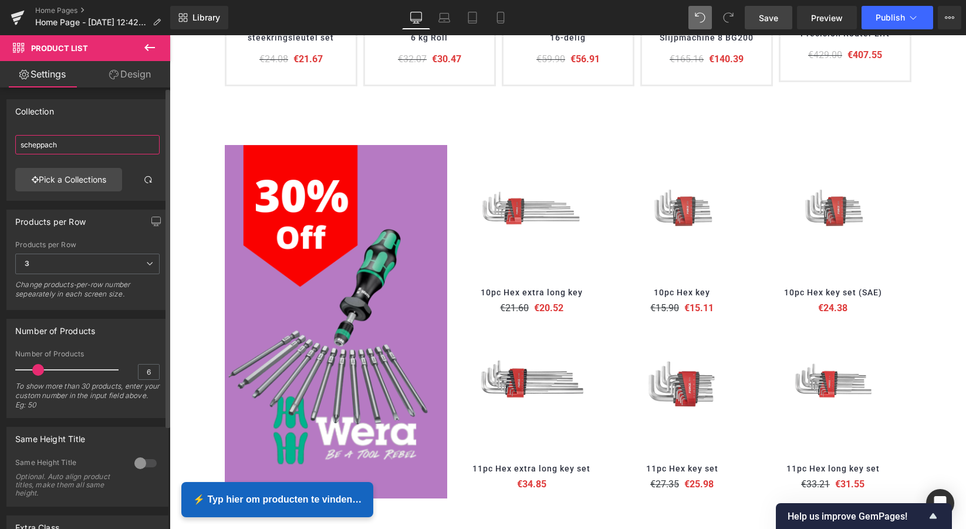
drag, startPoint x: 63, startPoint y: 147, endPoint x: 17, endPoint y: 146, distance: 45.8
click at [18, 147] on input "scheppach" at bounding box center [87, 144] width 144 height 19
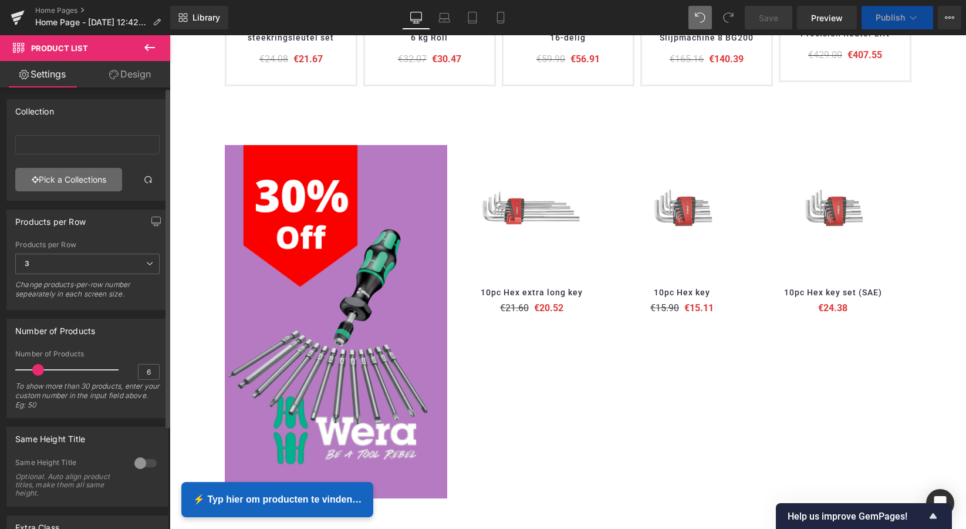
click at [64, 180] on link "Pick a Collections" at bounding box center [68, 179] width 107 height 23
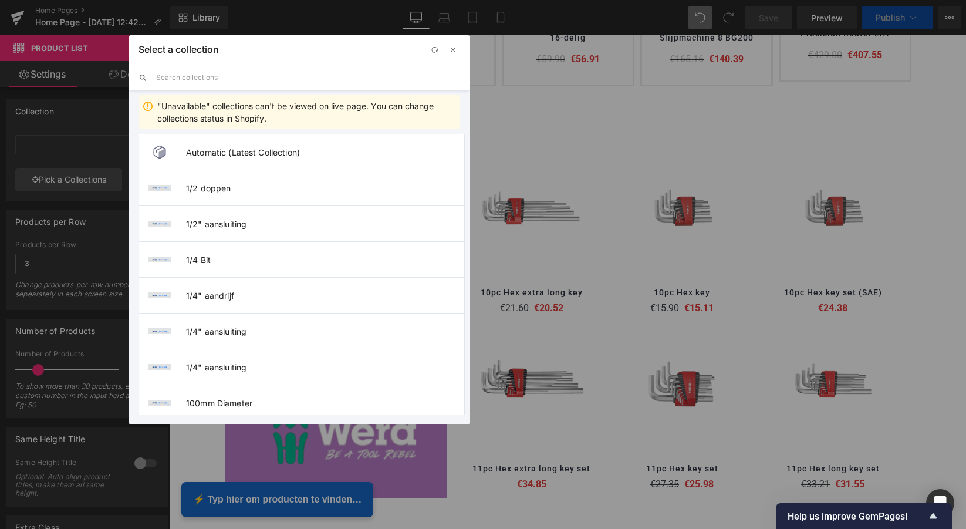
click at [196, 79] on input "text" at bounding box center [308, 78] width 304 height 26
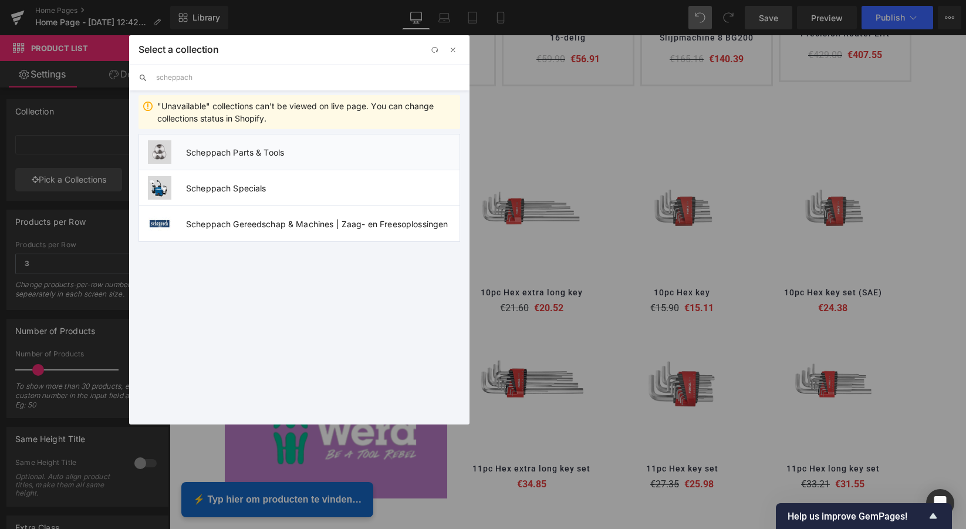
type input "scheppach"
click at [245, 153] on span "Scheppach Parts & Tools" at bounding box center [323, 152] width 274 height 10
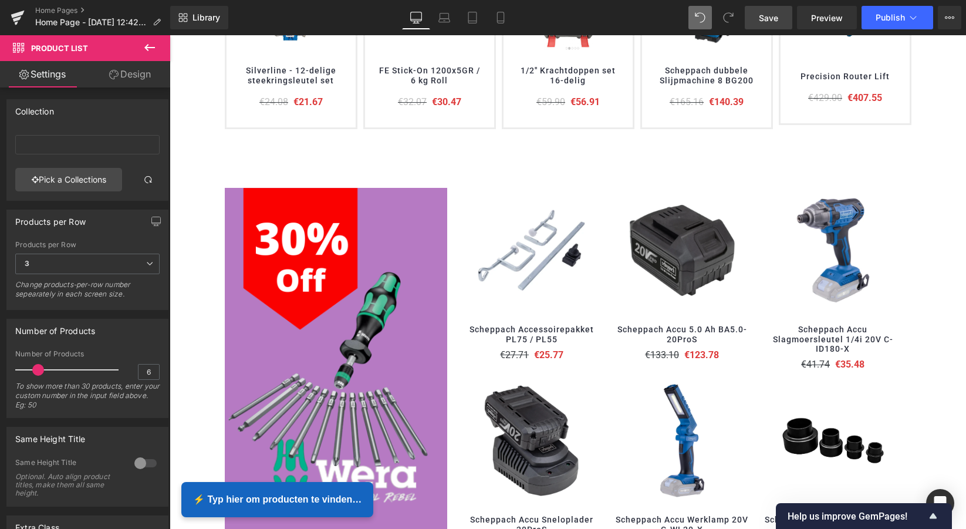
scroll to position [714, 0]
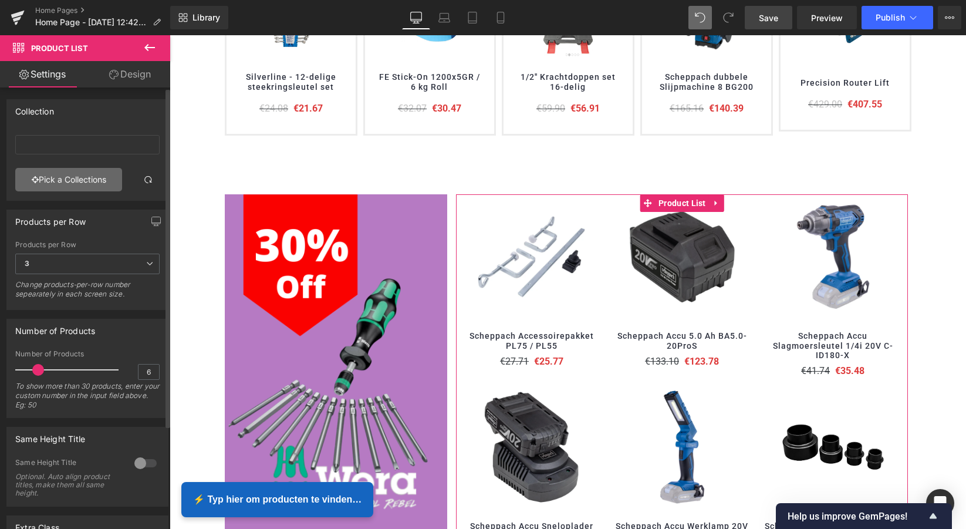
click at [83, 179] on link "Pick a Collections" at bounding box center [68, 179] width 107 height 23
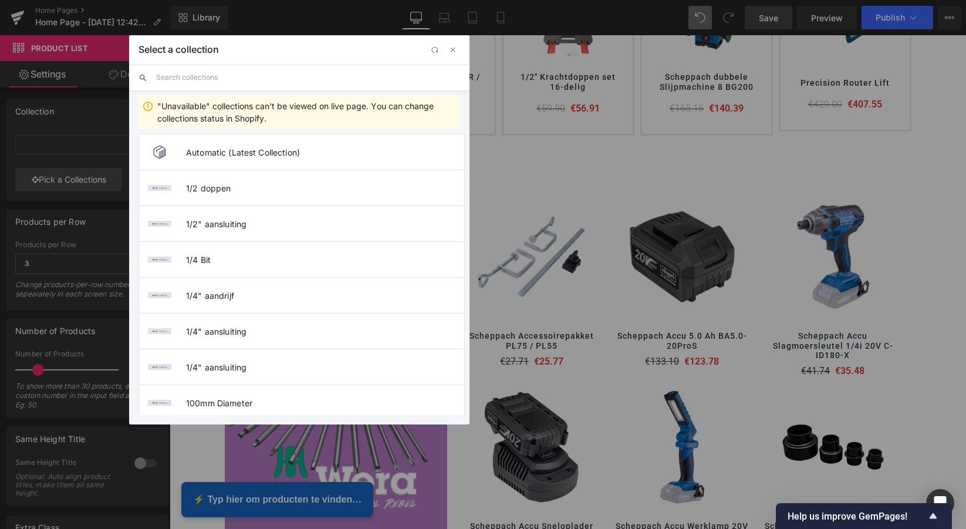
click at [214, 78] on input "text" at bounding box center [308, 78] width 304 height 26
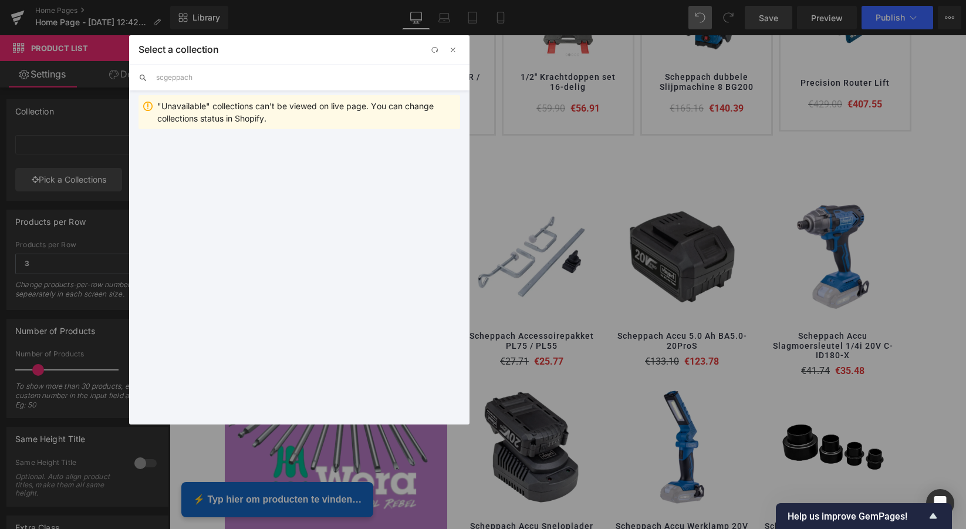
drag, startPoint x: 203, startPoint y: 78, endPoint x: 142, endPoint y: 78, distance: 61.0
click at [143, 77] on div "scgeppach" at bounding box center [299, 78] width 340 height 26
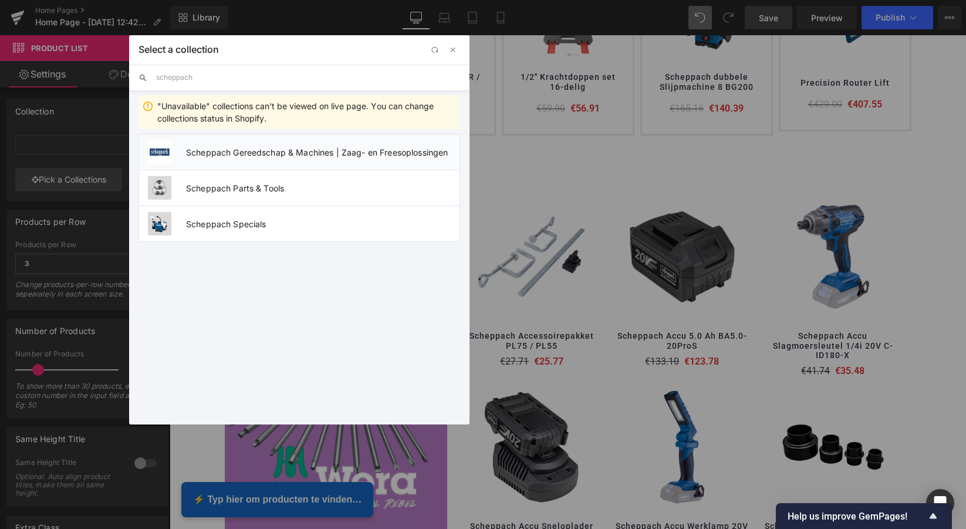
type input "scheppach"
click at [247, 151] on span "Scheppach Gereedschap & Machines | Zaag- en Freesoplossingen" at bounding box center [323, 152] width 274 height 10
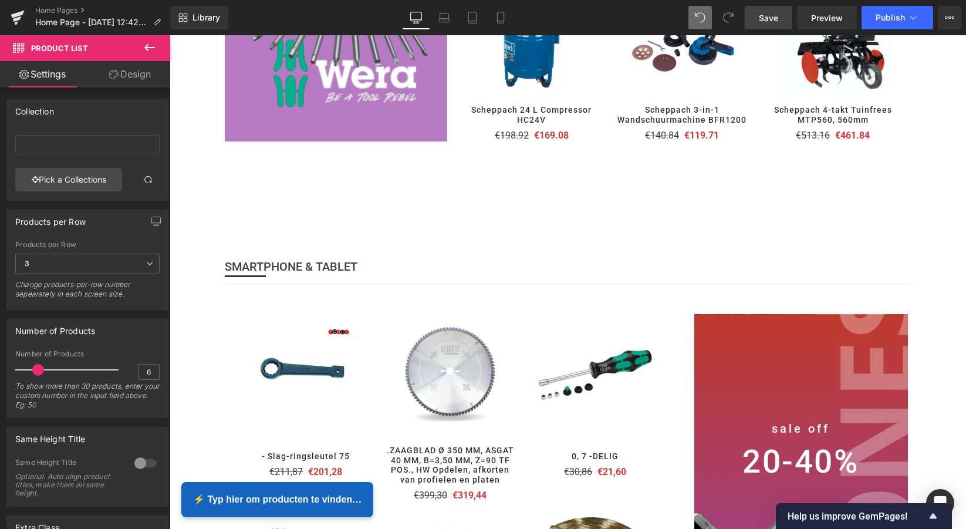
scroll to position [1122, 0]
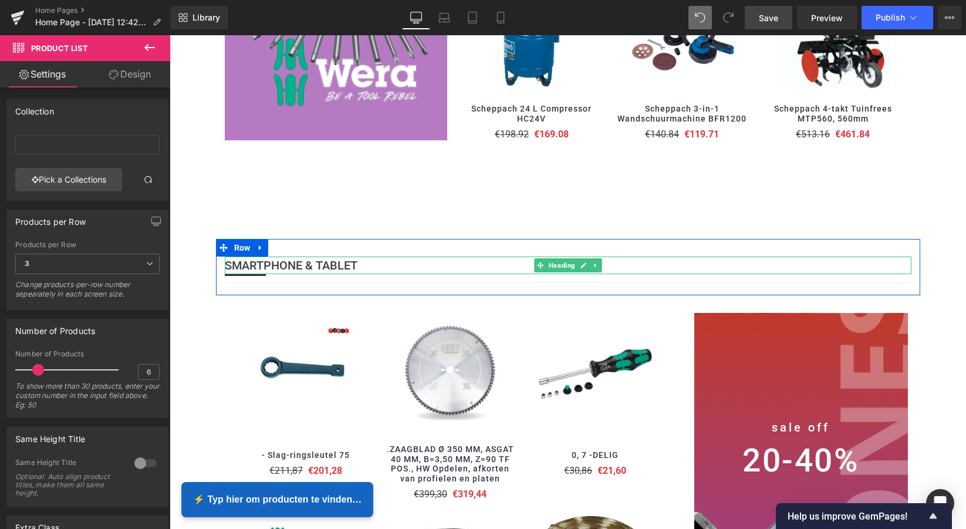
click at [325, 261] on b "SMARTPHONE & TABLET" at bounding box center [291, 265] width 133 height 14
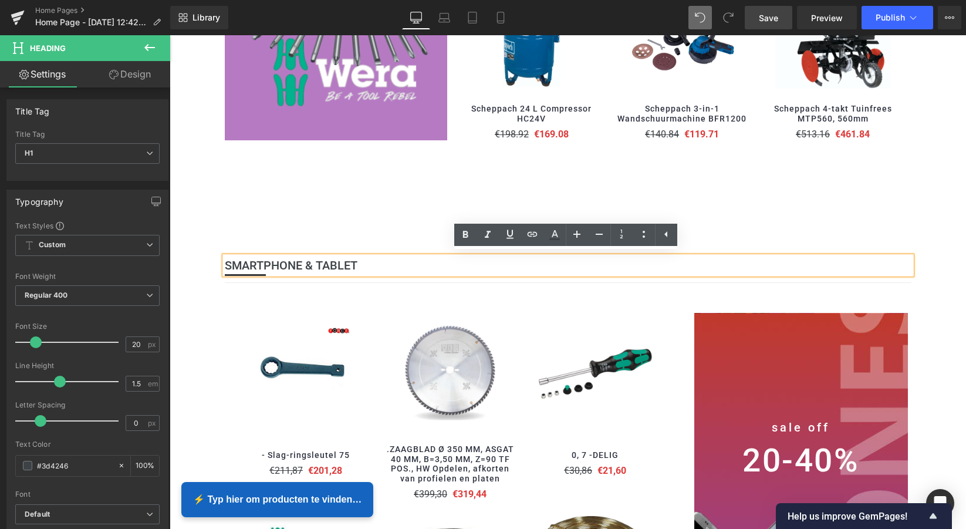
click at [370, 263] on h1 "SMARTPHONE & TABLET" at bounding box center [568, 266] width 687 height 18
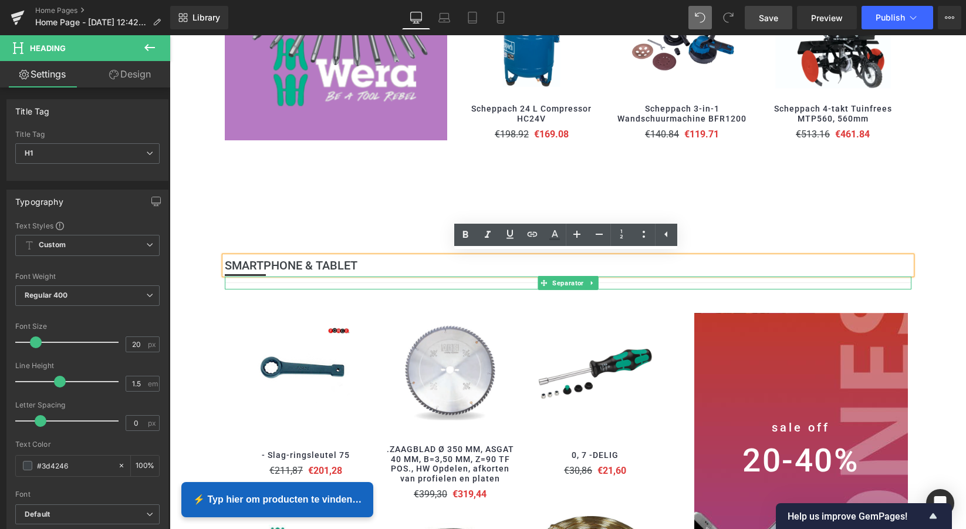
click at [589, 279] on icon at bounding box center [592, 282] width 6 height 7
click at [595, 281] on icon at bounding box center [598, 282] width 6 height 7
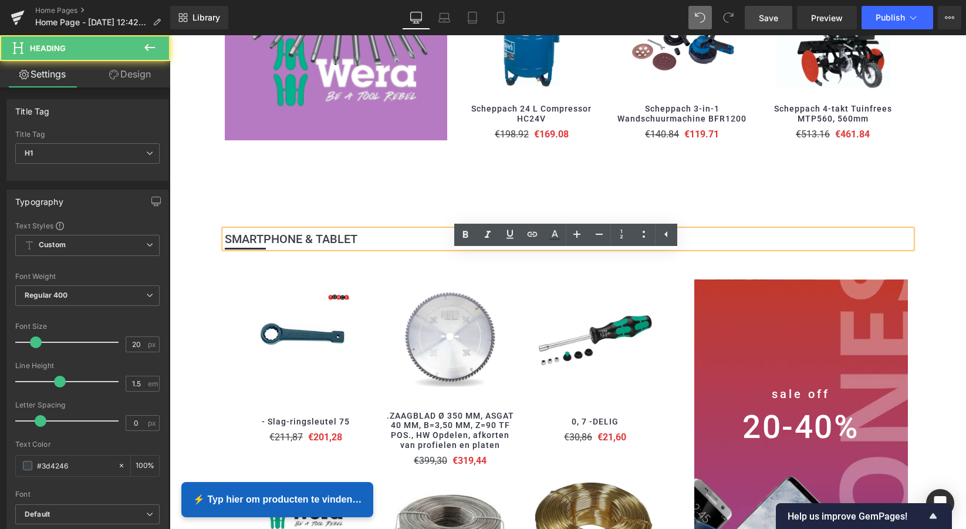
click at [369, 231] on h1 "SMARTPHONE & TABLET" at bounding box center [568, 239] width 687 height 18
click at [300, 235] on b "SMARTPHONE & TABLET" at bounding box center [291, 239] width 133 height 14
click at [268, 235] on b "SMARTPHONE & TABLET" at bounding box center [291, 239] width 133 height 14
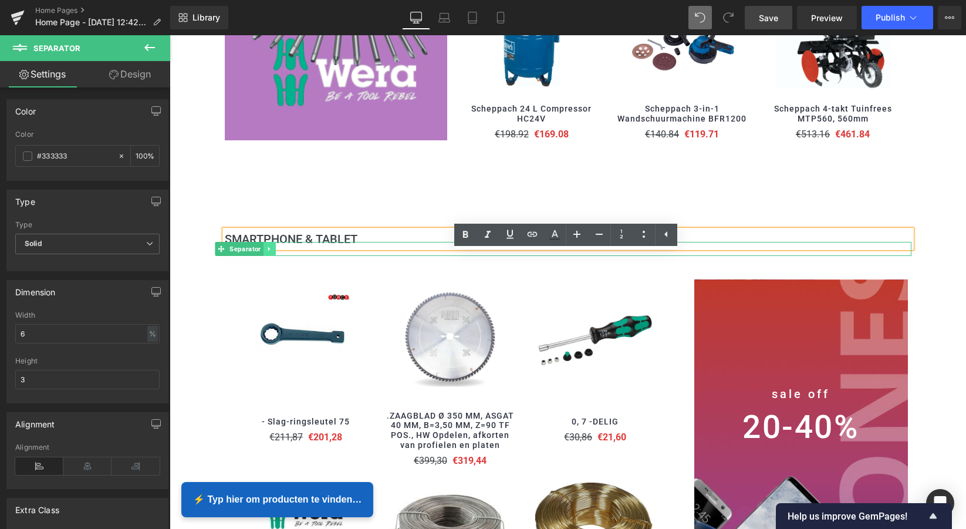
click at [268, 247] on icon at bounding box center [269, 249] width 2 height 4
click at [272, 245] on icon at bounding box center [275, 248] width 6 height 6
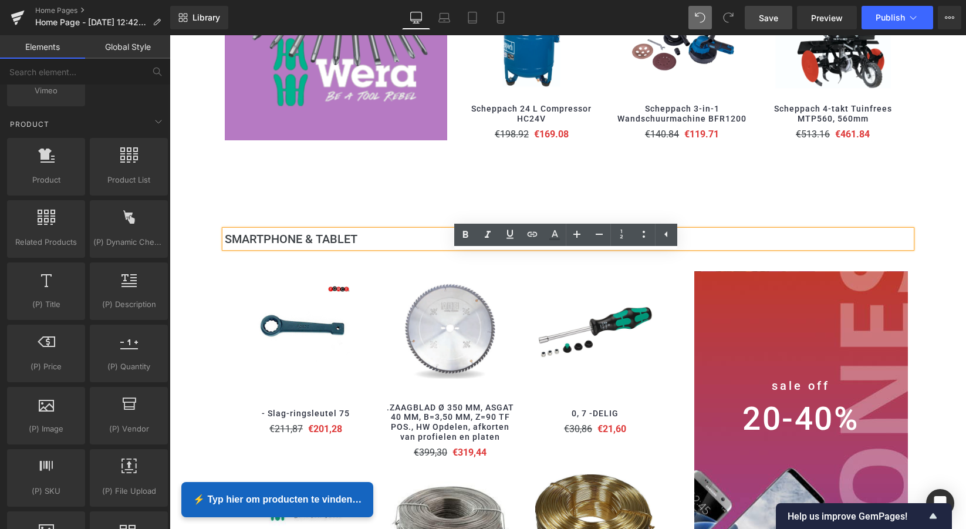
click at [326, 203] on div "Silverline Lintzaag 350 W Heading 350 W motor, fijne lintgeleiding en solide ta…" at bounding box center [568, 1] width 797 height 1951
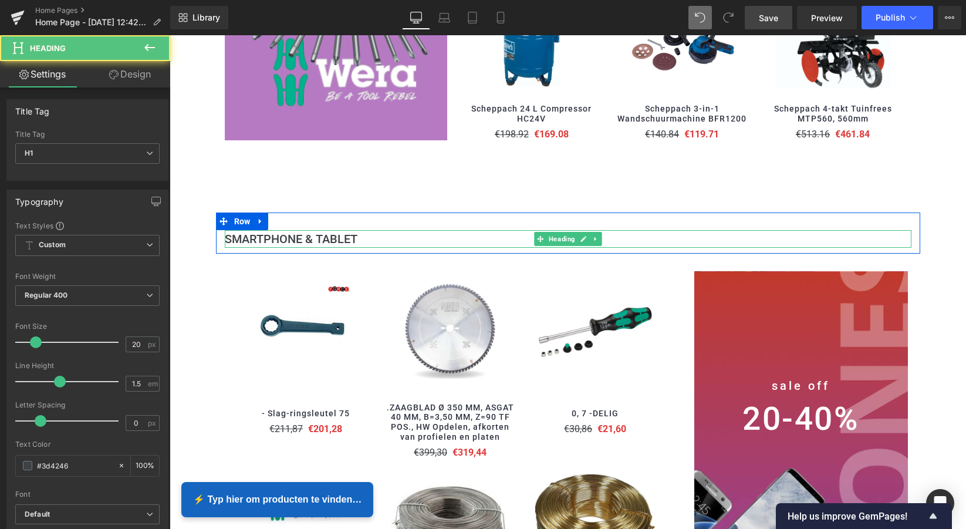
click at [356, 232] on h1 "SMARTPHONE & TABLET" at bounding box center [568, 239] width 687 height 18
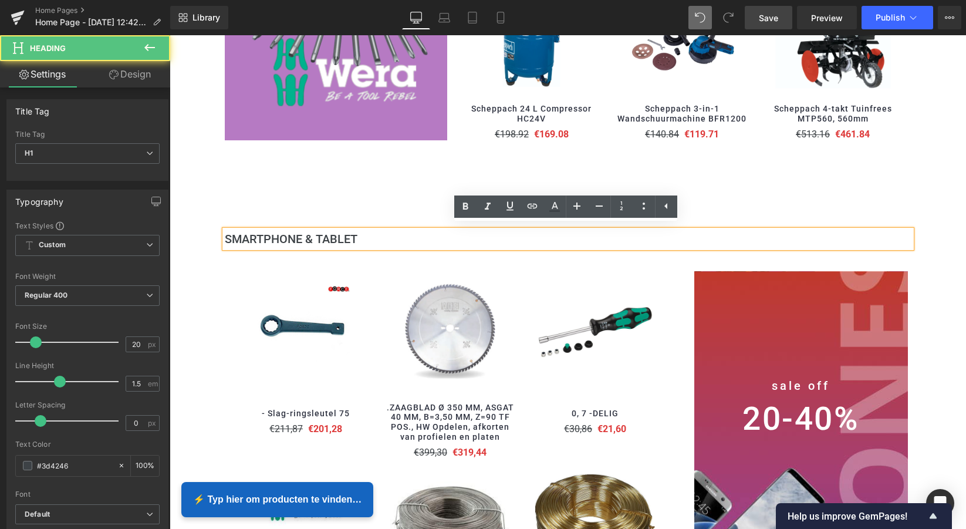
click at [367, 233] on h1 "SMARTPHONE & TABLET" at bounding box center [568, 239] width 687 height 18
drag, startPoint x: 351, startPoint y: 234, endPoint x: 218, endPoint y: 231, distance: 132.7
click at [218, 231] on div "SMARTPHONE & TABLET Heading" at bounding box center [568, 239] width 704 height 18
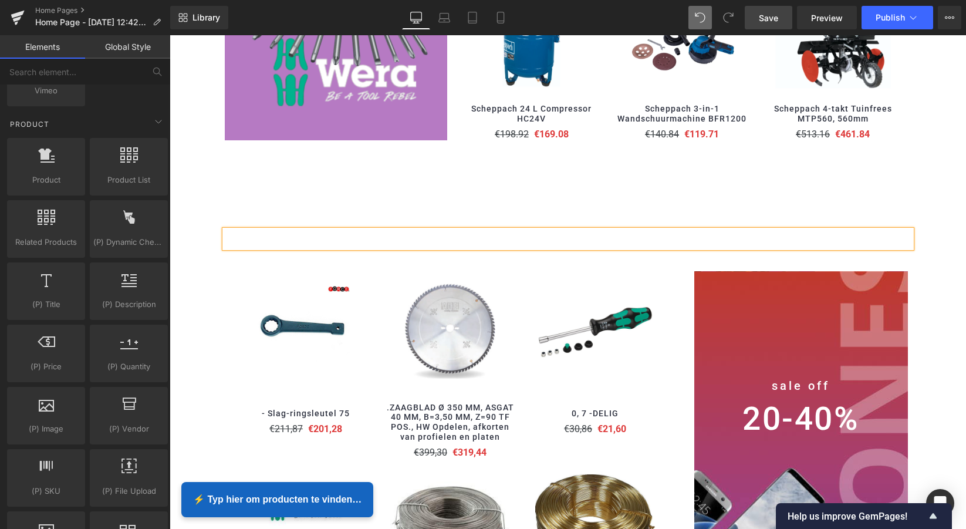
click at [374, 195] on div "Silverline Lintzaag 350 W Heading 350 W motor, fijne lintgeleiding en solide ta…" at bounding box center [568, 1] width 797 height 1951
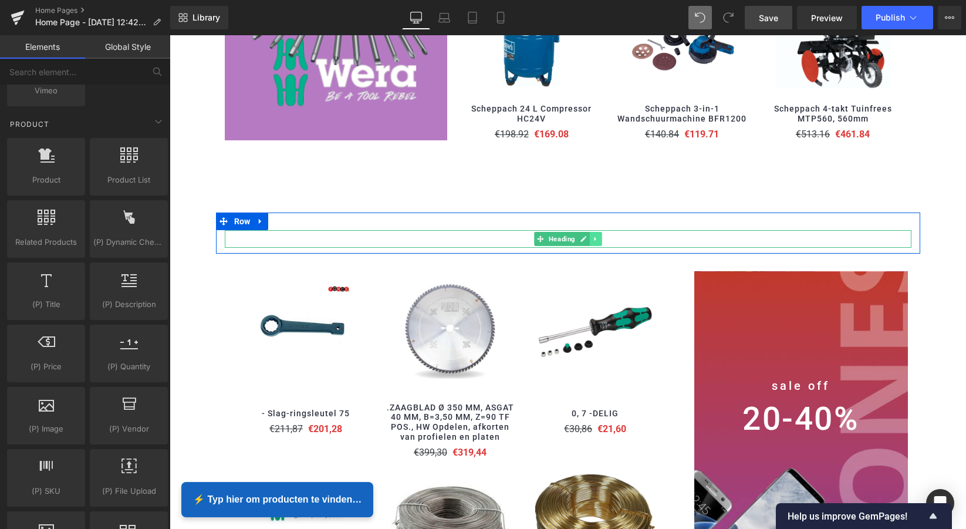
click at [589, 235] on link at bounding box center [595, 239] width 12 height 14
click at [599, 235] on icon at bounding box center [602, 238] width 6 height 7
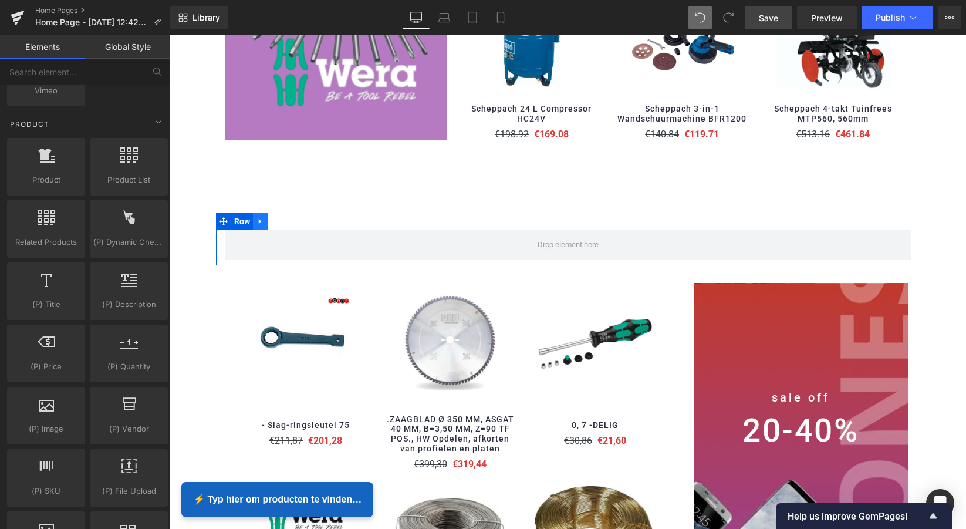
click at [257, 217] on icon at bounding box center [261, 221] width 8 height 9
click at [289, 217] on icon at bounding box center [291, 221] width 8 height 8
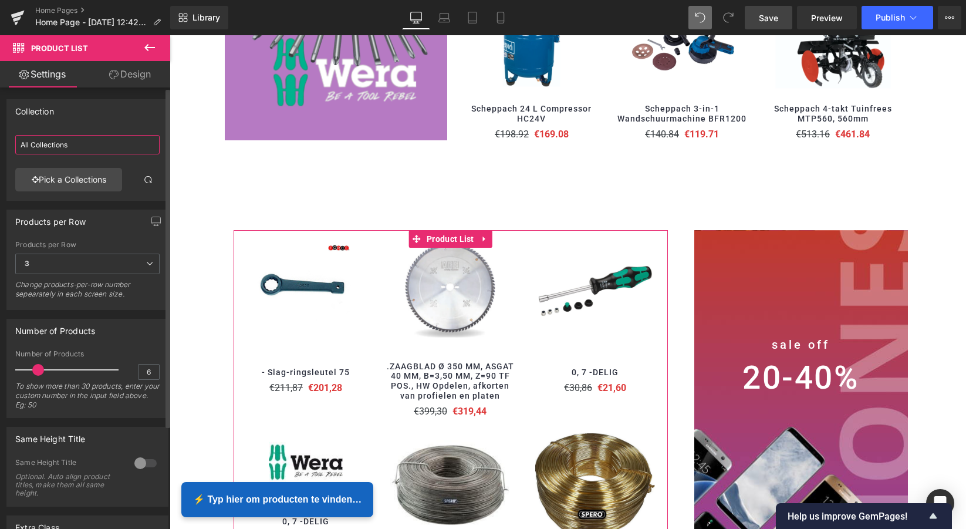
click at [70, 147] on input "All Collections" at bounding box center [87, 144] width 144 height 19
click at [73, 174] on link "Pick a Collections" at bounding box center [68, 179] width 107 height 23
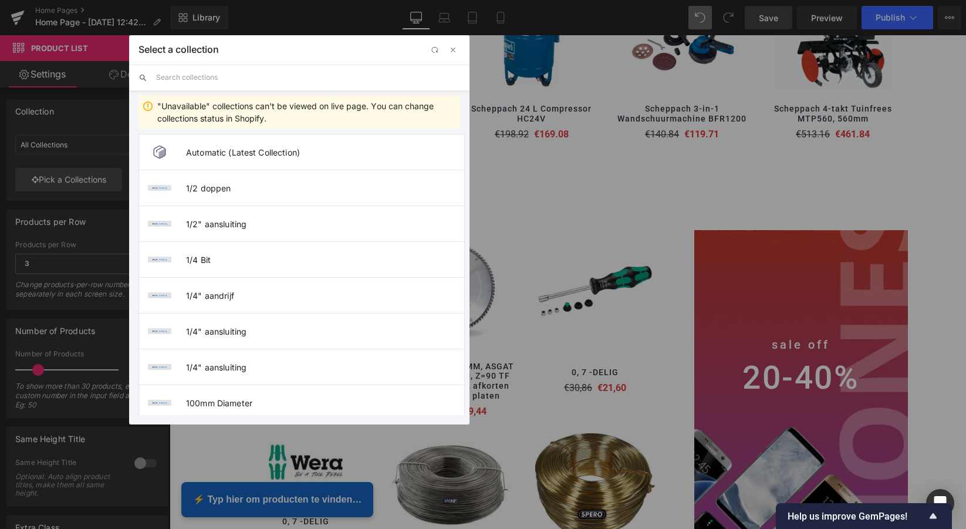
drag, startPoint x: 203, startPoint y: 79, endPoint x: 210, endPoint y: 79, distance: 7.0
click at [205, 79] on input "text" at bounding box center [308, 78] width 304 height 26
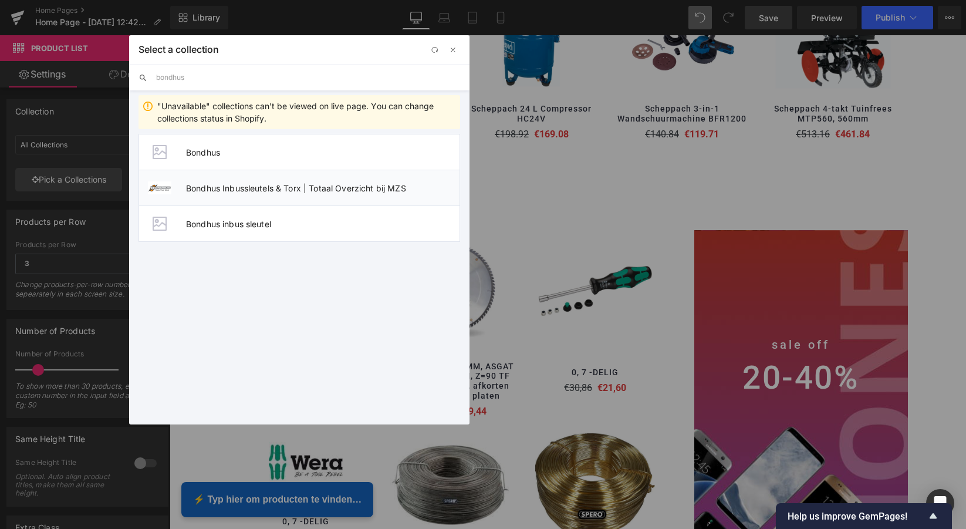
type input "bondhus"
click at [234, 188] on span "Bondhus Inbussleutels & Torx | Totaal Overzicht bij MZS" at bounding box center [323, 188] width 274 height 10
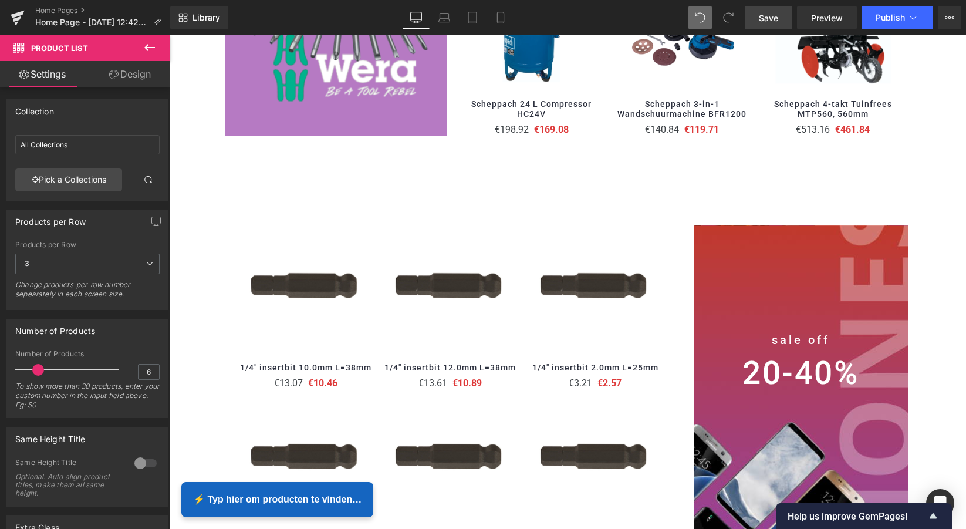
scroll to position [1108, 0]
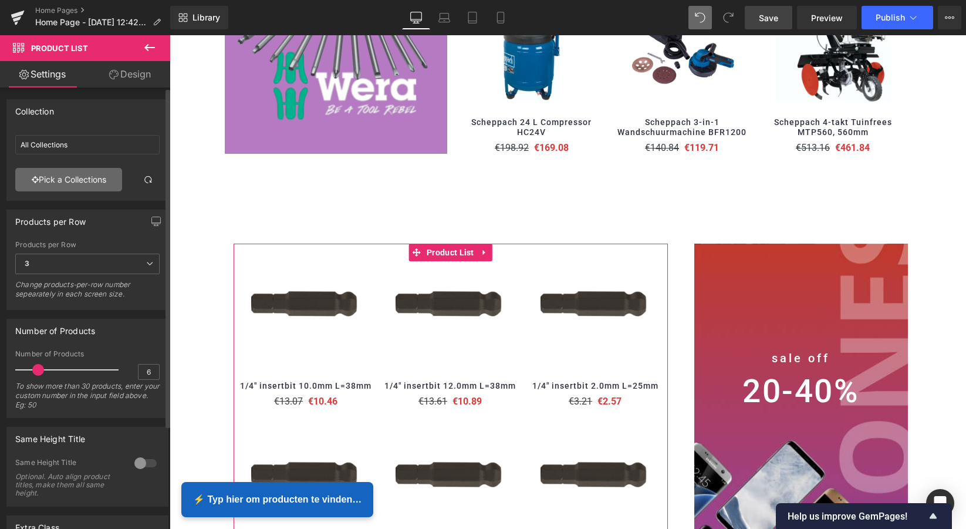
click at [87, 183] on link "Pick a Collections" at bounding box center [68, 179] width 107 height 23
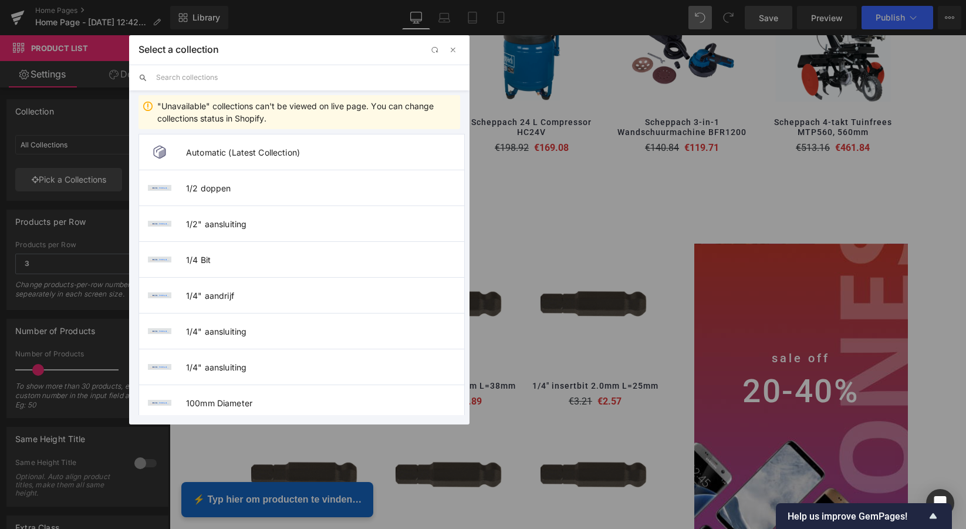
drag, startPoint x: 198, startPoint y: 79, endPoint x: 205, endPoint y: 79, distance: 6.5
click at [204, 79] on input "text" at bounding box center [308, 78] width 304 height 26
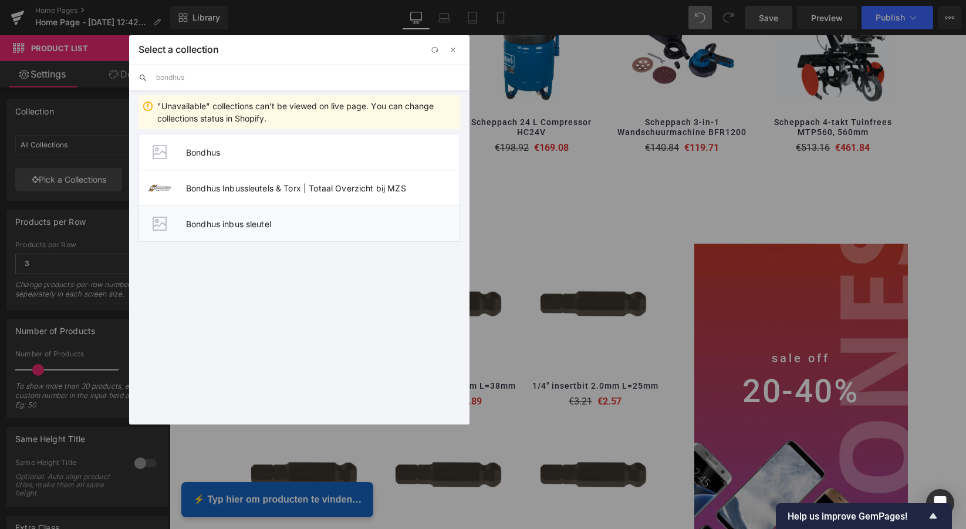
type input "bondhus"
drag, startPoint x: 228, startPoint y: 224, endPoint x: 59, endPoint y: 188, distance: 172.7
click at [228, 224] on span "Bondhus inbus sleutel" at bounding box center [323, 224] width 274 height 10
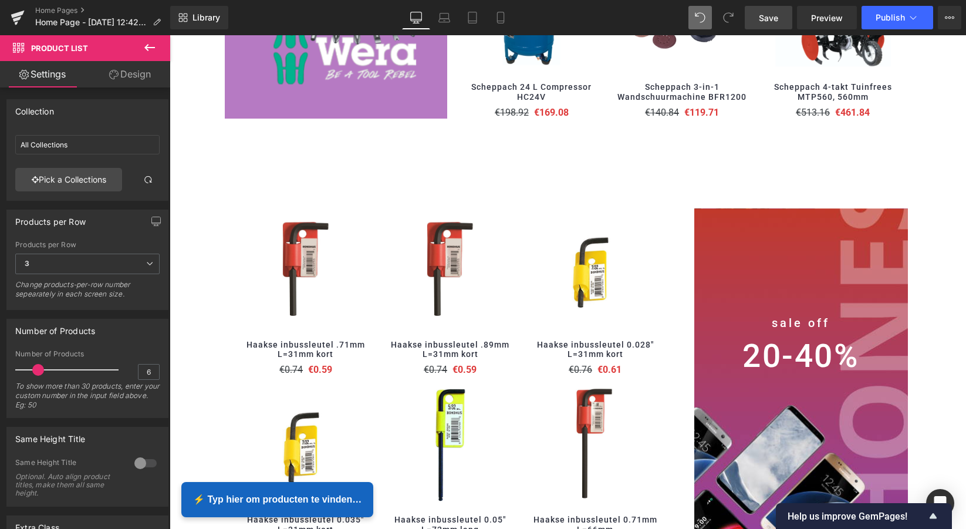
scroll to position [1135, 0]
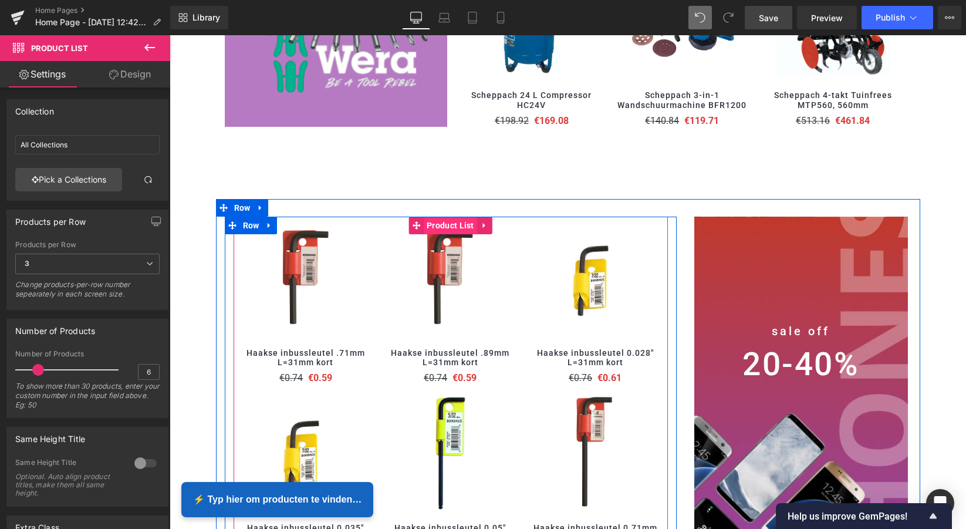
click at [458, 219] on span "Product List" at bounding box center [450, 226] width 53 height 18
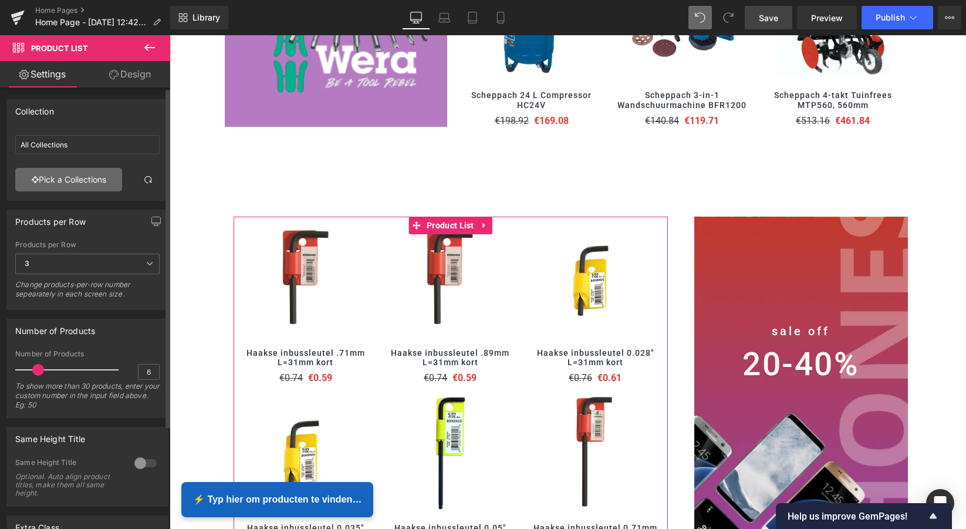
click at [76, 181] on link "Pick a Collections" at bounding box center [68, 179] width 107 height 23
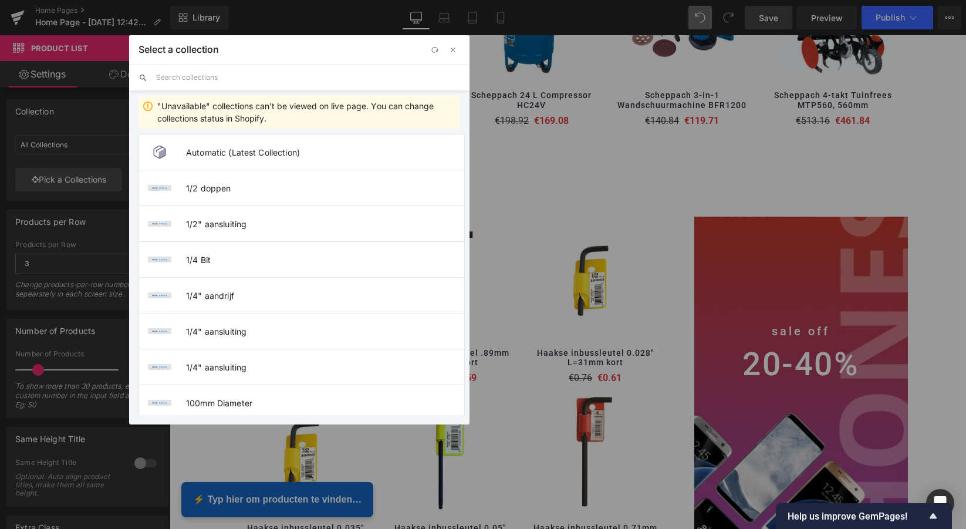
click at [209, 81] on input "text" at bounding box center [308, 78] width 304 height 26
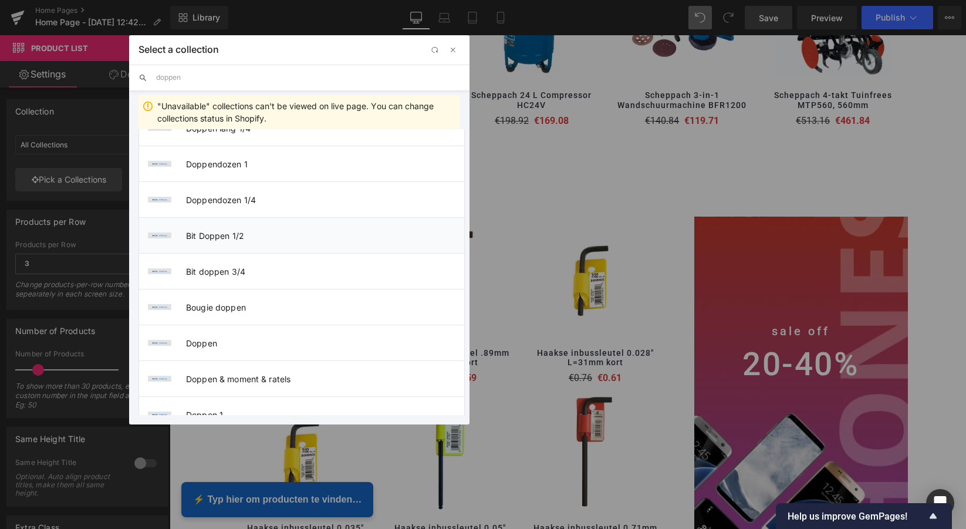
scroll to position [240, 0]
type input "doppen"
click at [228, 202] on span "Doppendozen 1/4" at bounding box center [325, 199] width 278 height 10
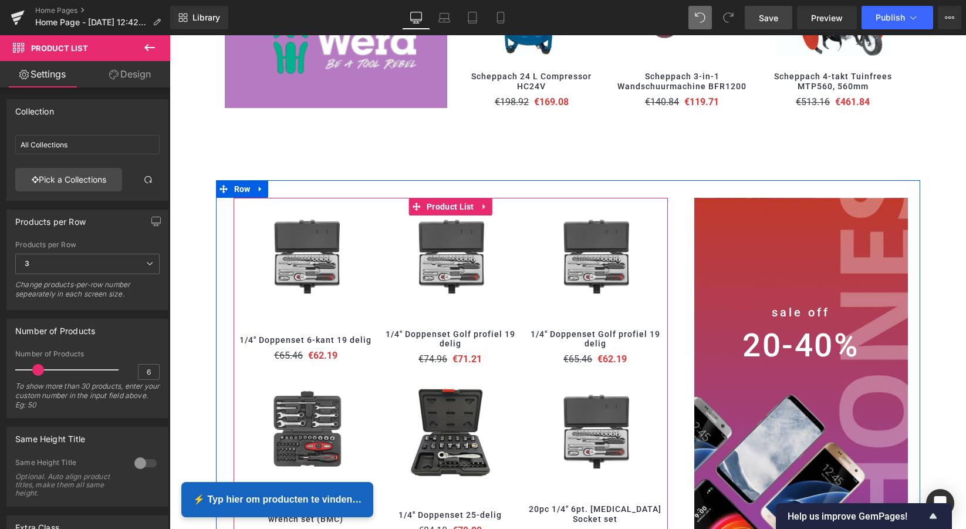
scroll to position [1152, 0]
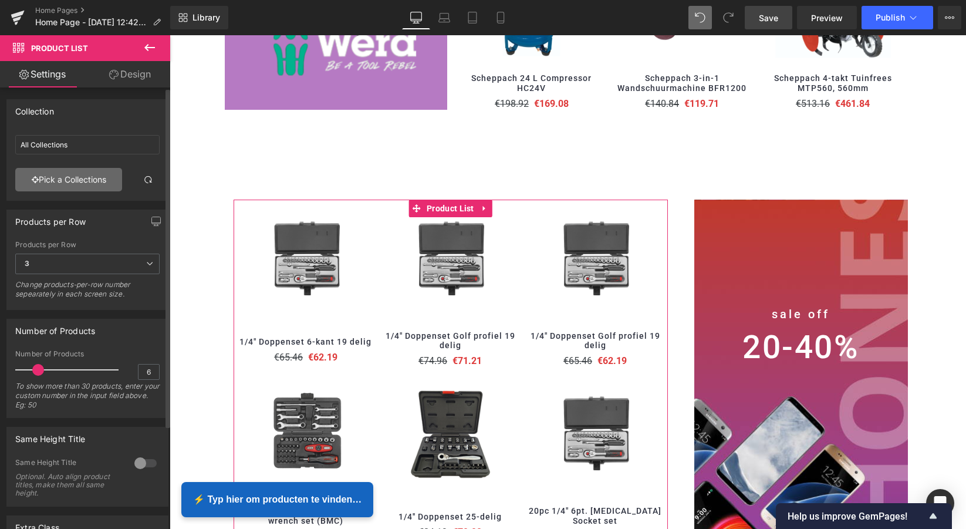
click at [75, 181] on link "Pick a Collections" at bounding box center [68, 179] width 107 height 23
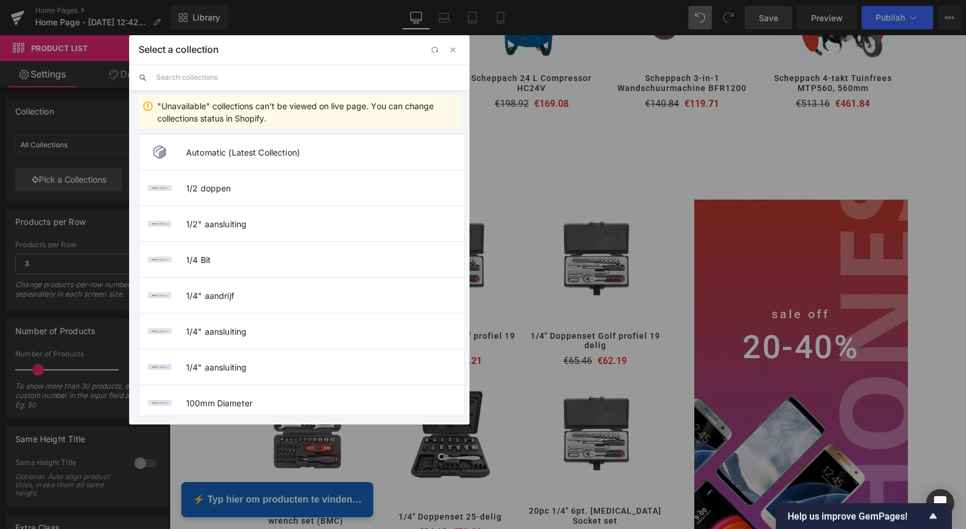
click at [201, 79] on input "text" at bounding box center [308, 78] width 304 height 26
type input "doppens"
click at [221, 224] on span "Doppensets" at bounding box center [325, 224] width 278 height 10
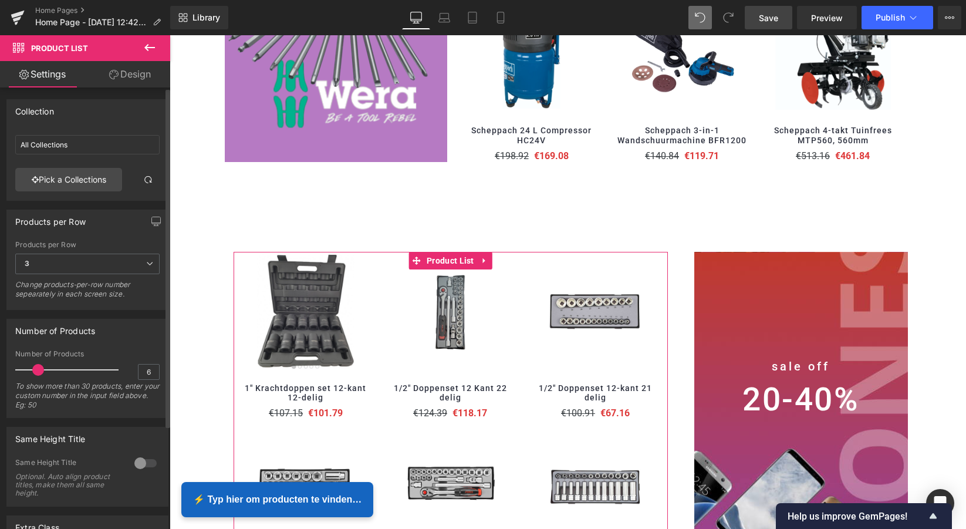
scroll to position [1099, 0]
click at [70, 173] on link "Pick a Collections" at bounding box center [68, 179] width 107 height 23
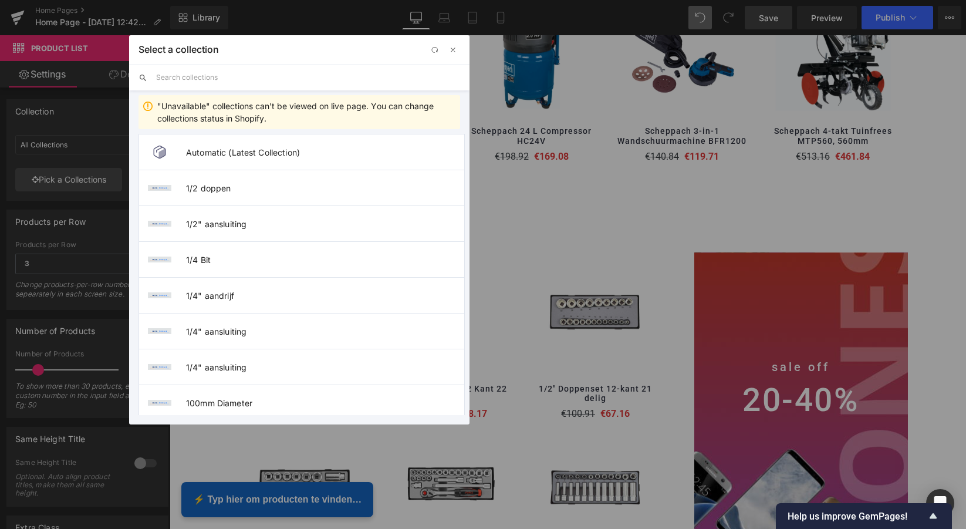
click at [197, 79] on input "text" at bounding box center [308, 78] width 304 height 26
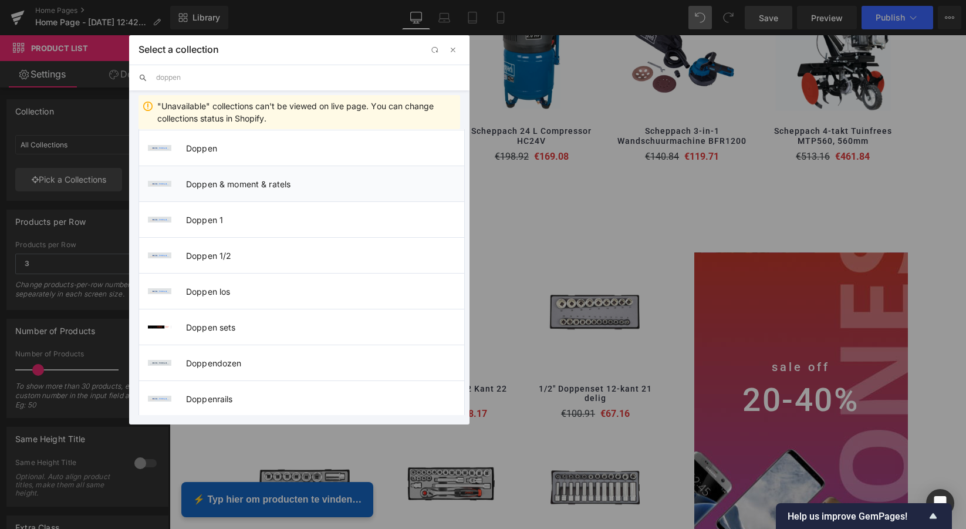
type input "doppen"
click at [259, 188] on span "Doppen & moment & ratels" at bounding box center [325, 184] width 278 height 10
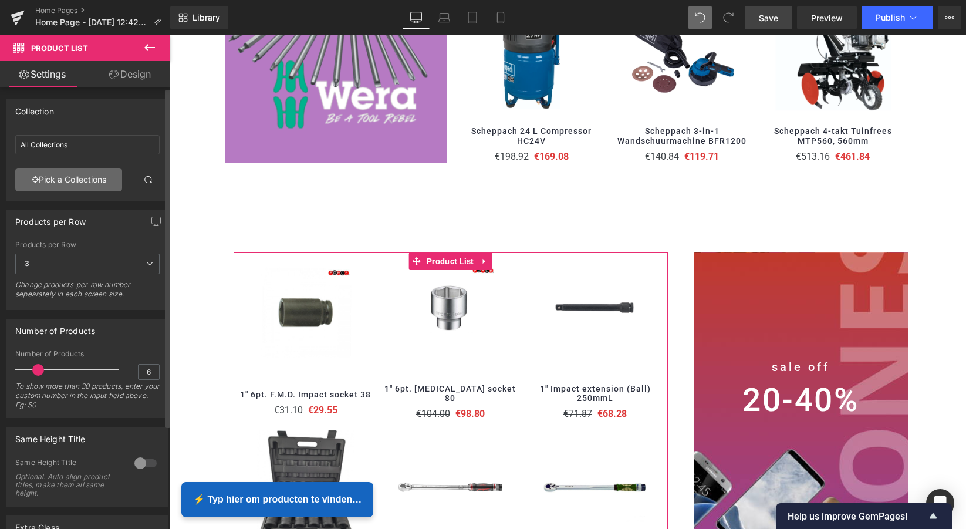
click at [67, 177] on link "Pick a Collections" at bounding box center [68, 179] width 107 height 23
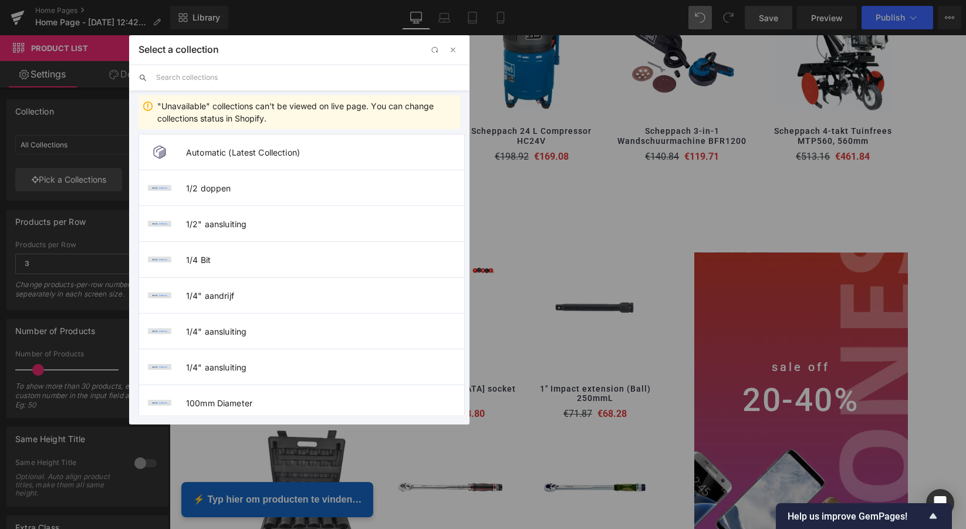
click at [178, 79] on input "text" at bounding box center [308, 78] width 304 height 26
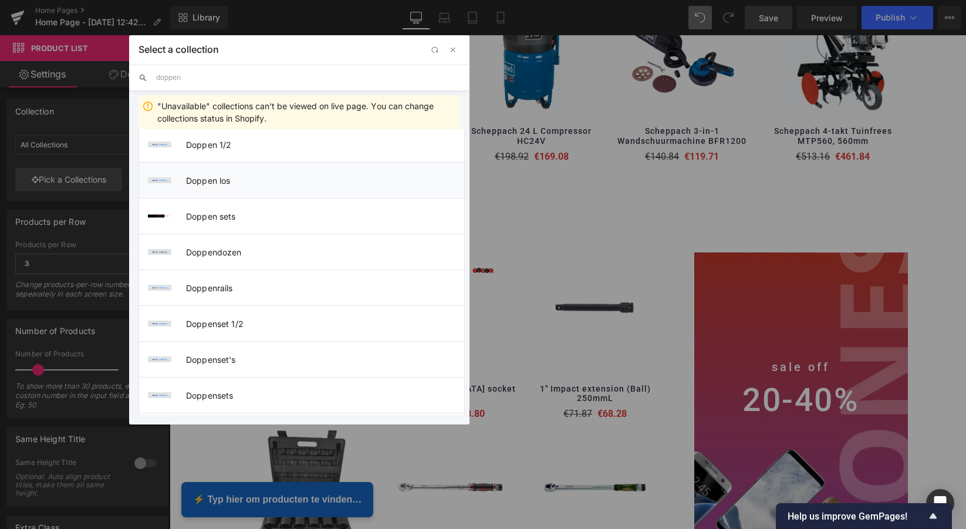
scroll to position [556, 0]
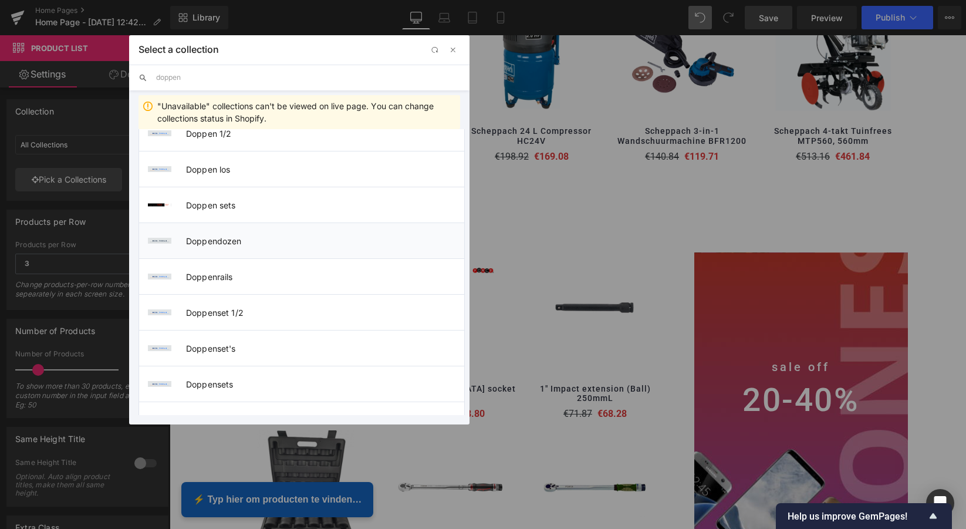
type input "doppen"
click at [228, 241] on span "Doppendozen" at bounding box center [325, 241] width 278 height 10
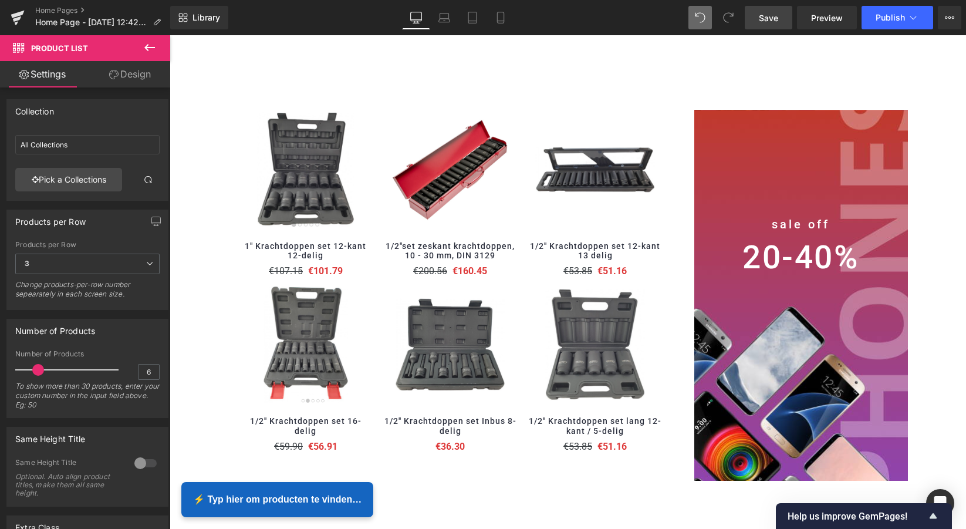
scroll to position [1266, 0]
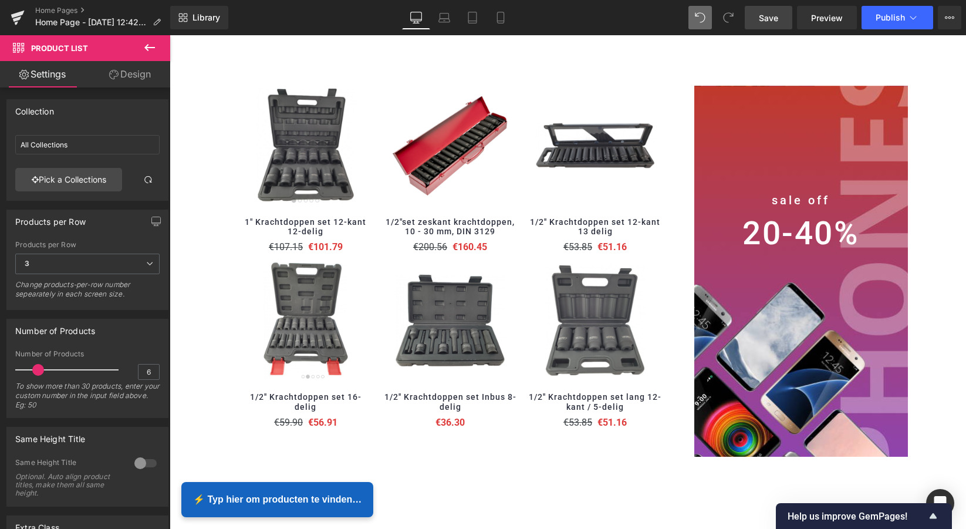
click at [761, 19] on span "Save" at bounding box center [768, 18] width 19 height 12
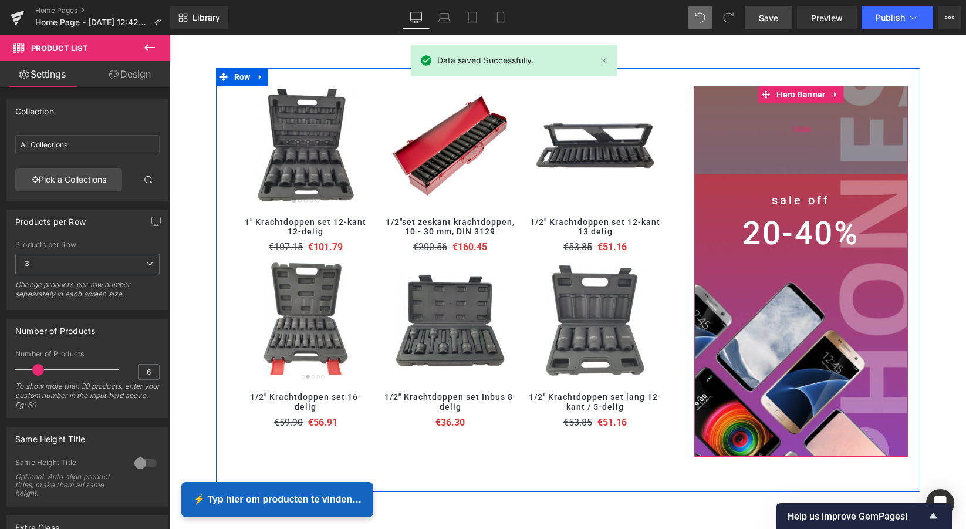
click at [807, 158] on div "150px" at bounding box center [801, 130] width 214 height 88
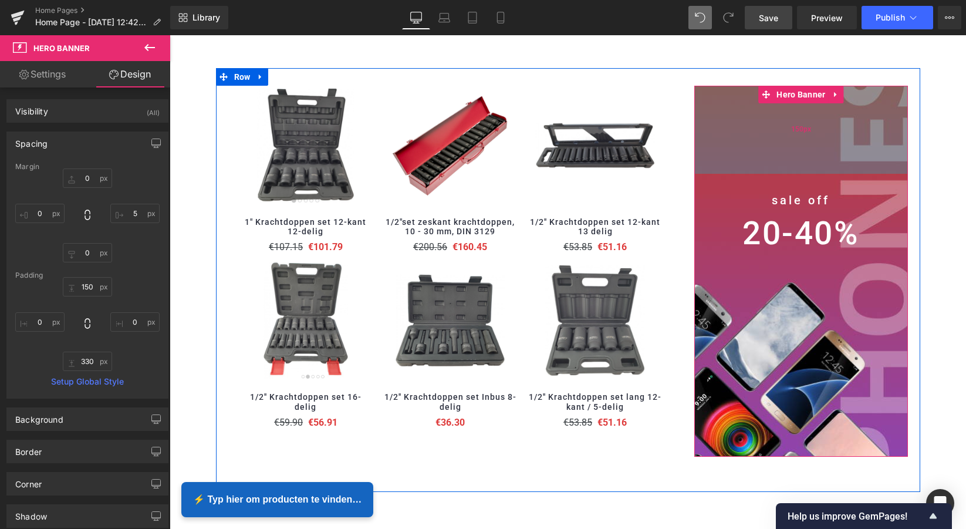
click at [818, 150] on div "150px" at bounding box center [801, 130] width 214 height 88
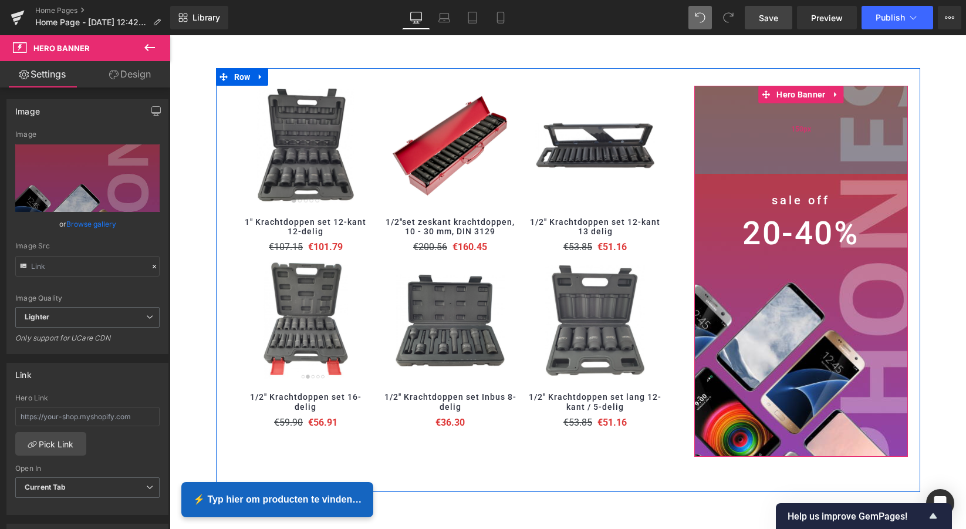
click at [818, 160] on div "150px" at bounding box center [801, 130] width 214 height 88
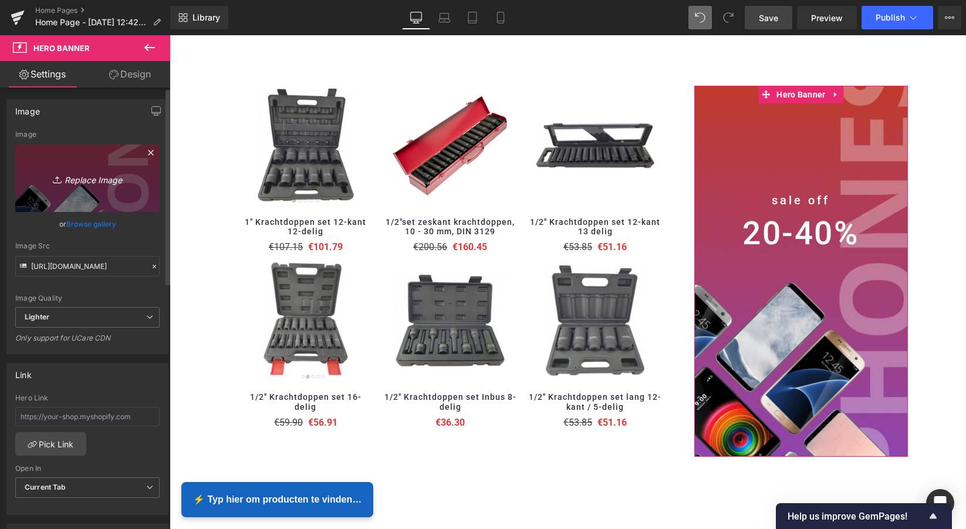
click at [87, 183] on icon "Replace Image" at bounding box center [88, 178] width 94 height 15
type input "C:\fakepath\Scherm­afbeelding 2025-09-27 om 15.09.21.png"
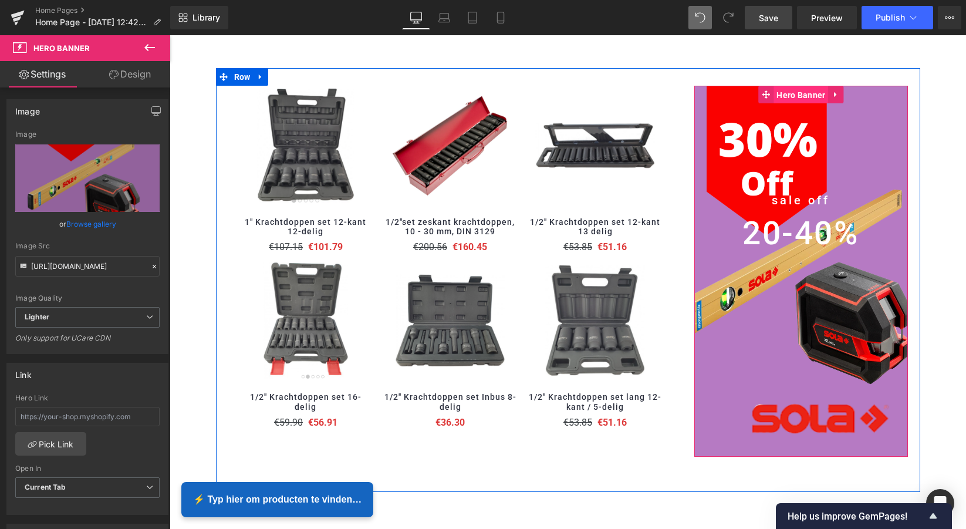
click at [798, 92] on span "Hero Banner" at bounding box center [801, 95] width 55 height 18
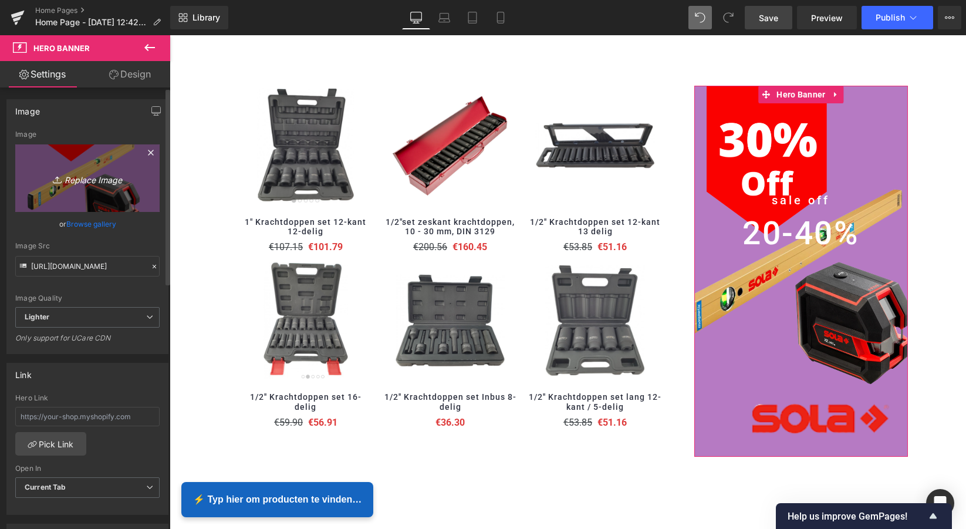
click at [87, 180] on icon "Replace Image" at bounding box center [88, 178] width 94 height 15
type input "C:\fakepath\Scherm­afbeelding 2025-09-27 om 15.10.05.png"
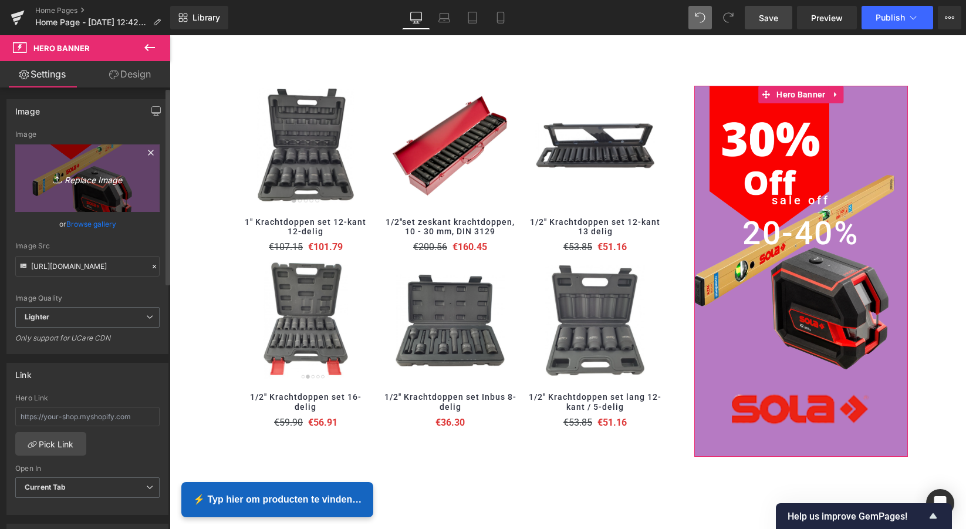
click at [93, 180] on icon "Replace Image" at bounding box center [88, 178] width 94 height 15
type input "C:\fakepath\Scherm­afbeelding 2025-09-27 om 15.10.49.png"
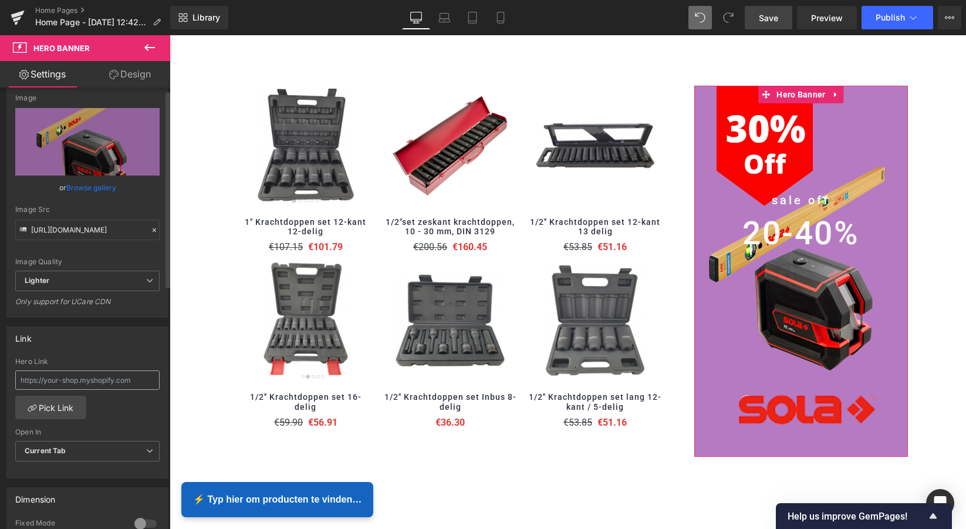
scroll to position [39, 0]
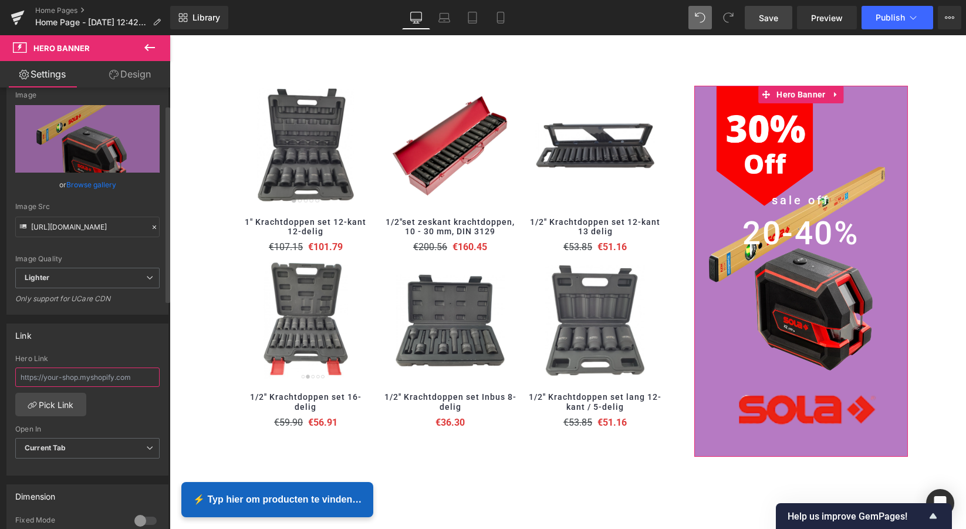
click at [67, 378] on input "text" at bounding box center [87, 376] width 144 height 19
paste input "https://www.mzsgereedschap.nl/search?search-filter=&q=sola&options%5Bprefix%5D=…"
type input "https://www.mzsgereedschap.nl/search?search-filter=&q=sola&options%5Bprefix%5D=…"
click at [58, 406] on link "Pick Link" at bounding box center [50, 404] width 71 height 23
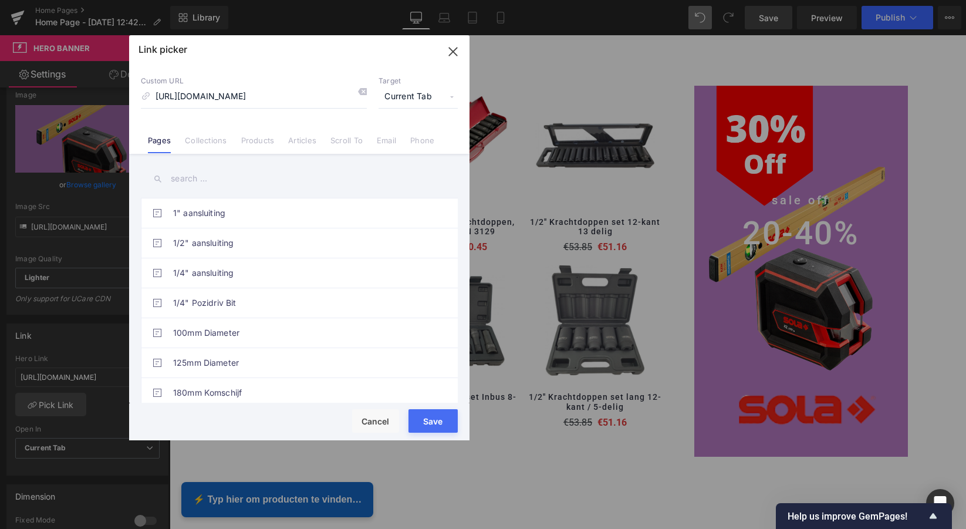
click at [435, 422] on button "Save" at bounding box center [433, 420] width 49 height 23
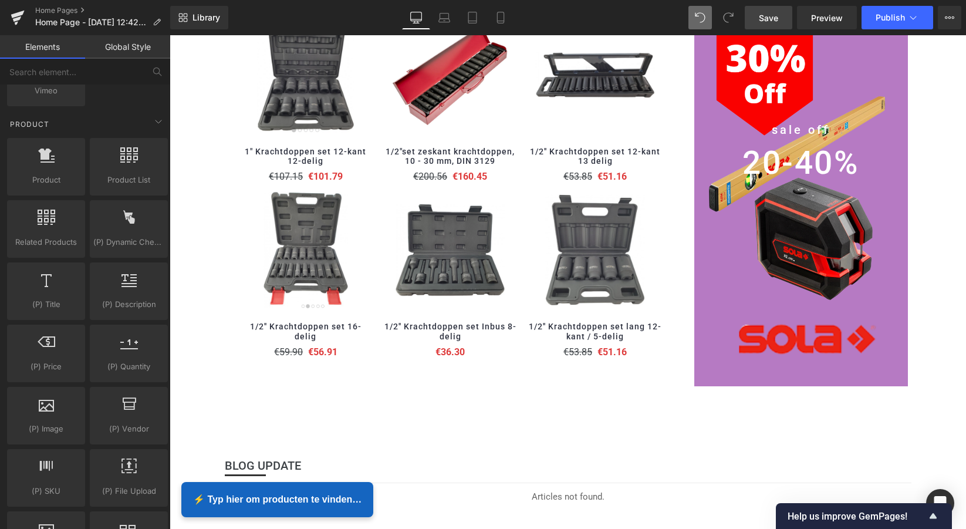
scroll to position [1308, 0]
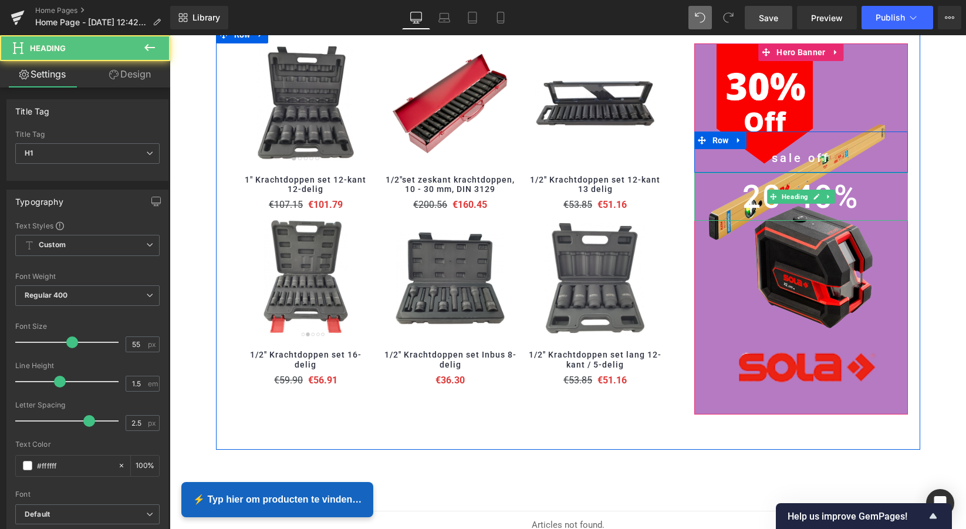
click at [851, 188] on h1 "20-40%" at bounding box center [801, 197] width 214 height 49
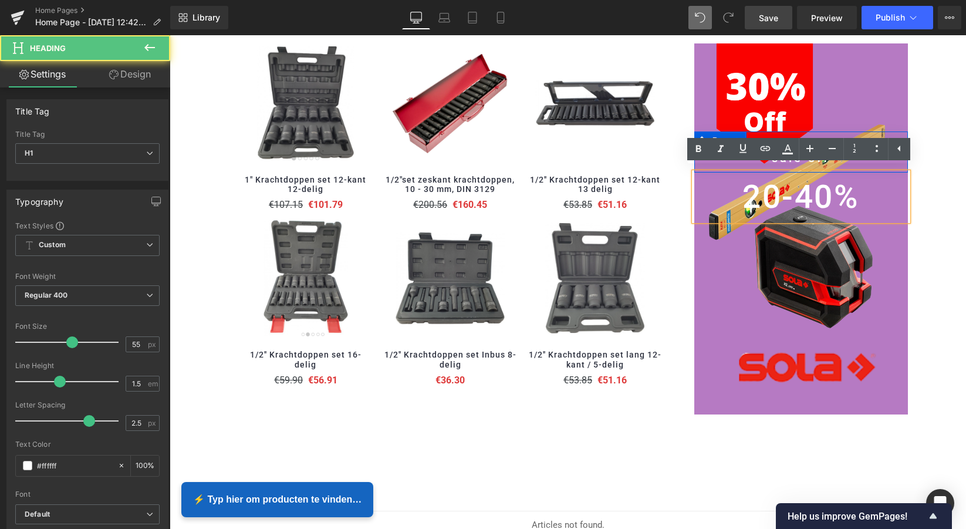
click at [849, 191] on h1 "20-40%" at bounding box center [801, 197] width 214 height 49
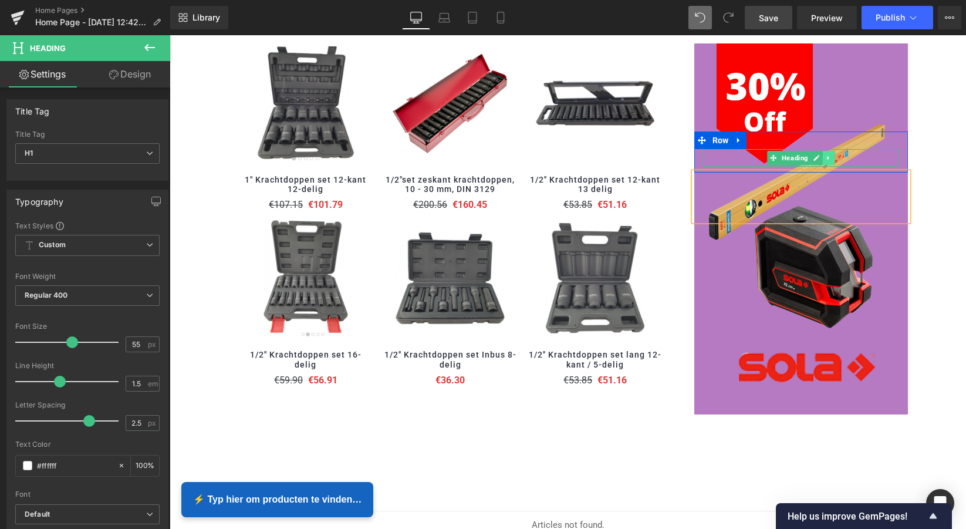
click at [820, 151] on ul "Heading" at bounding box center [801, 158] width 68 height 14
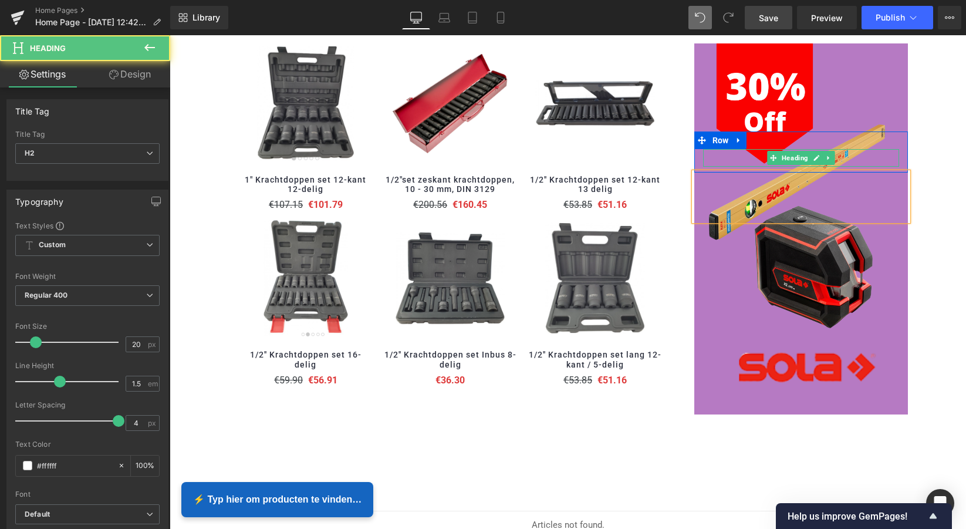
click at [839, 152] on h2 "sale off" at bounding box center [801, 158] width 197 height 18
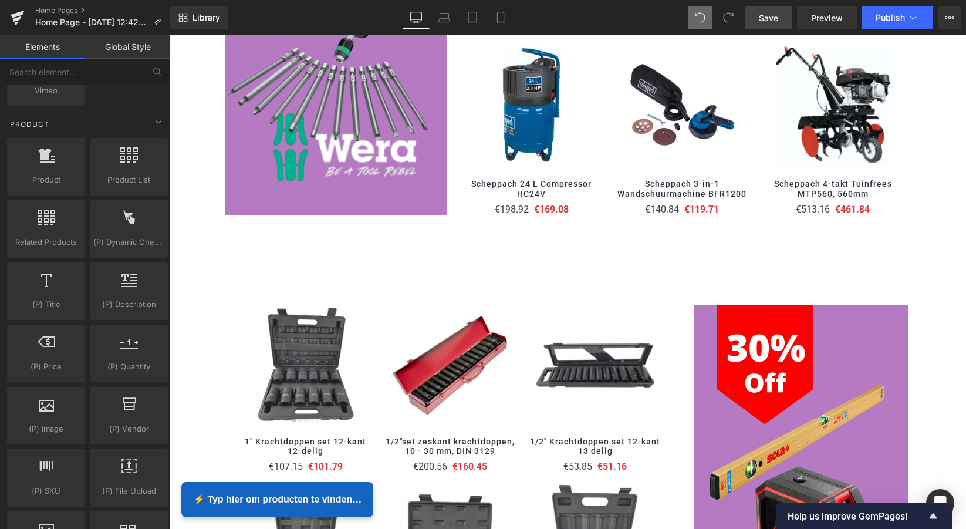
scroll to position [1008, 0]
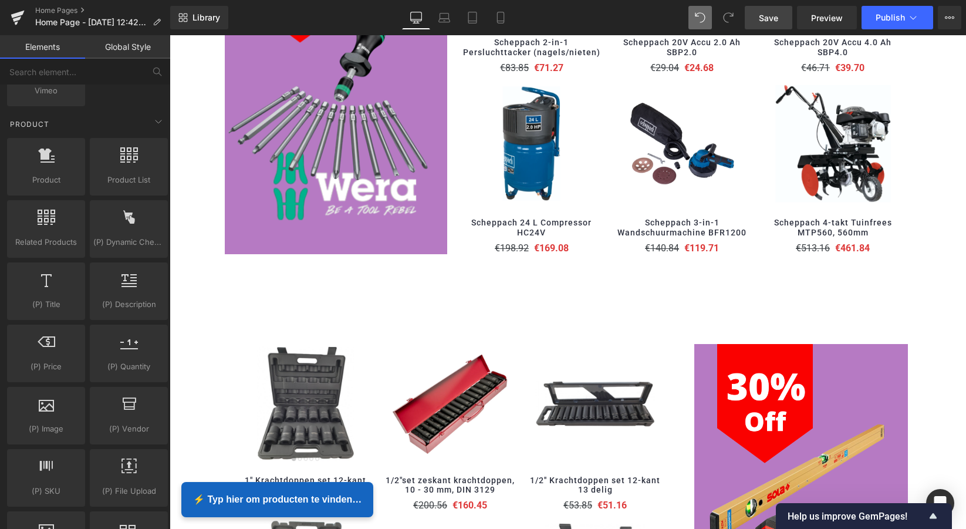
click at [780, 18] on link "Save" at bounding box center [769, 17] width 48 height 23
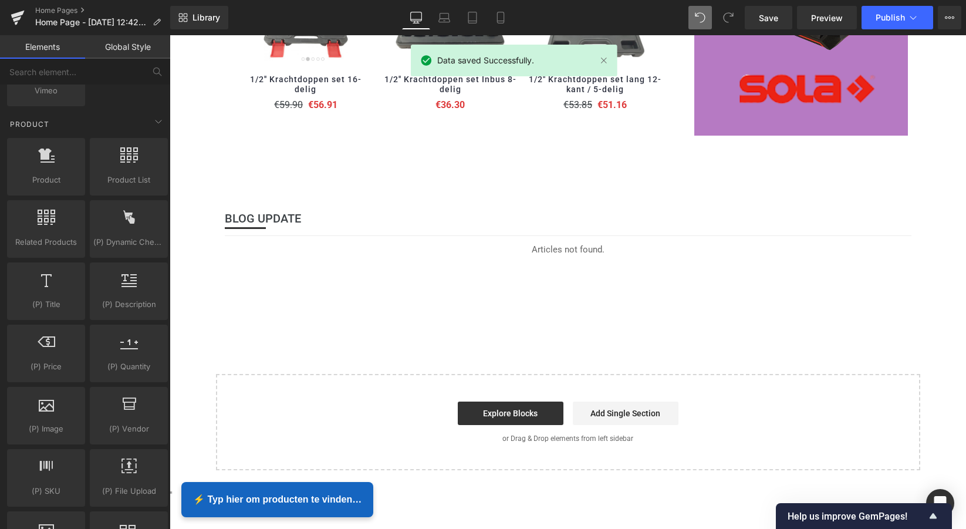
scroll to position [1609, 0]
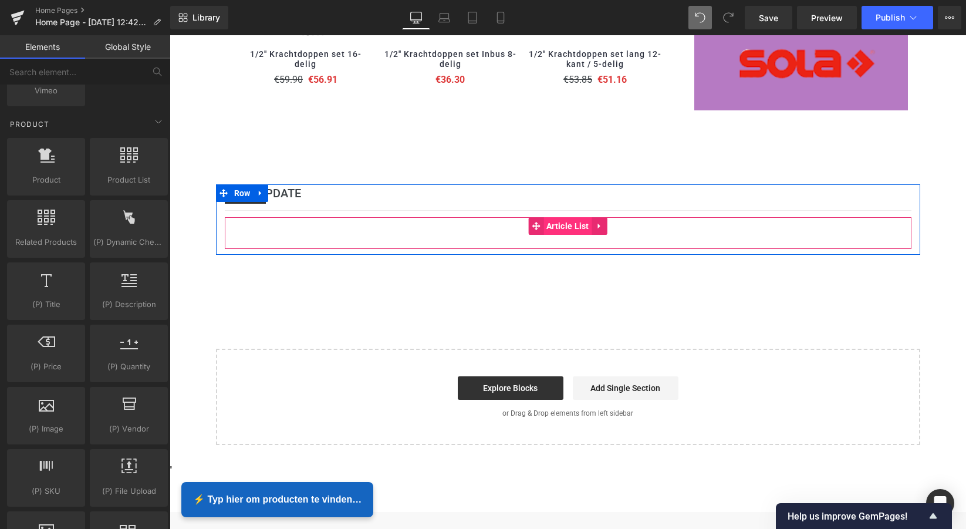
click at [570, 220] on span "Article List" at bounding box center [568, 226] width 49 height 18
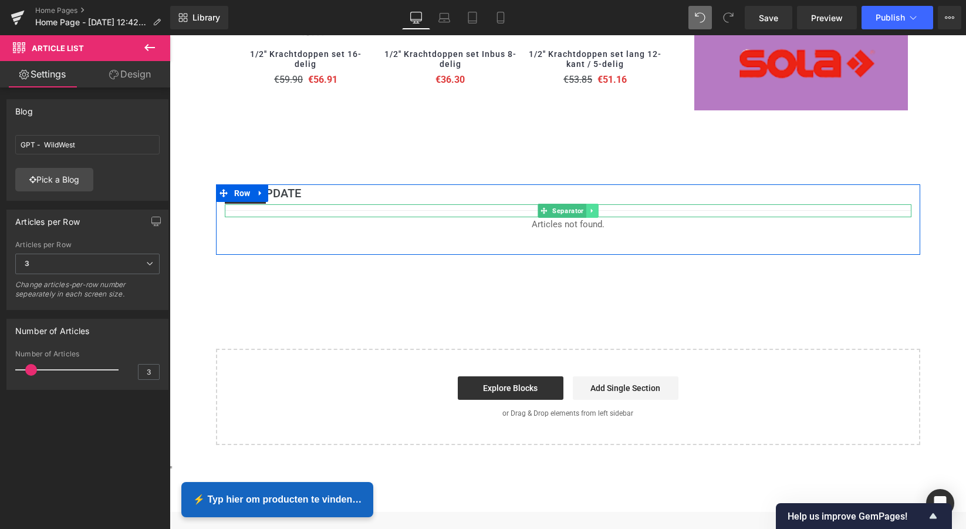
click at [591, 207] on icon at bounding box center [592, 210] width 6 height 7
click at [595, 207] on icon at bounding box center [598, 210] width 6 height 7
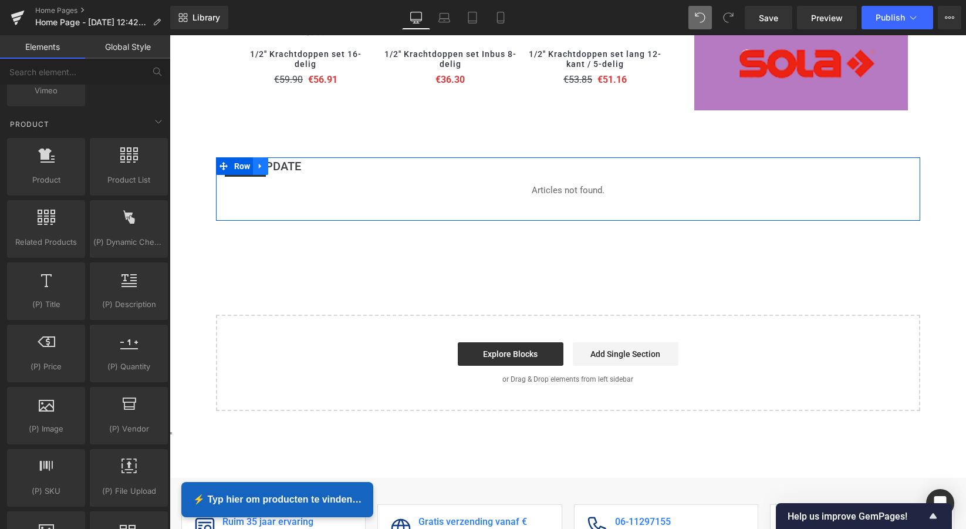
click at [259, 164] on icon at bounding box center [260, 166] width 2 height 5
click at [288, 162] on icon at bounding box center [291, 166] width 8 height 9
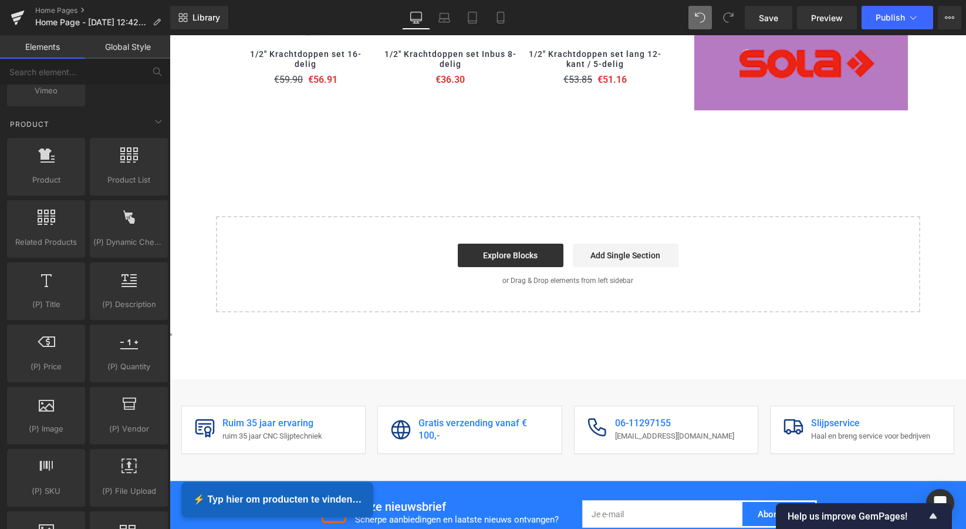
click at [542, 230] on div "Start building your page Explore Blocks Add Single Section or Drag & Drop eleme…" at bounding box center [568, 264] width 702 height 94
click at [439, 276] on p "or Drag & Drop elements from left sidebar" at bounding box center [568, 280] width 667 height 8
click at [500, 250] on link "Explore Blocks" at bounding box center [511, 255] width 106 height 23
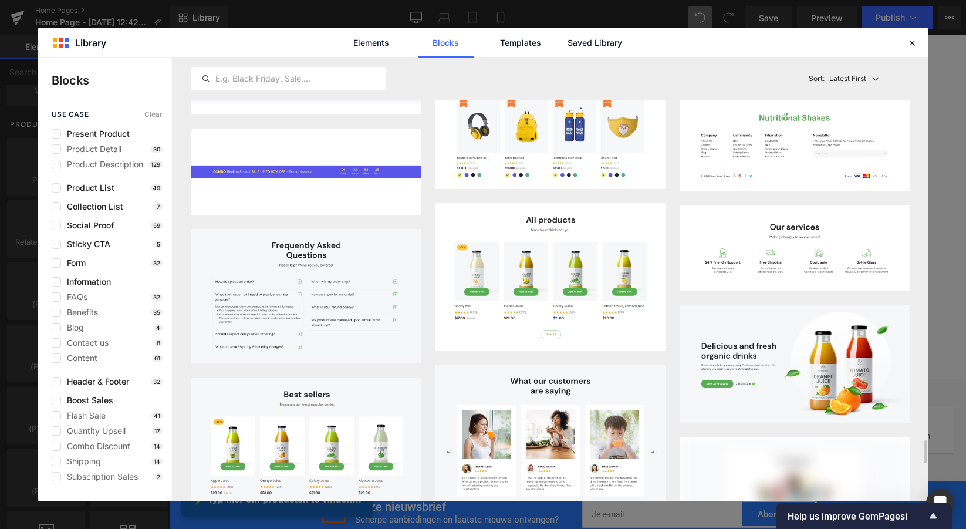
scroll to position [7282, 0]
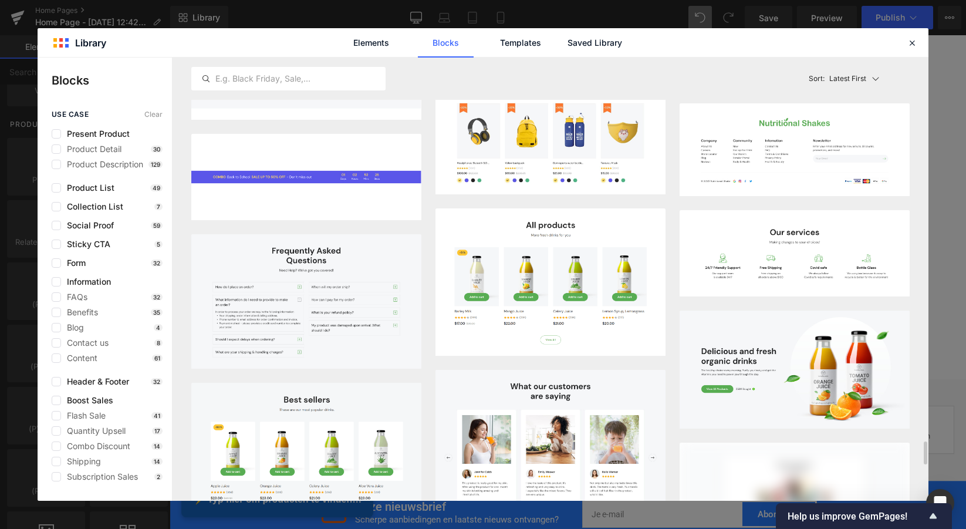
click at [869, 85] on button "Add to page" at bounding box center [862, 75] width 77 height 19
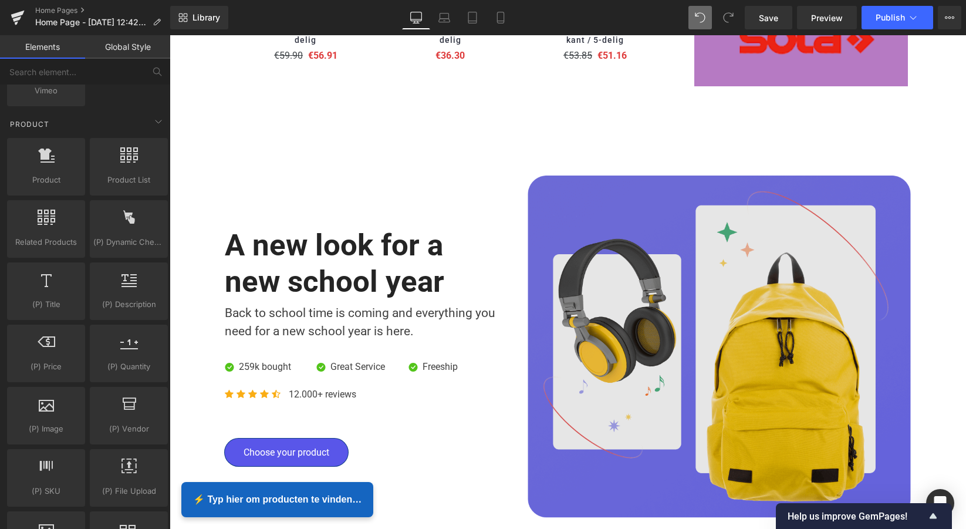
scroll to position [1696, 0]
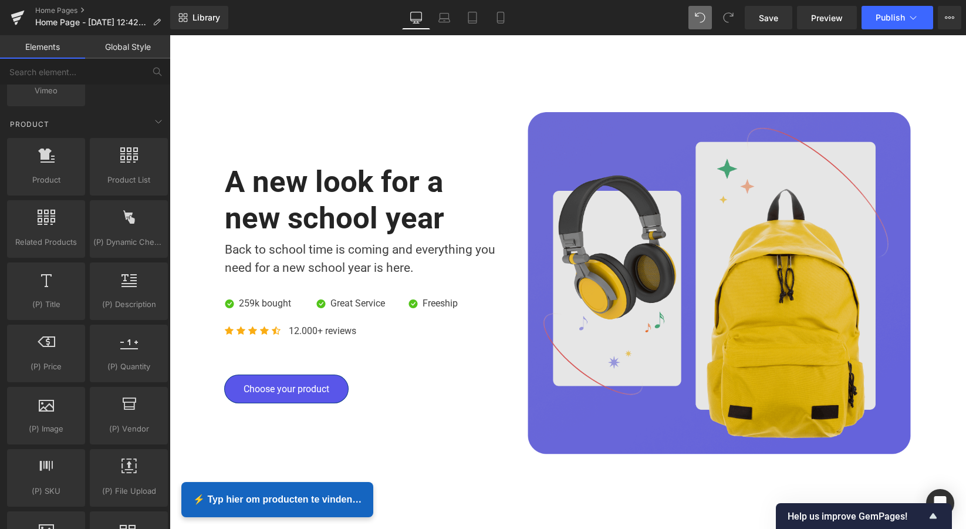
click at [777, 264] on img at bounding box center [714, 283] width 393 height 342
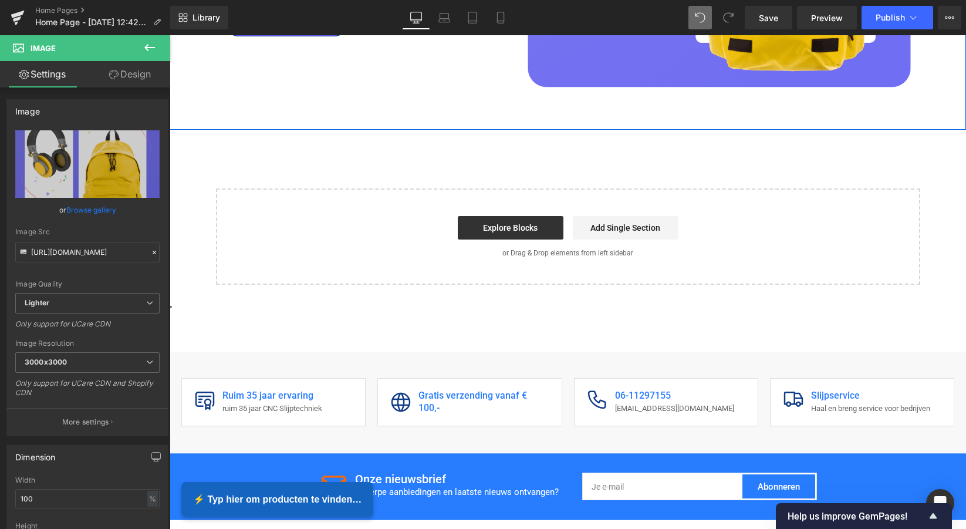
scroll to position [2066, 0]
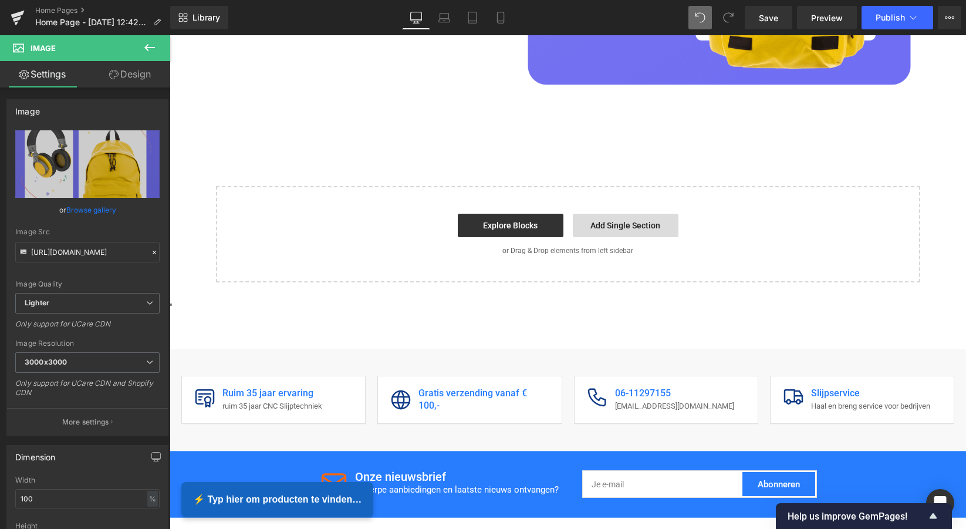
click at [609, 222] on link "Add Single Section" at bounding box center [626, 225] width 106 height 23
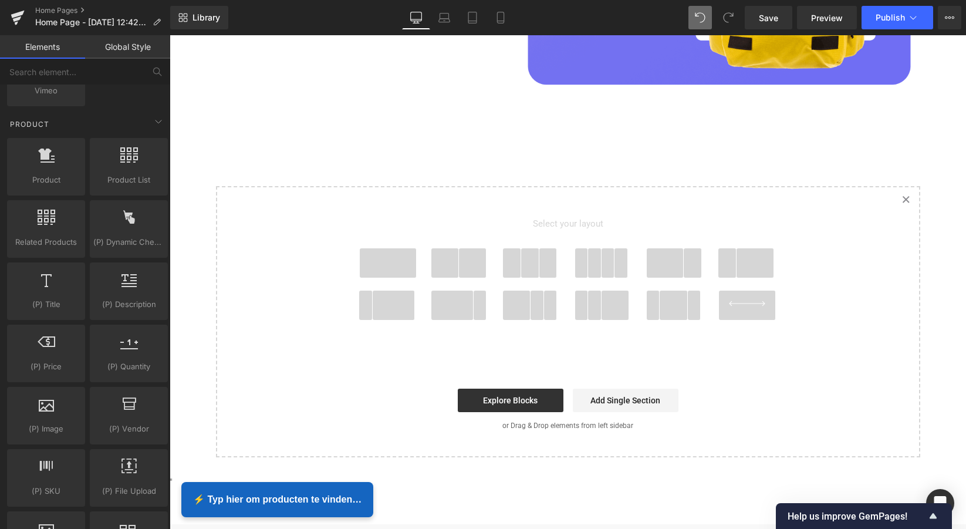
click at [909, 191] on link "Created with Sketch." at bounding box center [906, 200] width 26 height 26
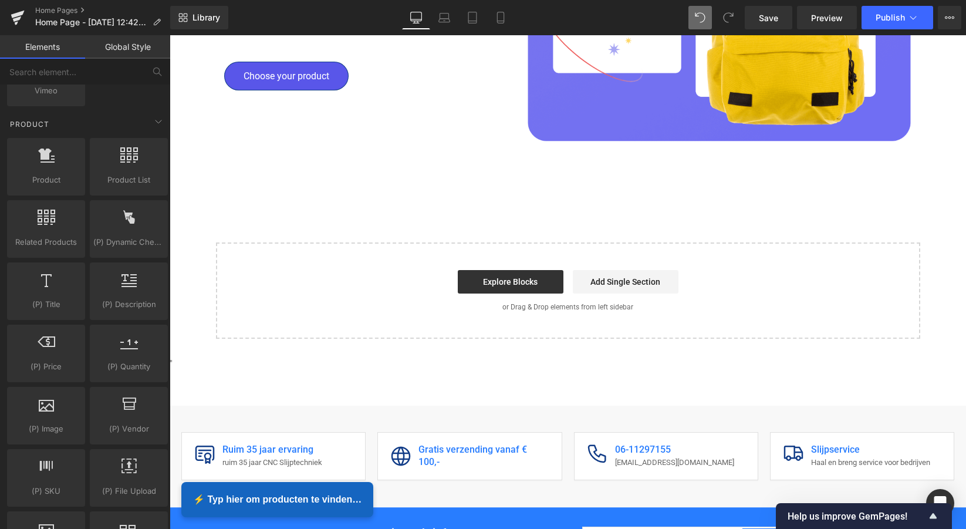
scroll to position [2012, 0]
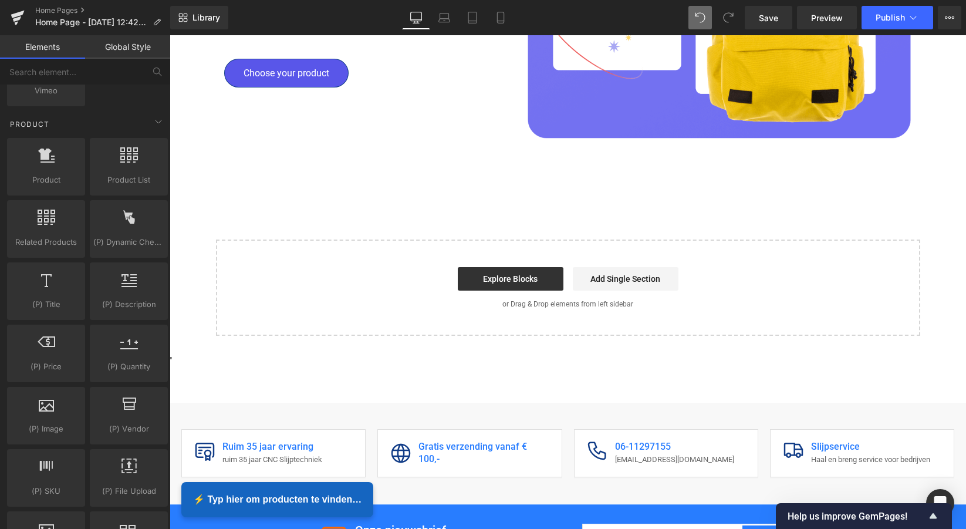
click at [373, 245] on div "Start building your page Explore Blocks Add Single Section or Drag & Drop eleme…" at bounding box center [568, 288] width 702 height 94
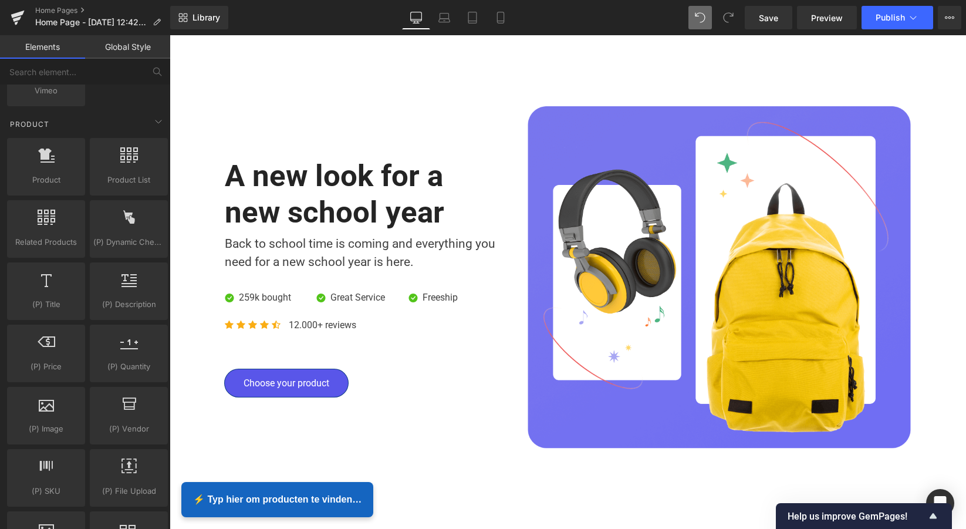
scroll to position [1701, 0]
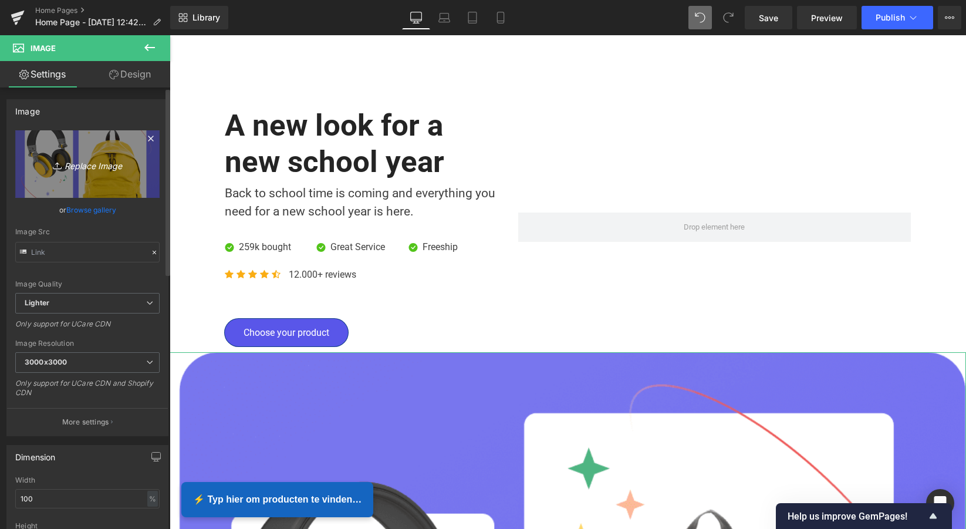
click at [90, 167] on icon "Replace Image" at bounding box center [88, 164] width 94 height 15
type input "C:\fakepath\Scherm­afbeelding 2025-09-27 om 15.18.48.png"
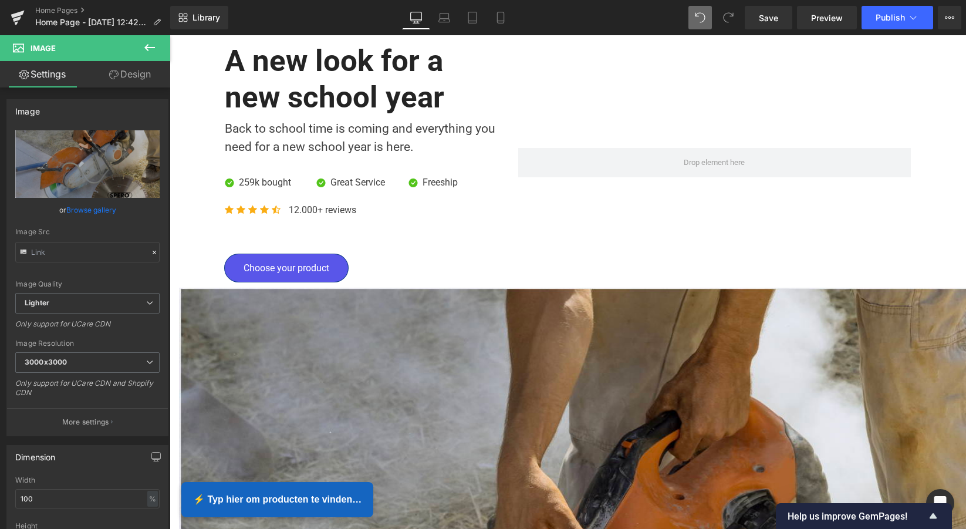
scroll to position [1806, 0]
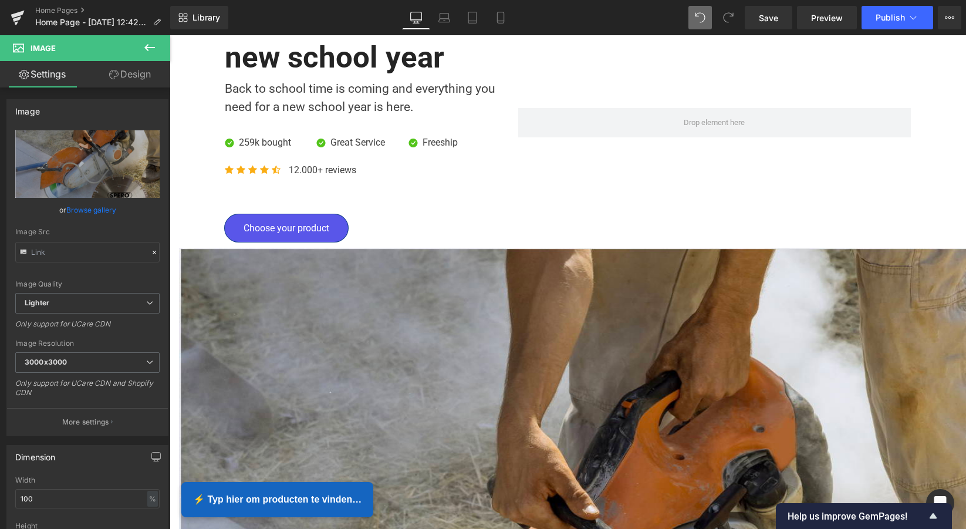
click at [591, 204] on div at bounding box center [715, 122] width 411 height 239
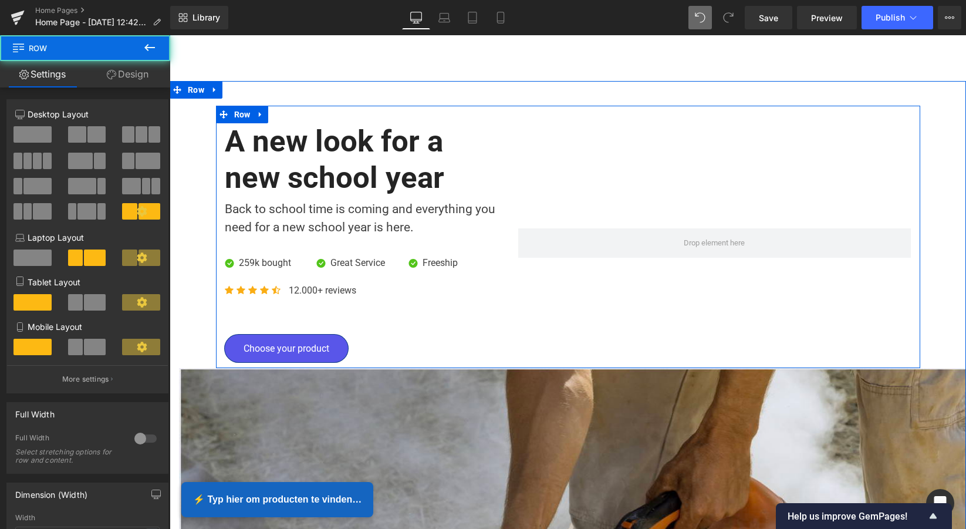
scroll to position [1629, 0]
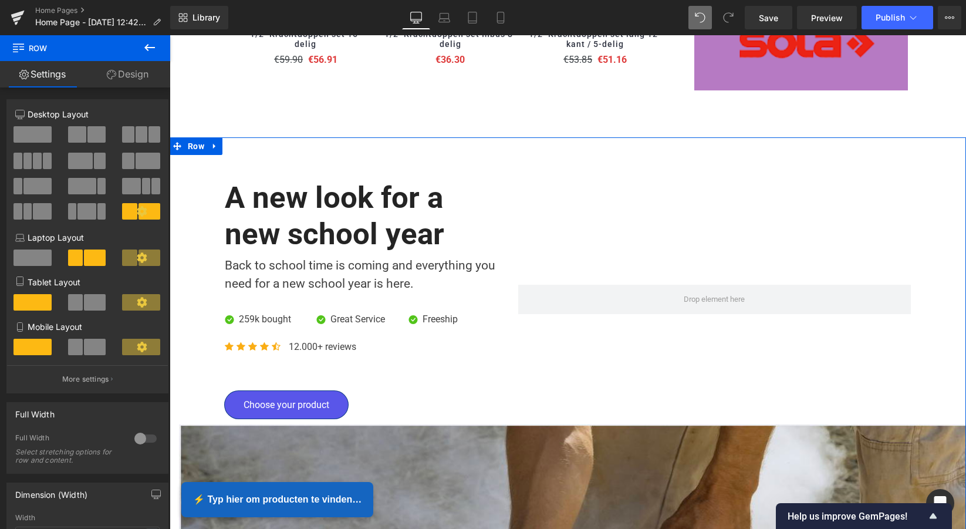
click at [215, 143] on icon at bounding box center [215, 146] width 8 height 9
click at [244, 142] on icon at bounding box center [245, 146] width 8 height 9
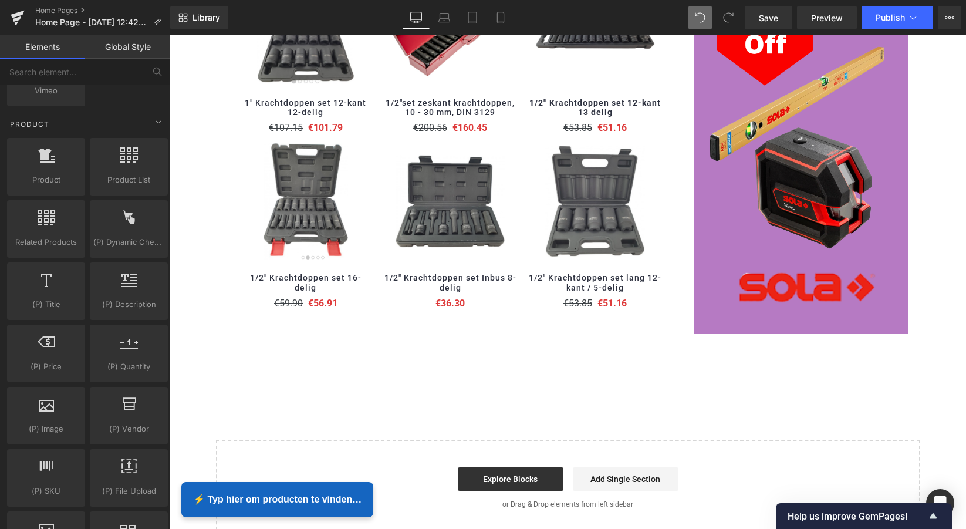
scroll to position [1382, 0]
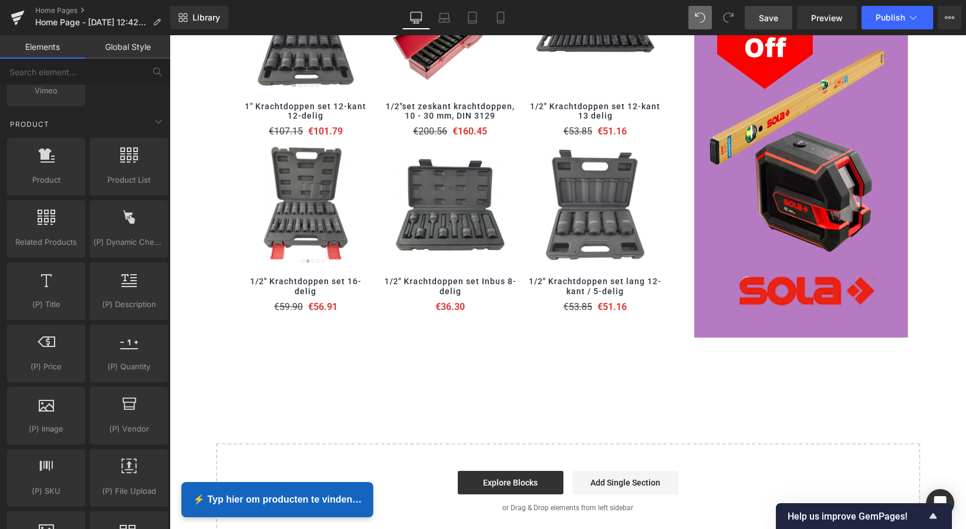
click at [768, 16] on span "Save" at bounding box center [768, 18] width 19 height 12
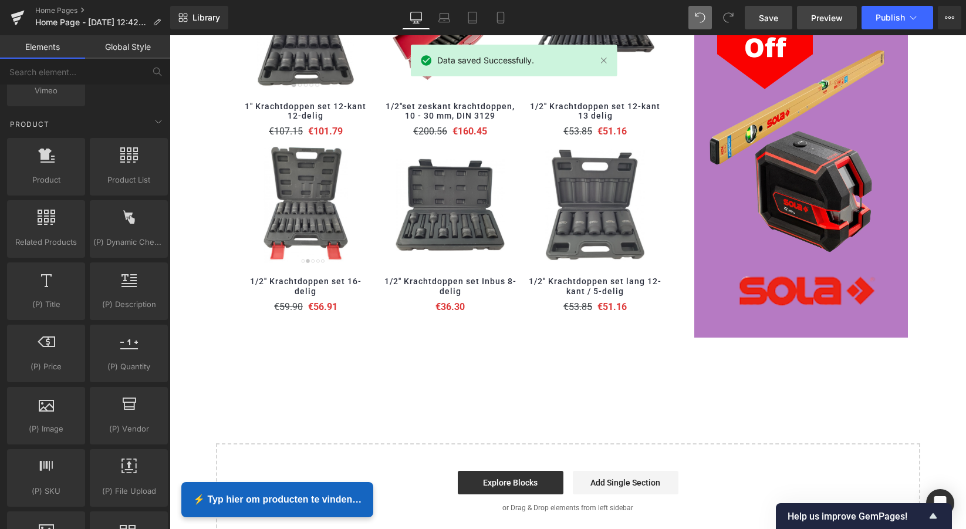
click at [832, 17] on span "Preview" at bounding box center [827, 18] width 32 height 12
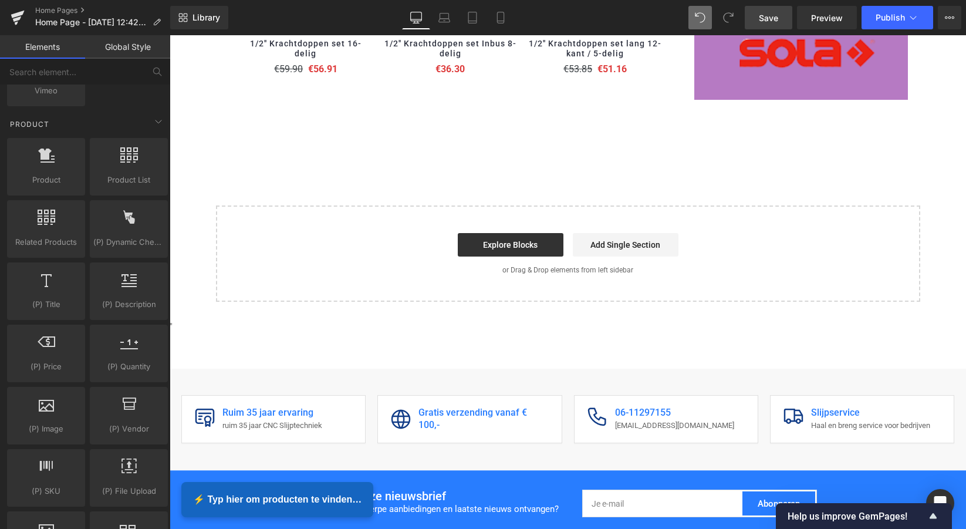
scroll to position [1654, 0]
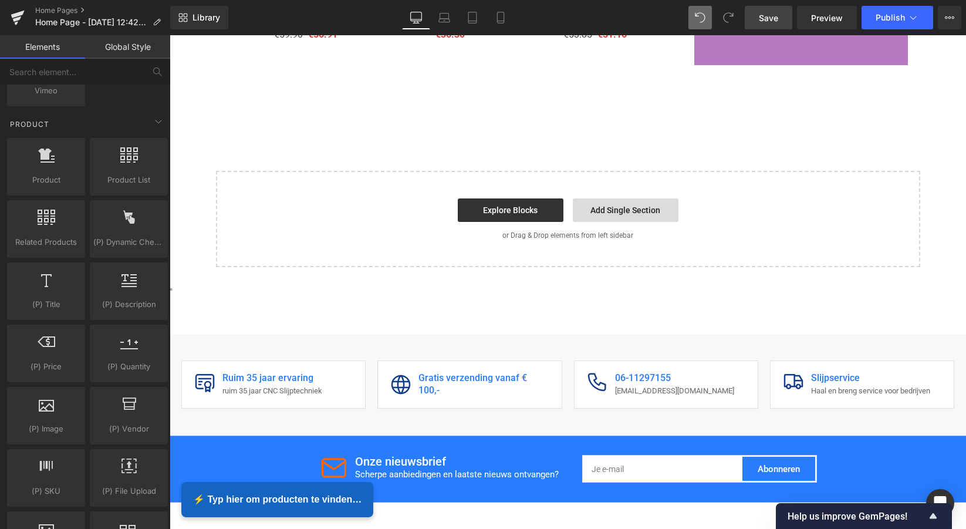
click at [602, 207] on link "Add Single Section" at bounding box center [626, 209] width 106 height 23
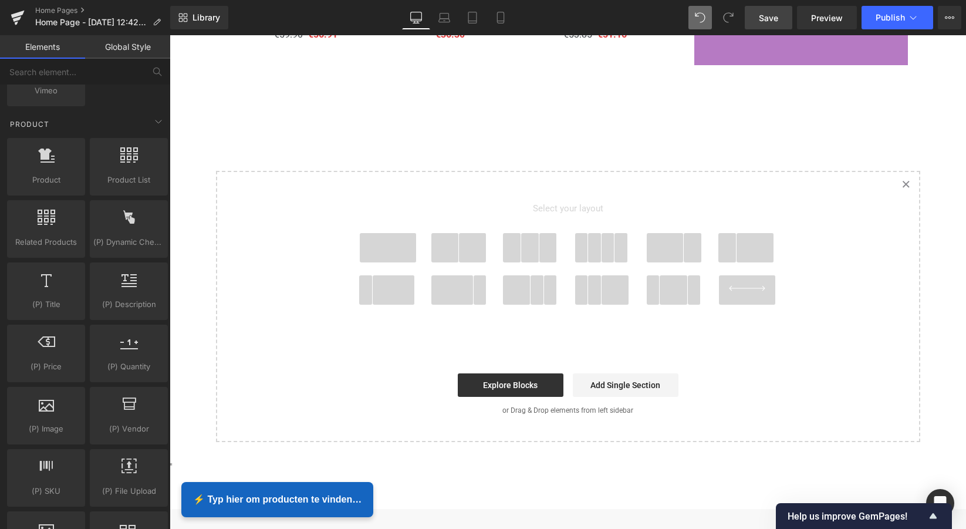
click at [524, 248] on span at bounding box center [530, 247] width 18 height 29
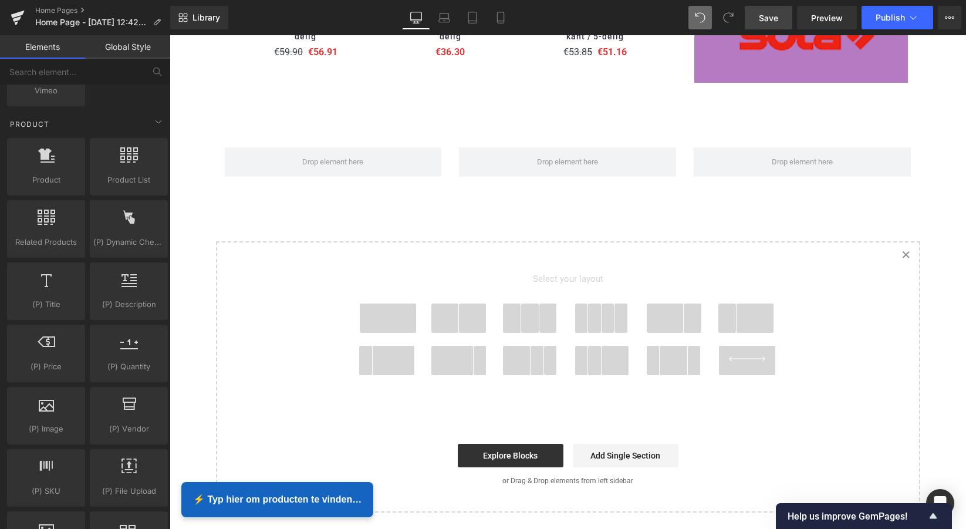
scroll to position [1619, 0]
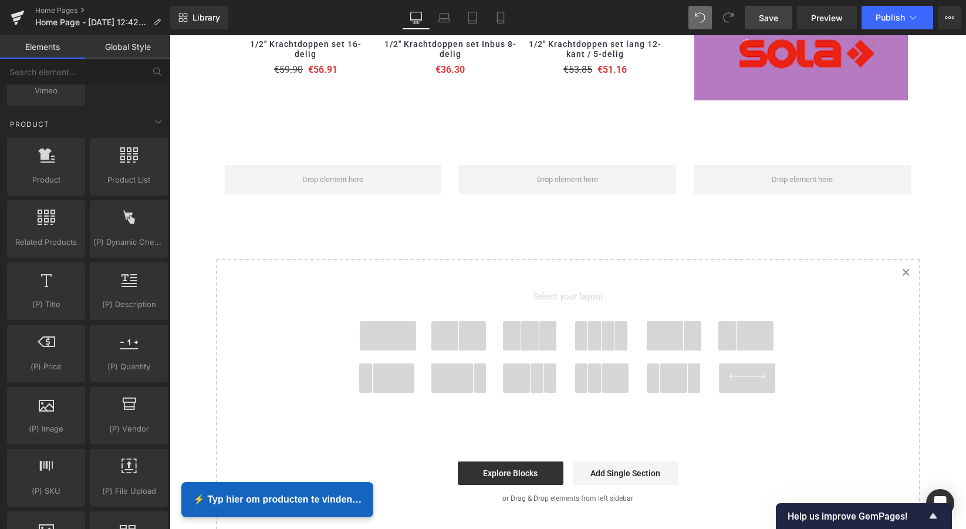
click at [900, 266] on link "Created with Sketch." at bounding box center [906, 273] width 26 height 26
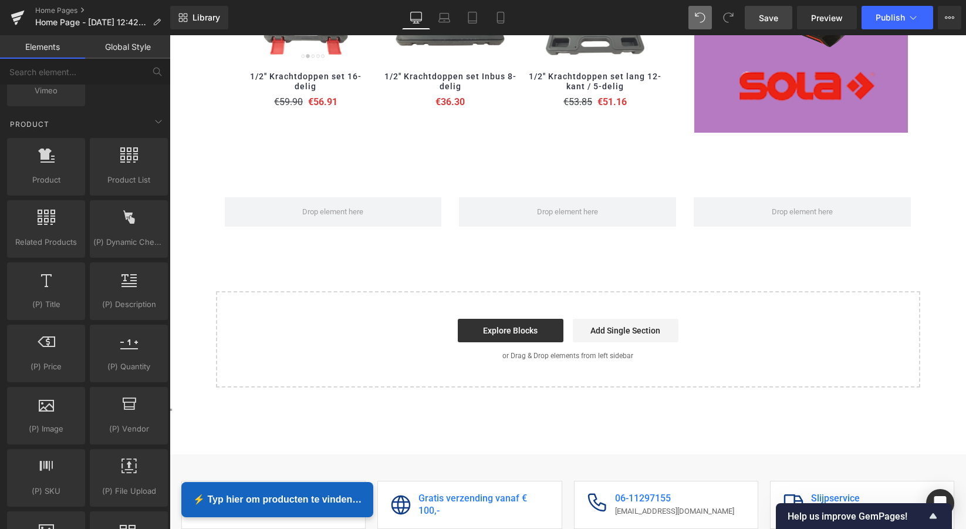
scroll to position [1581, 0]
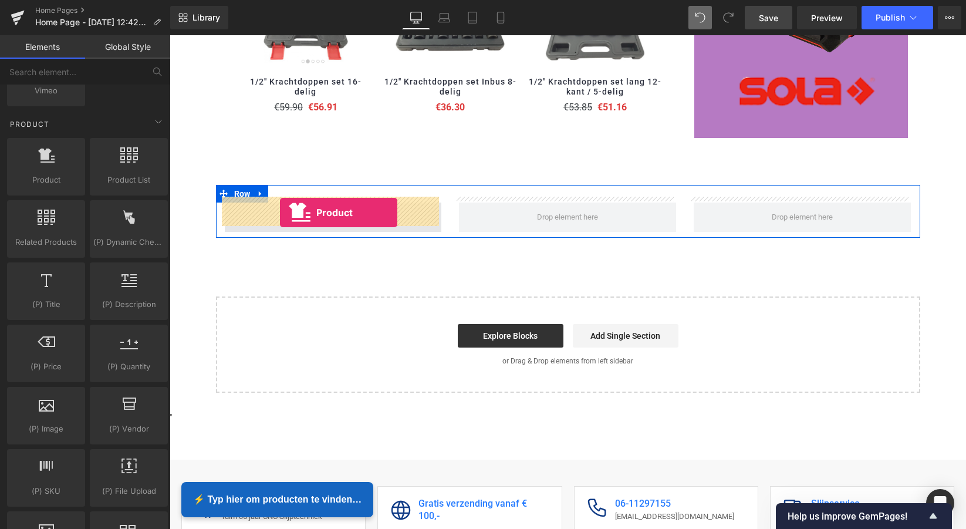
drag, startPoint x: 212, startPoint y: 199, endPoint x: 281, endPoint y: 212, distance: 69.4
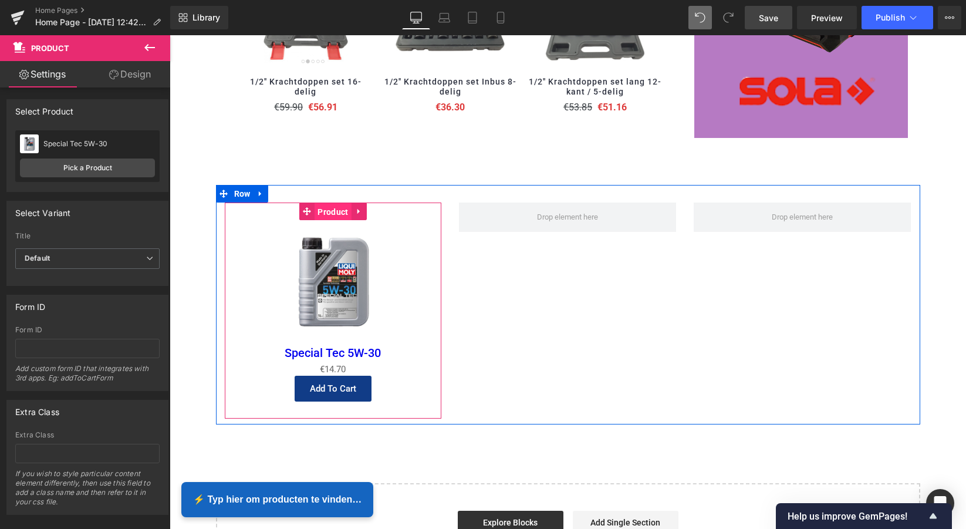
click at [330, 207] on span "Product" at bounding box center [333, 212] width 36 height 18
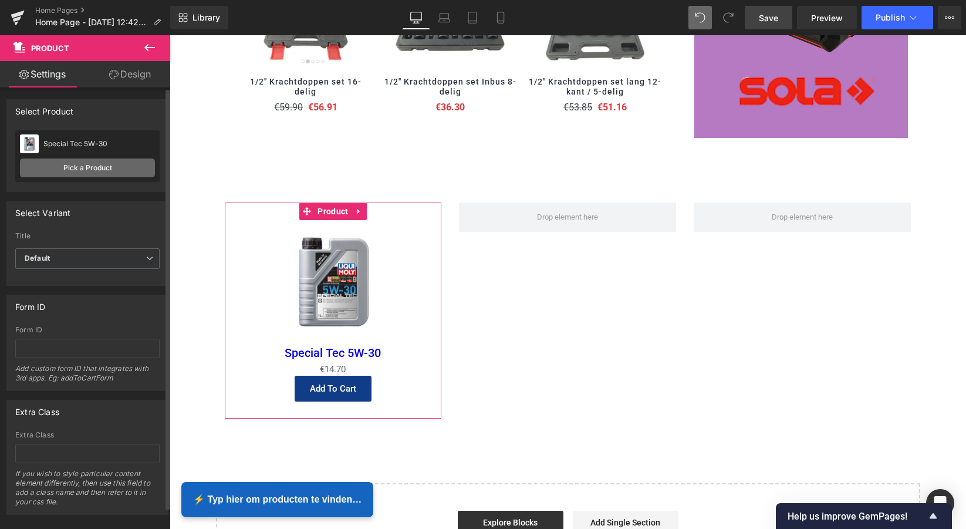
click at [85, 168] on link "Pick a Product" at bounding box center [87, 167] width 135 height 19
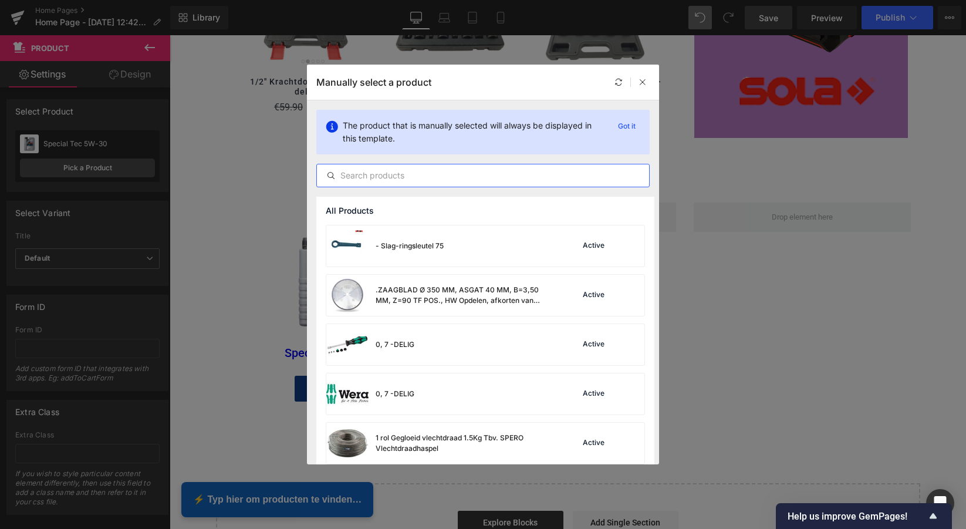
click at [362, 179] on input "text" at bounding box center [483, 175] width 332 height 14
paste input "Triton - 1200 W bandschuurmachine, 100 mm"
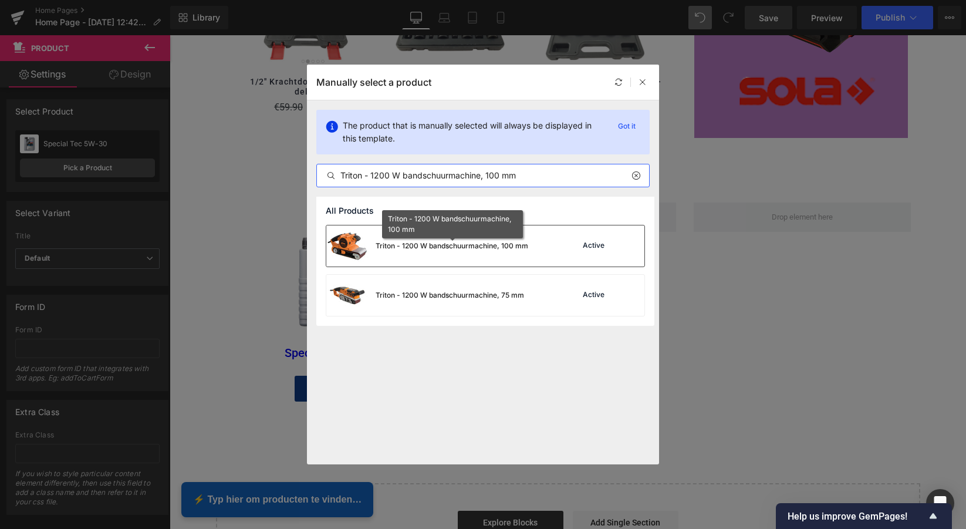
type input "Triton - 1200 W bandschuurmachine, 100 mm"
click at [443, 246] on div "Triton - 1200 W bandschuurmachine, 100 mm" at bounding box center [452, 246] width 153 height 11
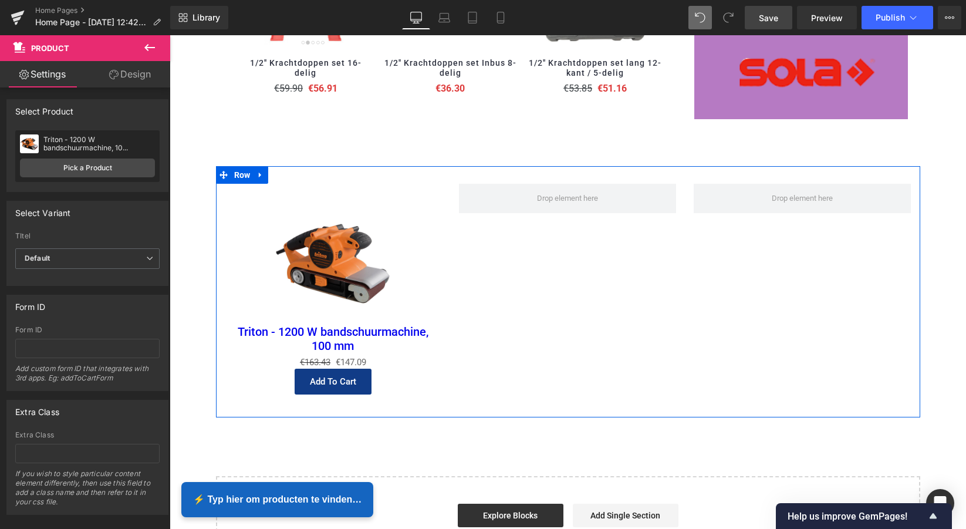
scroll to position [1601, 0]
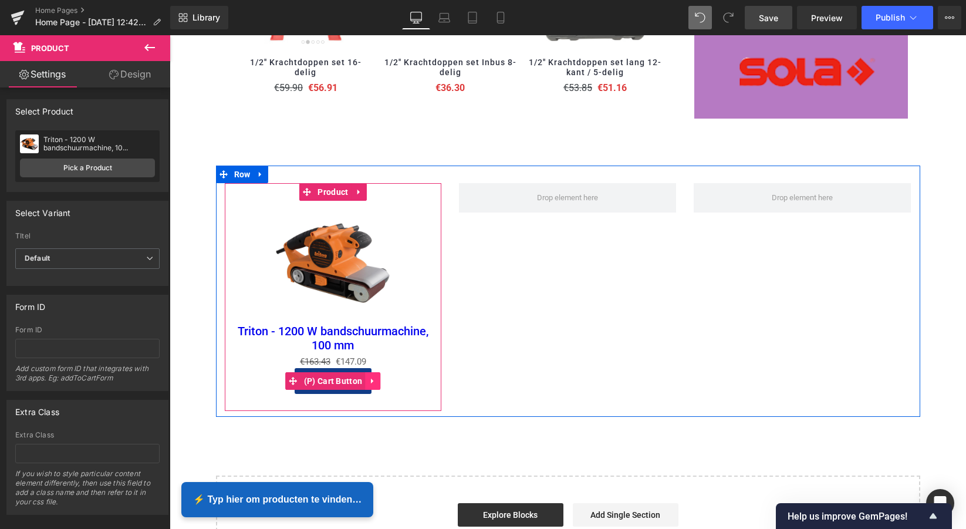
click at [374, 374] on link at bounding box center [372, 381] width 15 height 18
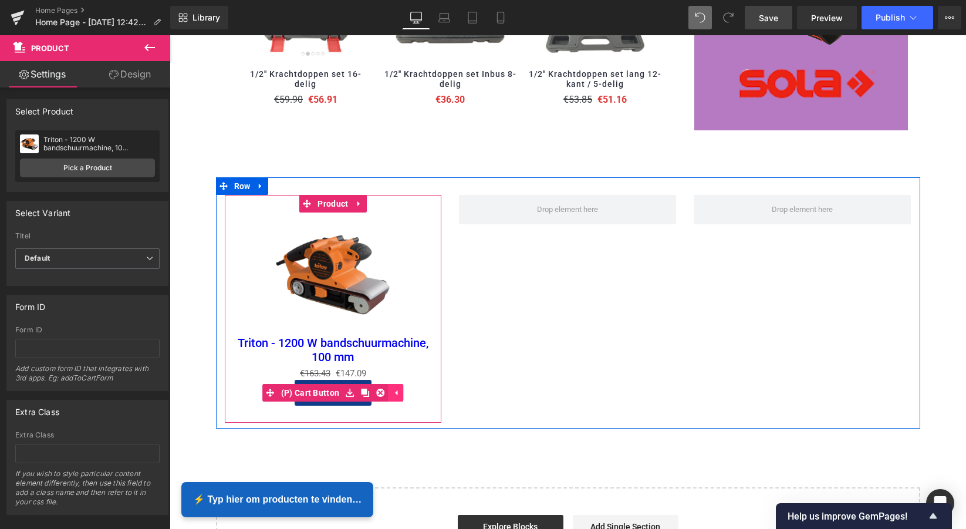
scroll to position [1588, 0]
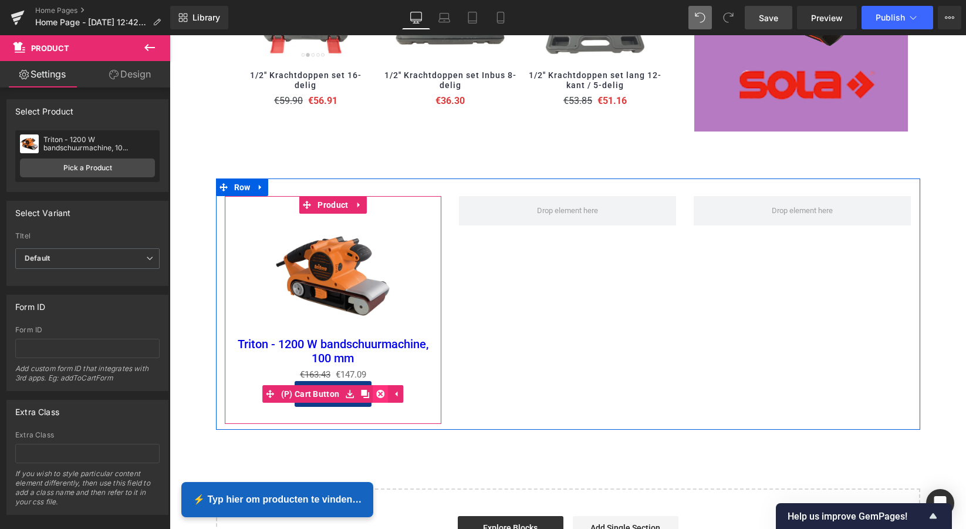
click at [377, 387] on link at bounding box center [380, 394] width 15 height 18
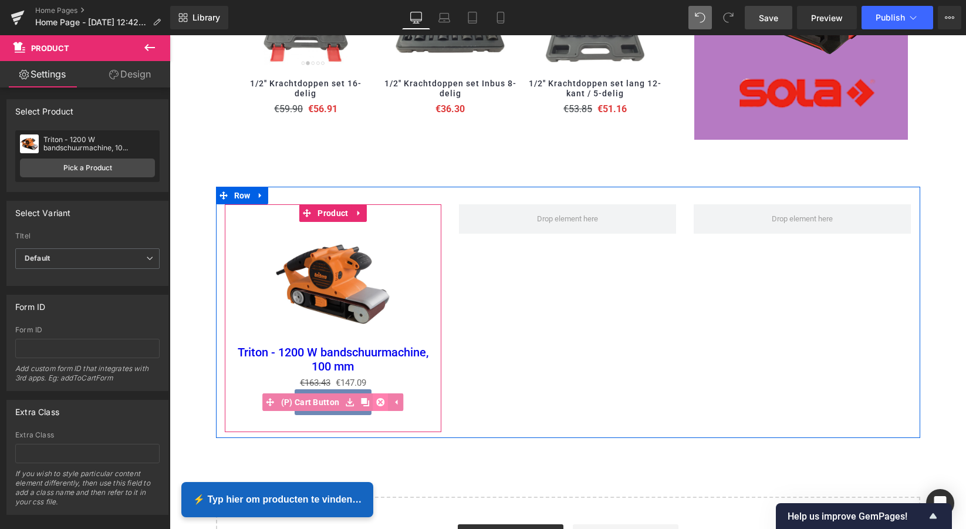
scroll to position [1577, 0]
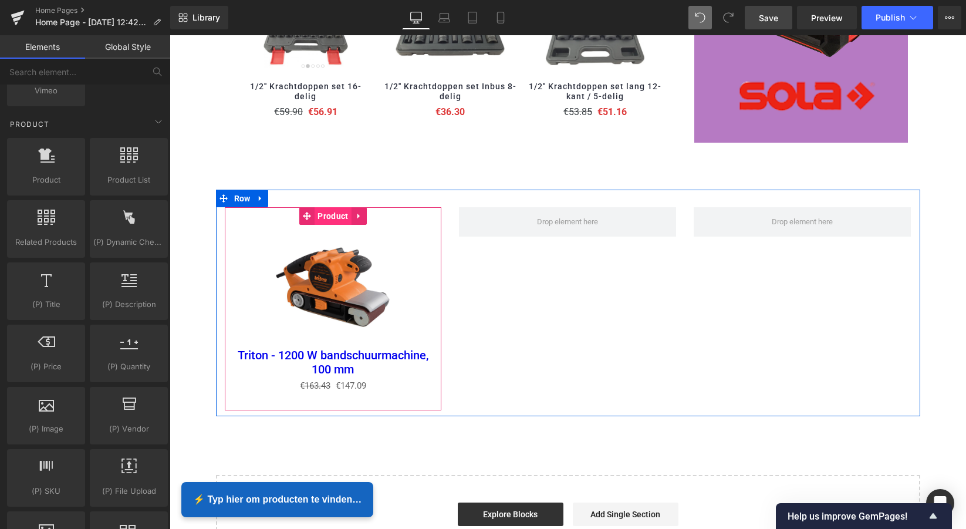
click at [331, 212] on span "Product" at bounding box center [333, 216] width 36 height 18
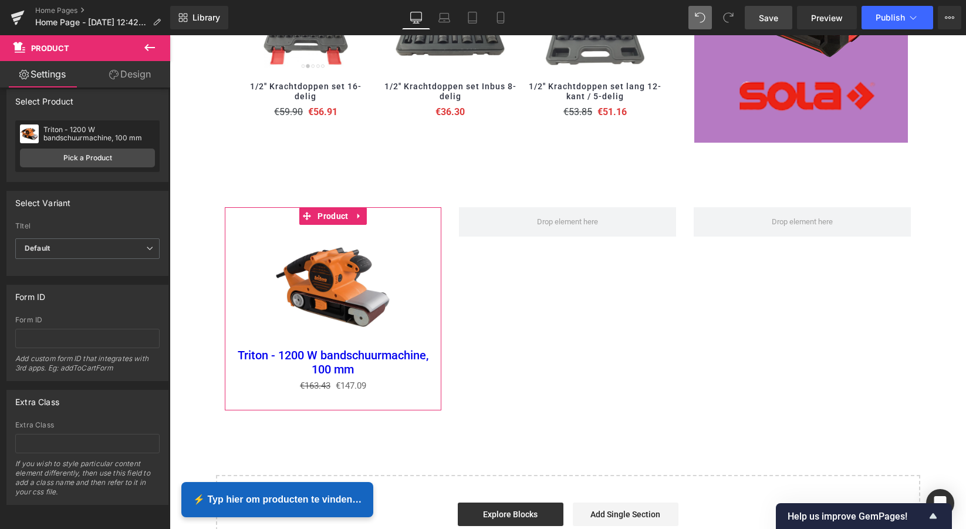
scroll to position [19, 0]
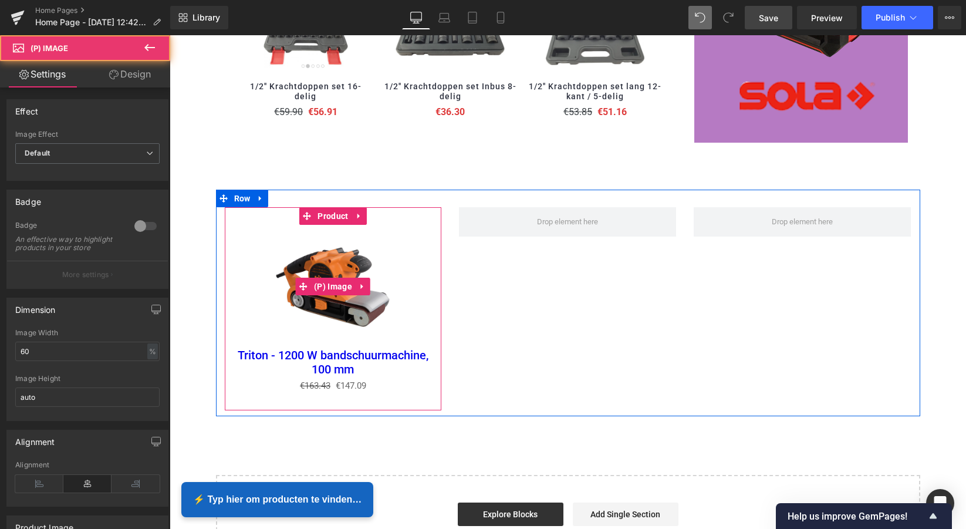
click at [341, 297] on img at bounding box center [333, 286] width 123 height 123
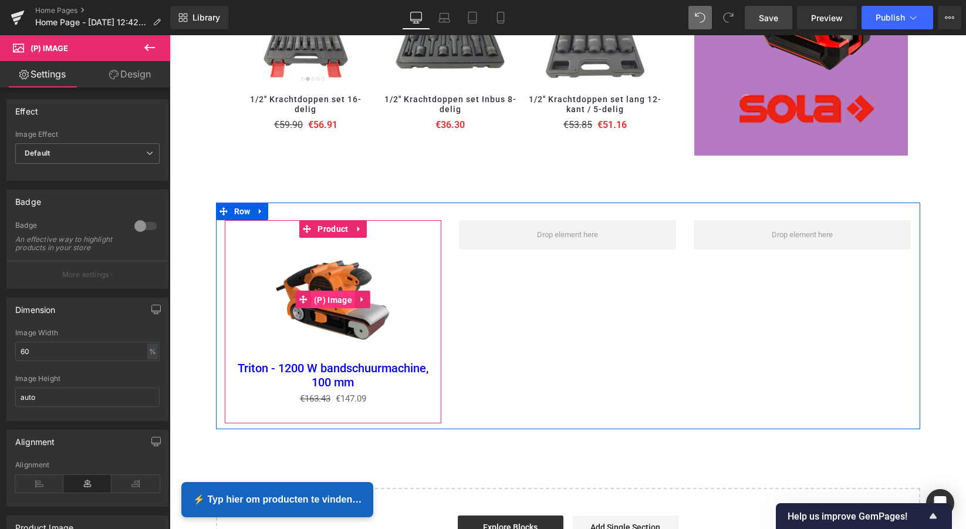
scroll to position [1562, 0]
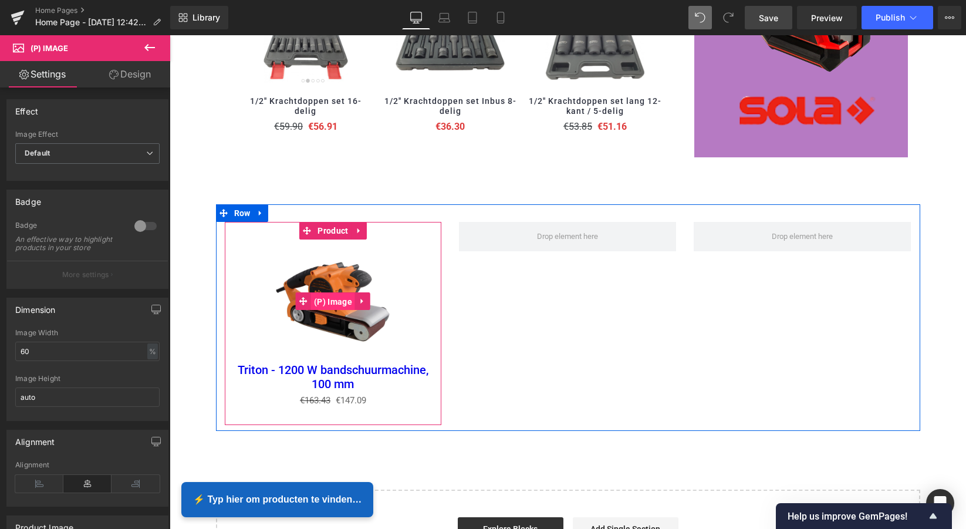
click at [335, 293] on span "(P) Image" at bounding box center [333, 302] width 44 height 18
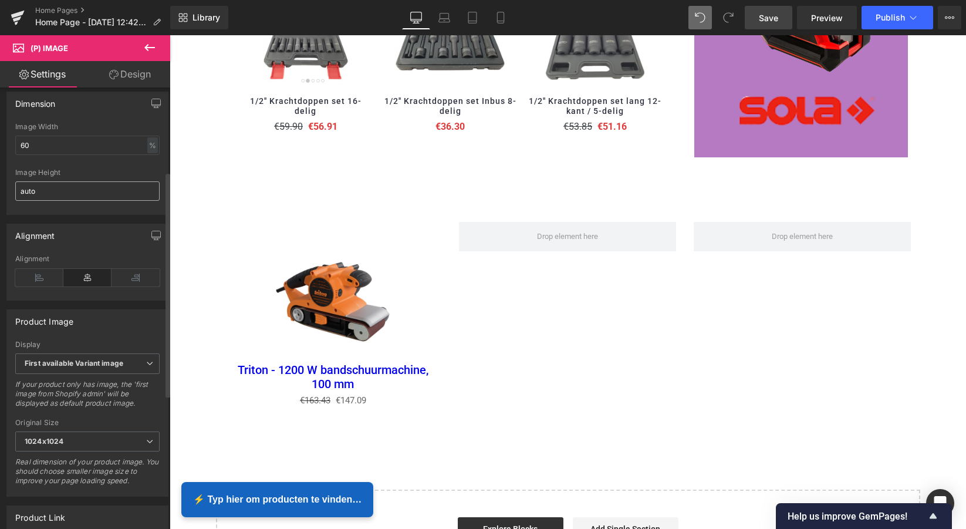
scroll to position [117, 0]
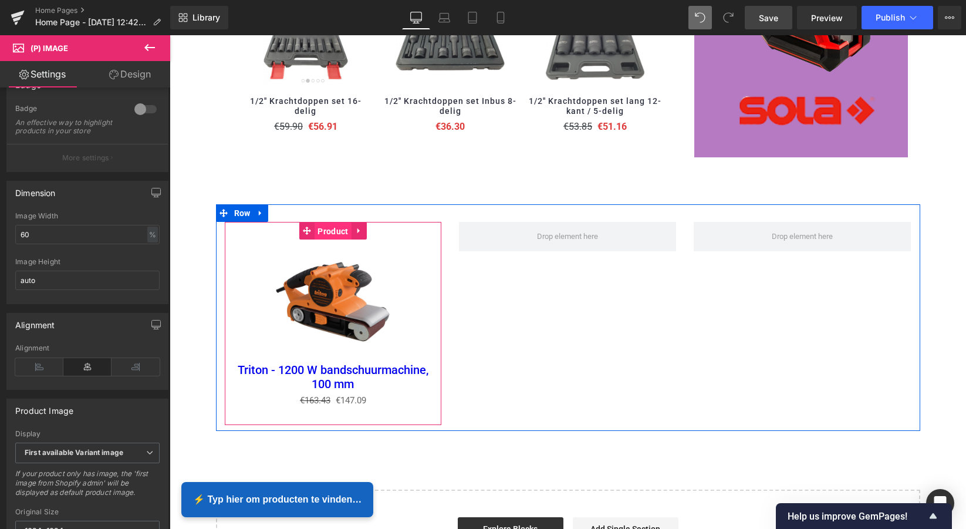
click at [332, 227] on span "Product" at bounding box center [333, 231] width 36 height 18
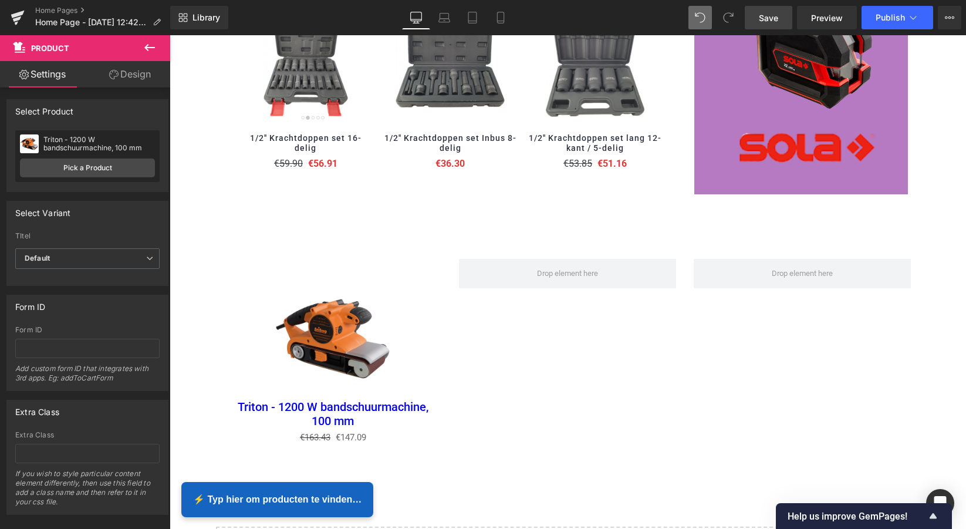
scroll to position [1524, 0]
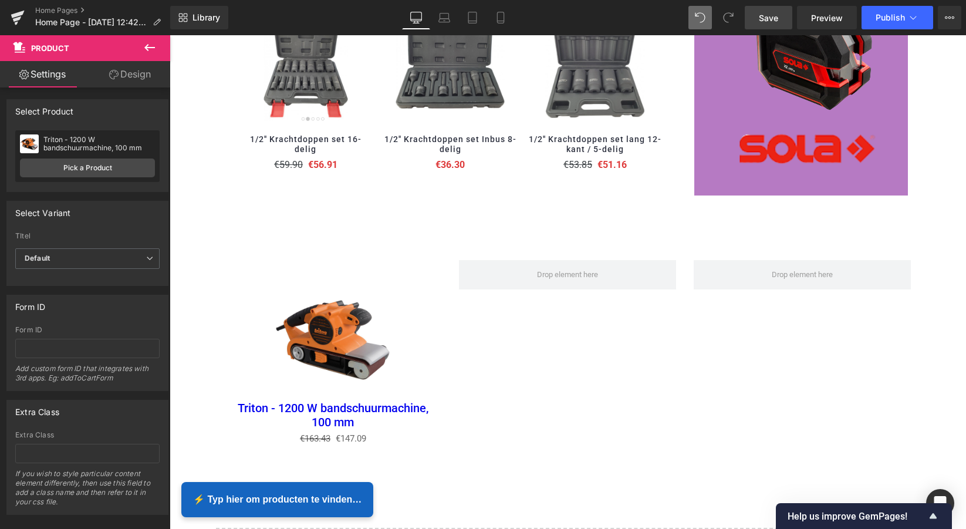
click at [152, 50] on icon at bounding box center [150, 48] width 14 height 14
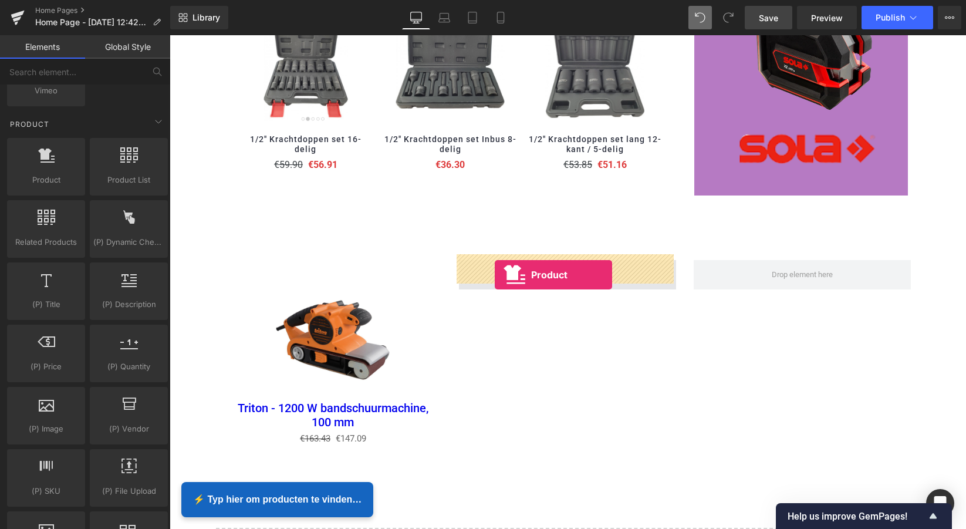
drag, startPoint x: 217, startPoint y: 198, endPoint x: 494, endPoint y: 276, distance: 287.1
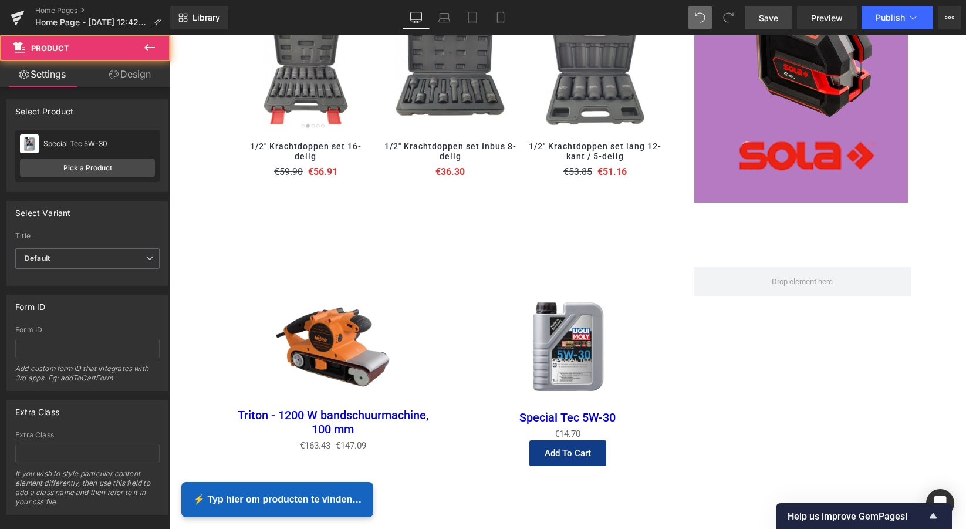
scroll to position [1514, 0]
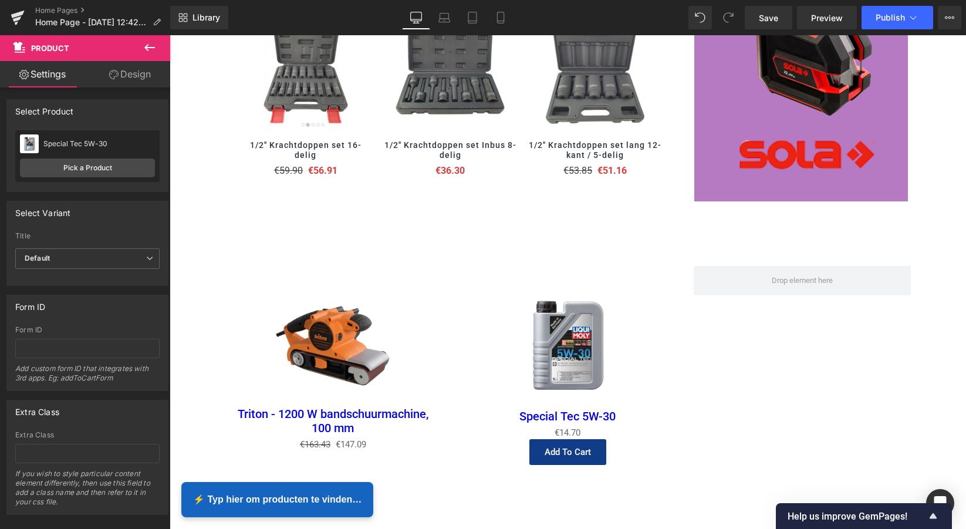
scroll to position [1519, 0]
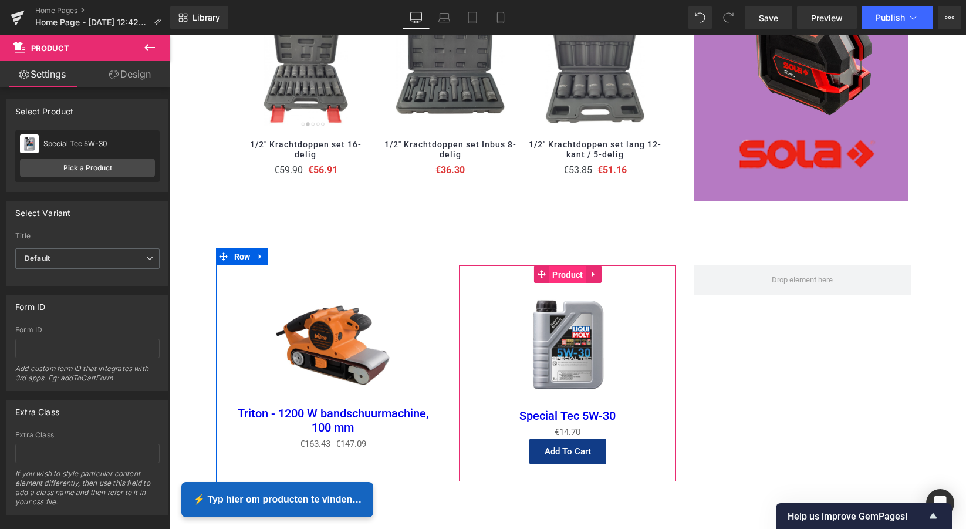
click at [568, 268] on span "Product" at bounding box center [567, 275] width 36 height 18
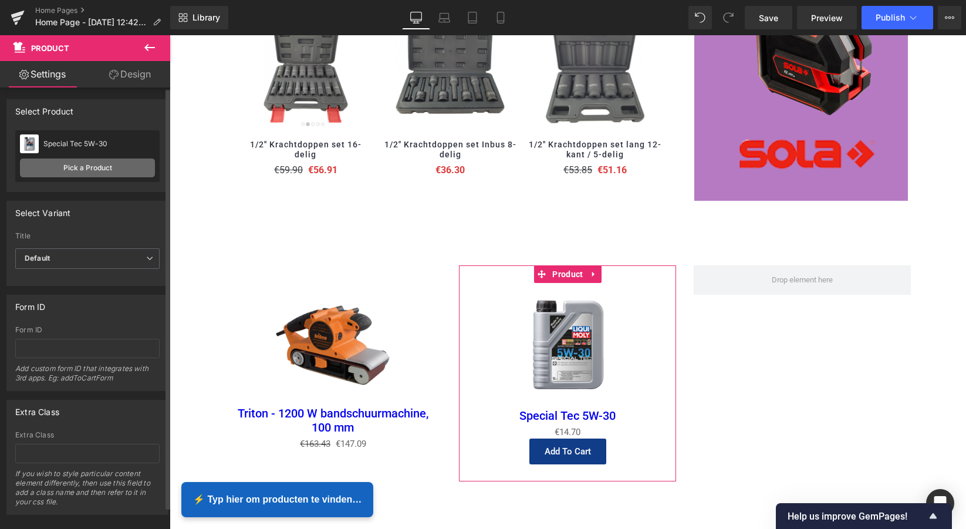
click at [90, 170] on link "Pick a Product" at bounding box center [87, 167] width 135 height 19
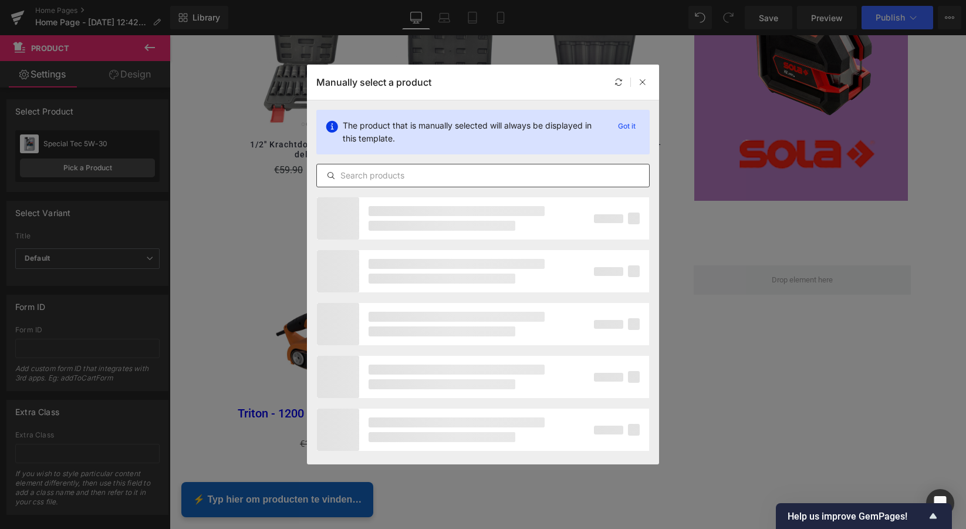
click at [380, 176] on input "text" at bounding box center [483, 175] width 332 height 14
paste input "Triton - 500 W Excenterschuurmachine met tandwieloverbrenging"
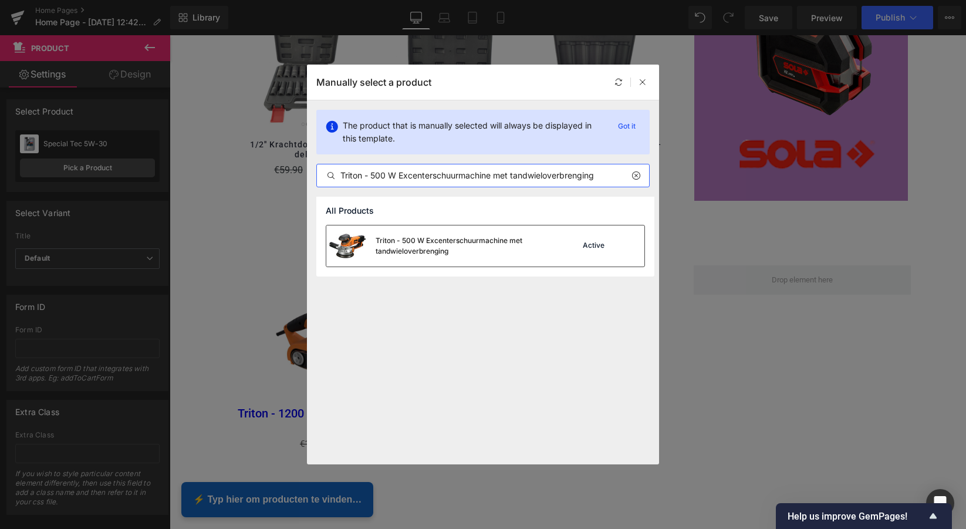
type input "Triton - 500 W Excenterschuurmachine met tandwieloverbrenging"
click at [432, 243] on div "Triton - 500 W Excenterschuurmachine met tandwieloverbrenging" at bounding box center [464, 245] width 176 height 21
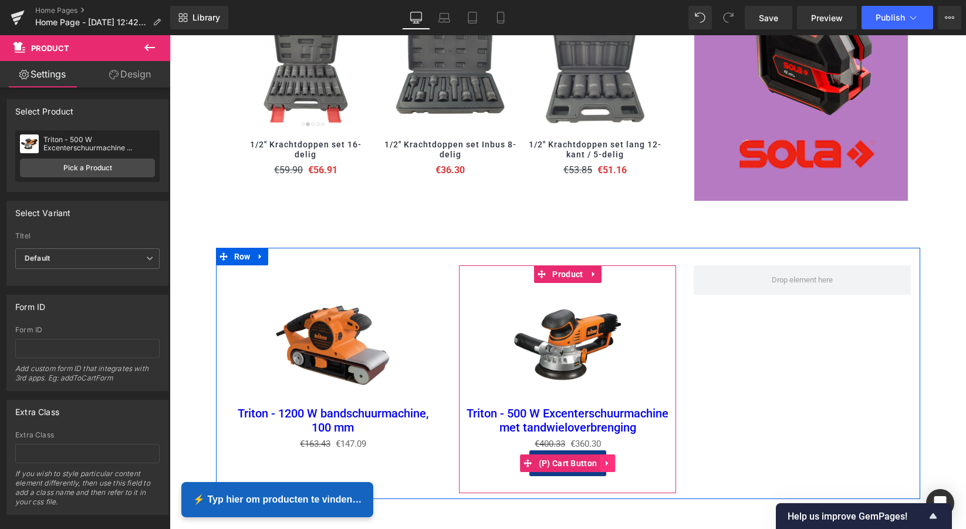
click at [607, 459] on icon at bounding box center [607, 463] width 8 height 9
click at [613, 459] on icon at bounding box center [615, 463] width 8 height 8
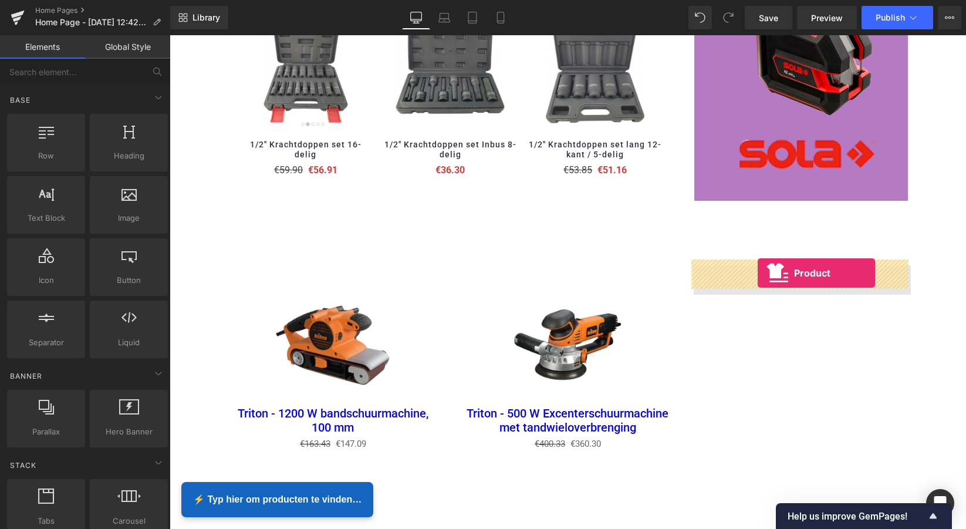
drag, startPoint x: 217, startPoint y: 198, endPoint x: 758, endPoint y: 274, distance: 546.5
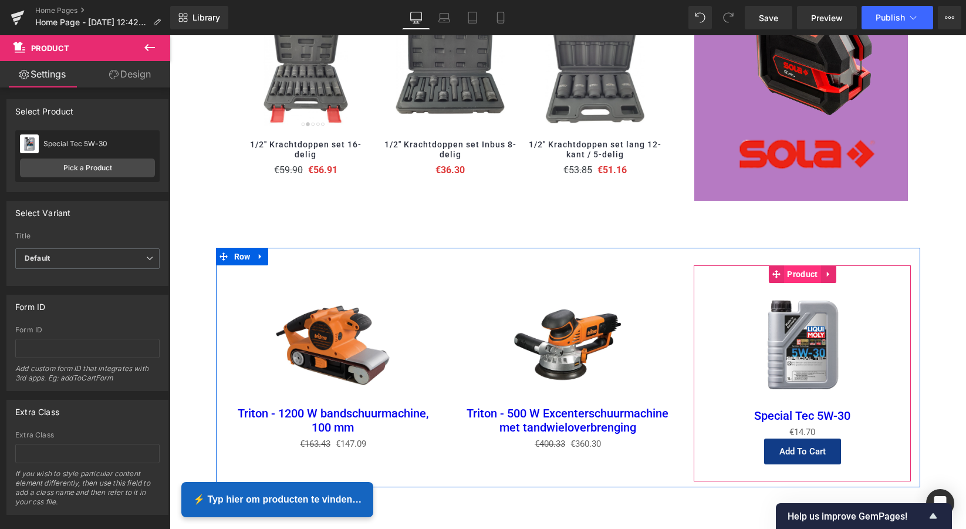
click at [801, 268] on span "Product" at bounding box center [802, 274] width 36 height 18
click at [799, 268] on span "Product" at bounding box center [802, 274] width 36 height 18
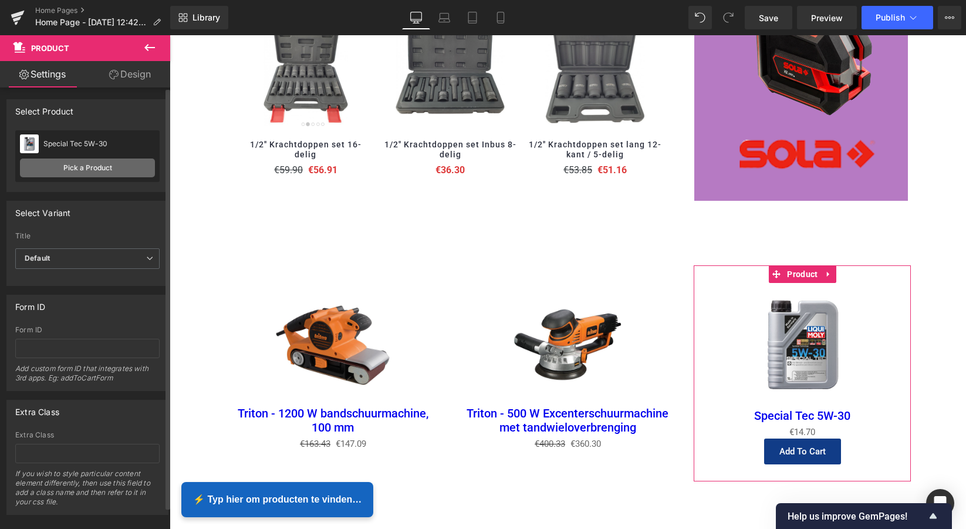
click at [99, 171] on link "Pick a Product" at bounding box center [87, 167] width 135 height 19
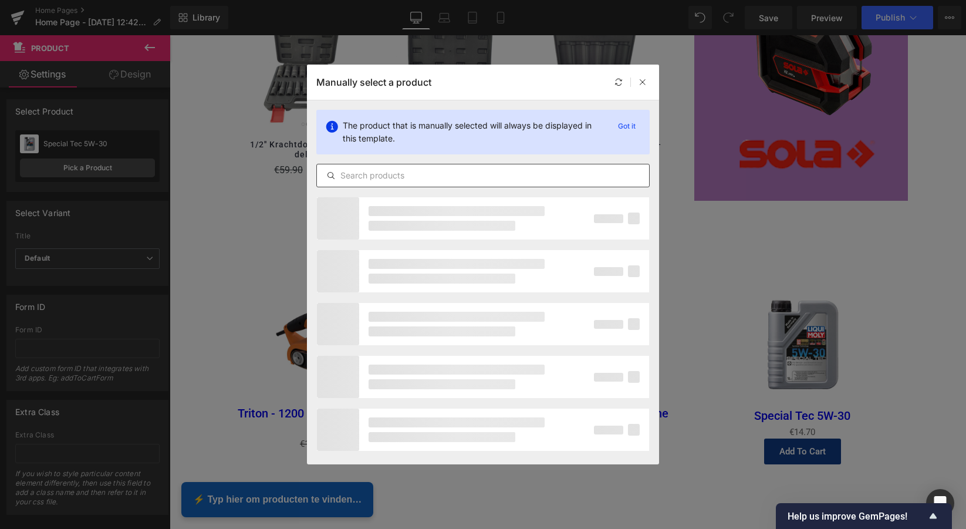
click at [377, 176] on input "text" at bounding box center [483, 175] width 332 height 14
paste input "Triton - Decoupeerzaag, 750 W"
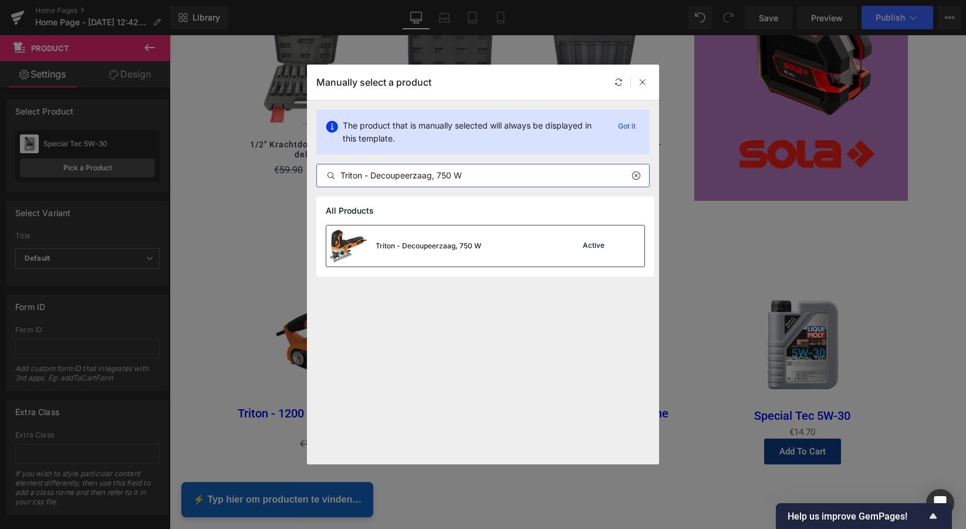
type input "Triton - Decoupeerzaag, 750 W"
click at [430, 245] on div "Triton - Decoupeerzaag, 750 W" at bounding box center [429, 246] width 106 height 11
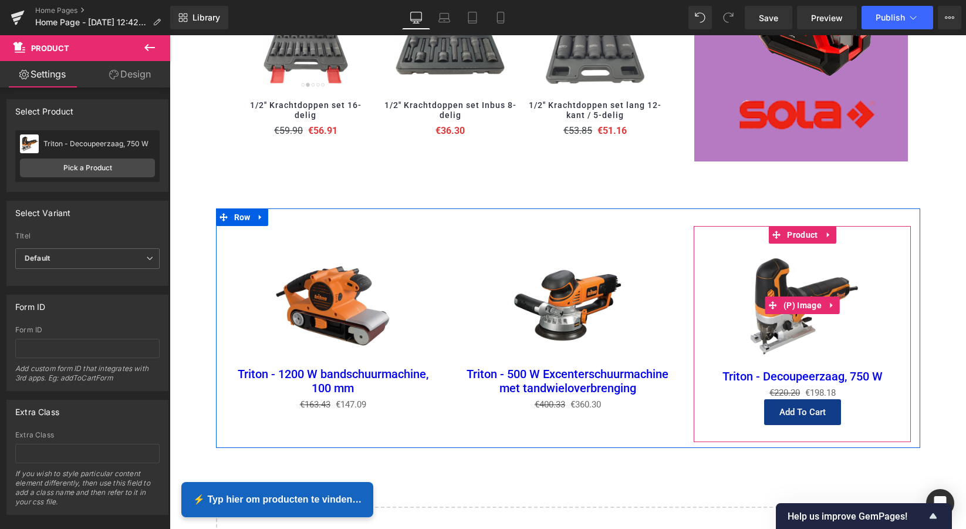
scroll to position [1582, 0]
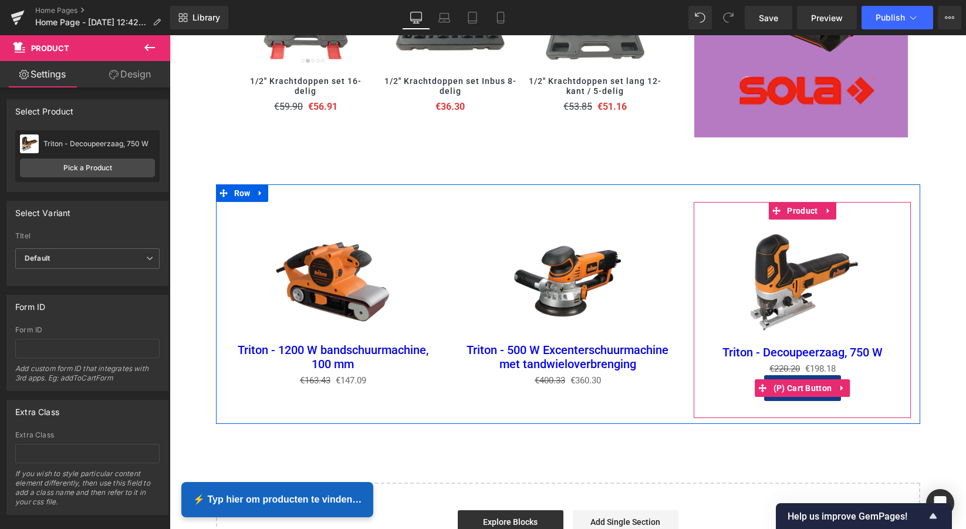
click at [841, 386] on icon at bounding box center [842, 388] width 2 height 5
click at [850, 384] on icon at bounding box center [850, 388] width 8 height 8
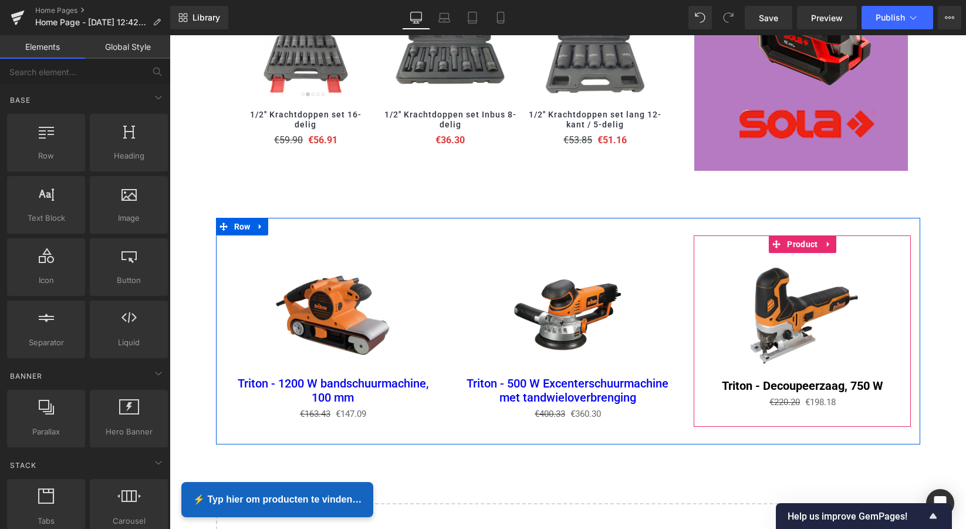
scroll to position [1550, 0]
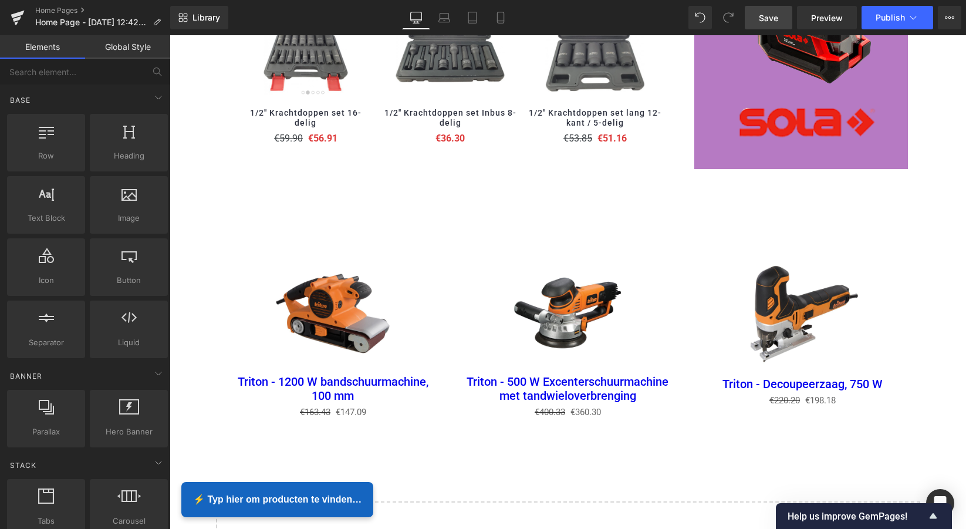
click at [775, 21] on span "Save" at bounding box center [768, 18] width 19 height 12
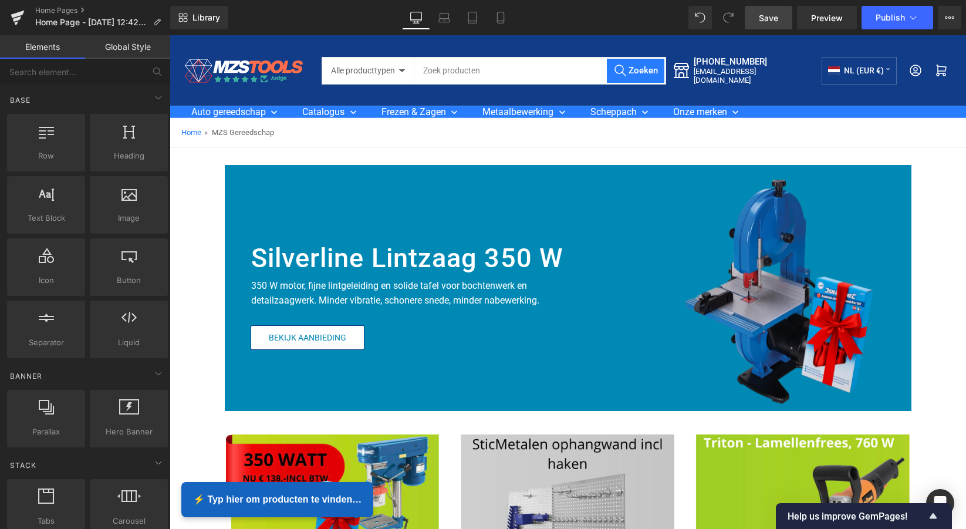
scroll to position [0, 0]
click at [906, 20] on button "Publish" at bounding box center [898, 17] width 72 height 23
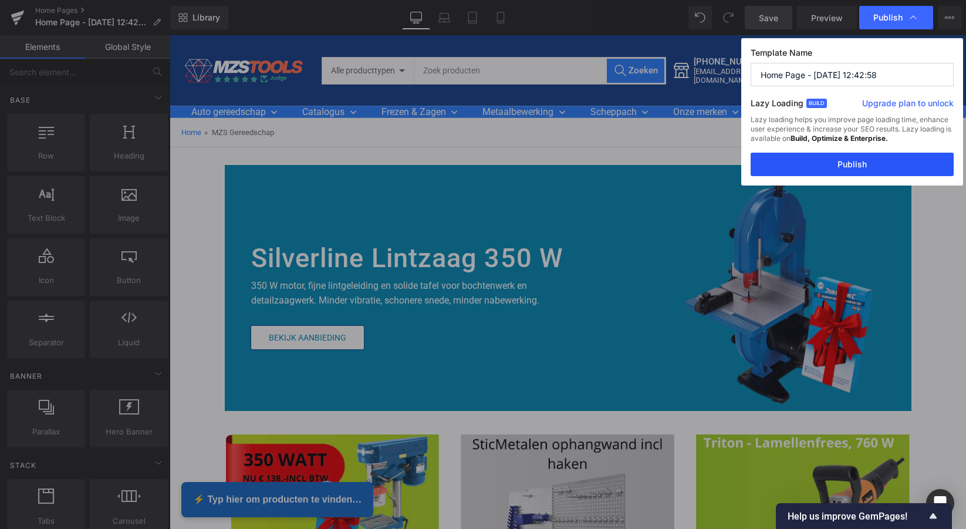
click at [855, 166] on button "Publish" at bounding box center [852, 164] width 203 height 23
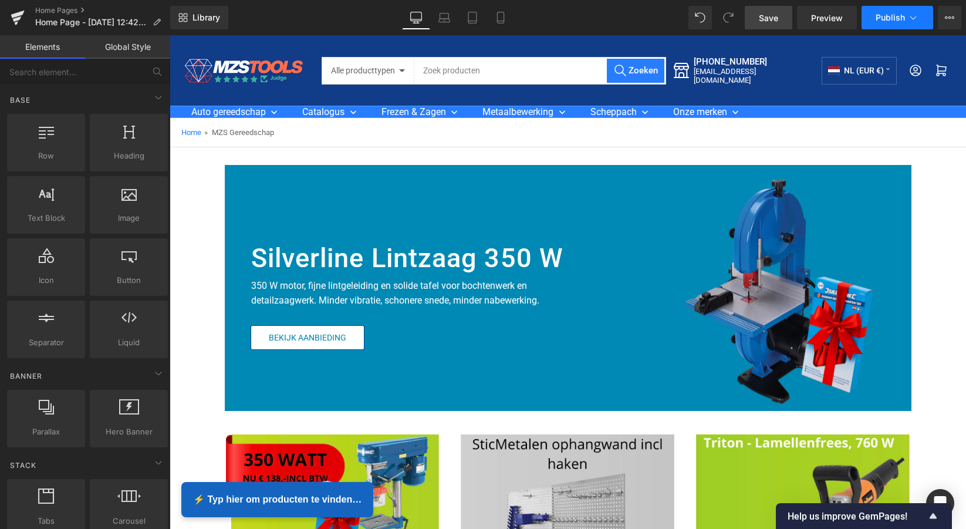
click at [910, 17] on icon at bounding box center [913, 18] width 12 height 12
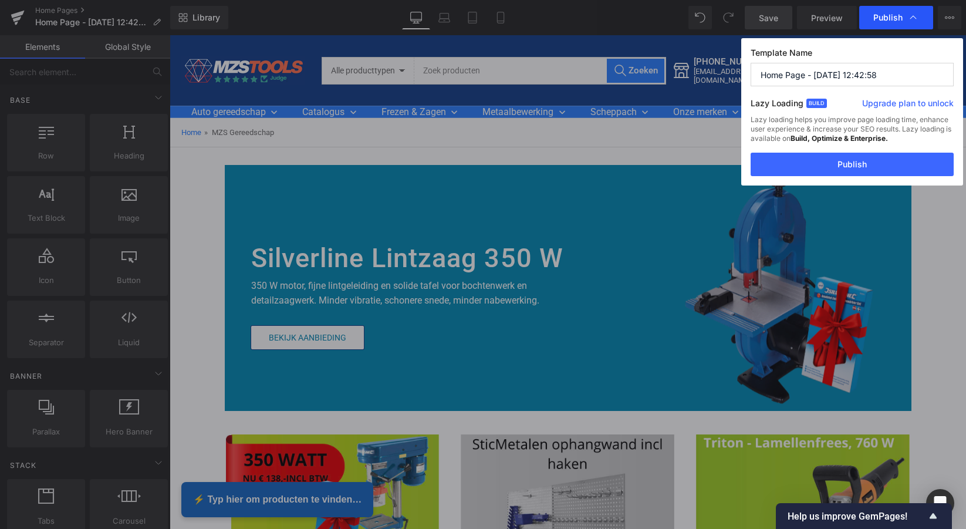
click at [915, 16] on icon at bounding box center [913, 18] width 12 height 12
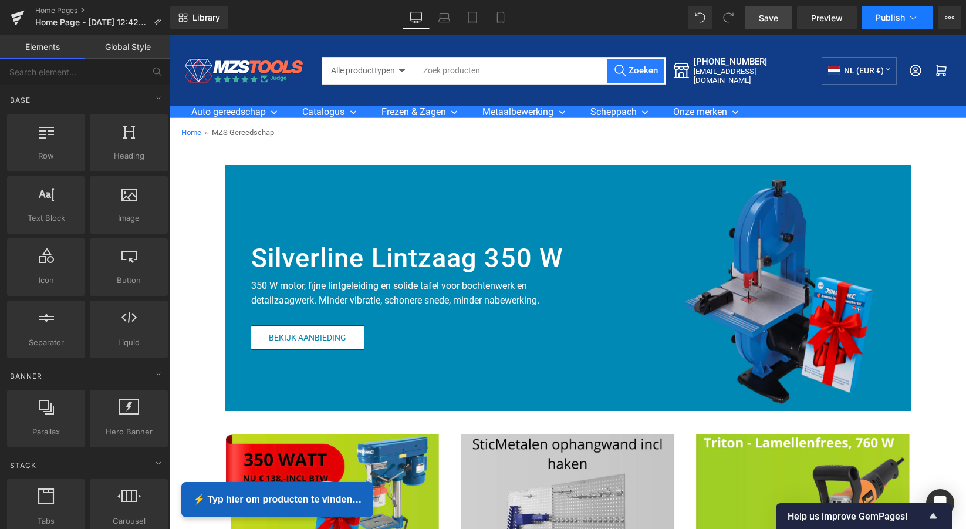
click at [886, 17] on span "Publish" at bounding box center [890, 17] width 29 height 9
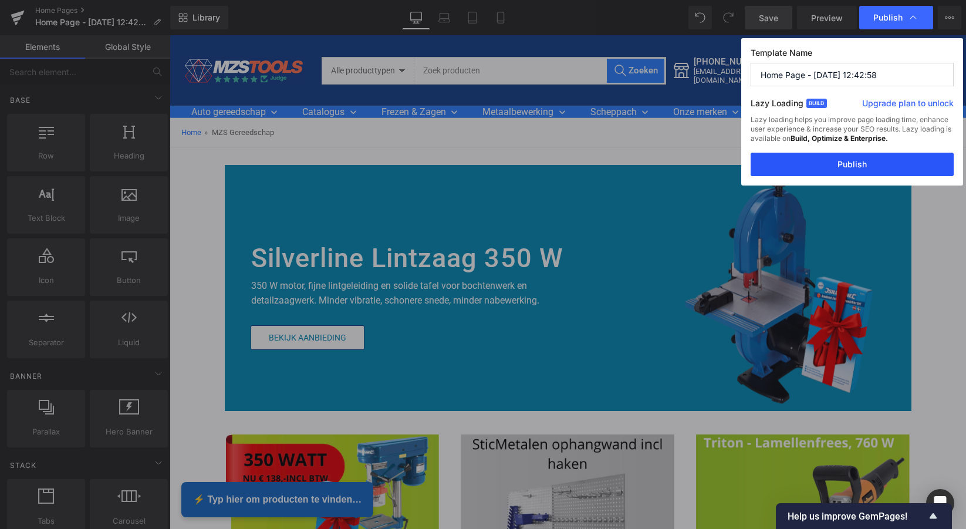
click at [857, 163] on button "Publish" at bounding box center [852, 164] width 203 height 23
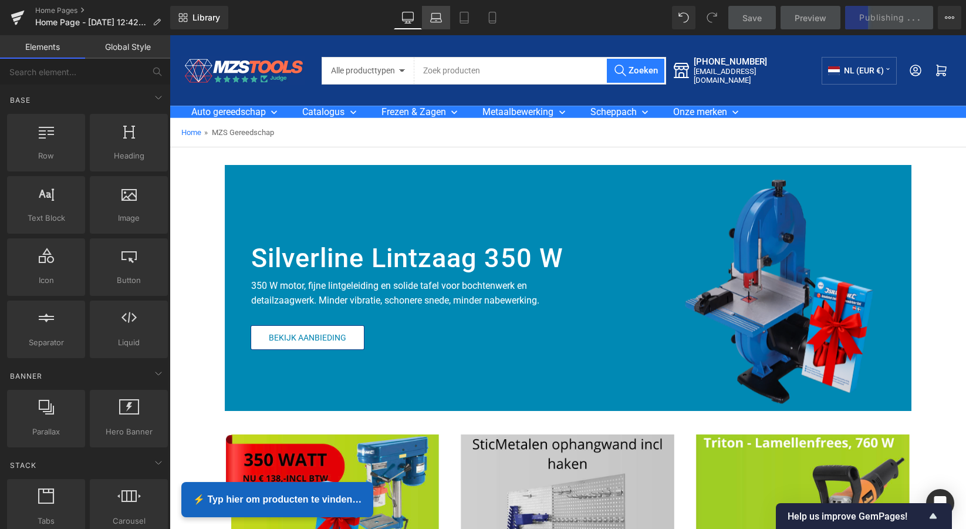
click at [437, 15] on icon at bounding box center [436, 18] width 12 height 12
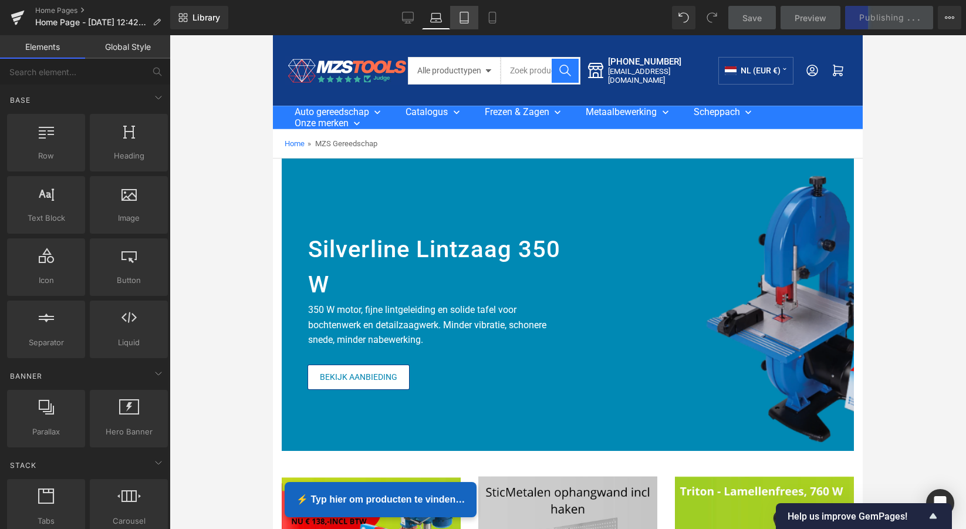
click at [467, 21] on icon at bounding box center [464, 21] width 8 height 0
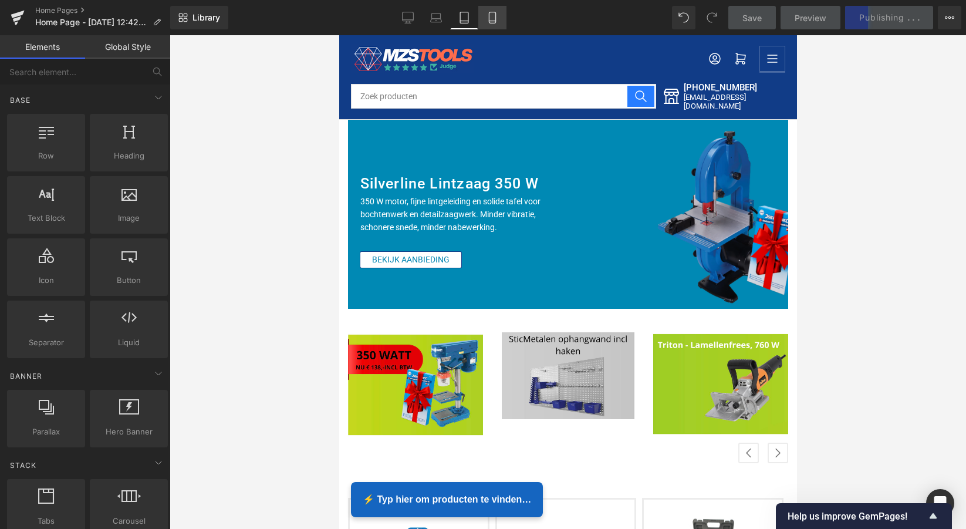
click at [494, 18] on icon at bounding box center [493, 18] width 12 height 12
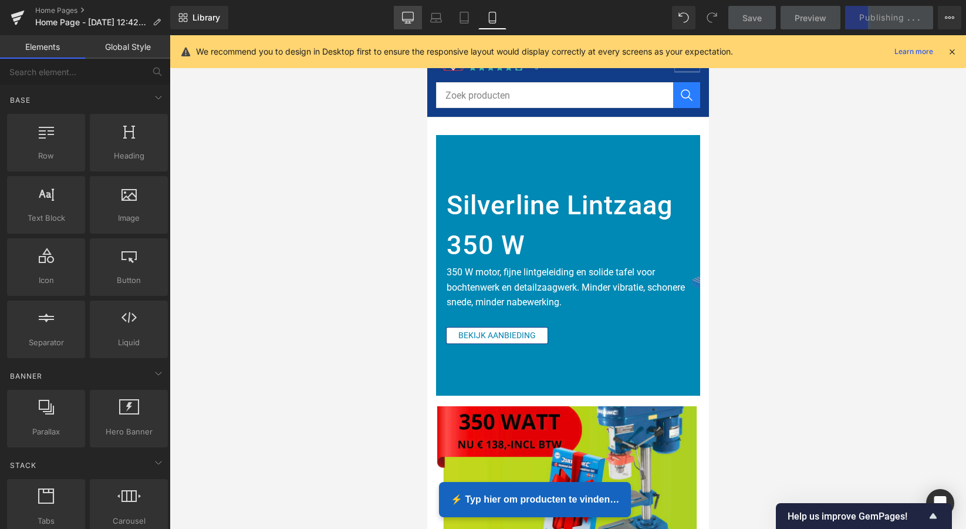
click at [411, 20] on icon at bounding box center [408, 18] width 12 height 12
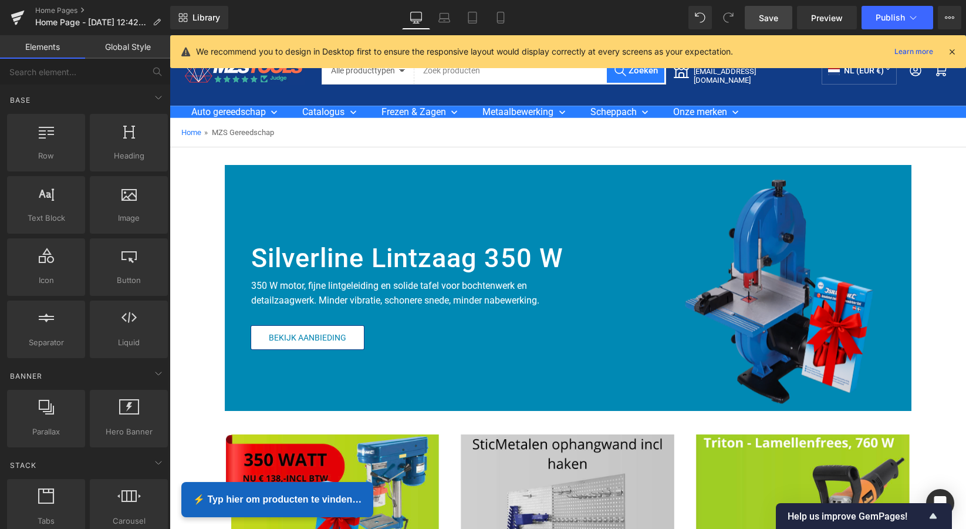
click at [953, 49] on icon at bounding box center [952, 51] width 11 height 11
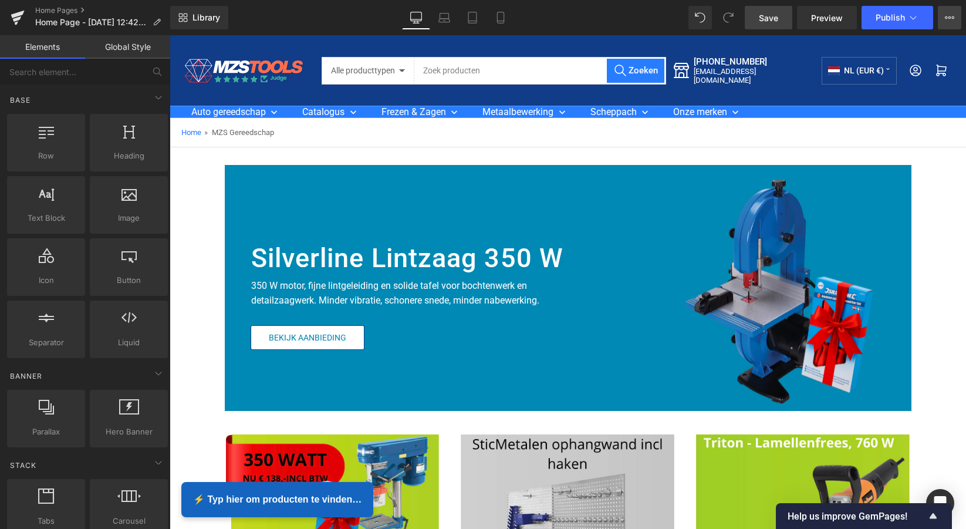
click at [950, 20] on icon at bounding box center [949, 17] width 9 height 9
click at [948, 18] on icon at bounding box center [949, 17] width 9 height 9
click at [950, 18] on icon at bounding box center [950, 17] width 3 height 2
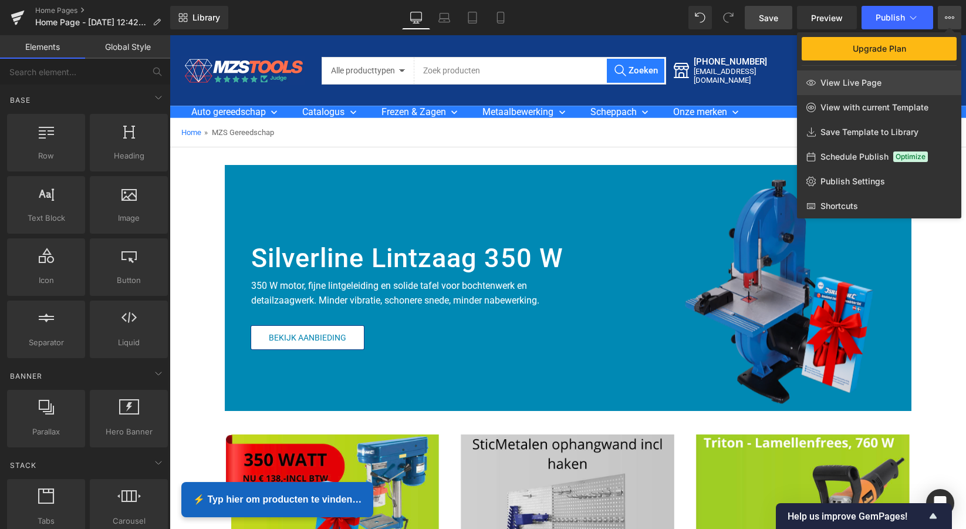
click at [859, 82] on span "View Live Page" at bounding box center [851, 82] width 61 height 11
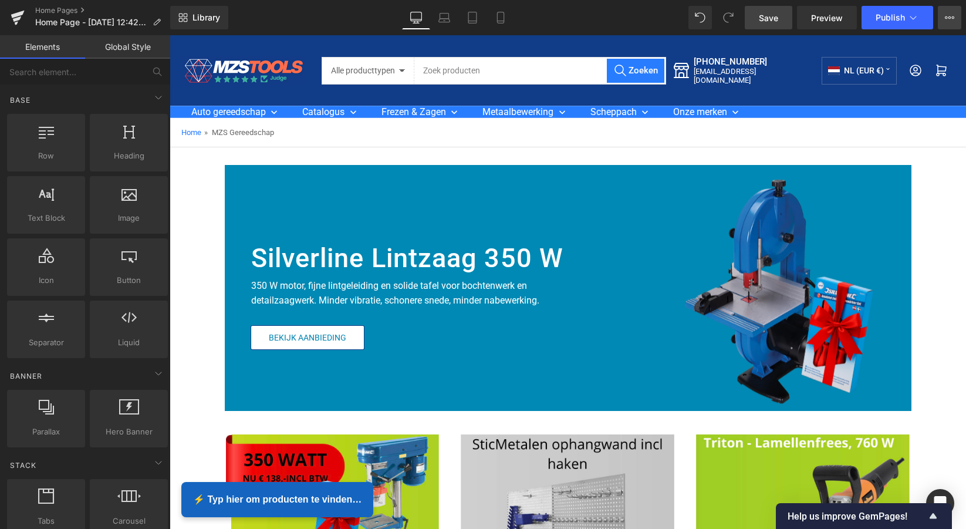
click at [951, 19] on icon at bounding box center [949, 17] width 9 height 9
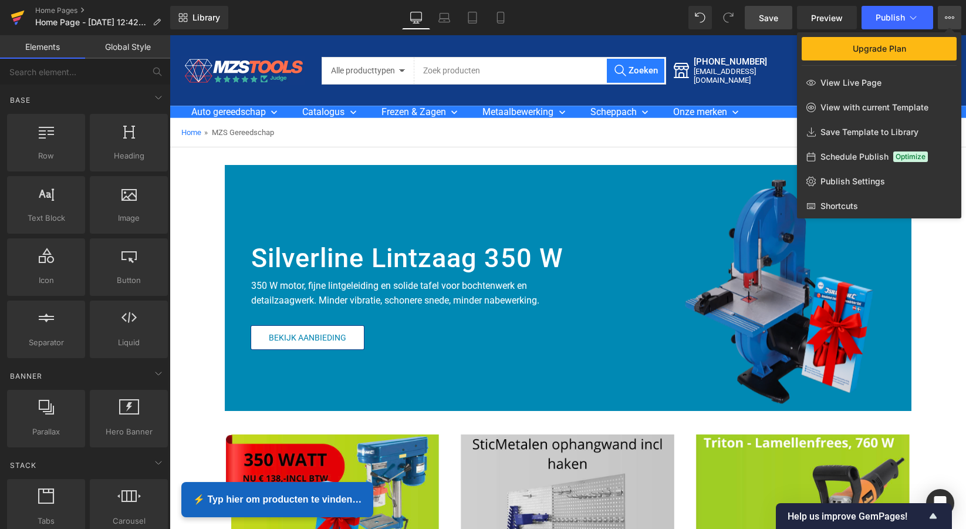
click at [17, 22] on icon at bounding box center [17, 23] width 4 height 4
